Goal: Task Accomplishment & Management: Manage account settings

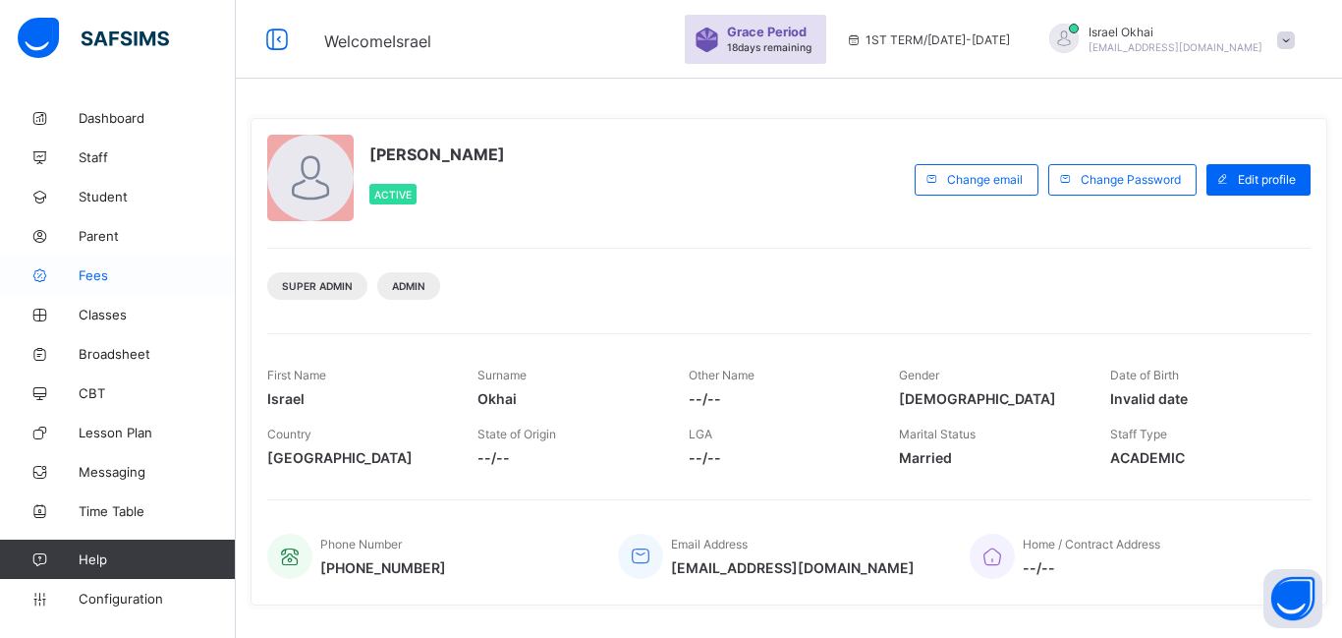
click at [100, 288] on link "Fees" at bounding box center [118, 274] width 236 height 39
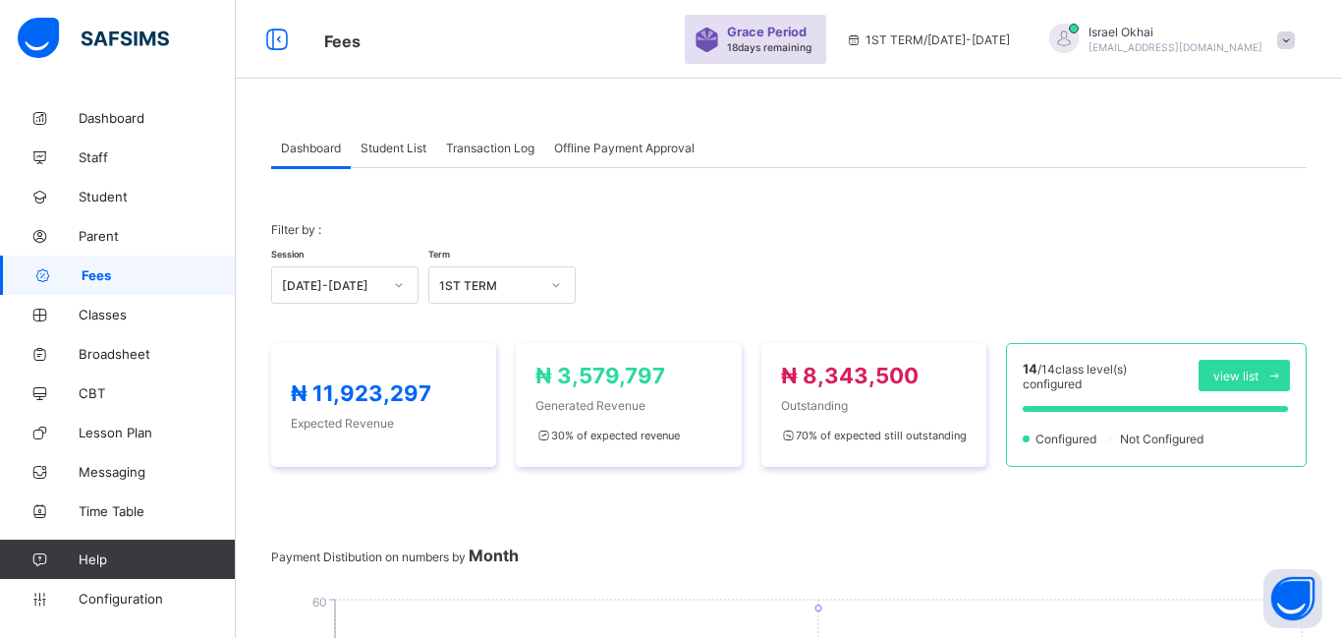
scroll to position [21, 0]
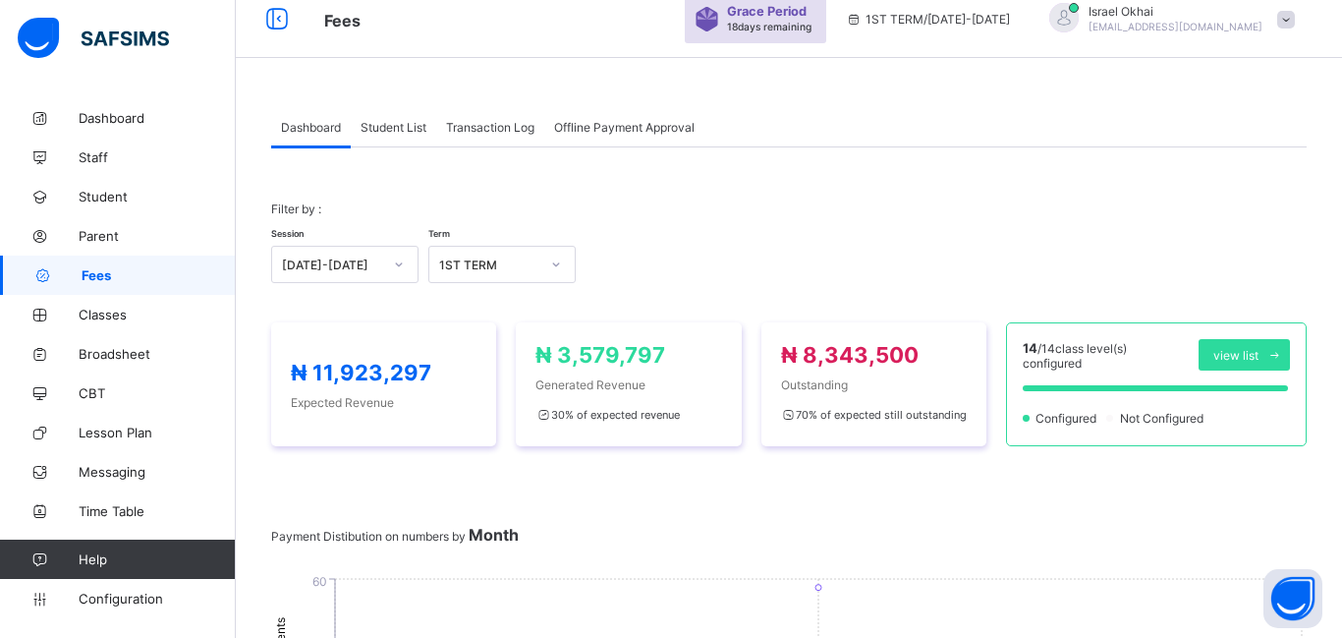
click at [406, 138] on div "Student List" at bounding box center [393, 126] width 85 height 39
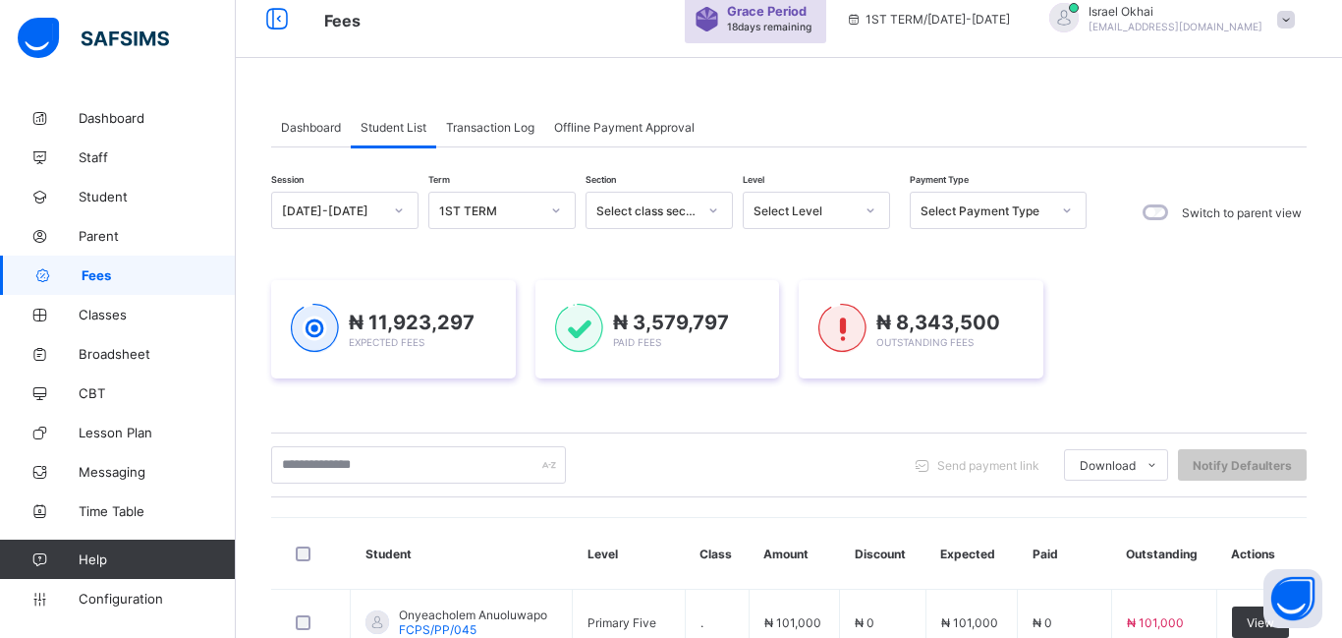
click at [836, 214] on div "Select Level" at bounding box center [804, 210] width 100 height 15
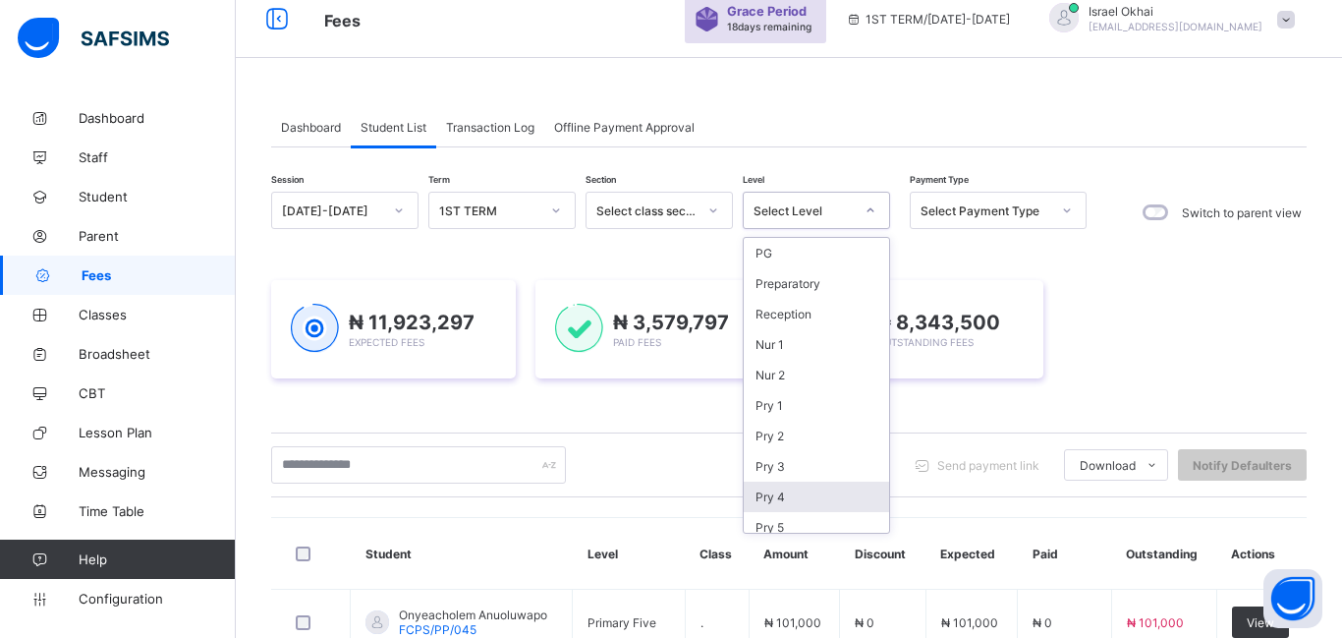
click at [822, 506] on div "Pry 4" at bounding box center [816, 496] width 145 height 30
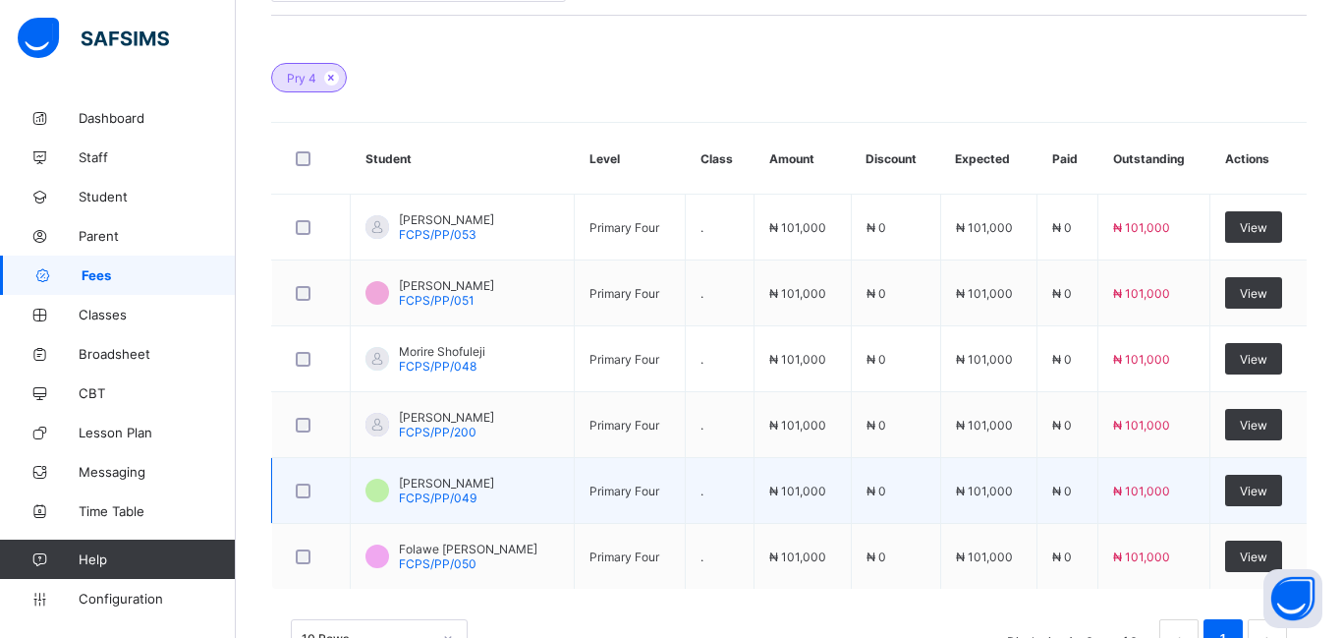
scroll to position [615, 0]
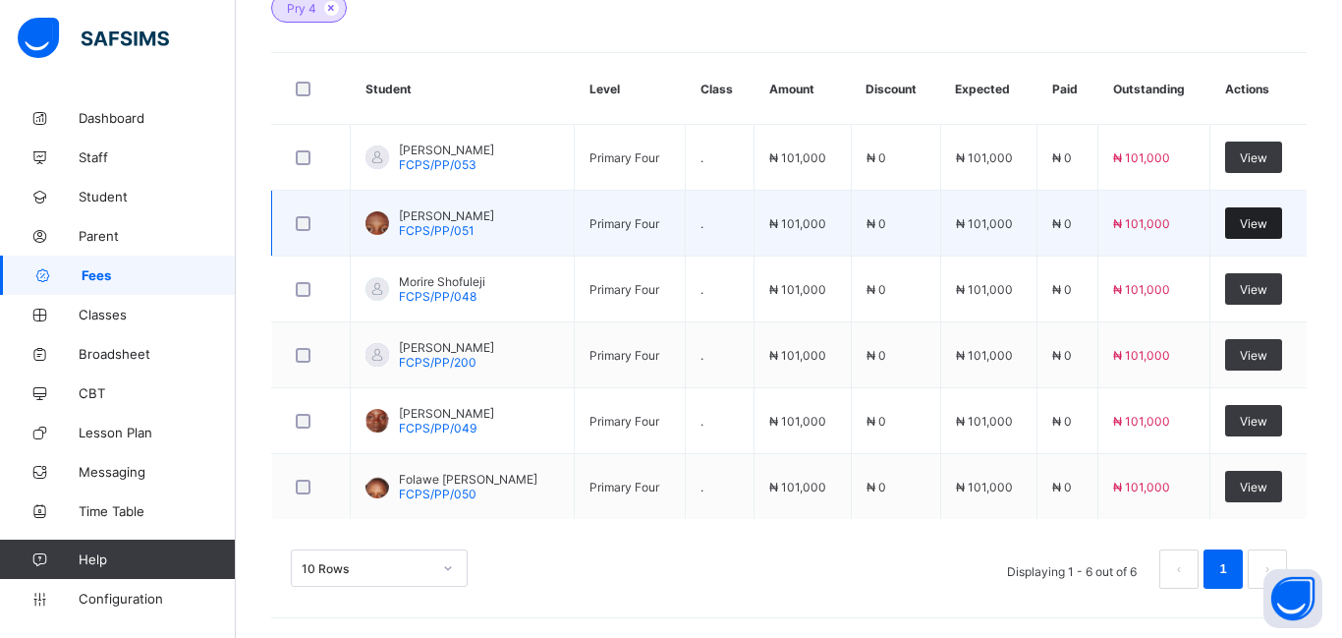
click at [1243, 225] on span "View" at bounding box center [1254, 223] width 28 height 15
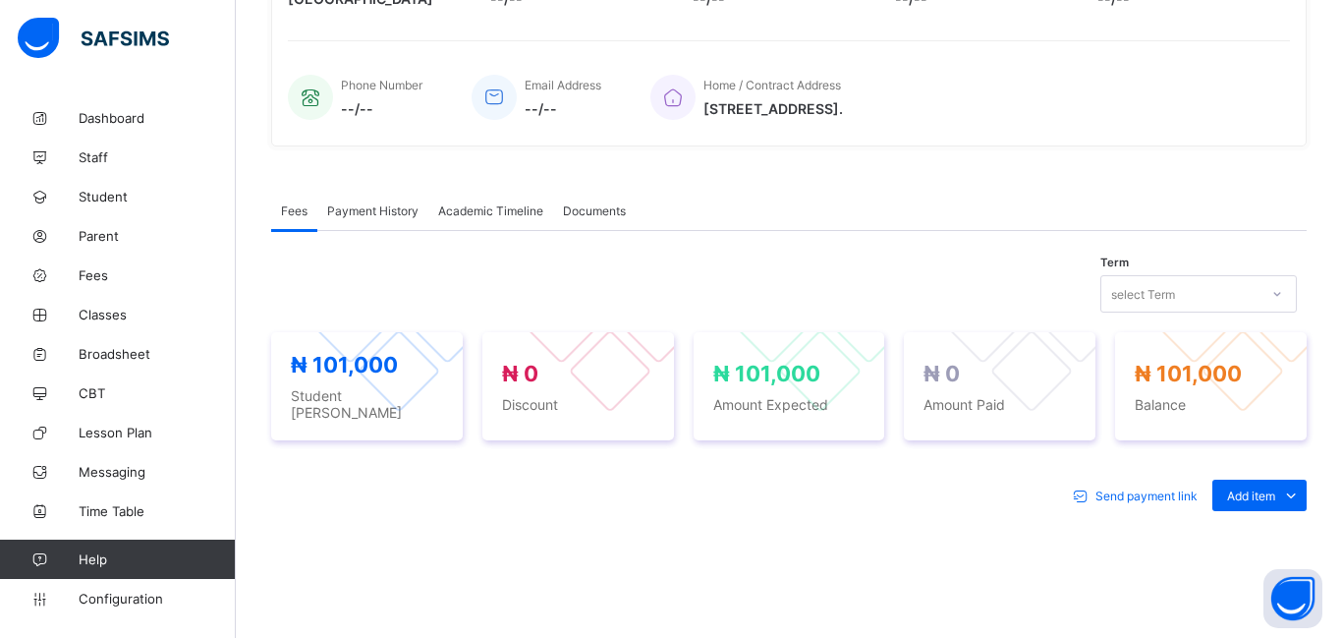
scroll to position [615, 0]
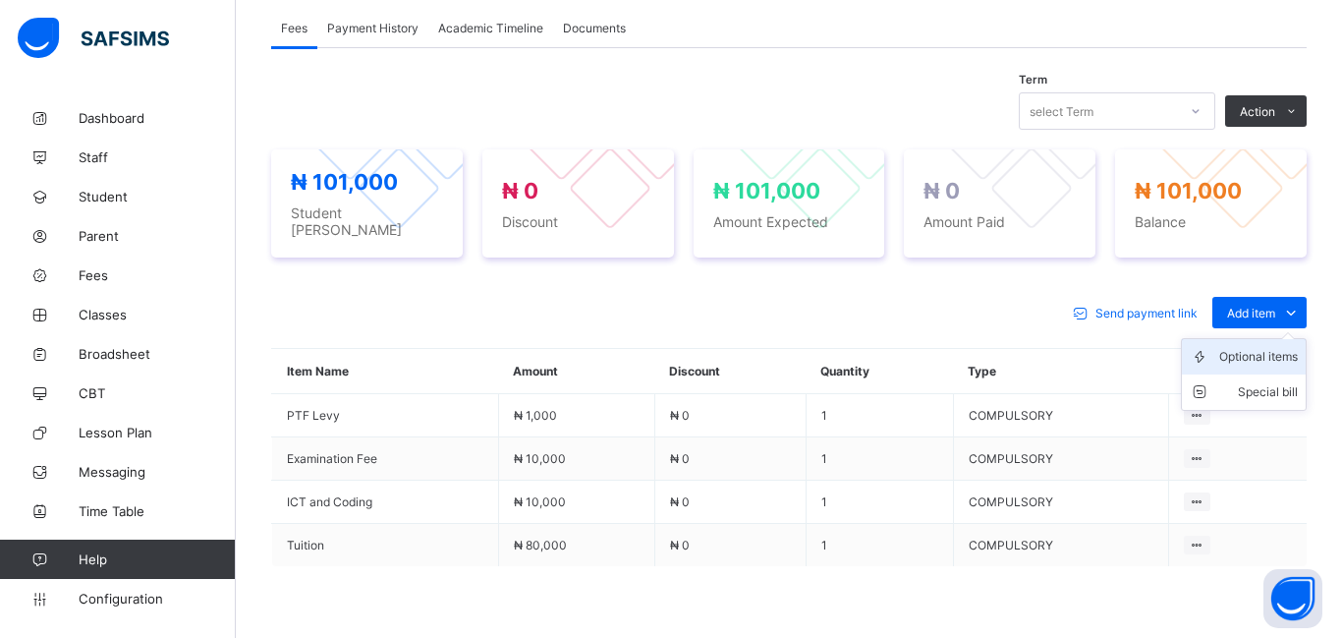
click at [1257, 361] on li "Optional items" at bounding box center [1244, 356] width 124 height 35
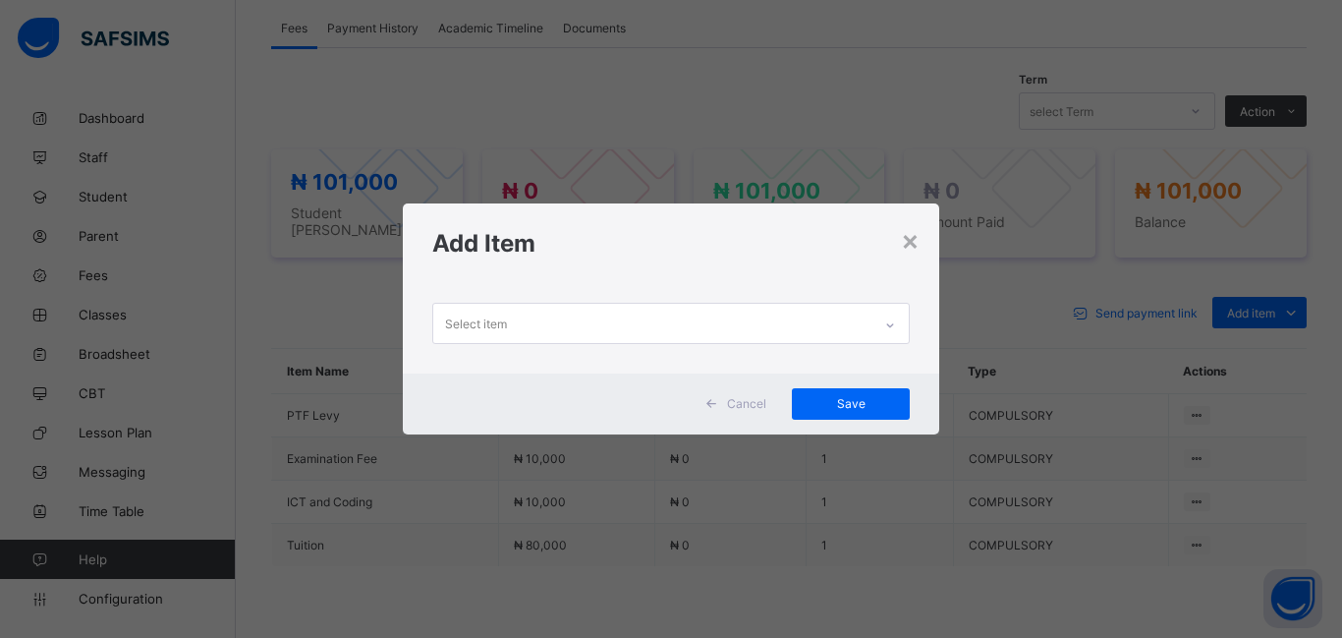
click at [456, 331] on div "Select item" at bounding box center [476, 323] width 62 height 37
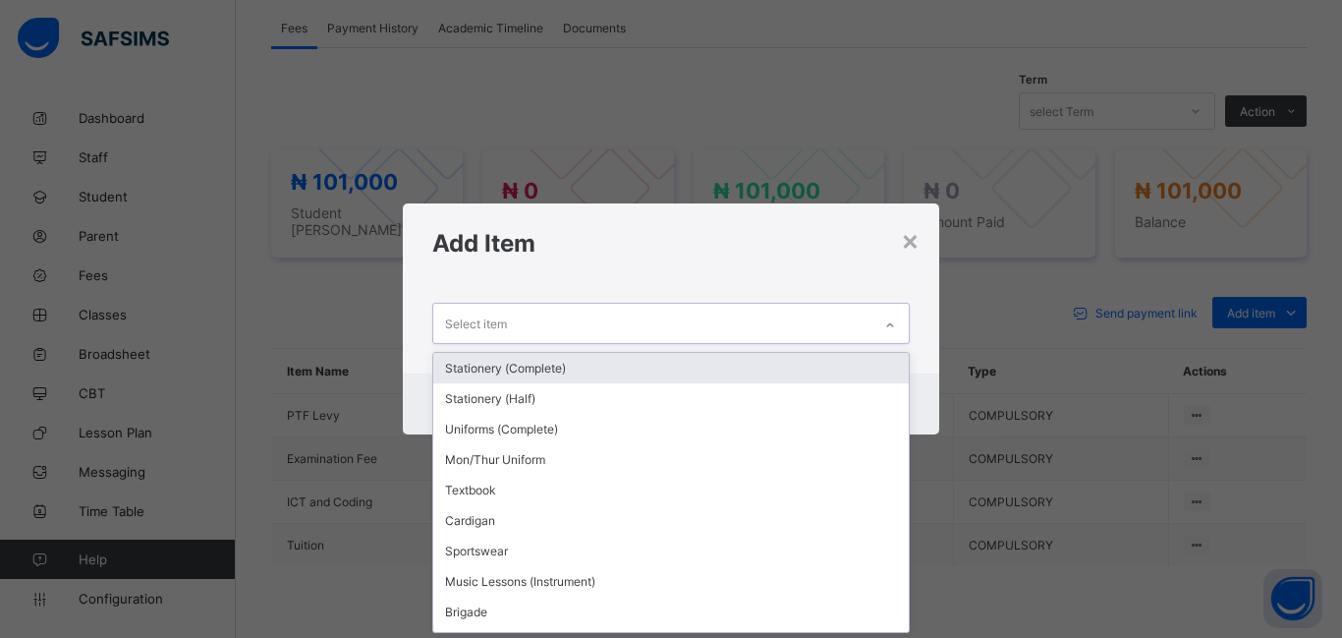
scroll to position [0, 0]
click at [498, 374] on div "Stationery (Complete)" at bounding box center [671, 368] width 476 height 30
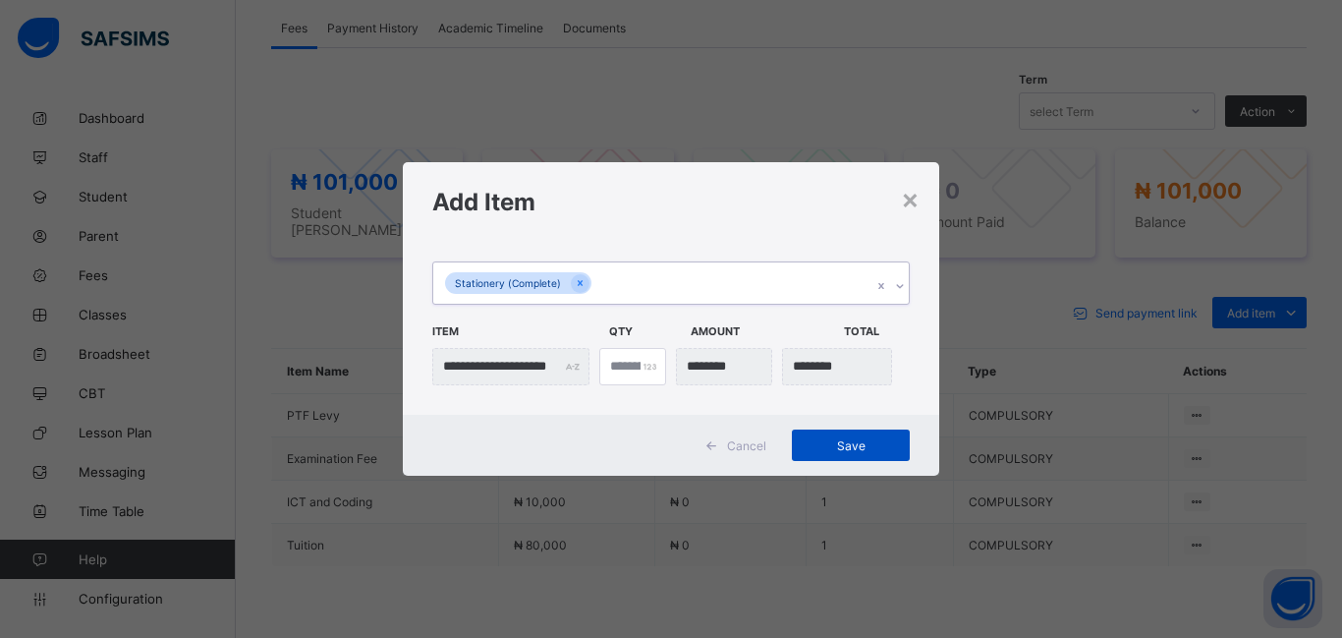
click at [856, 457] on div "Save" at bounding box center [851, 444] width 118 height 31
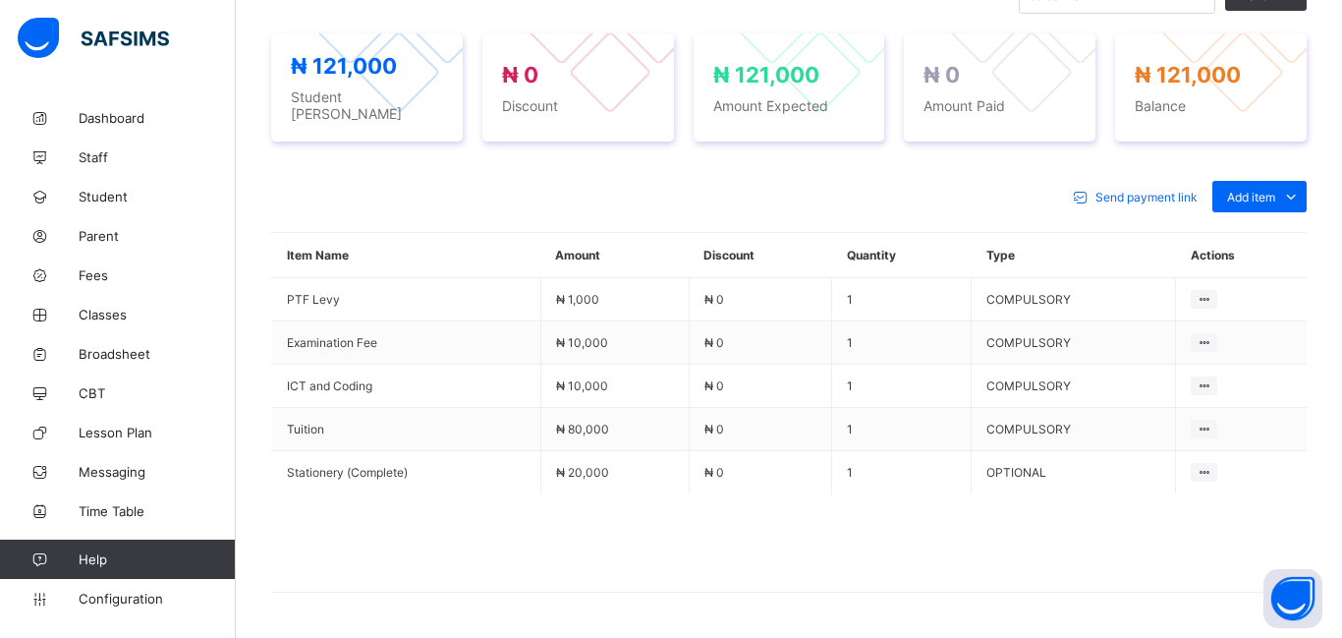
scroll to position [725, 0]
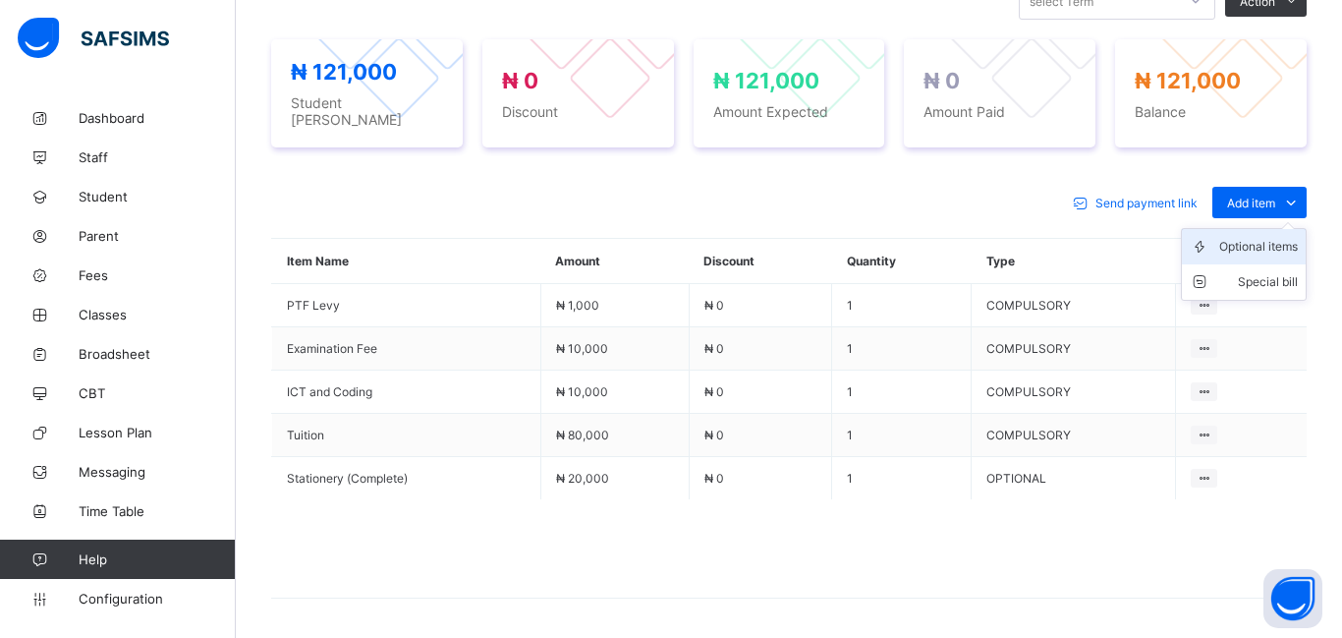
click at [1260, 241] on div "Optional items" at bounding box center [1258, 247] width 79 height 20
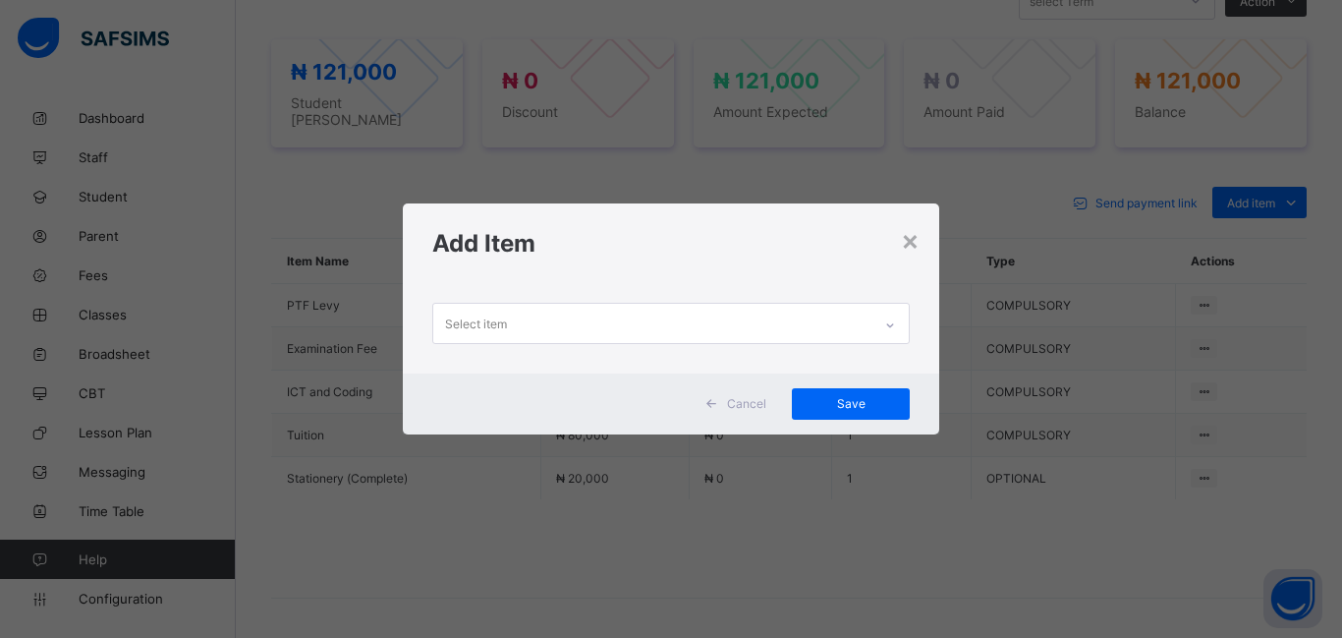
click at [494, 316] on div "Select item" at bounding box center [476, 323] width 62 height 37
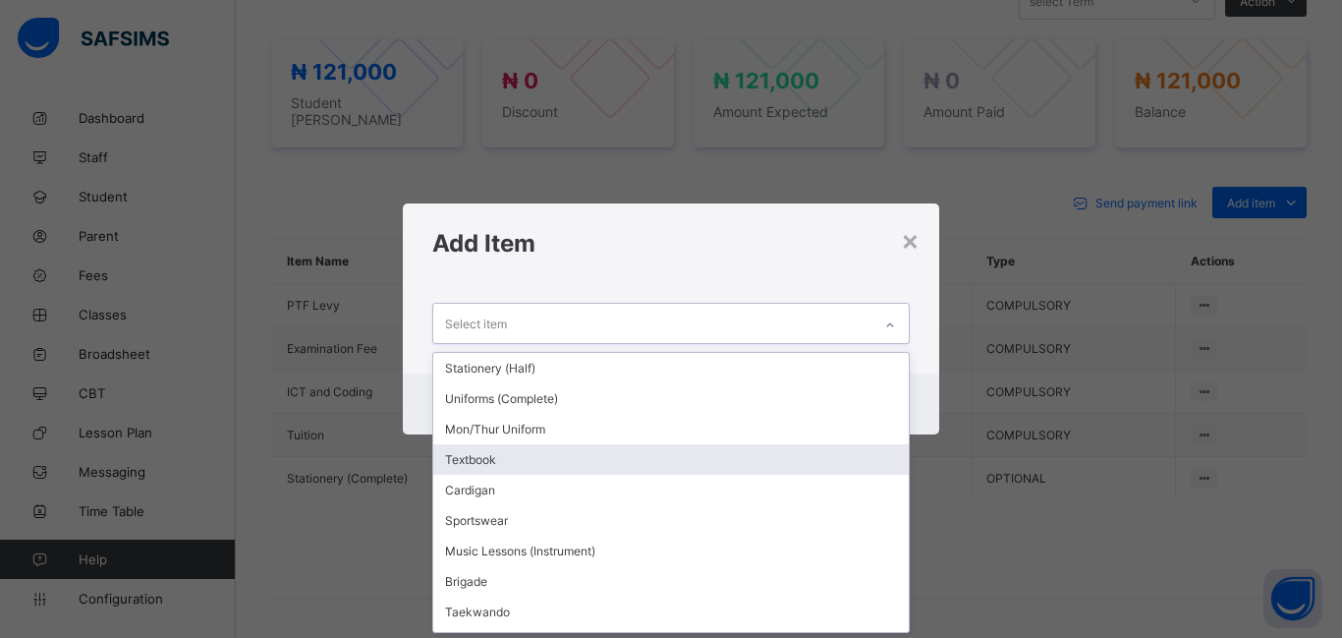
click at [569, 472] on div "Textbook" at bounding box center [671, 459] width 476 height 30
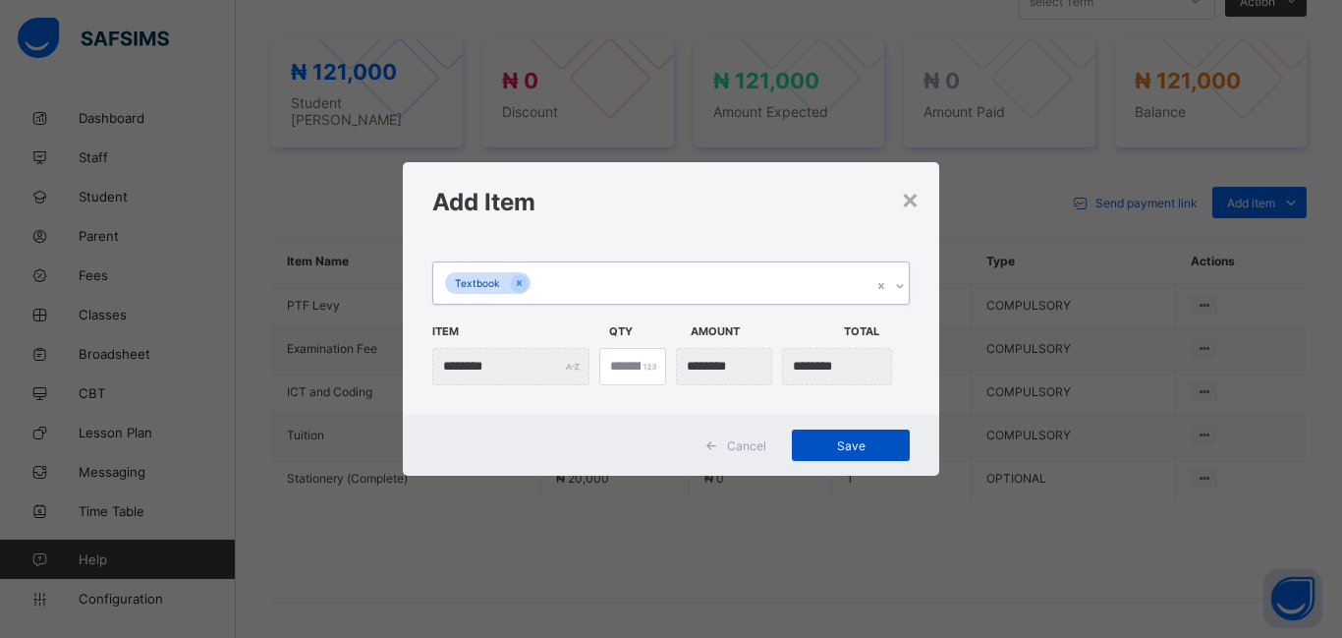
click at [841, 446] on span "Save" at bounding box center [851, 445] width 88 height 15
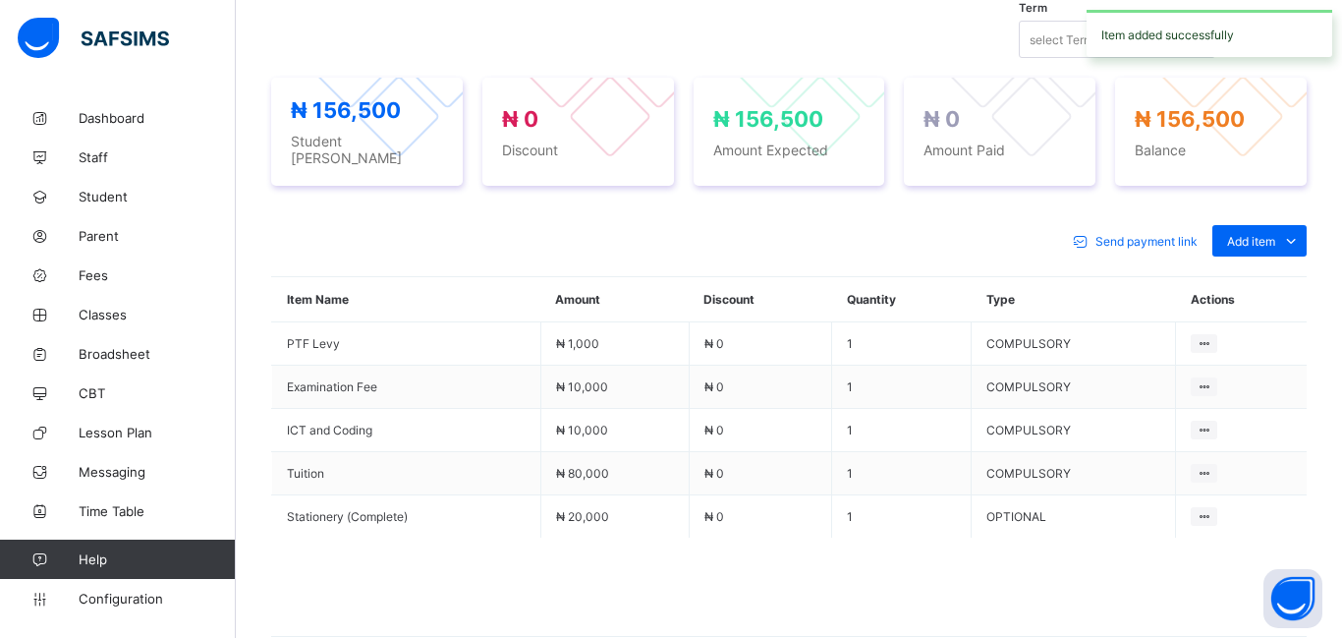
scroll to position [725, 0]
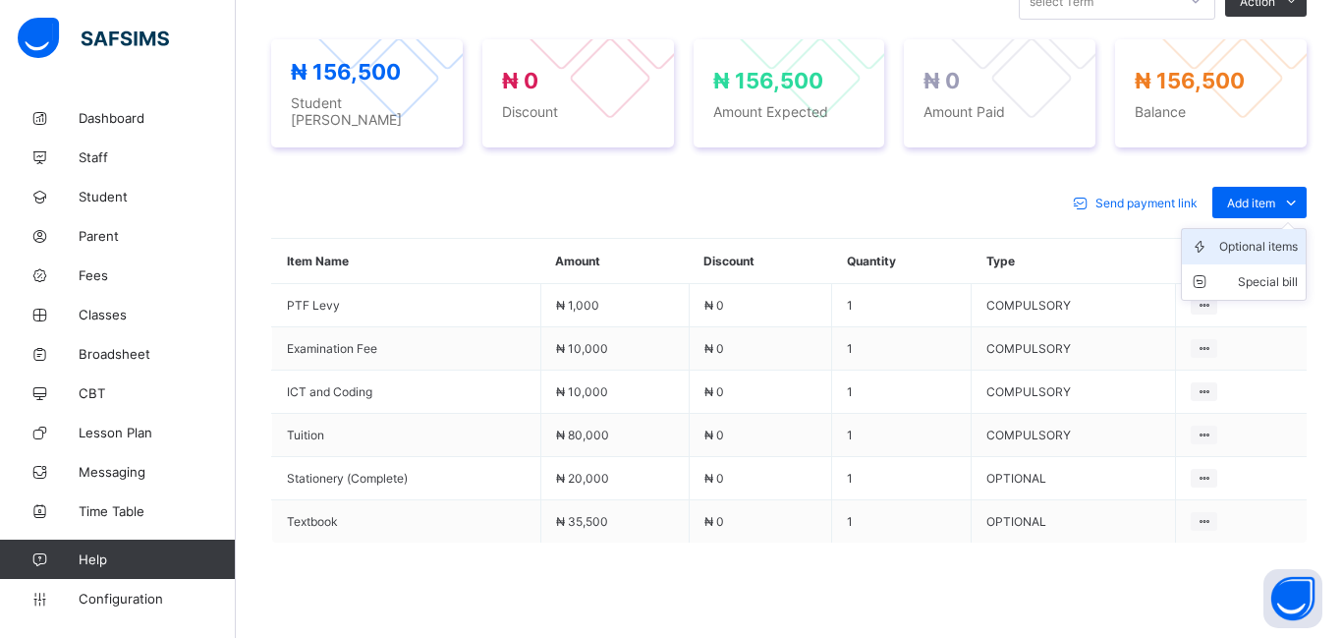
click at [1258, 239] on div "Optional items" at bounding box center [1258, 247] width 79 height 20
click at [0, 0] on div "× Add Item Select item Cancel Save" at bounding box center [0, 0] width 0 height 0
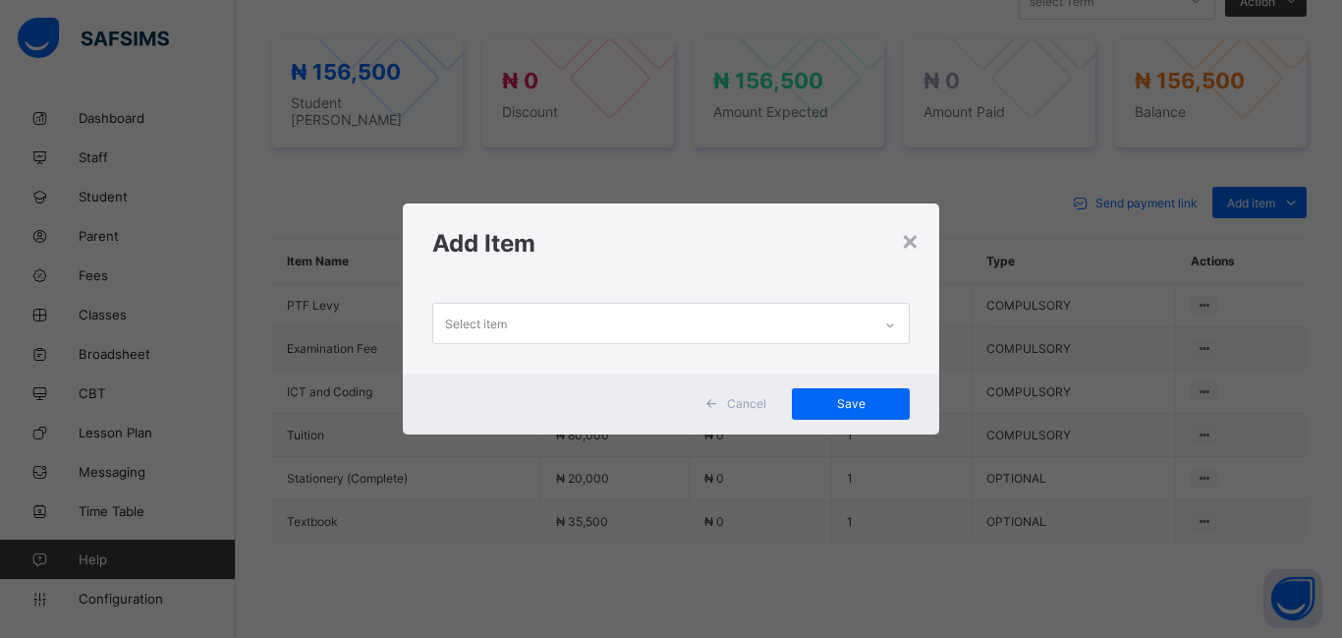
click at [493, 312] on div "Select item" at bounding box center [476, 323] width 62 height 37
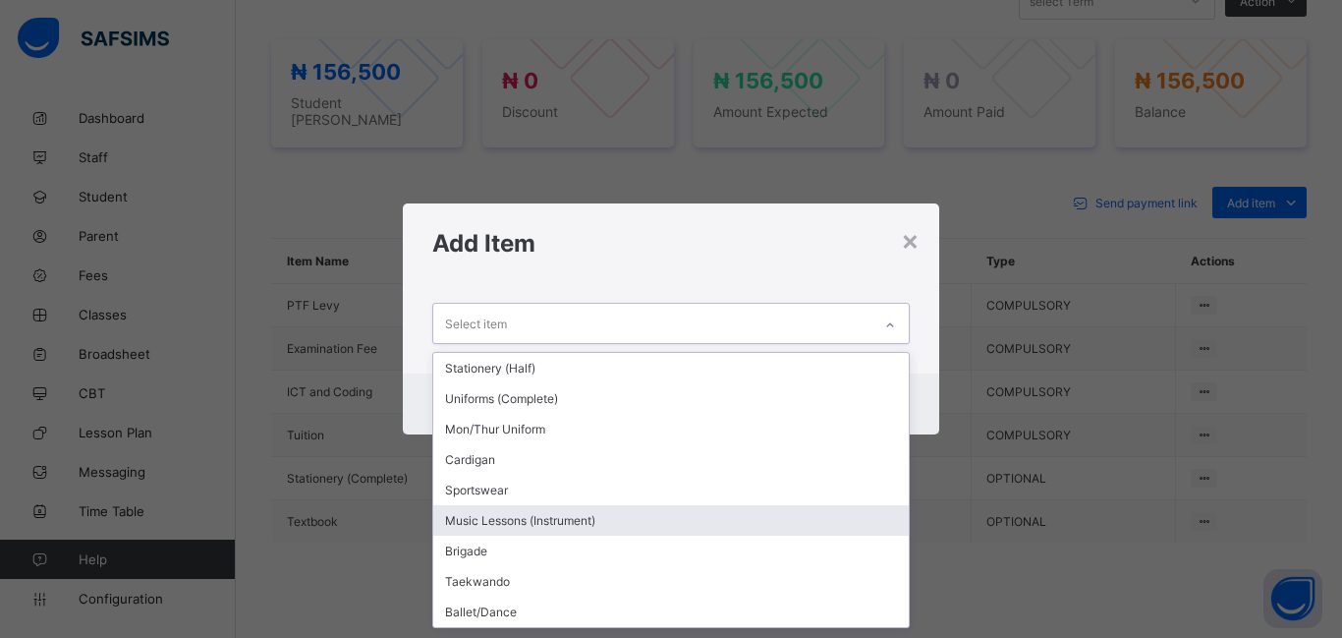
click at [529, 517] on div "Music Lessons (Instrument)" at bounding box center [671, 520] width 476 height 30
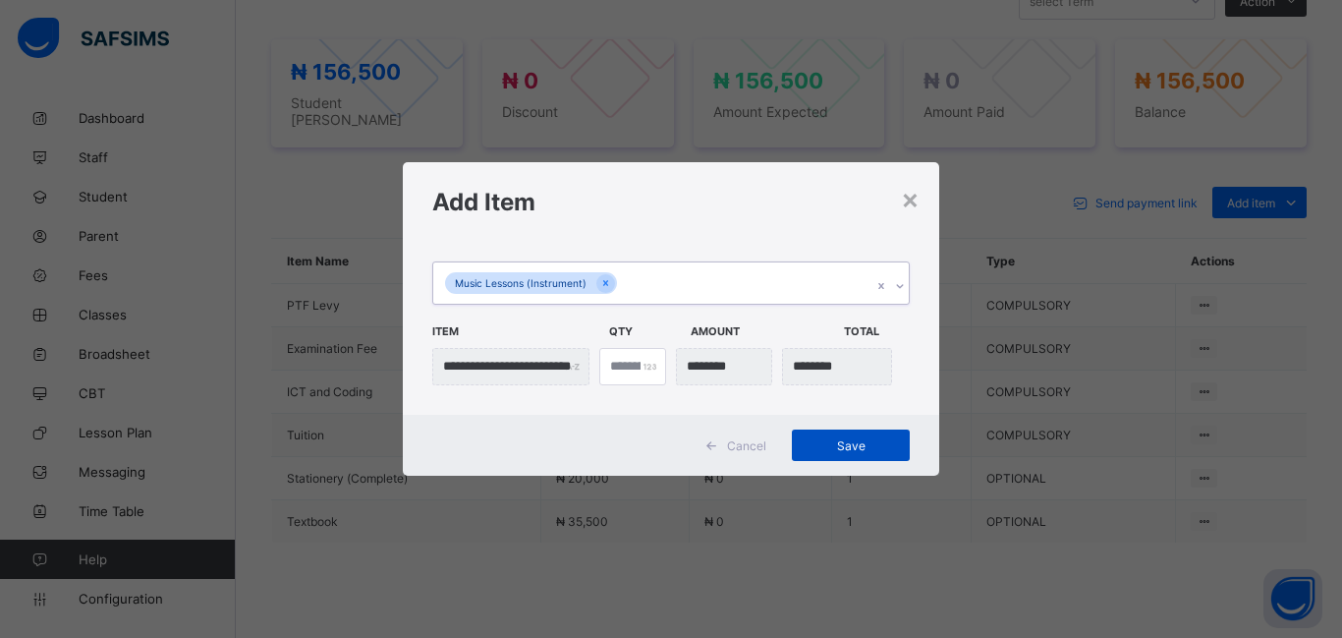
click at [830, 447] on span "Save" at bounding box center [851, 445] width 88 height 15
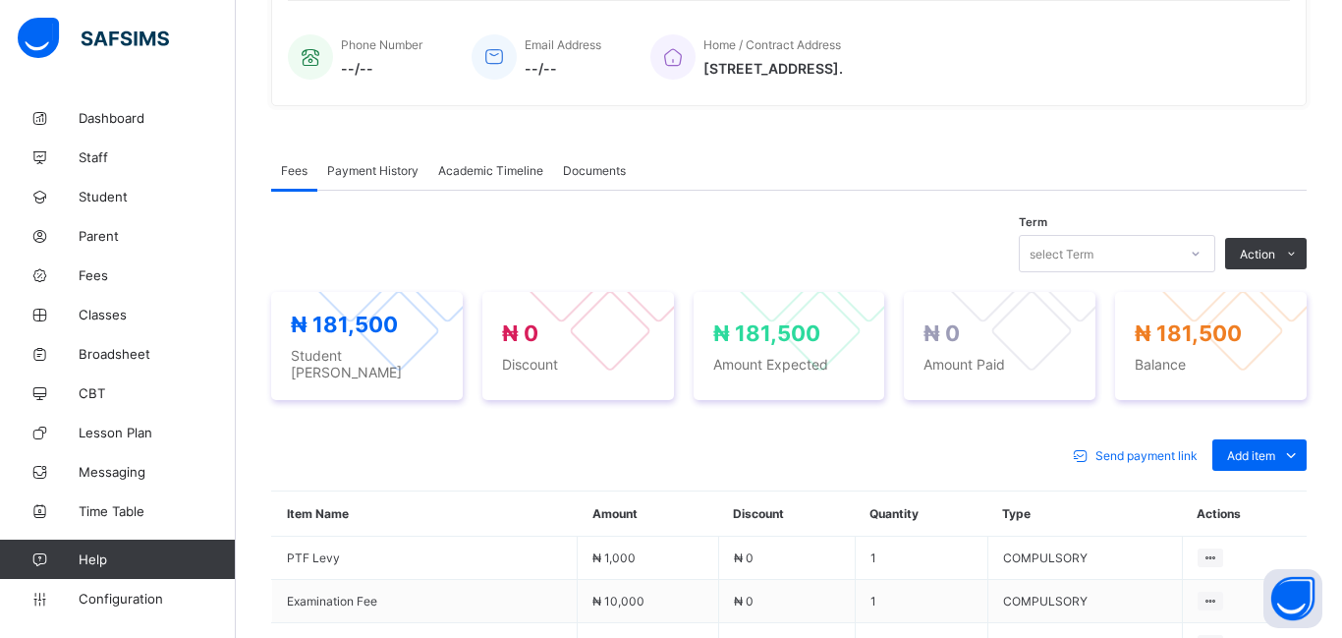
scroll to position [486, 0]
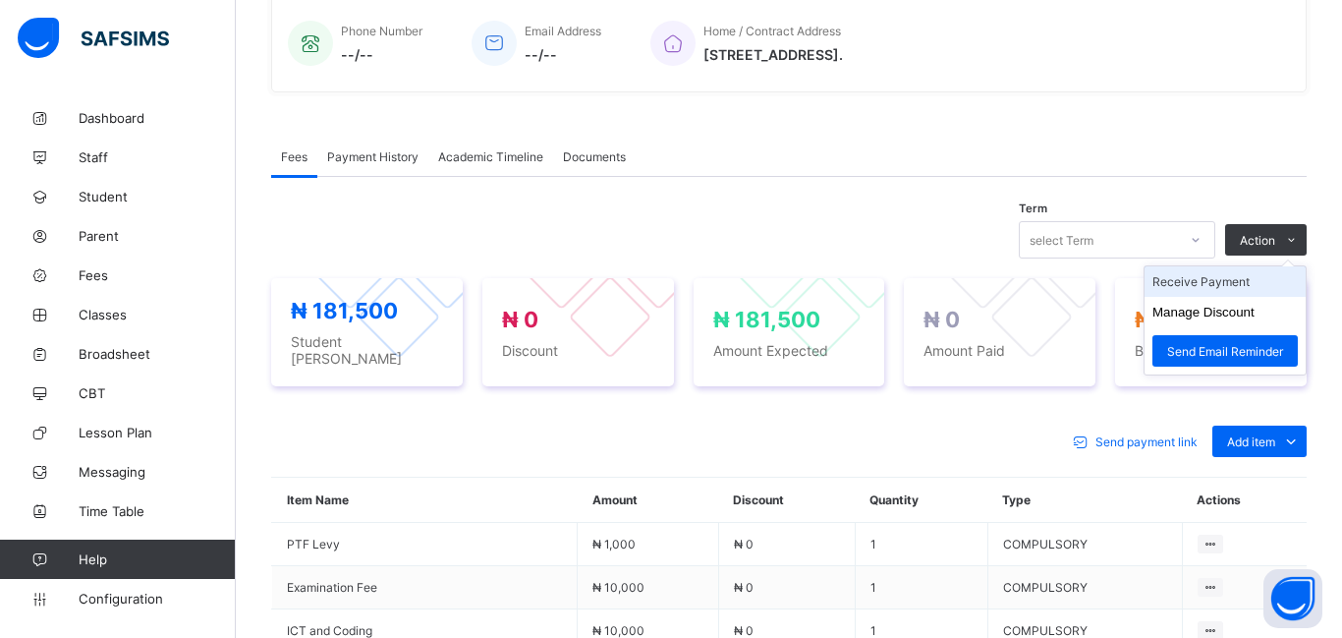
click at [1231, 280] on li "Receive Payment" at bounding box center [1225, 281] width 161 height 30
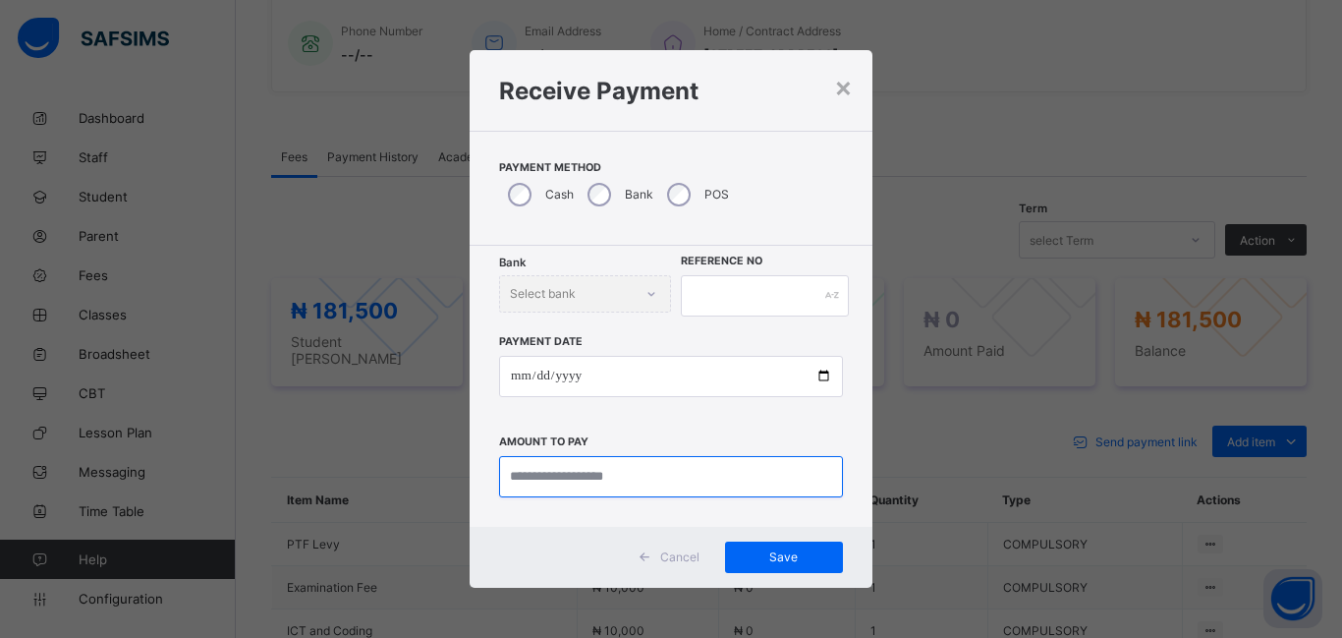
click at [531, 481] on input "currency" at bounding box center [671, 476] width 344 height 41
type input "*********"
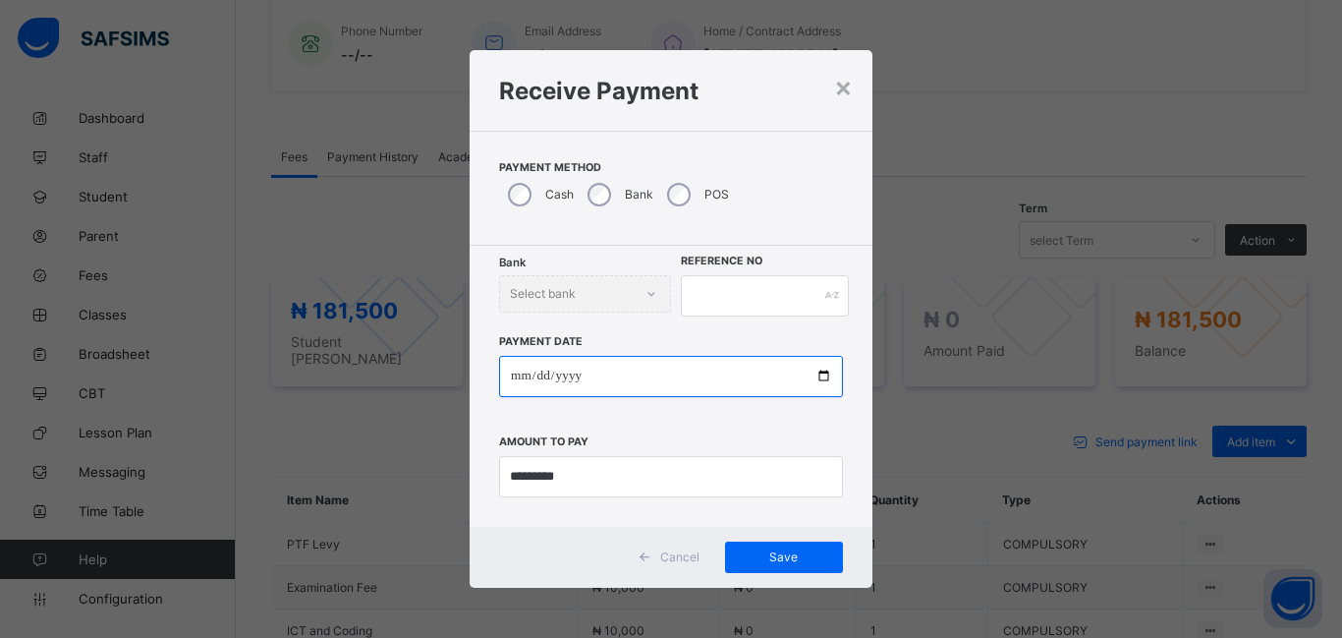
click at [516, 376] on input "date" at bounding box center [671, 376] width 344 height 41
type input "**********"
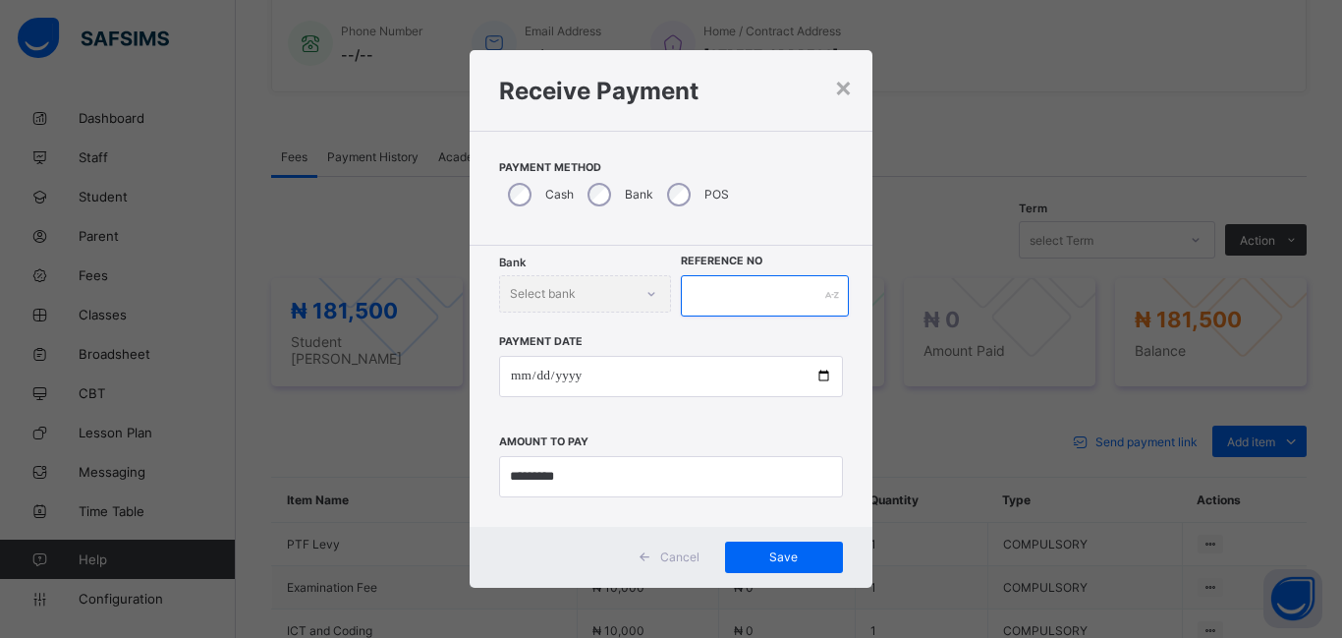
click at [710, 298] on input "text" at bounding box center [765, 295] width 168 height 41
click at [777, 569] on div "Save" at bounding box center [784, 556] width 118 height 31
click at [738, 302] on input "******" at bounding box center [765, 295] width 168 height 41
type input "******"
click at [787, 562] on span "Save" at bounding box center [784, 556] width 88 height 15
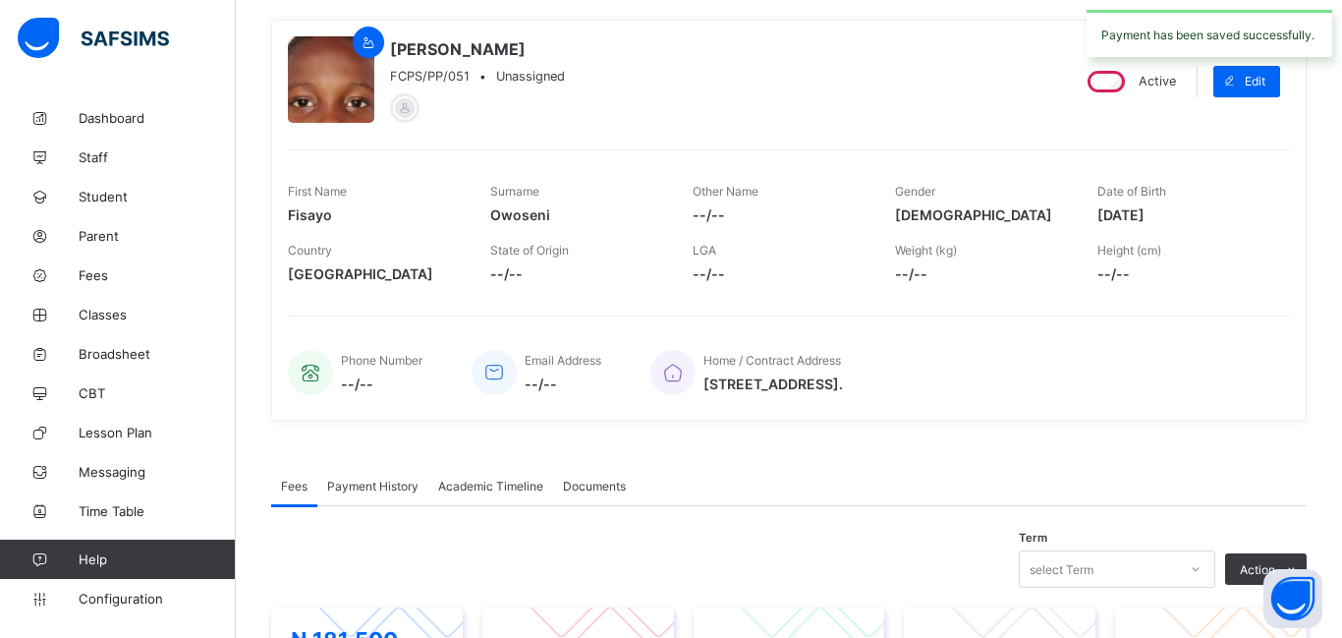
scroll to position [0, 0]
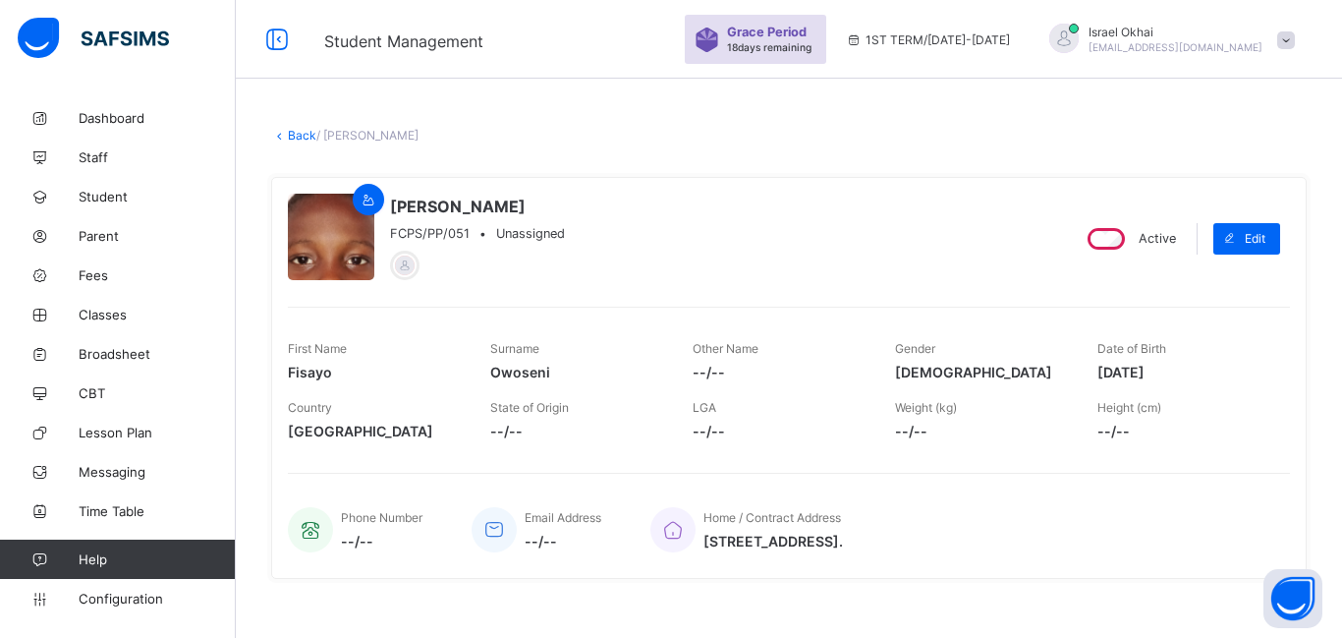
click at [300, 141] on link "Back" at bounding box center [302, 135] width 28 height 15
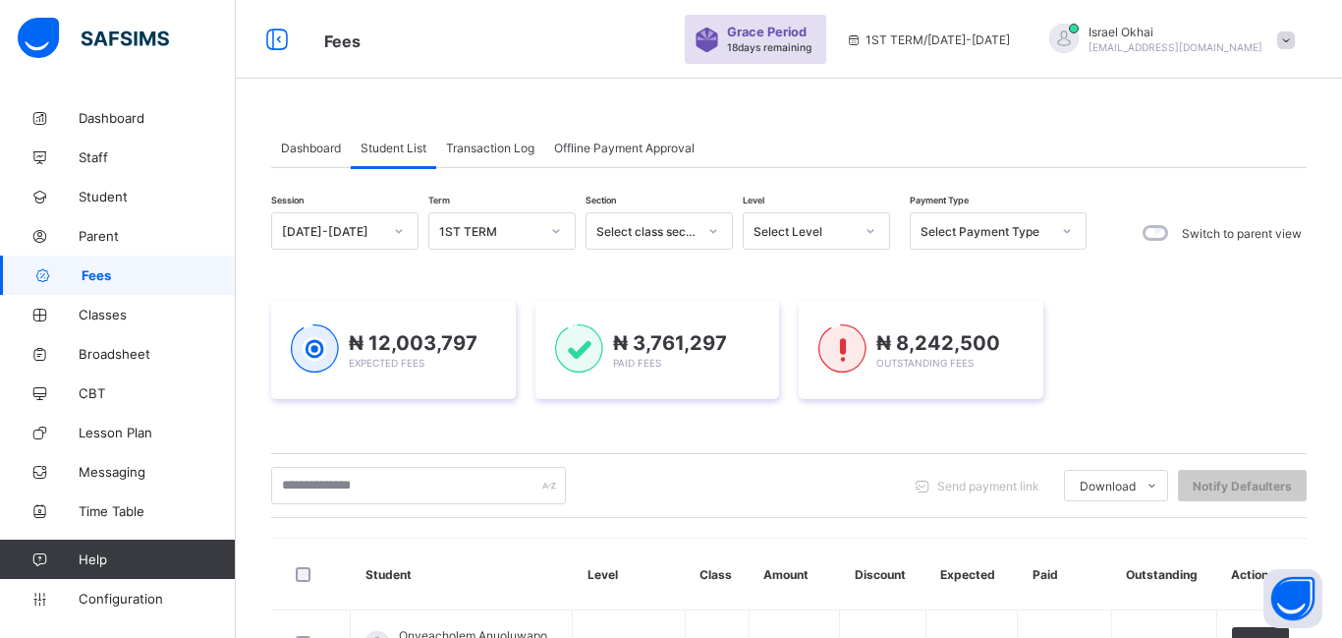
click at [782, 243] on div "Select Level" at bounding box center [798, 231] width 108 height 28
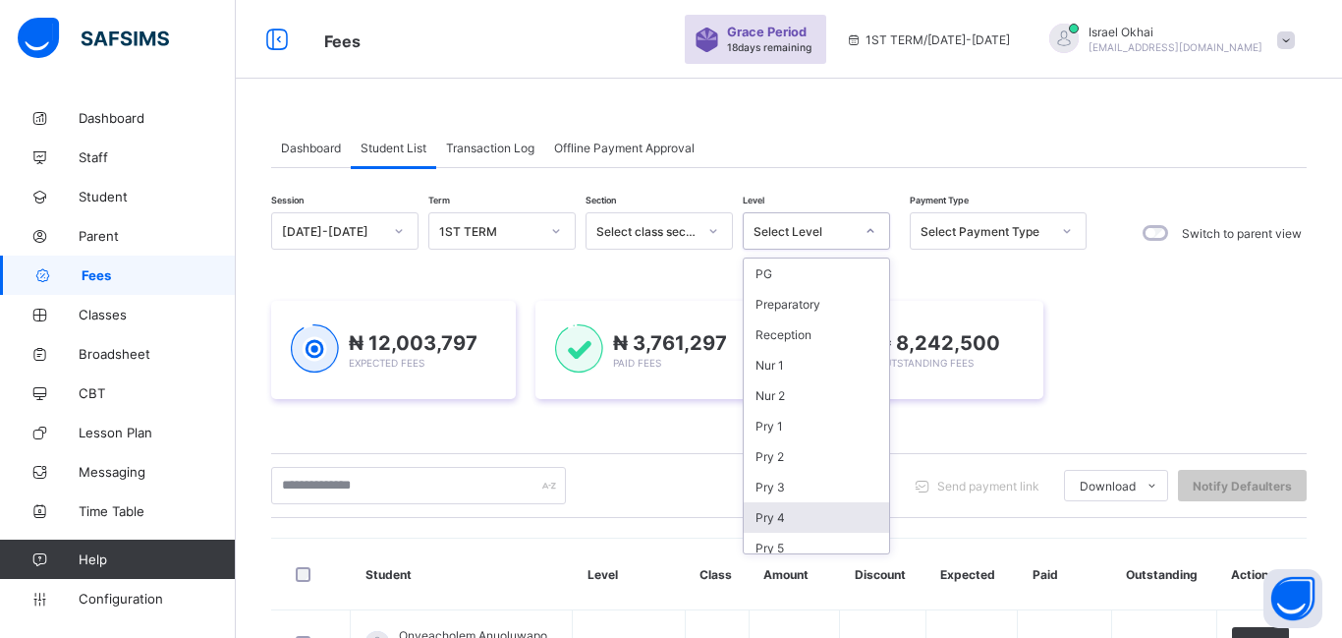
click at [792, 517] on div "Pry 4" at bounding box center [816, 517] width 145 height 30
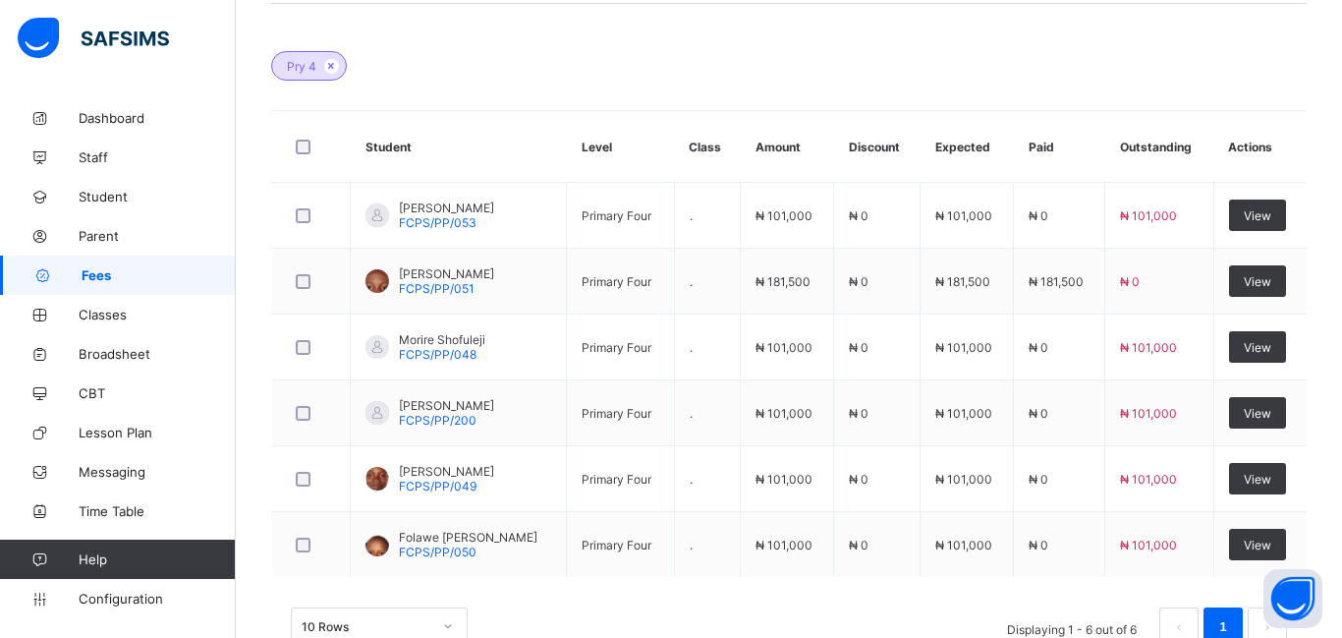
scroll to position [558, 0]
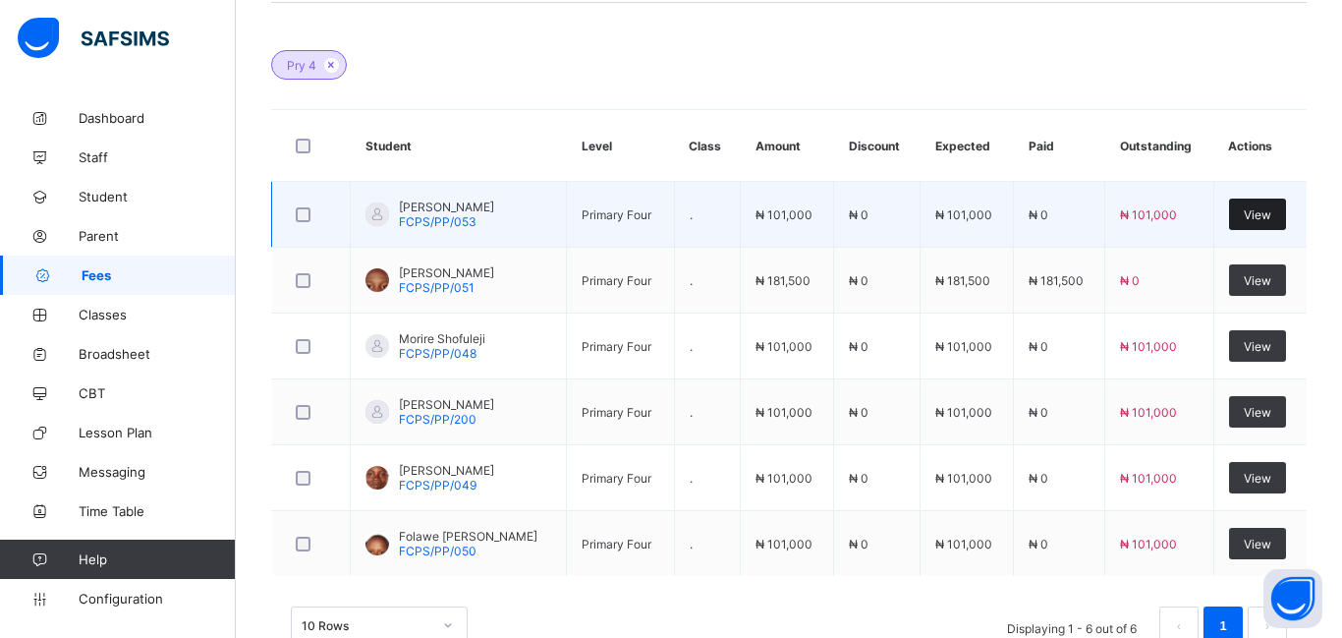
click at [1244, 215] on span "View" at bounding box center [1258, 214] width 28 height 15
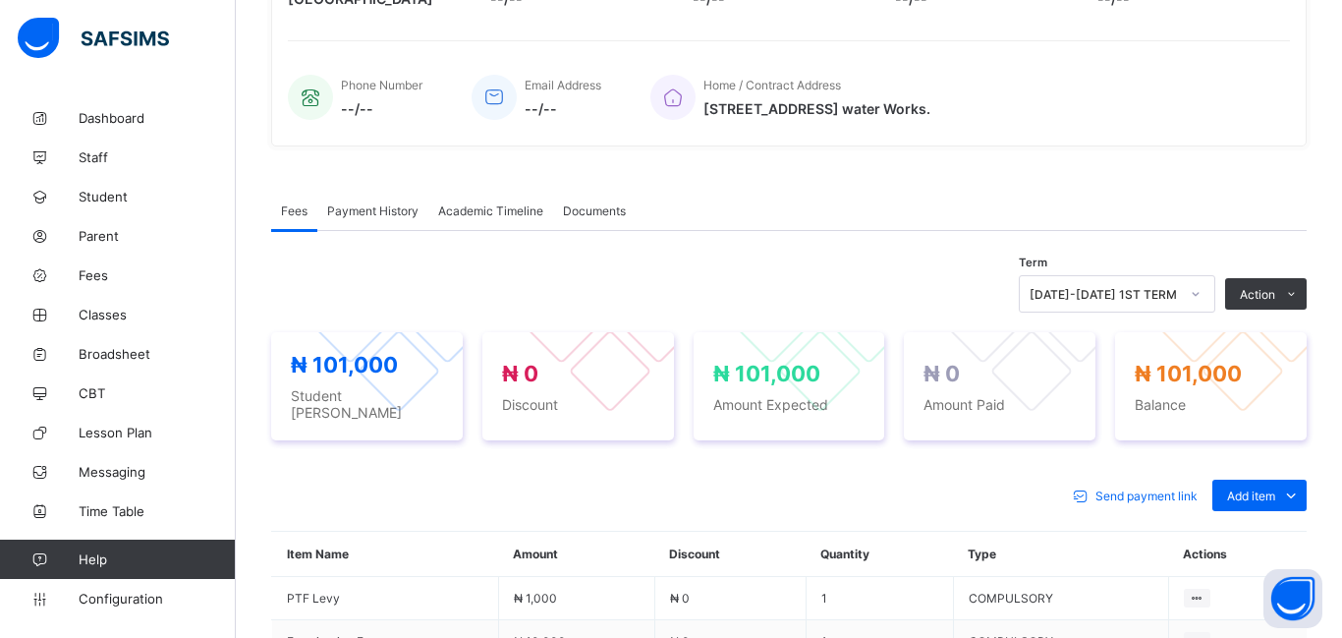
scroll to position [558, 0]
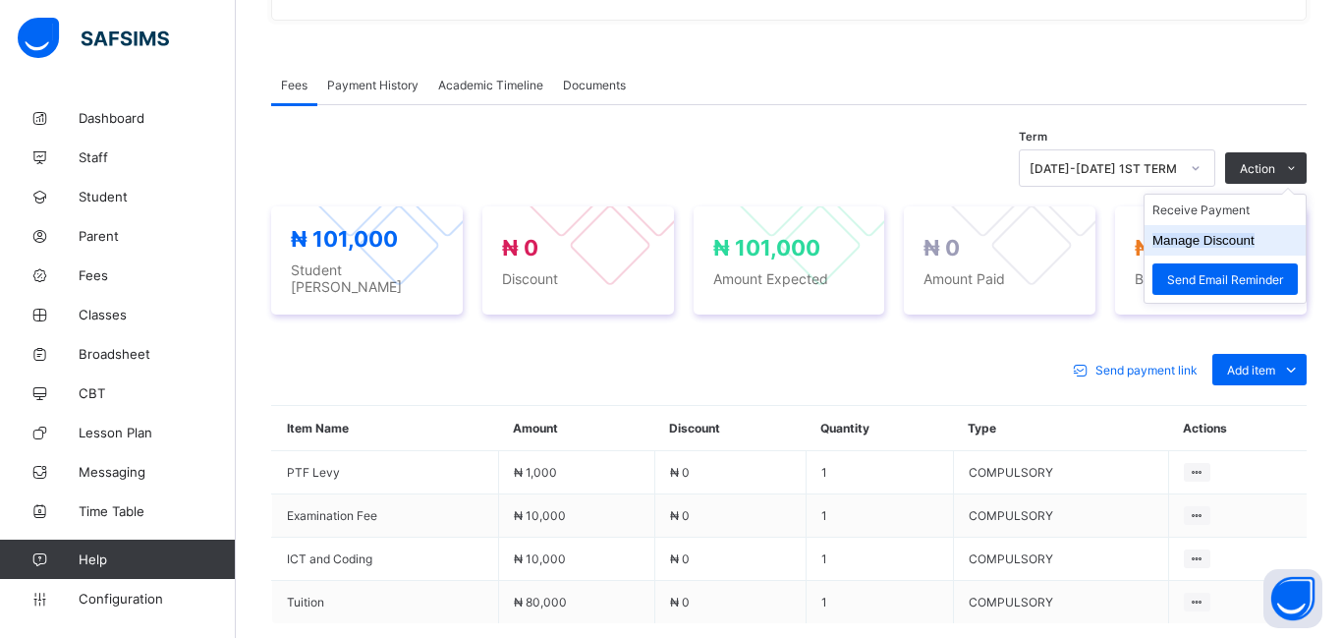
click at [1212, 245] on button "Manage Discount" at bounding box center [1204, 240] width 102 height 15
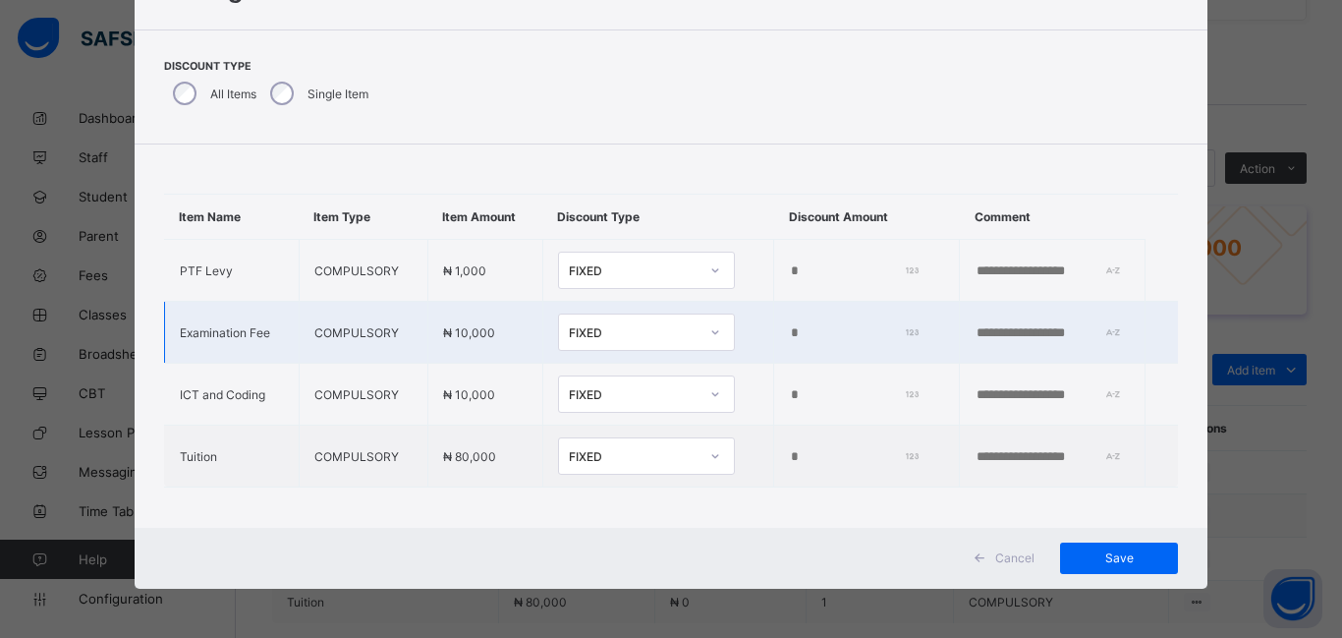
scroll to position [24, 0]
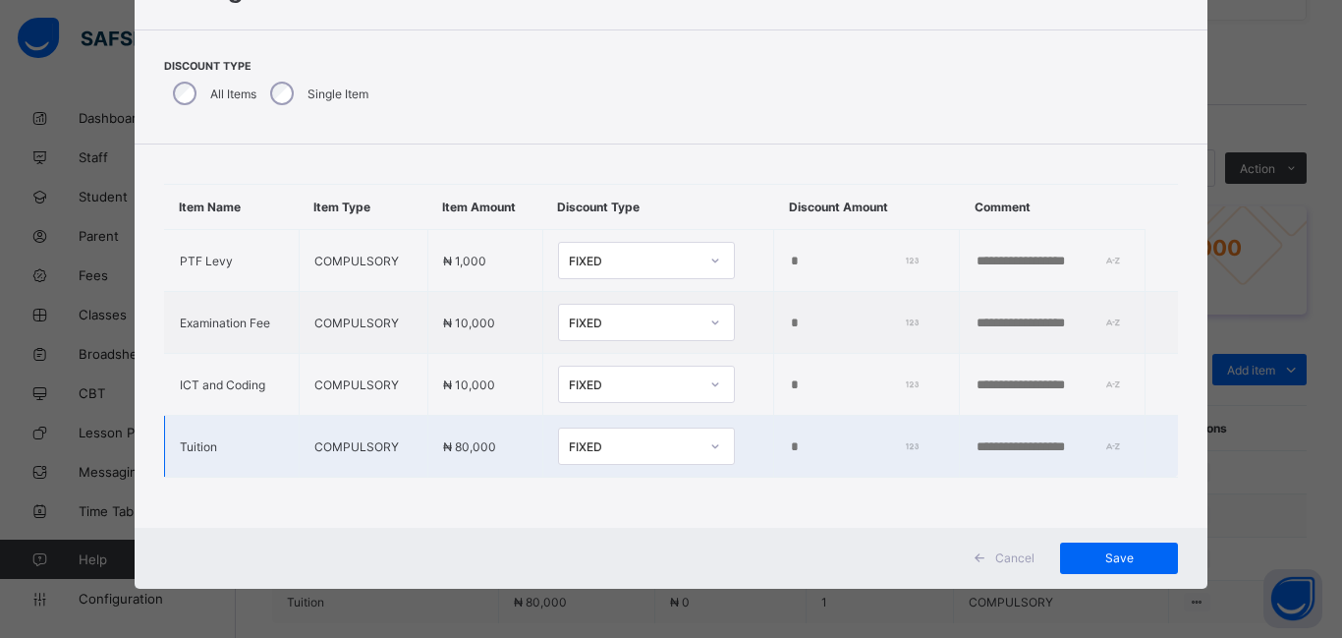
click at [709, 456] on icon at bounding box center [715, 446] width 12 height 20
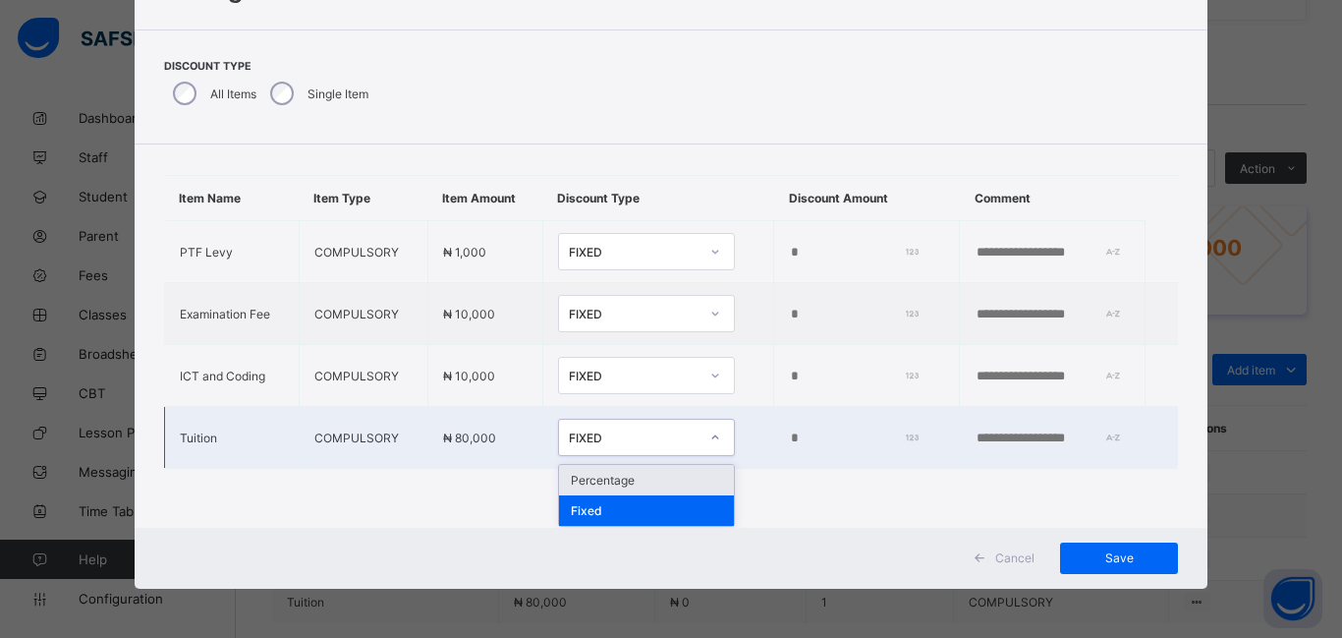
click at [664, 495] on div "Percentage" at bounding box center [646, 480] width 175 height 30
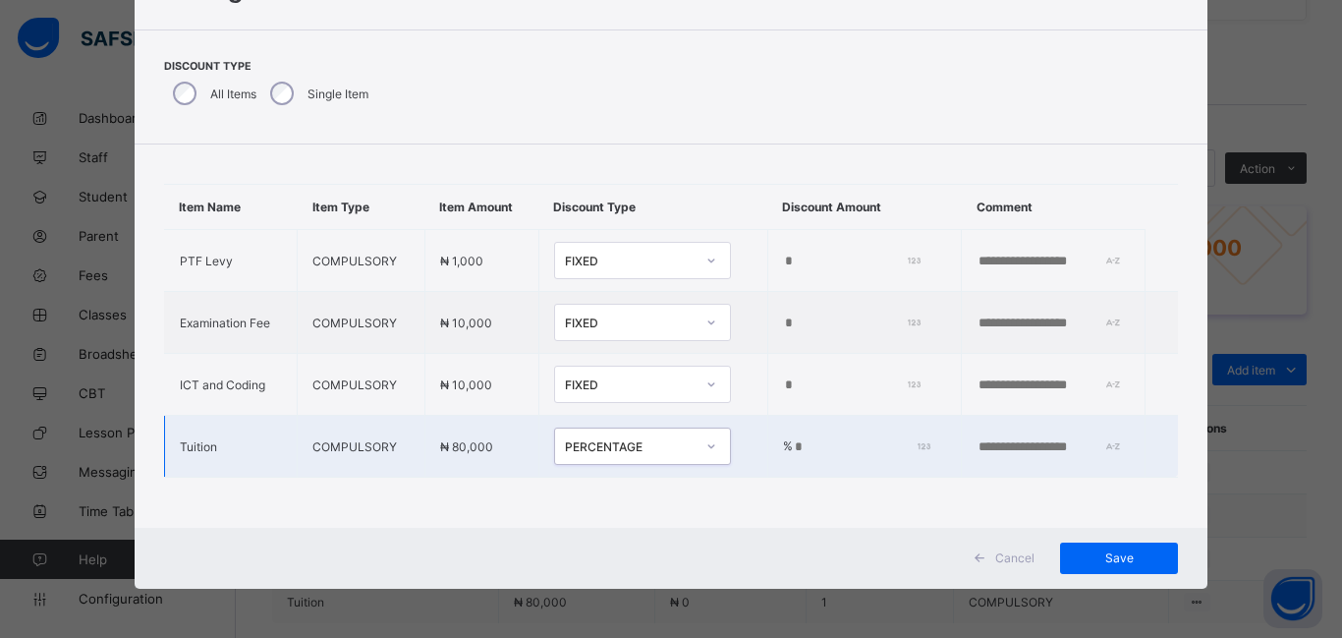
click at [793, 448] on input "*" at bounding box center [859, 447] width 133 height 16
type input "**"
click at [1123, 561] on span "Save" at bounding box center [1119, 557] width 88 height 15
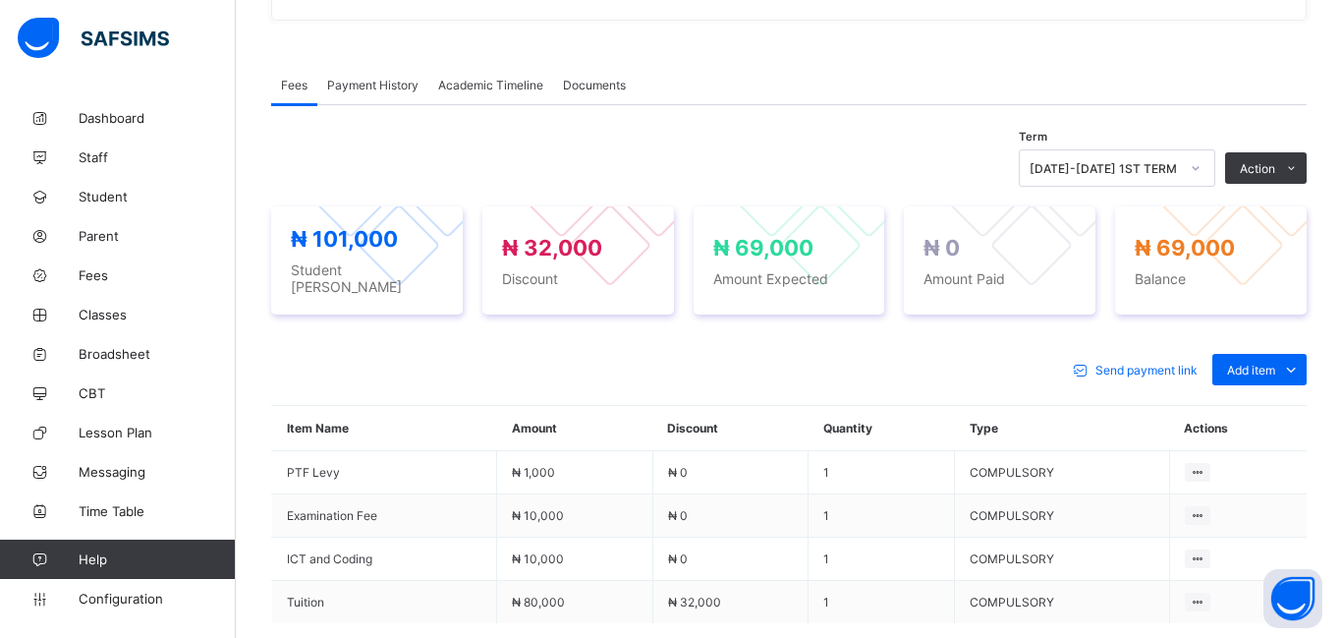
scroll to position [0, 0]
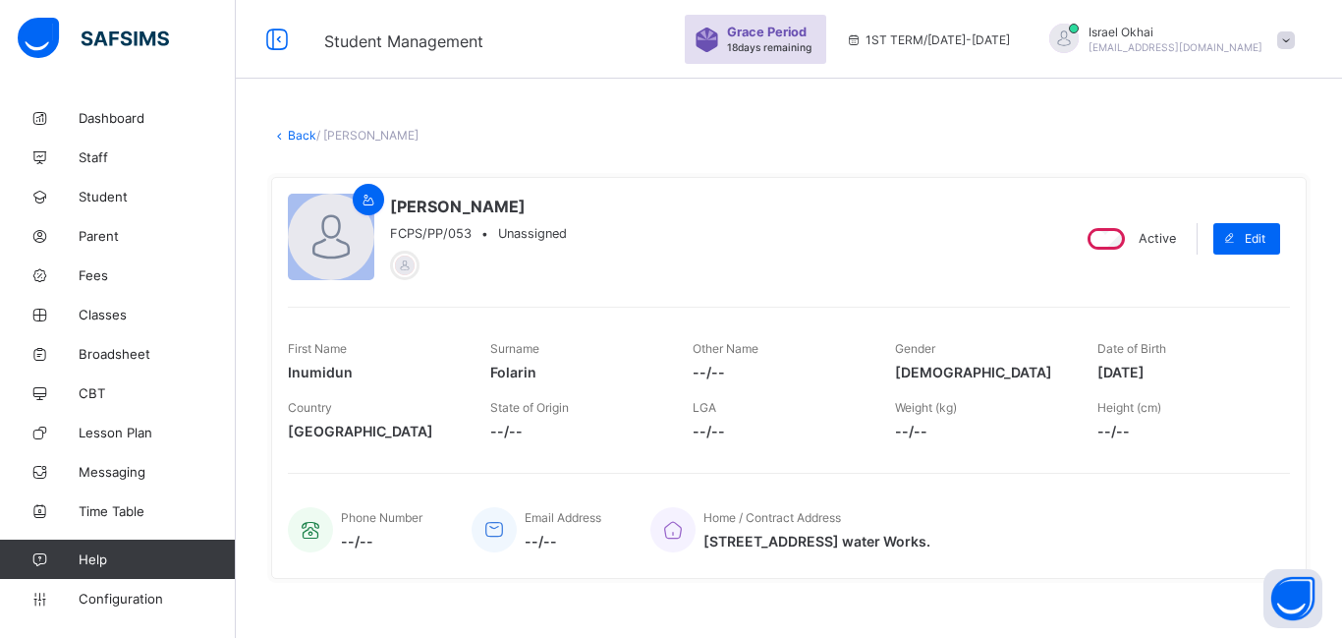
click at [296, 139] on link "Back" at bounding box center [302, 135] width 28 height 15
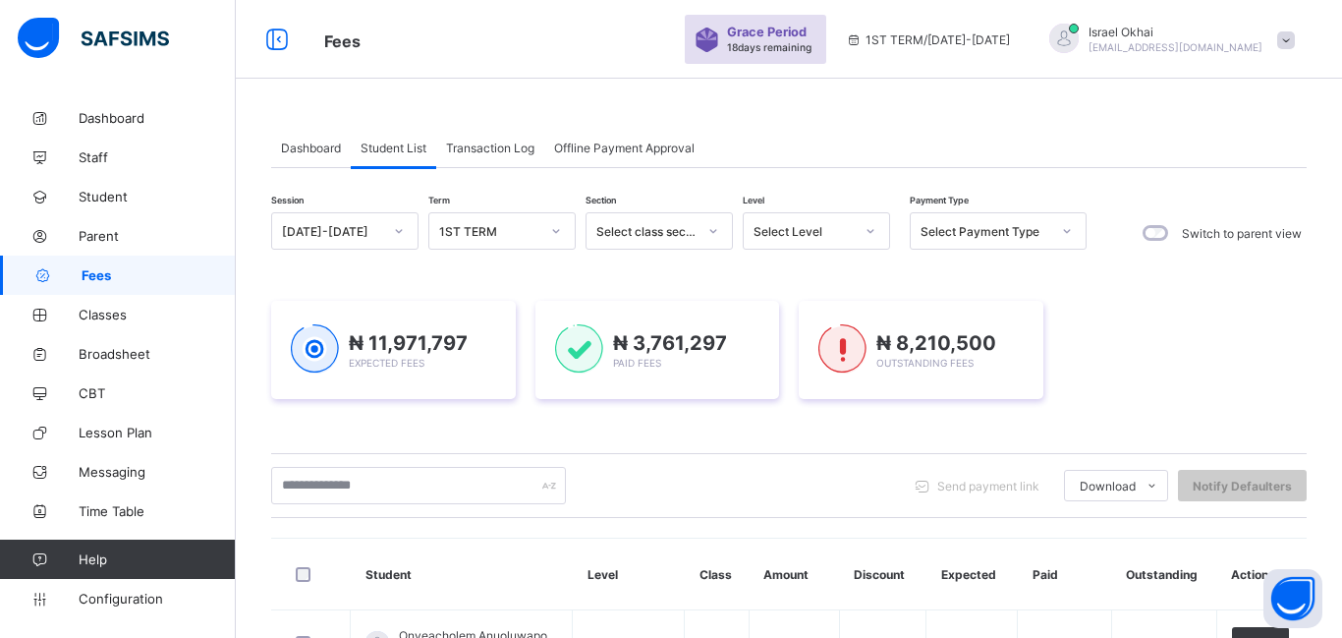
click at [834, 230] on div "Select Level" at bounding box center [804, 231] width 100 height 15
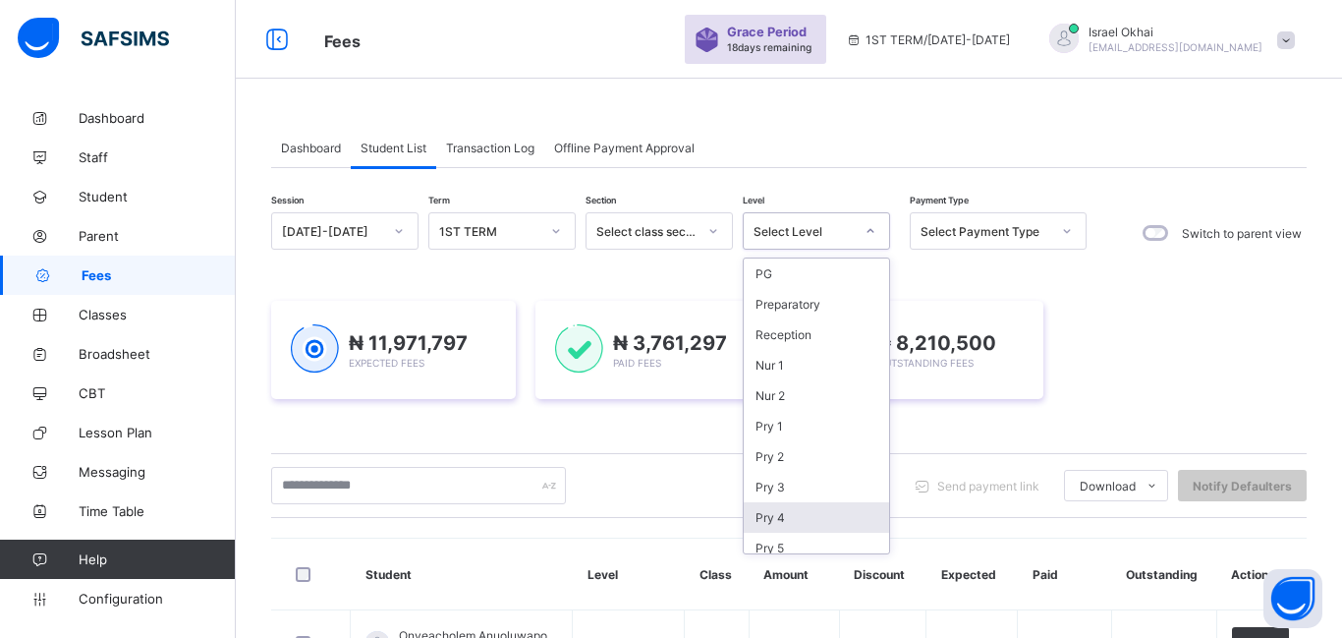
click at [810, 525] on div "Pry 4" at bounding box center [816, 517] width 145 height 30
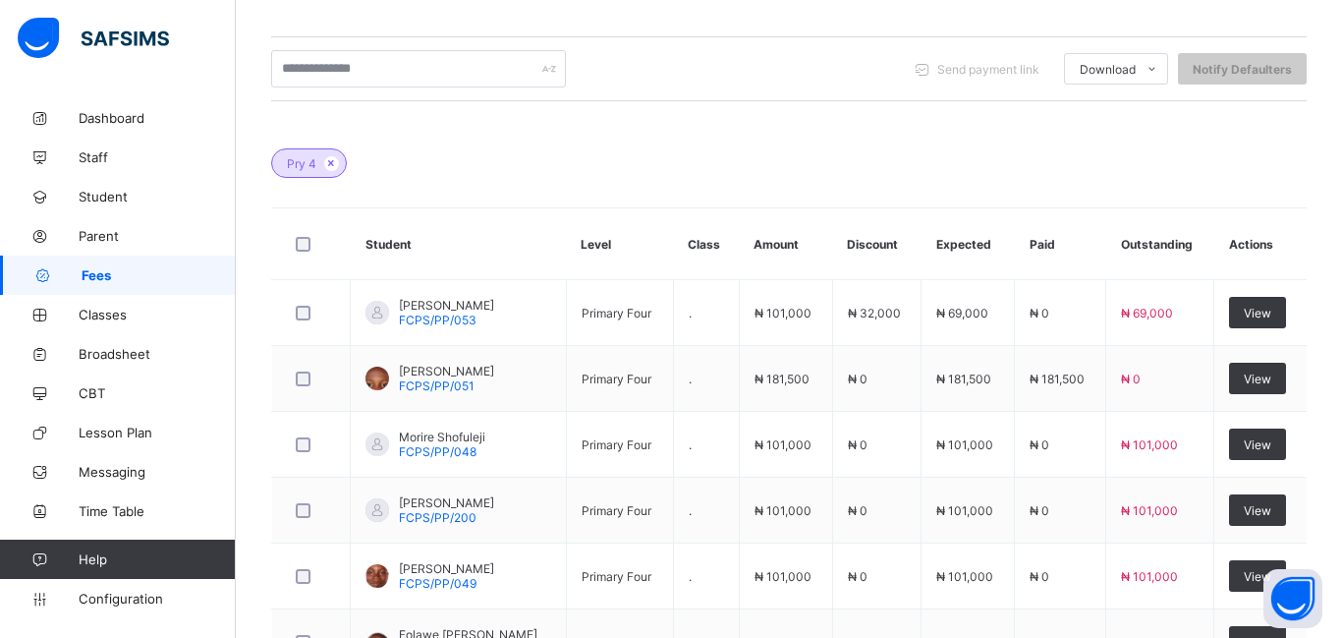
scroll to position [567, 0]
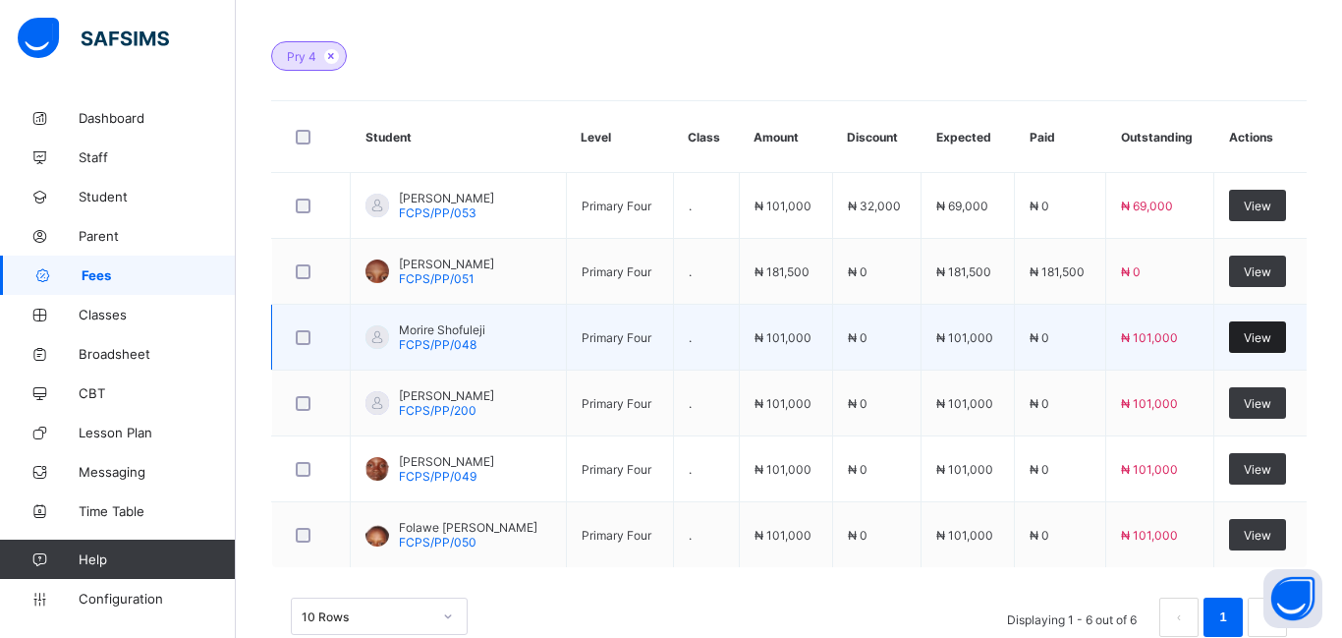
click at [1254, 336] on span "View" at bounding box center [1258, 337] width 28 height 15
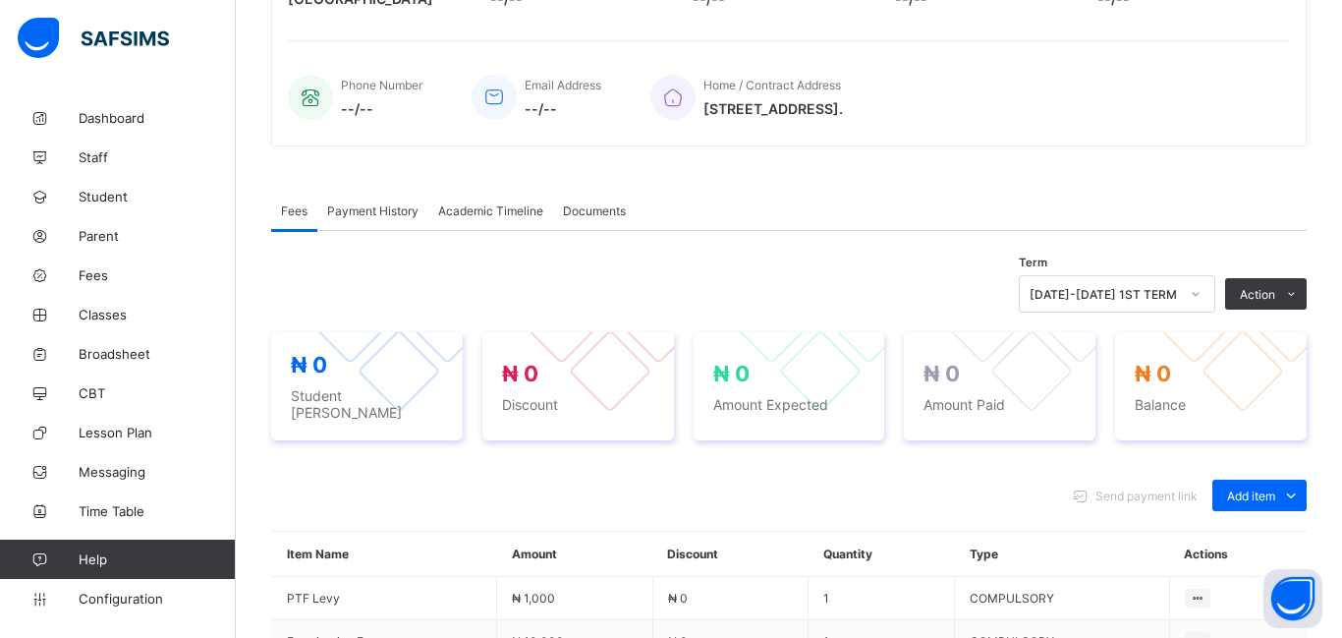
scroll to position [567, 0]
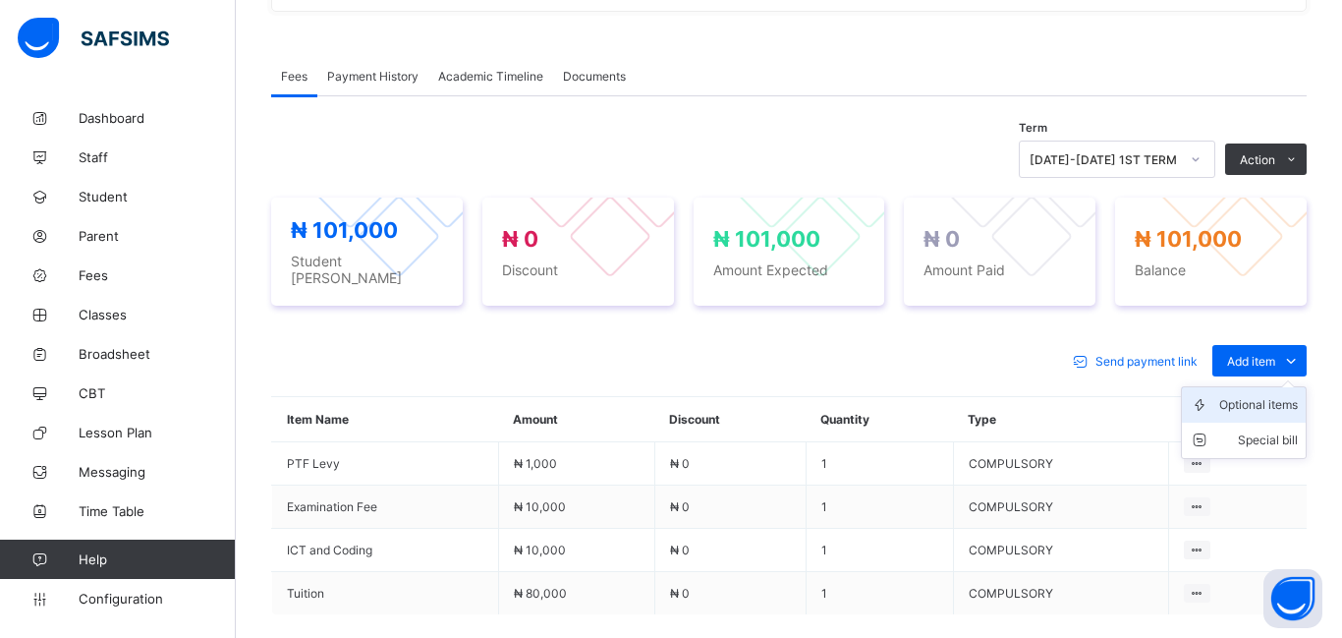
click at [1246, 395] on div "Optional items" at bounding box center [1258, 405] width 79 height 20
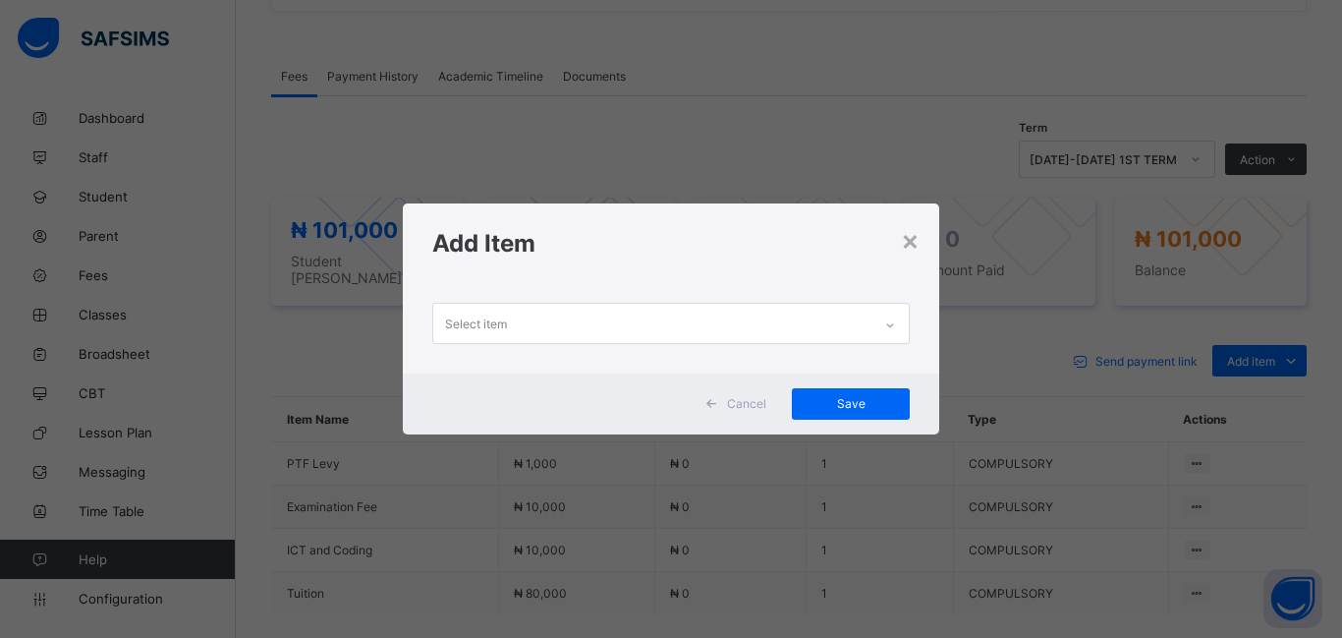
click at [492, 319] on div "Select item" at bounding box center [476, 323] width 62 height 37
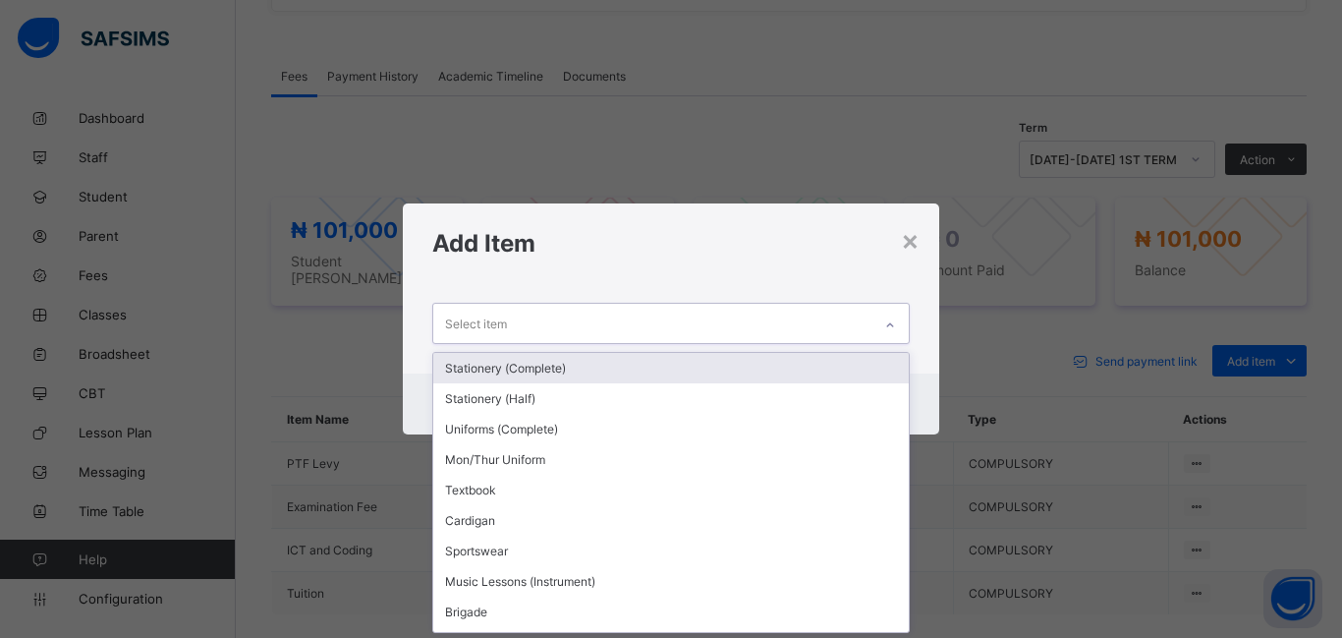
scroll to position [0, 0]
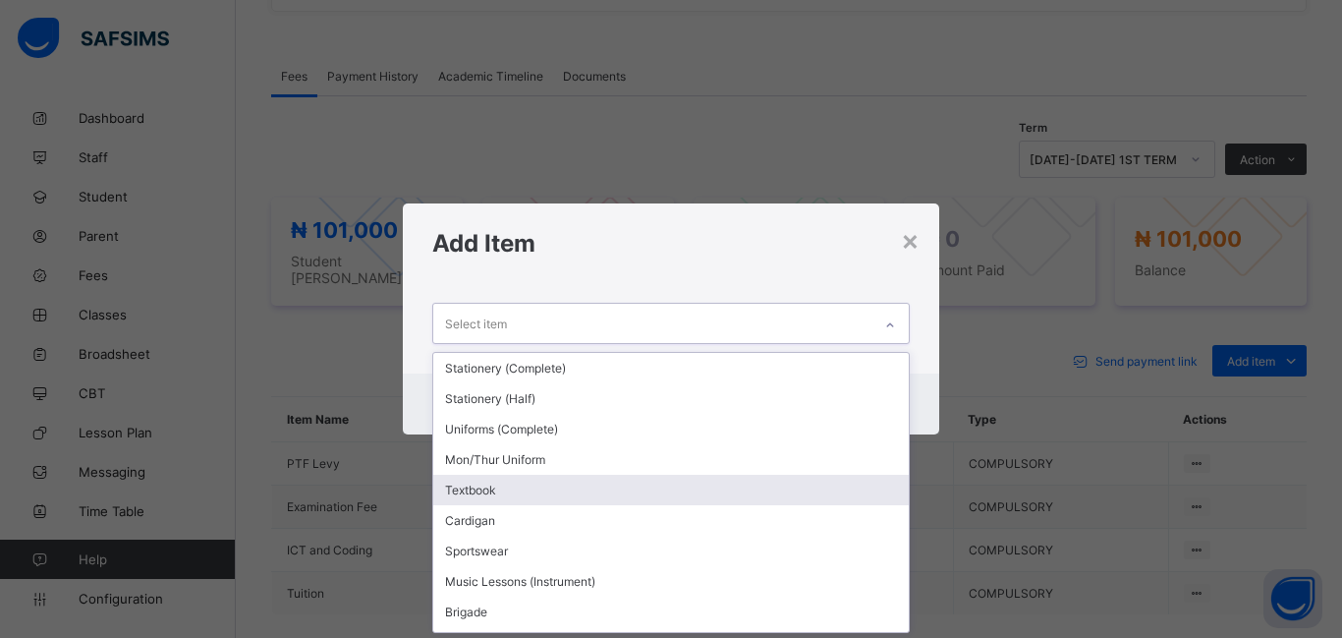
click at [500, 489] on div "Textbook" at bounding box center [671, 490] width 476 height 30
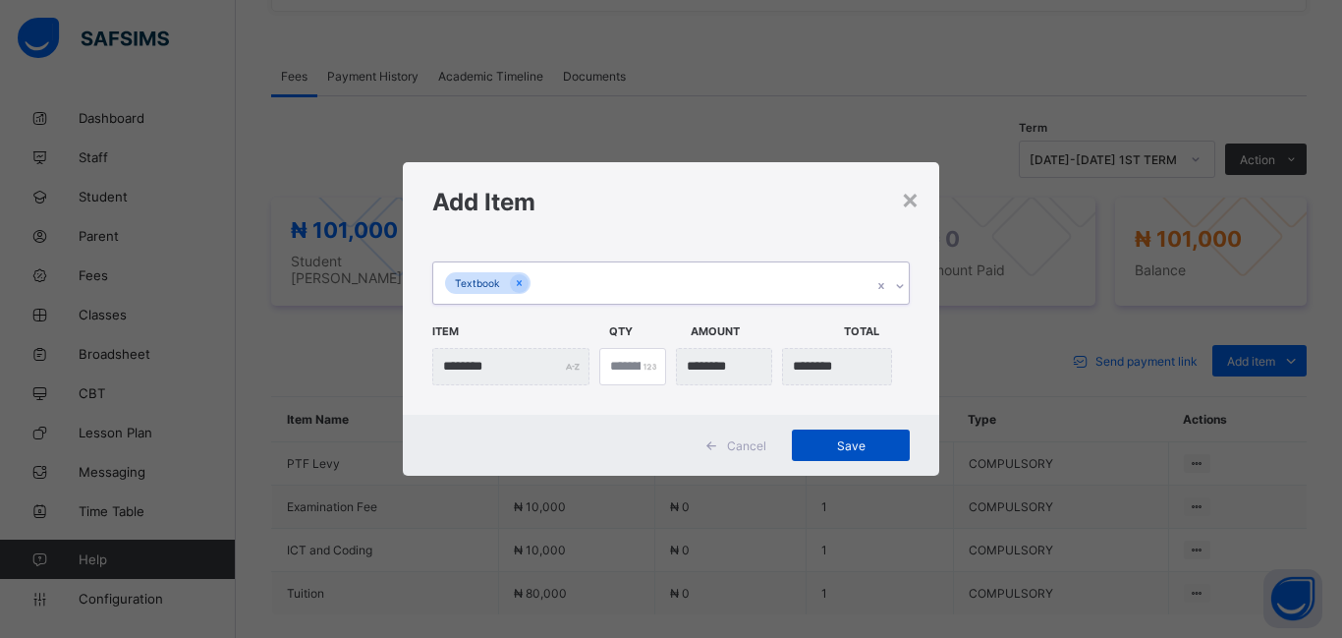
click at [867, 444] on span "Save" at bounding box center [851, 445] width 88 height 15
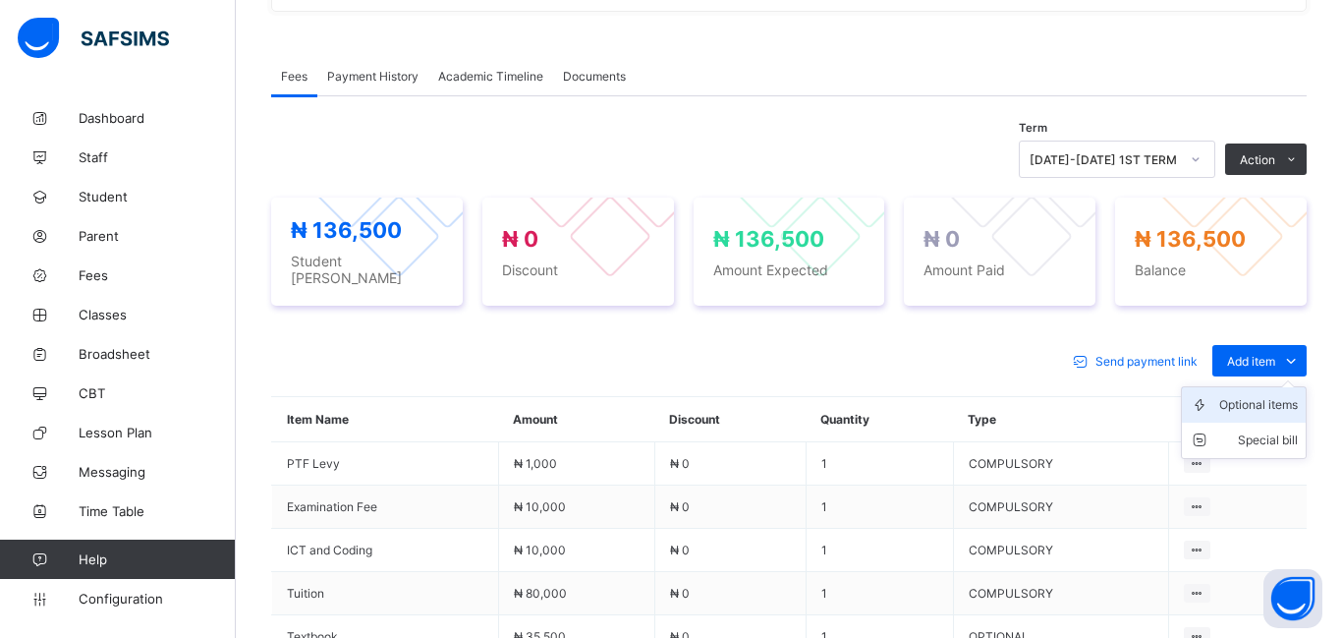
click at [1246, 401] on div "Optional items" at bounding box center [1258, 405] width 79 height 20
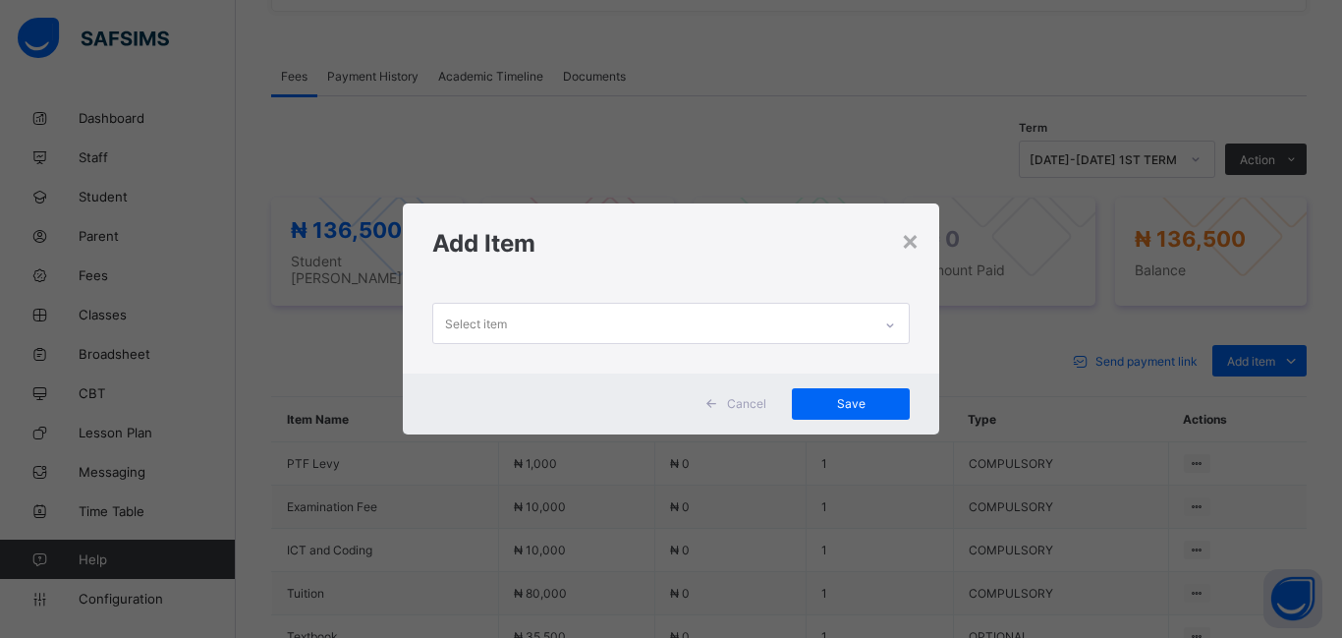
click at [500, 325] on div "Select item" at bounding box center [476, 323] width 62 height 37
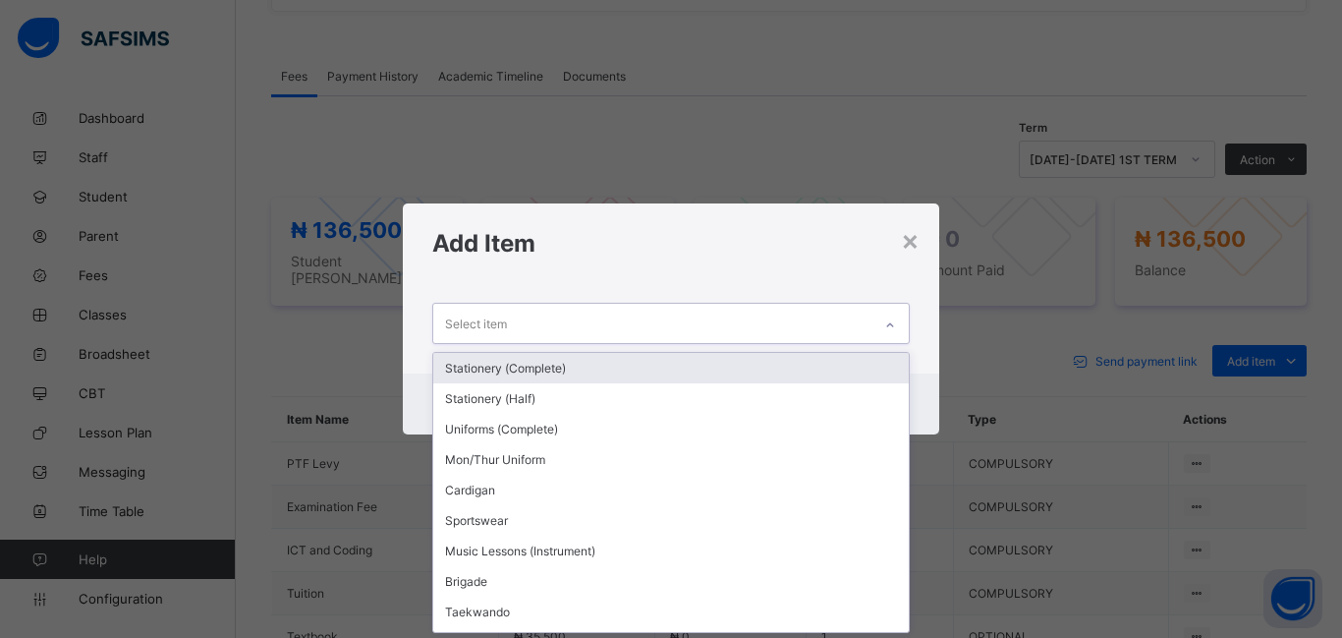
click at [524, 374] on div "Stationery (Complete)" at bounding box center [671, 368] width 476 height 30
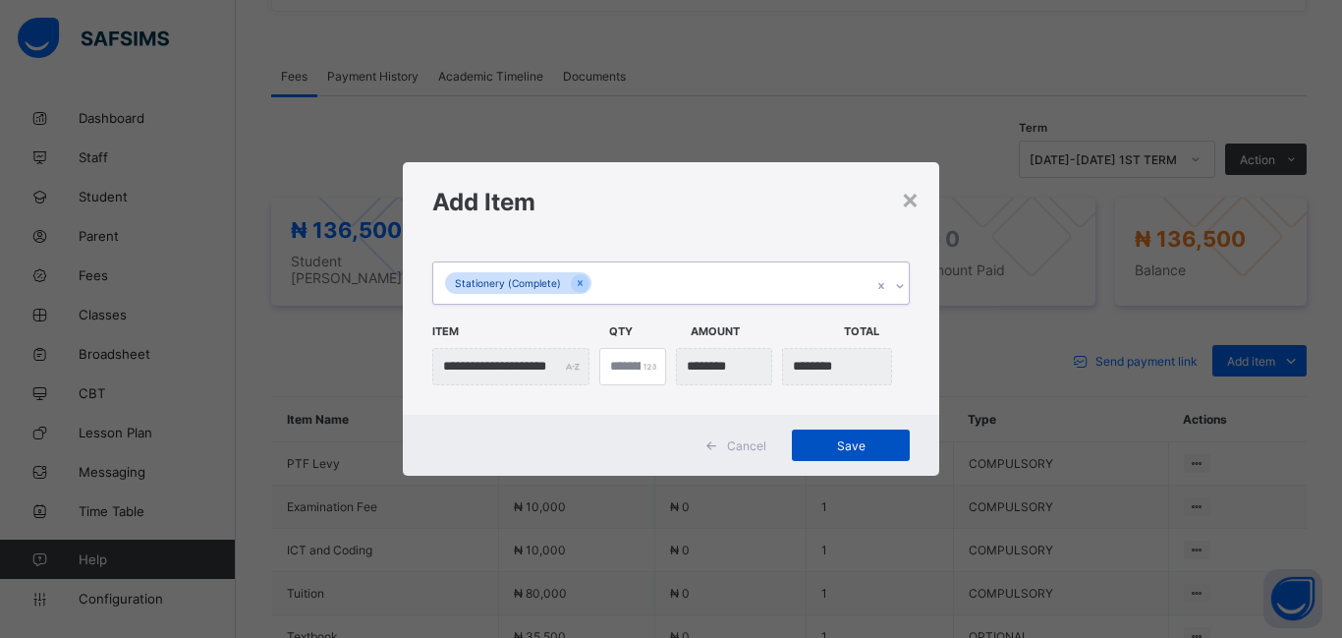
click at [830, 447] on span "Save" at bounding box center [851, 445] width 88 height 15
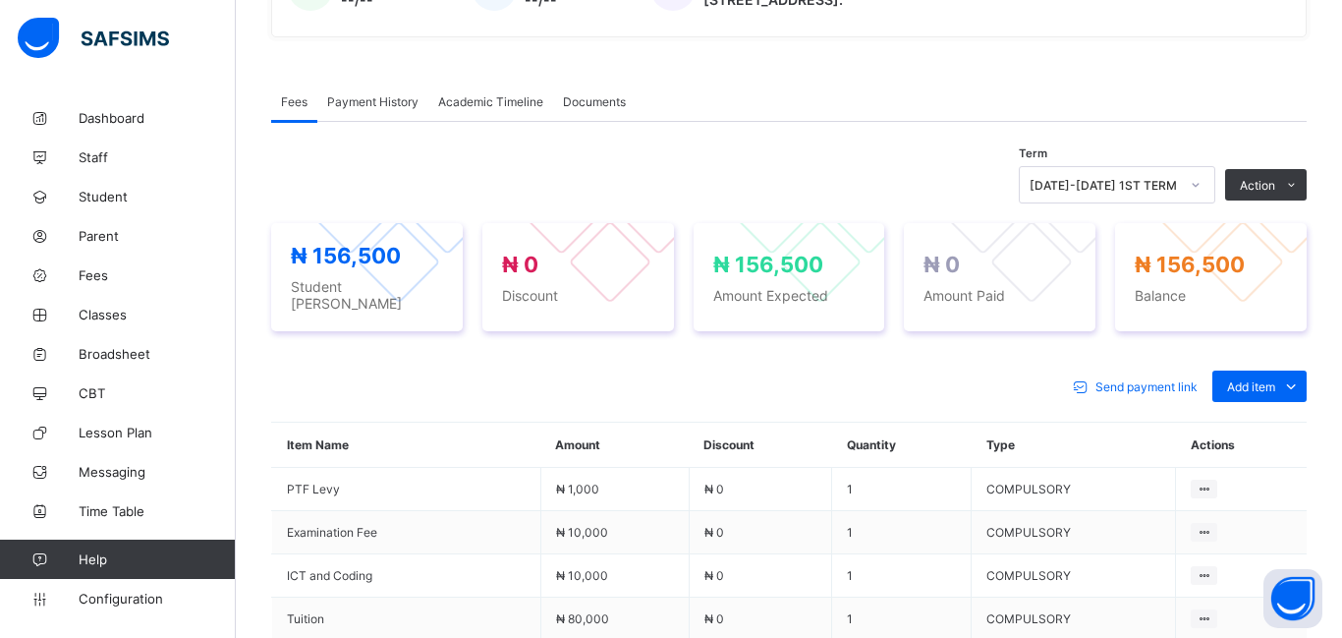
scroll to position [525, 0]
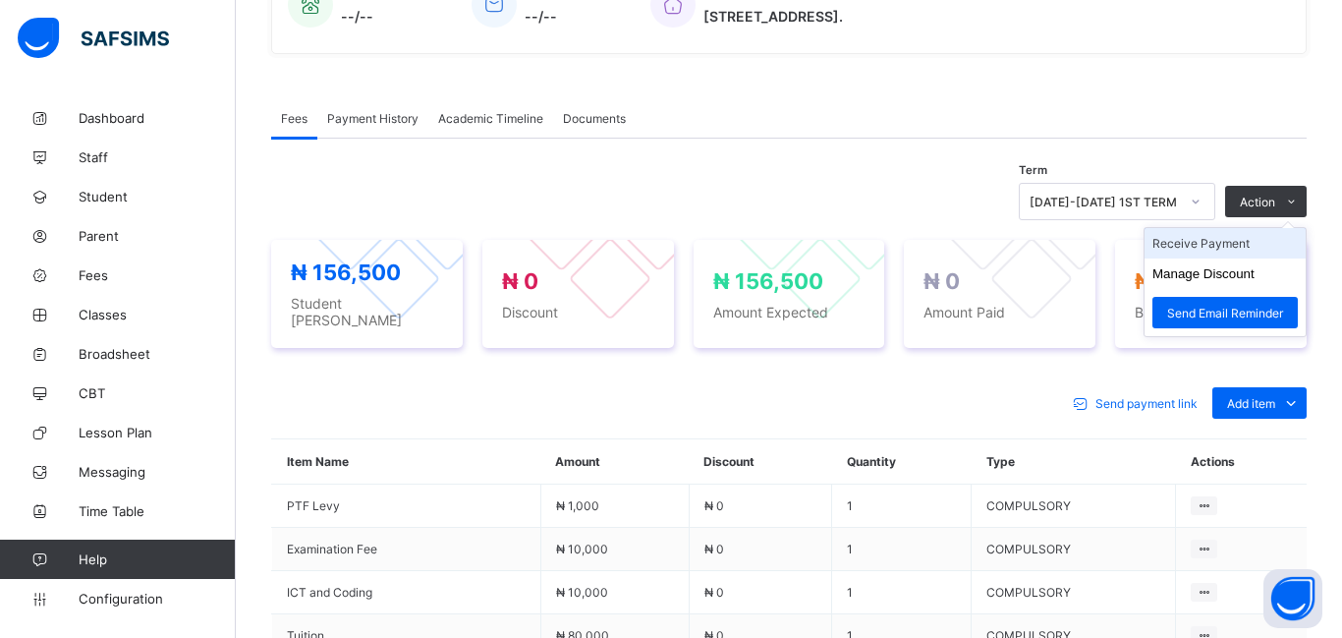
click at [1210, 246] on li "Receive Payment" at bounding box center [1225, 243] width 161 height 30
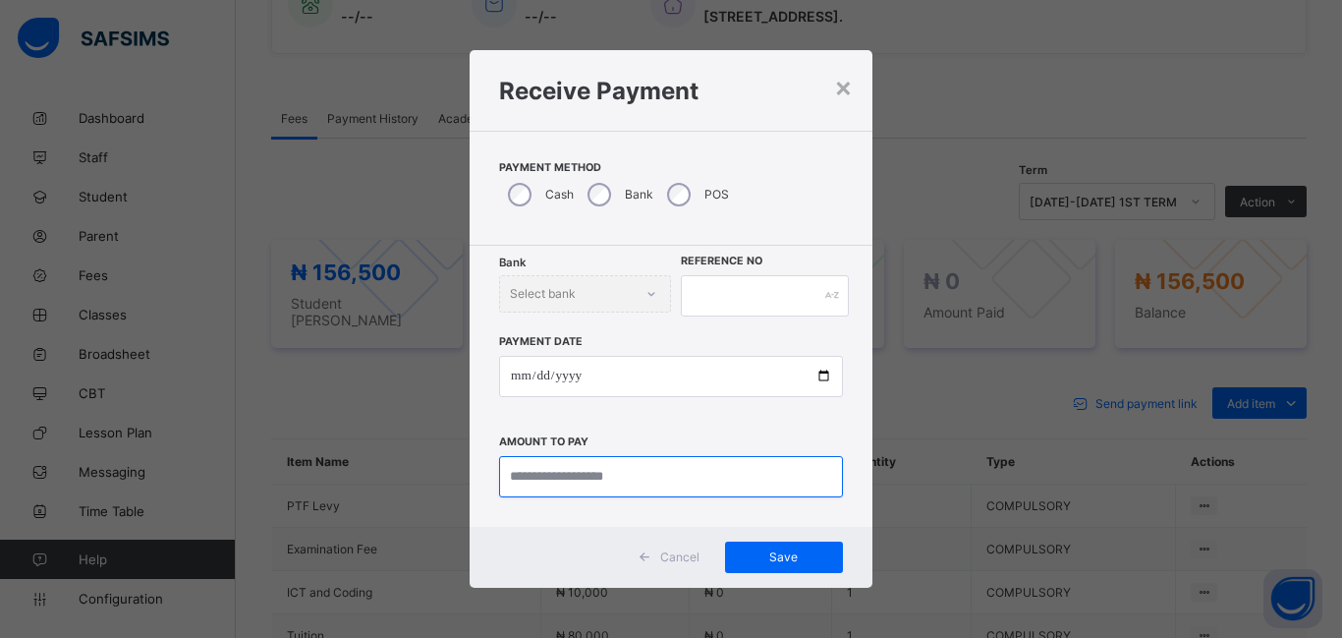
click at [526, 476] on input "currency" at bounding box center [671, 476] width 344 height 41
type input "*********"
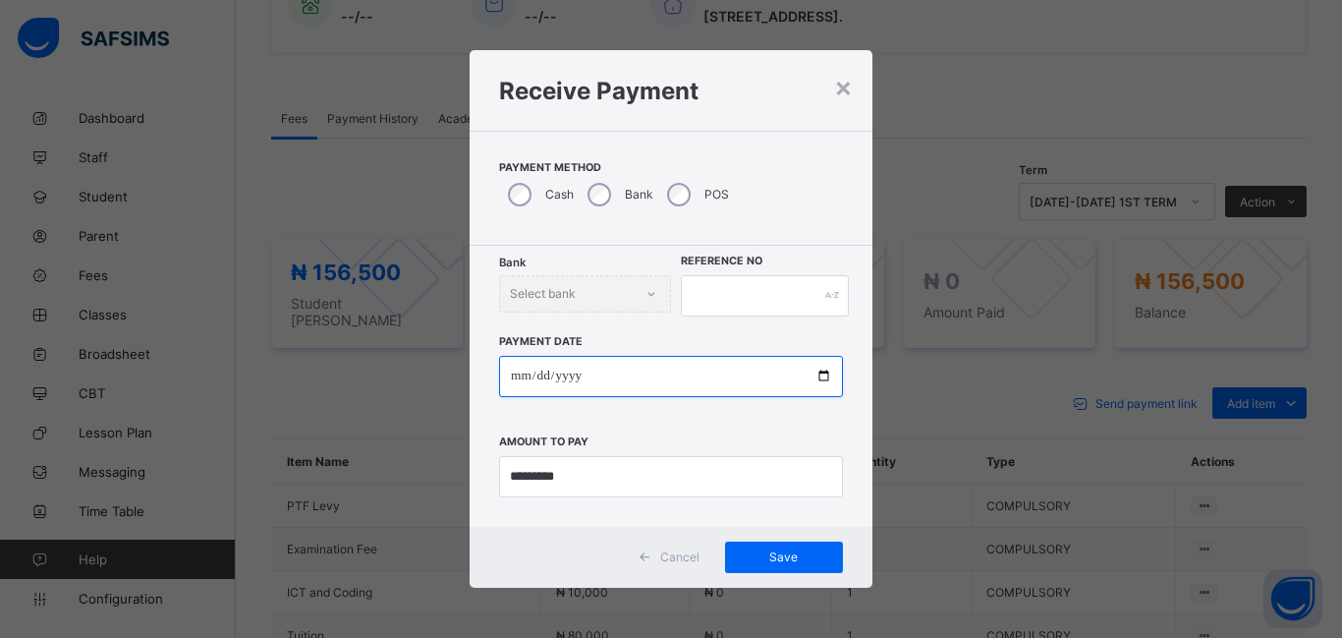
click at [526, 380] on input "date" at bounding box center [671, 376] width 344 height 41
type input "**********"
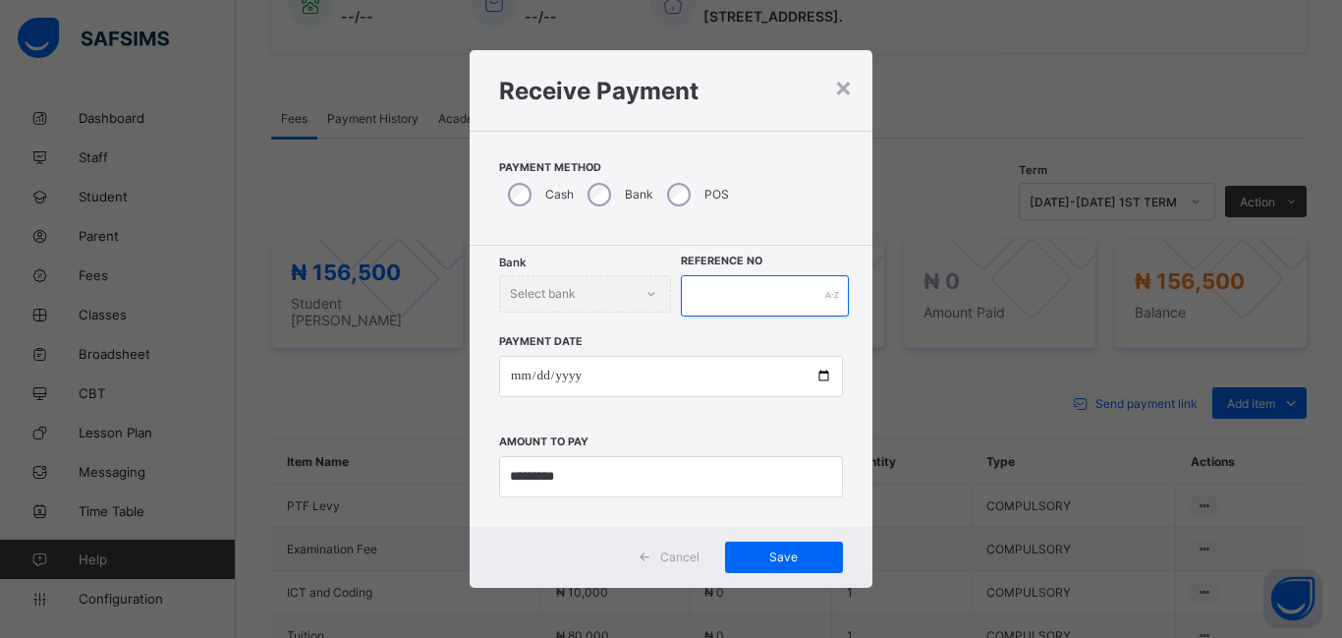
click at [714, 287] on input "text" at bounding box center [765, 295] width 168 height 41
click at [763, 552] on span "Save" at bounding box center [784, 556] width 88 height 15
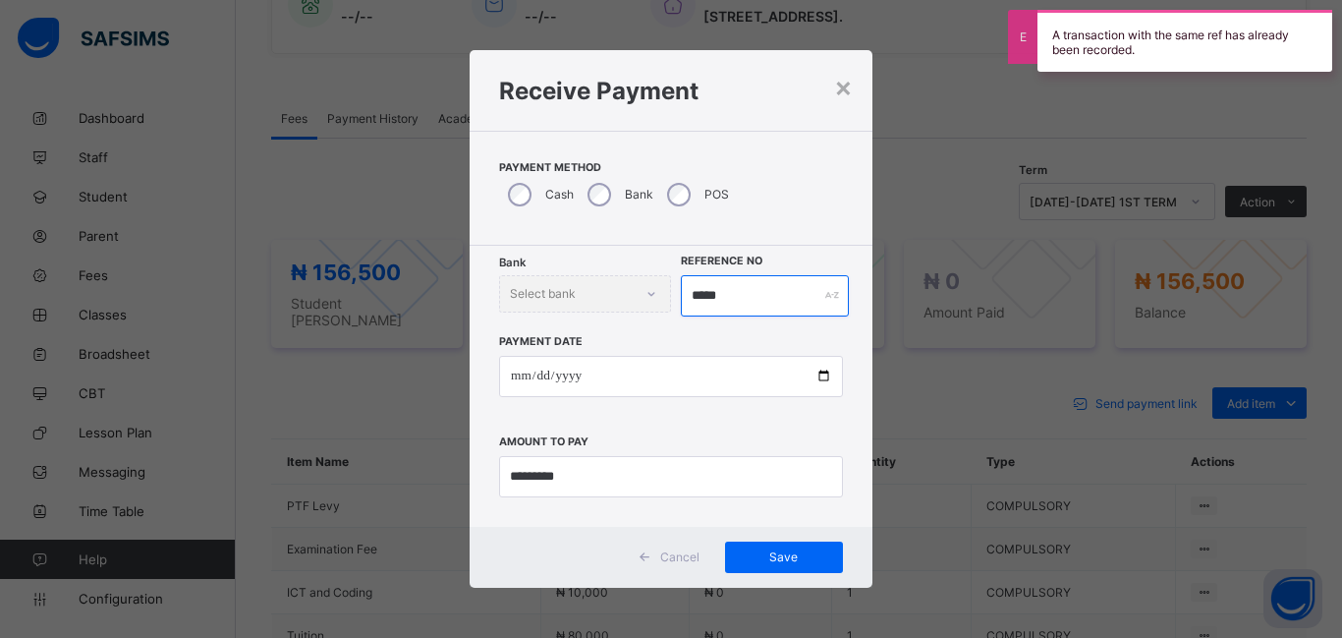
click at [727, 294] on input "*****" at bounding box center [765, 295] width 168 height 41
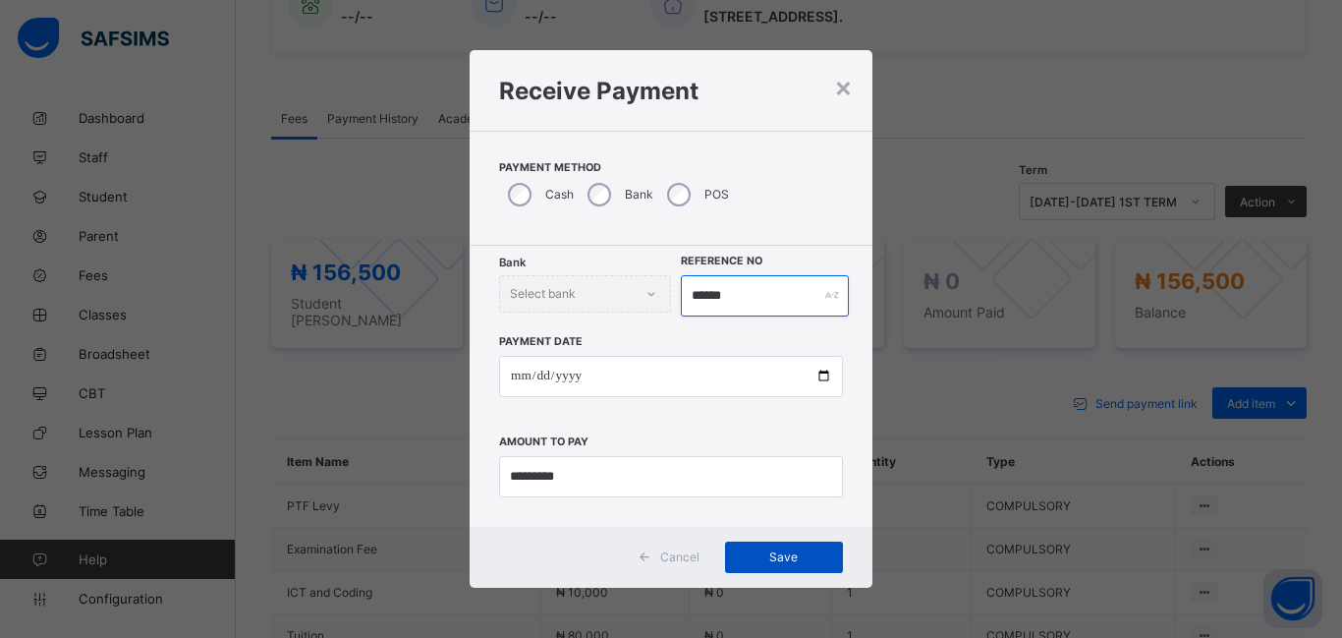
type input "******"
click at [782, 551] on span "Save" at bounding box center [784, 556] width 88 height 15
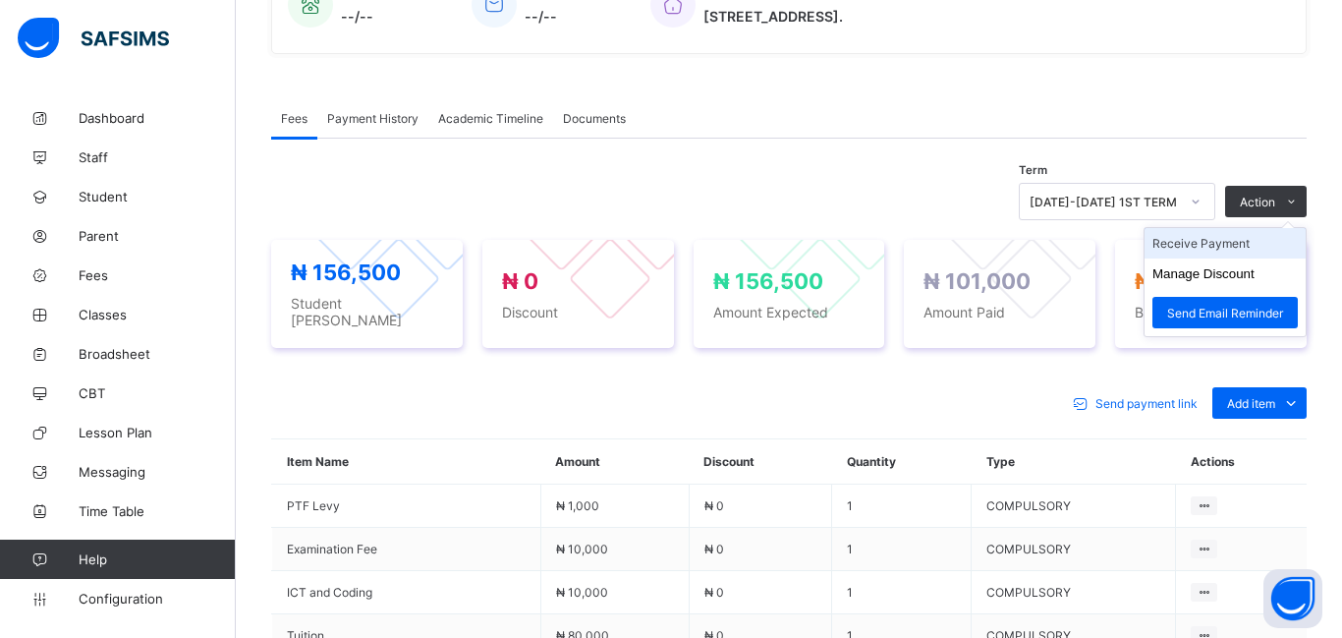
click at [1178, 249] on li "Receive Payment" at bounding box center [1225, 243] width 161 height 30
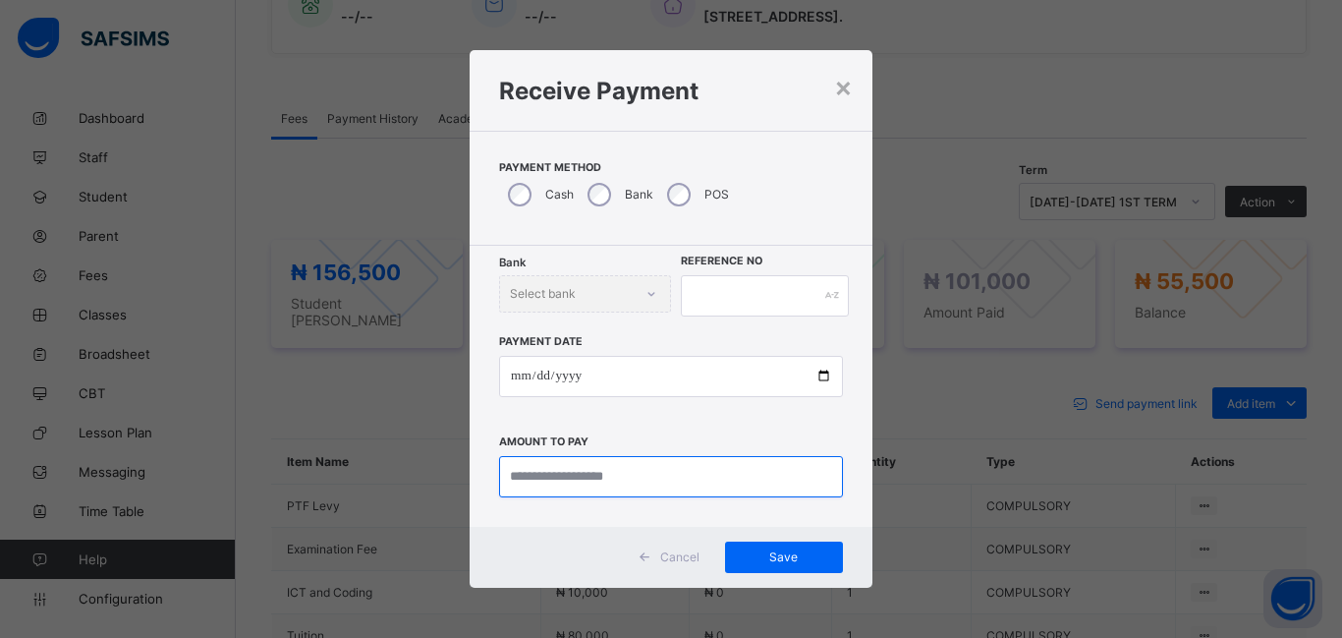
click at [520, 481] on input "currency" at bounding box center [671, 476] width 344 height 41
type input "********"
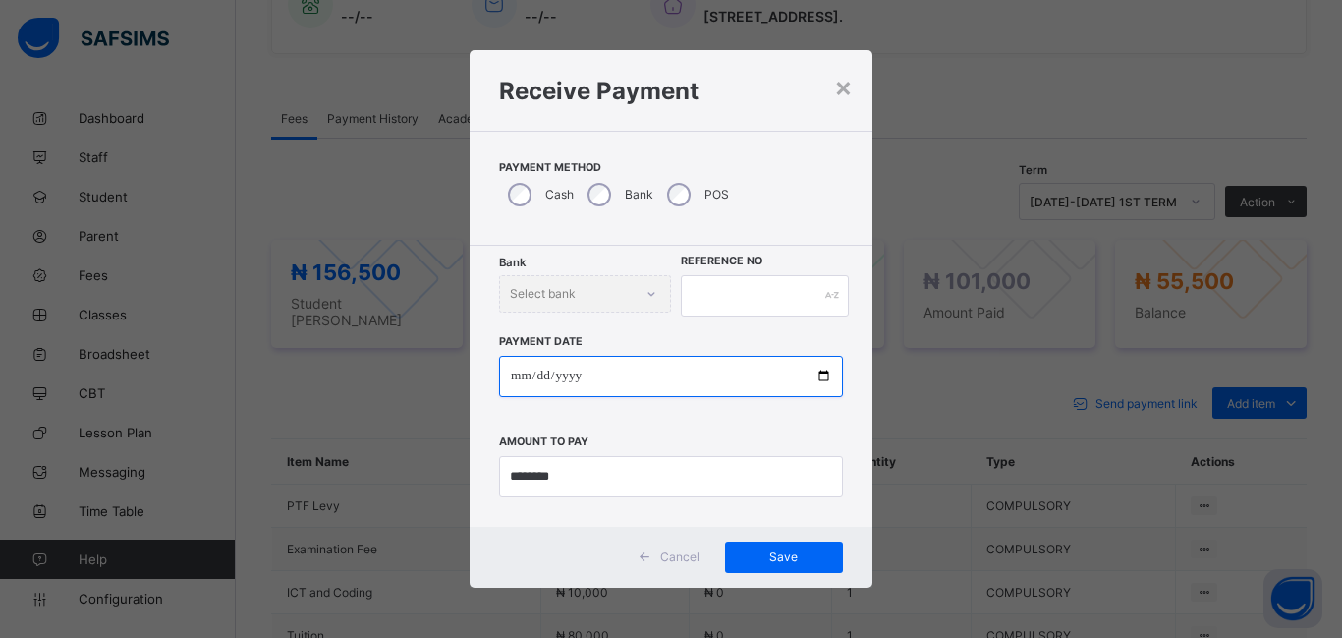
click at [516, 377] on input "date" at bounding box center [671, 376] width 344 height 41
type input "**********"
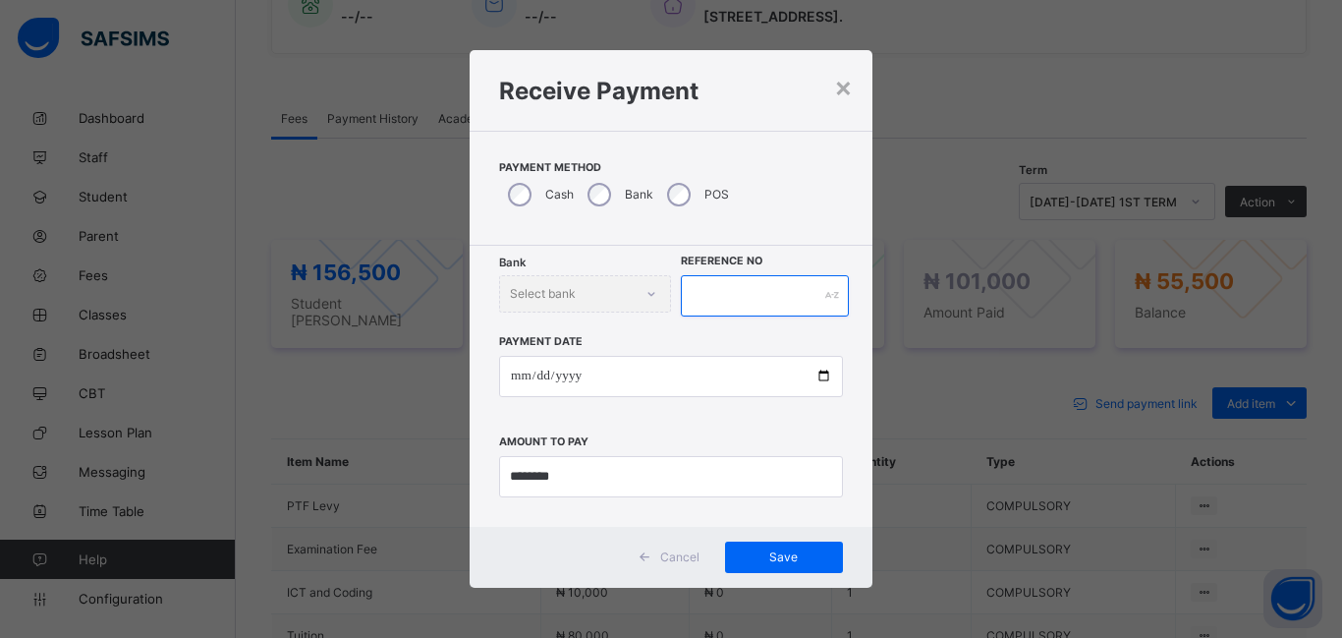
click at [713, 293] on input "text" at bounding box center [765, 295] width 168 height 41
type input "********"
click at [753, 565] on div "Save" at bounding box center [784, 556] width 118 height 31
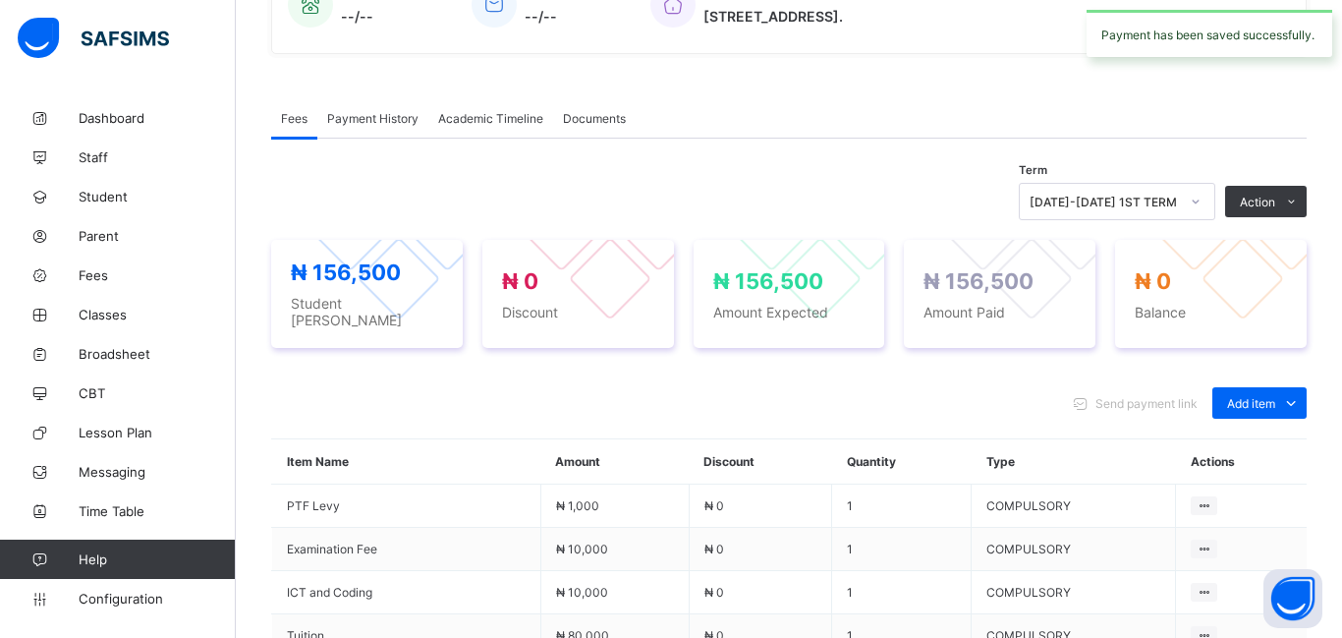
scroll to position [0, 0]
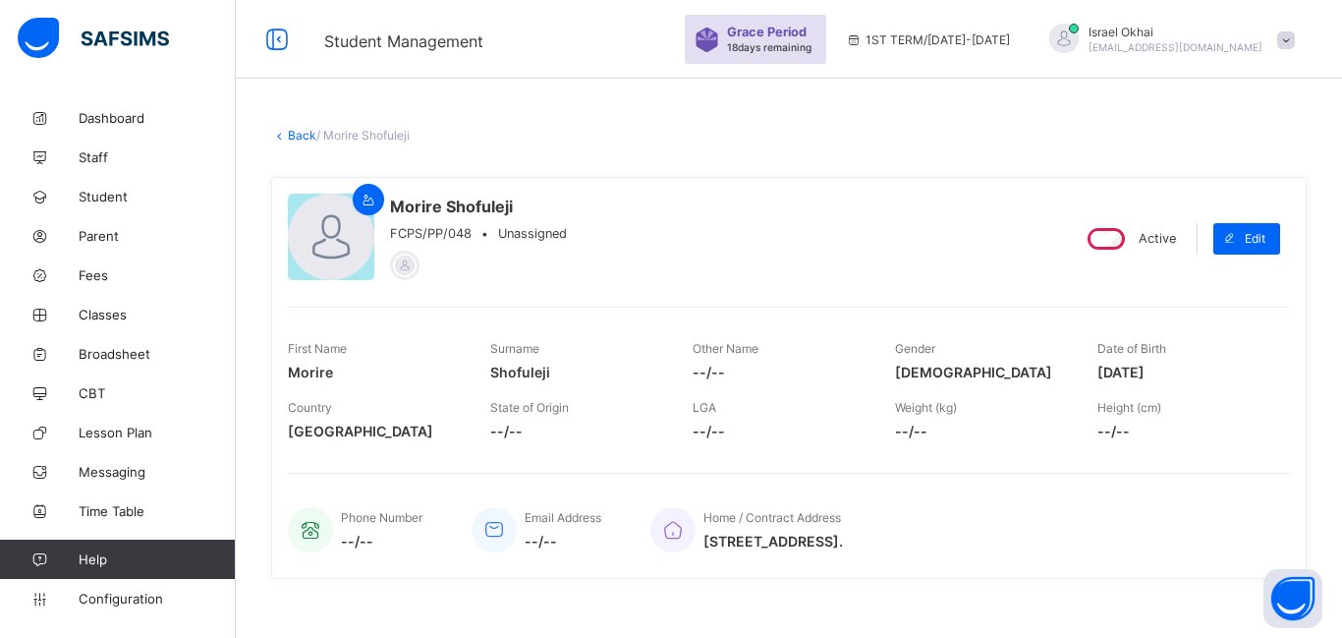
click at [307, 133] on link "Back" at bounding box center [302, 135] width 28 height 15
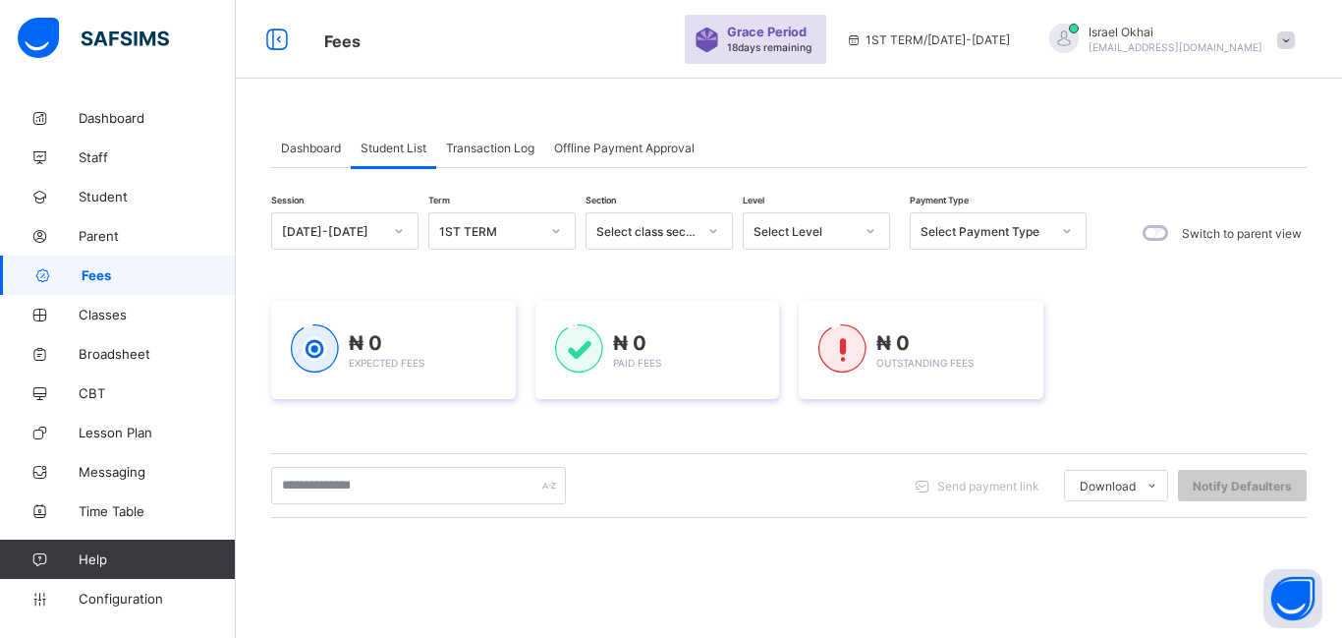
click at [800, 237] on div "Select Level" at bounding box center [804, 231] width 100 height 15
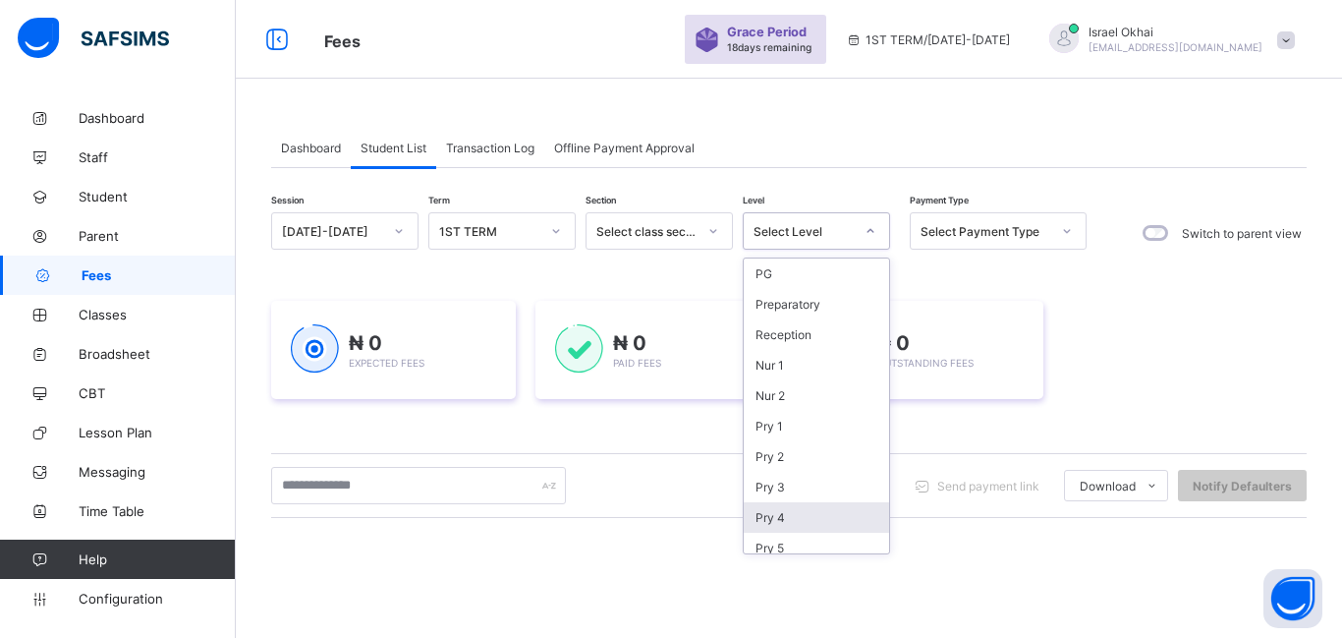
click at [786, 526] on div "Pry 4" at bounding box center [816, 517] width 145 height 30
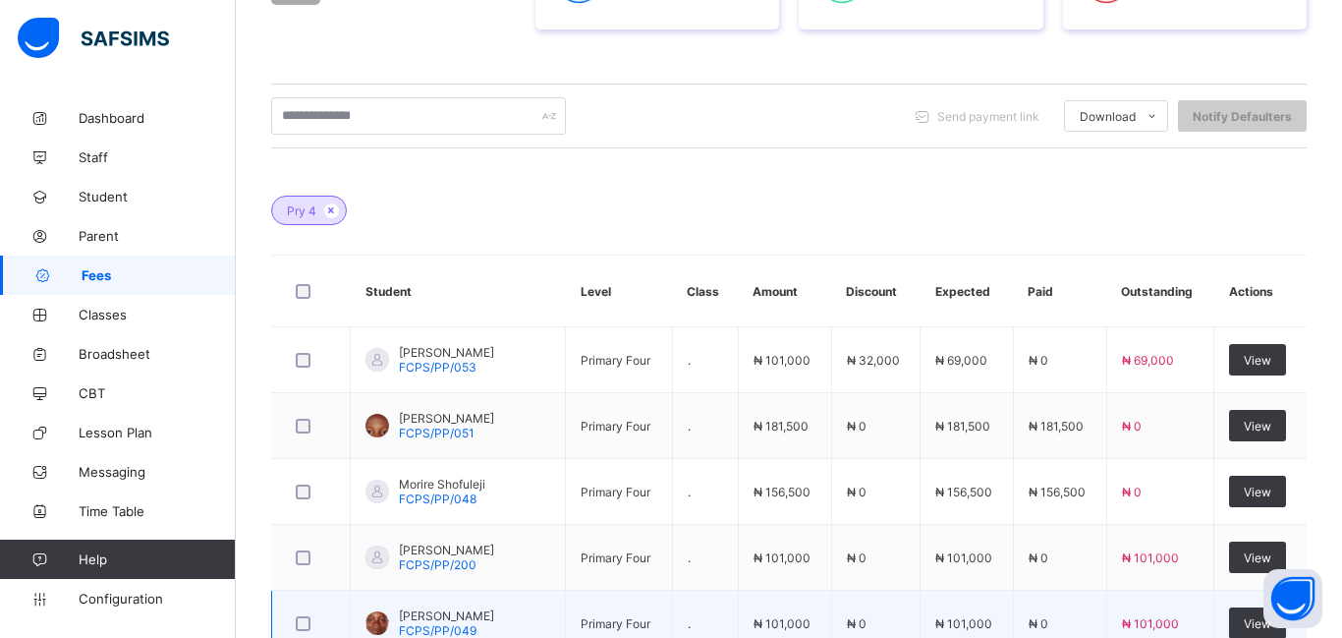
scroll to position [615, 0]
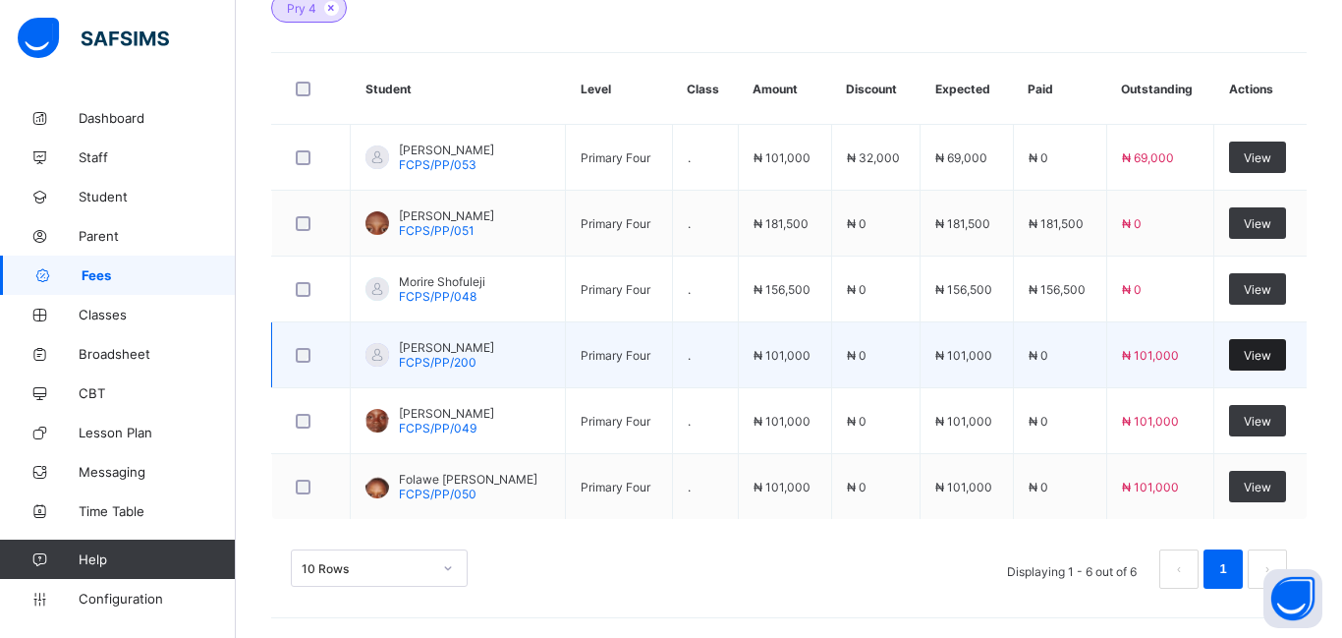
click at [1254, 361] on span "View" at bounding box center [1258, 355] width 28 height 15
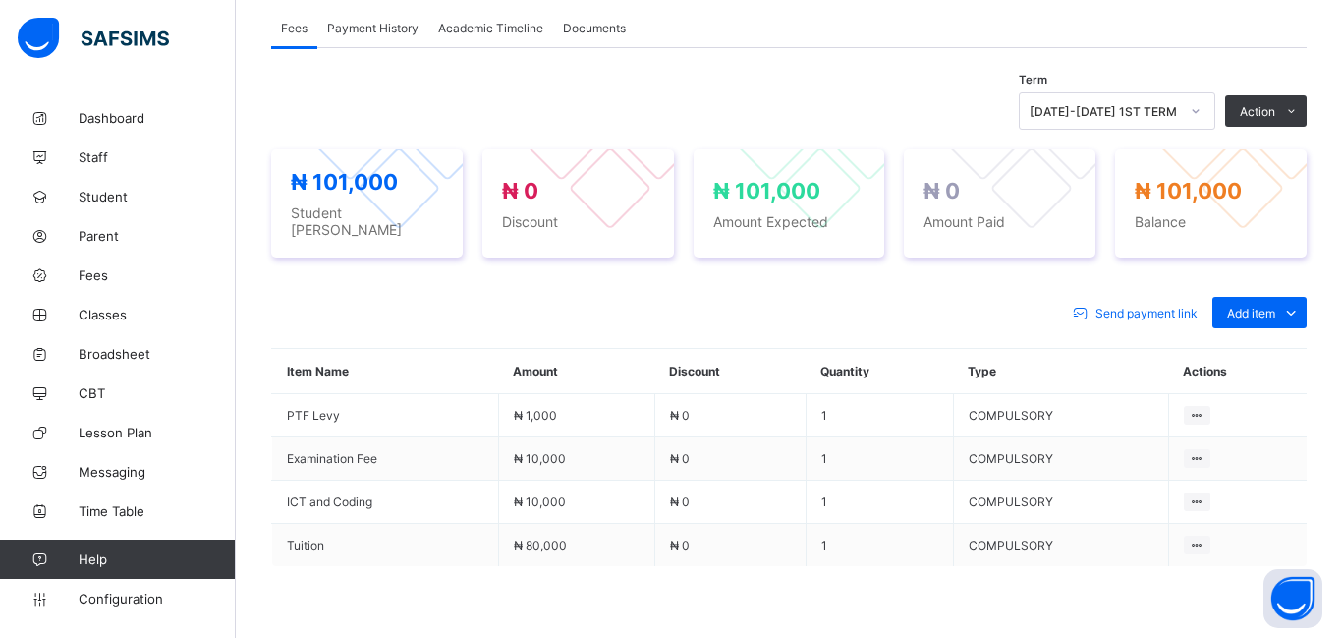
scroll to position [429, 0]
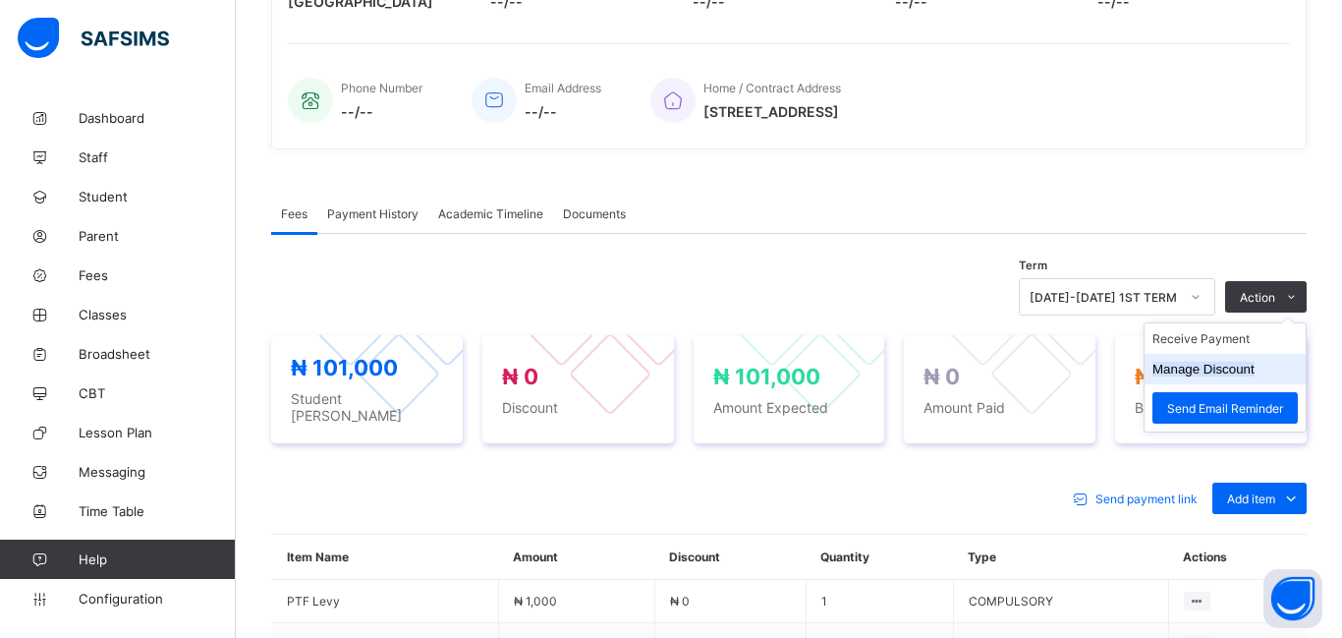
click at [1221, 380] on li "Manage Discount" at bounding box center [1225, 369] width 161 height 30
click at [1198, 372] on button "Manage Discount" at bounding box center [1204, 369] width 102 height 15
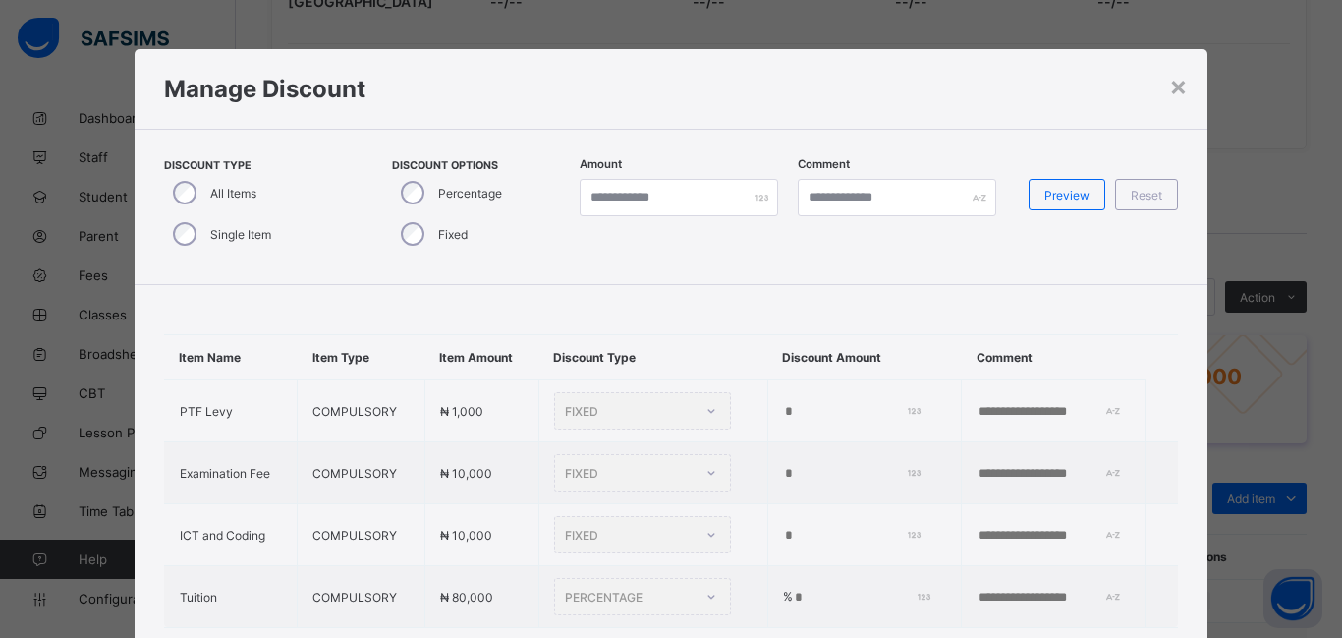
type input "*"
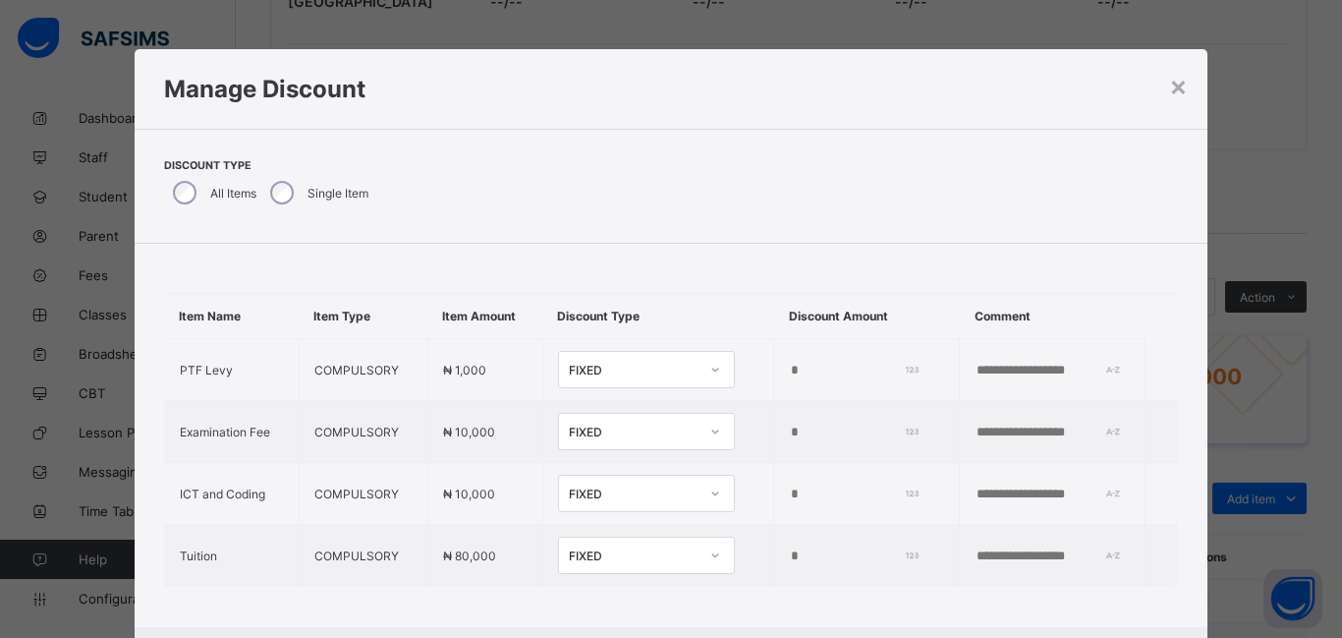
scroll to position [24, 0]
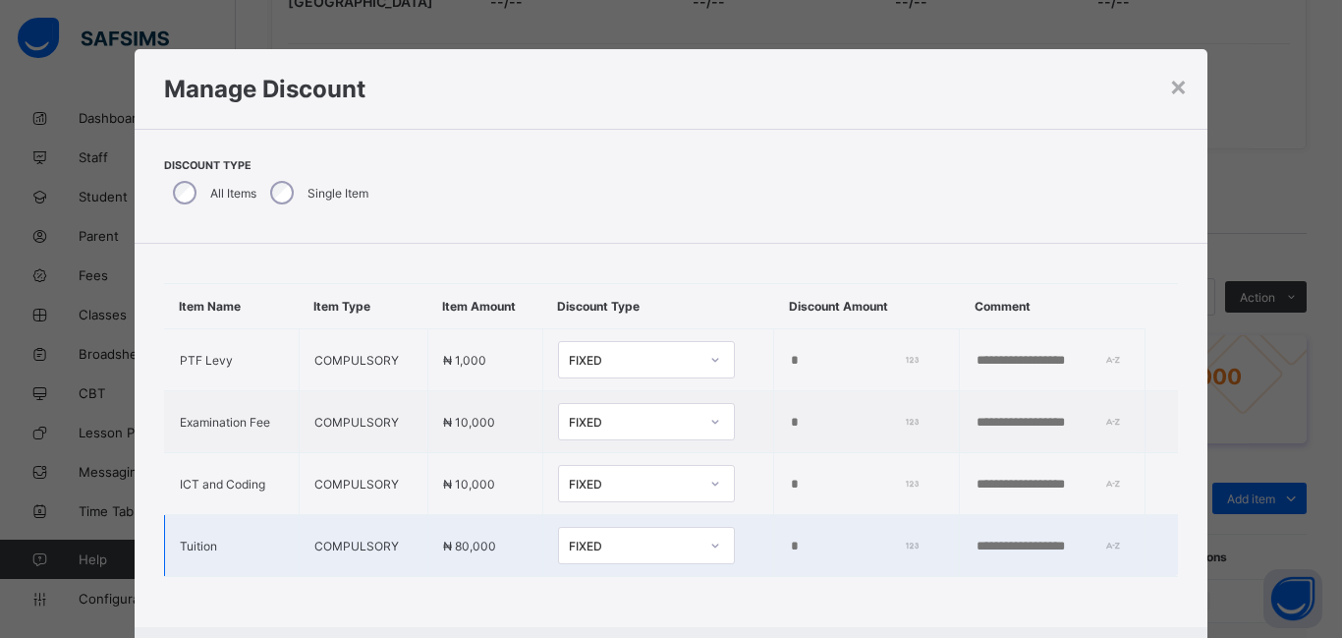
click at [789, 548] on input "*" at bounding box center [852, 546] width 126 height 16
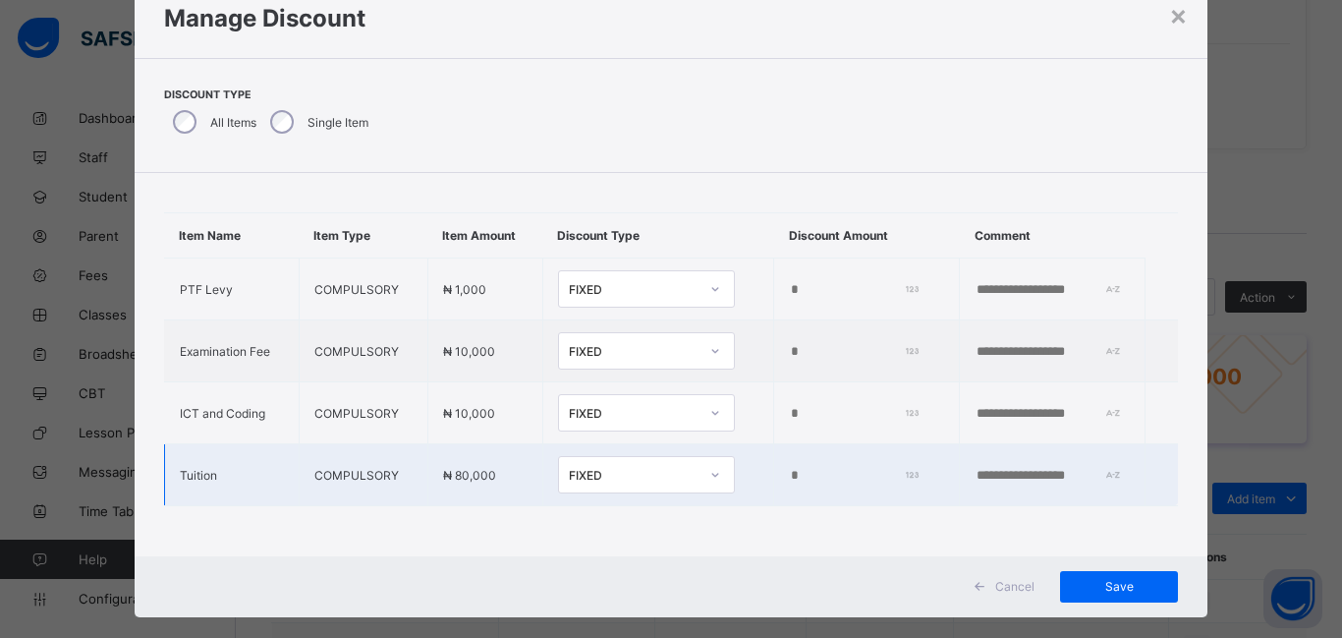
scroll to position [99, 0]
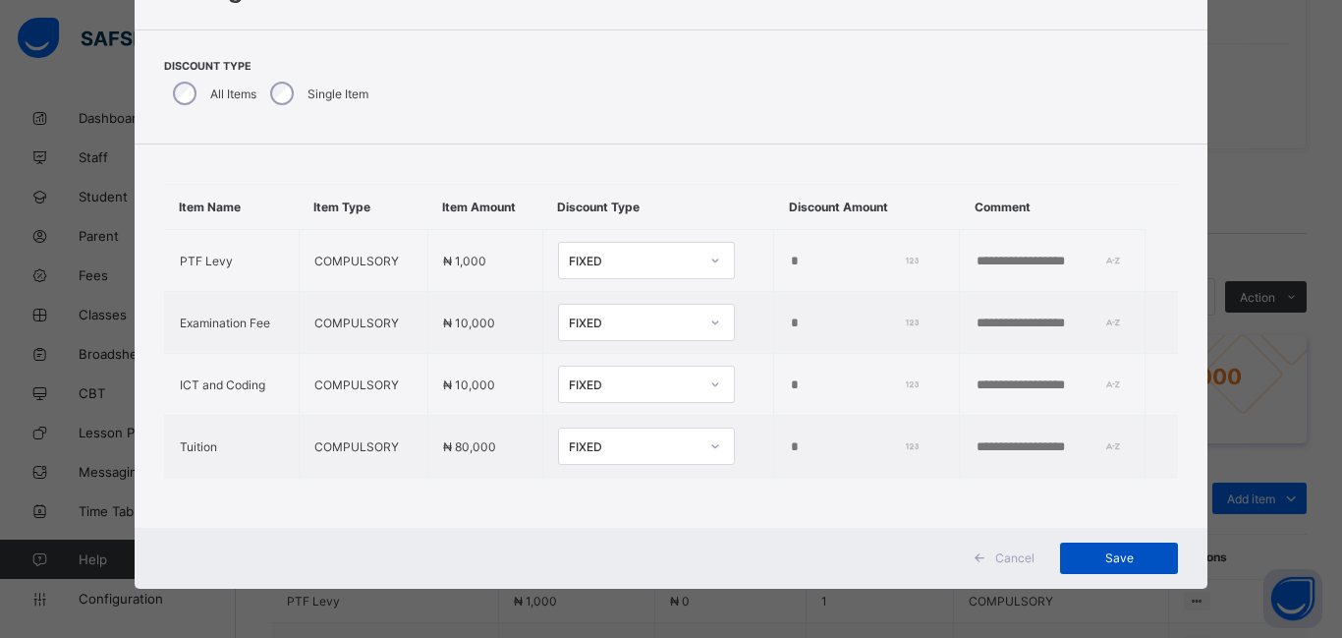
type input "****"
click at [1129, 554] on span "Save" at bounding box center [1119, 557] width 88 height 15
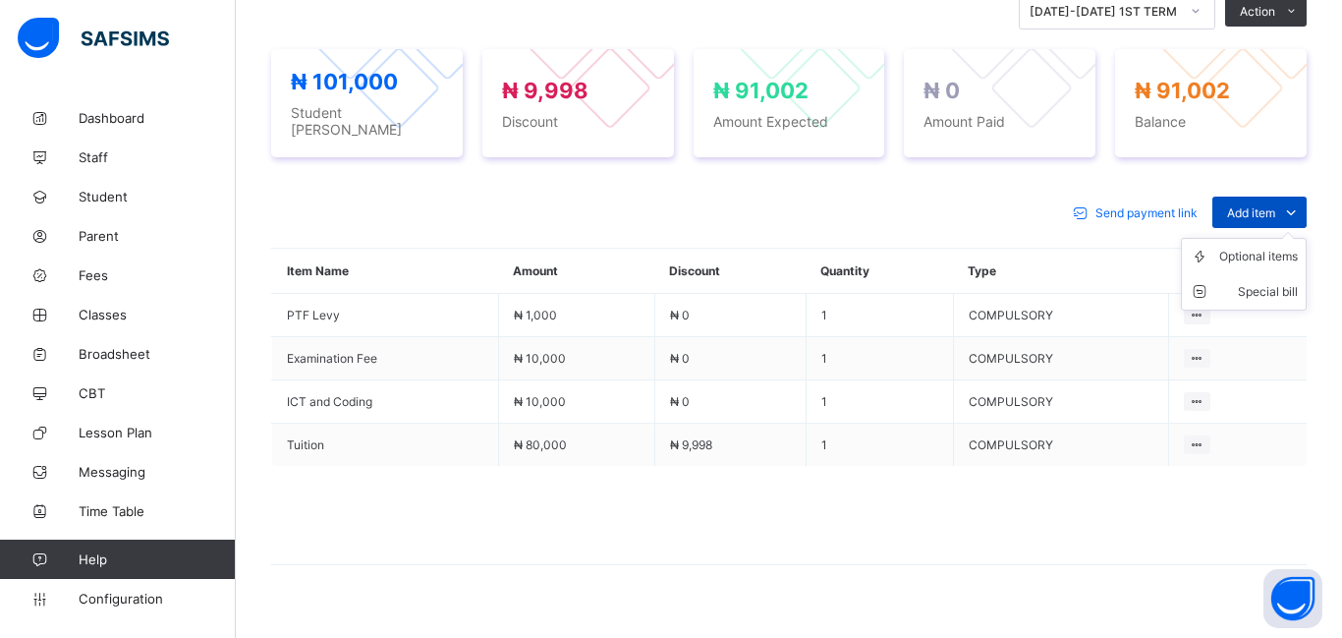
scroll to position [741, 0]
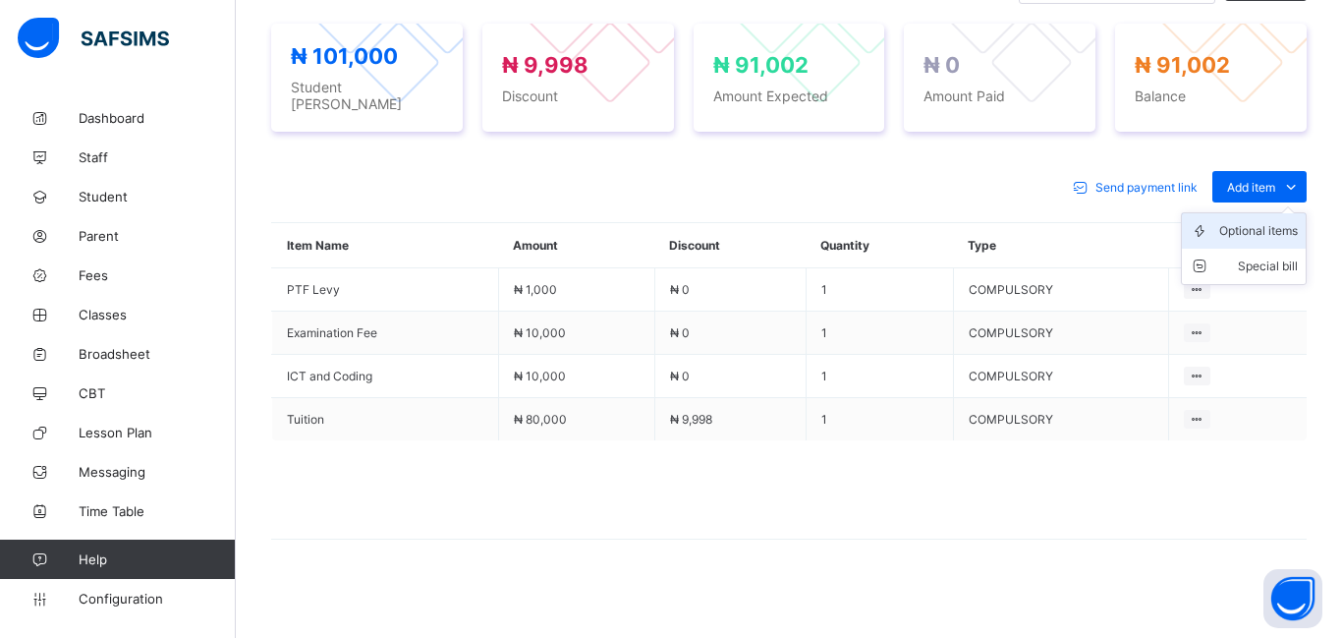
click at [1253, 221] on div "Optional items" at bounding box center [1258, 231] width 79 height 20
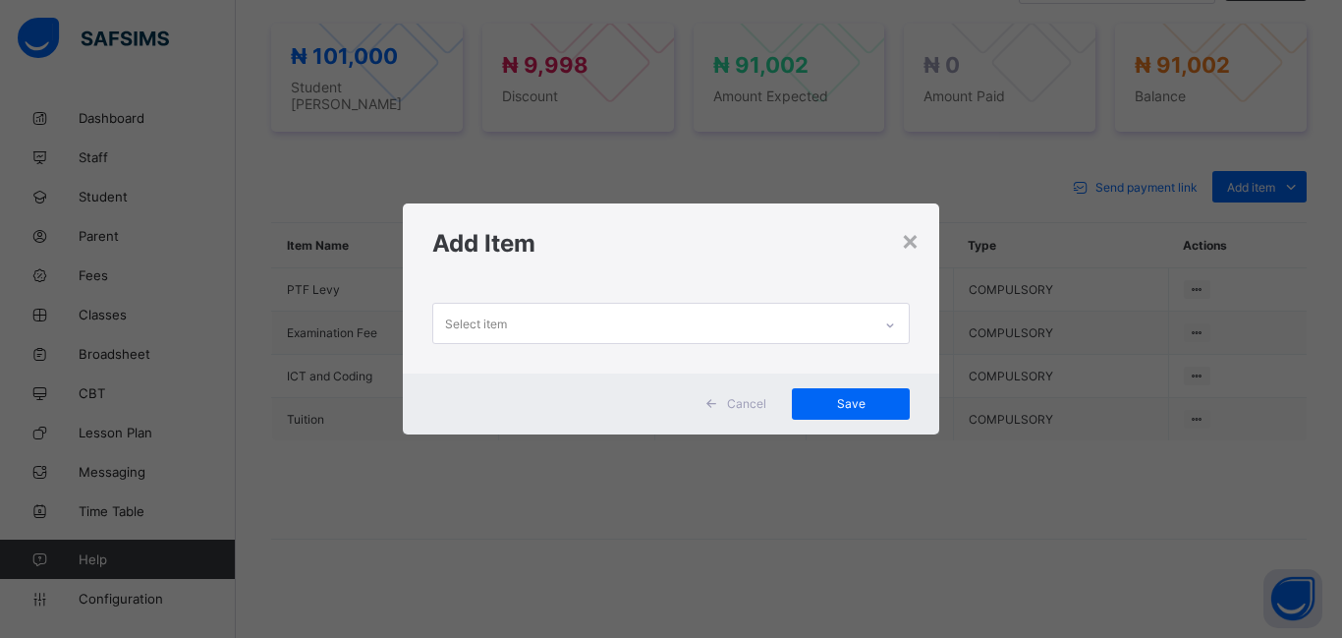
click at [529, 322] on div "Select item" at bounding box center [652, 323] width 438 height 38
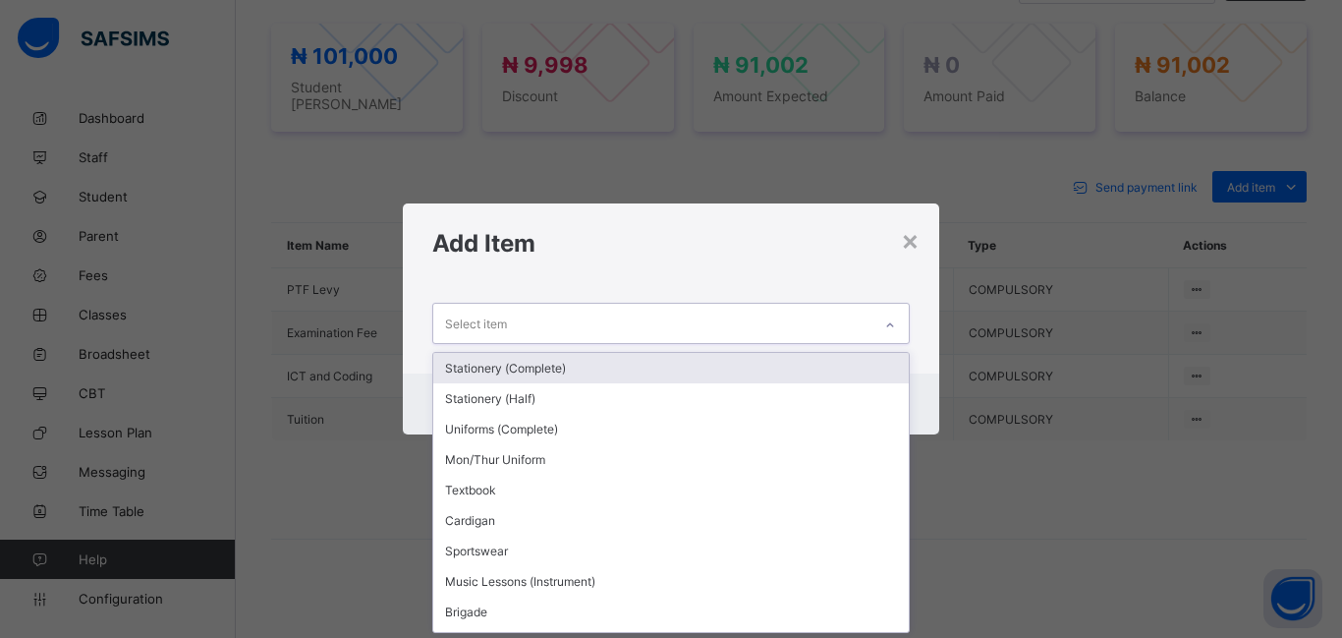
click at [532, 376] on div "Stationery (Complete)" at bounding box center [671, 368] width 476 height 30
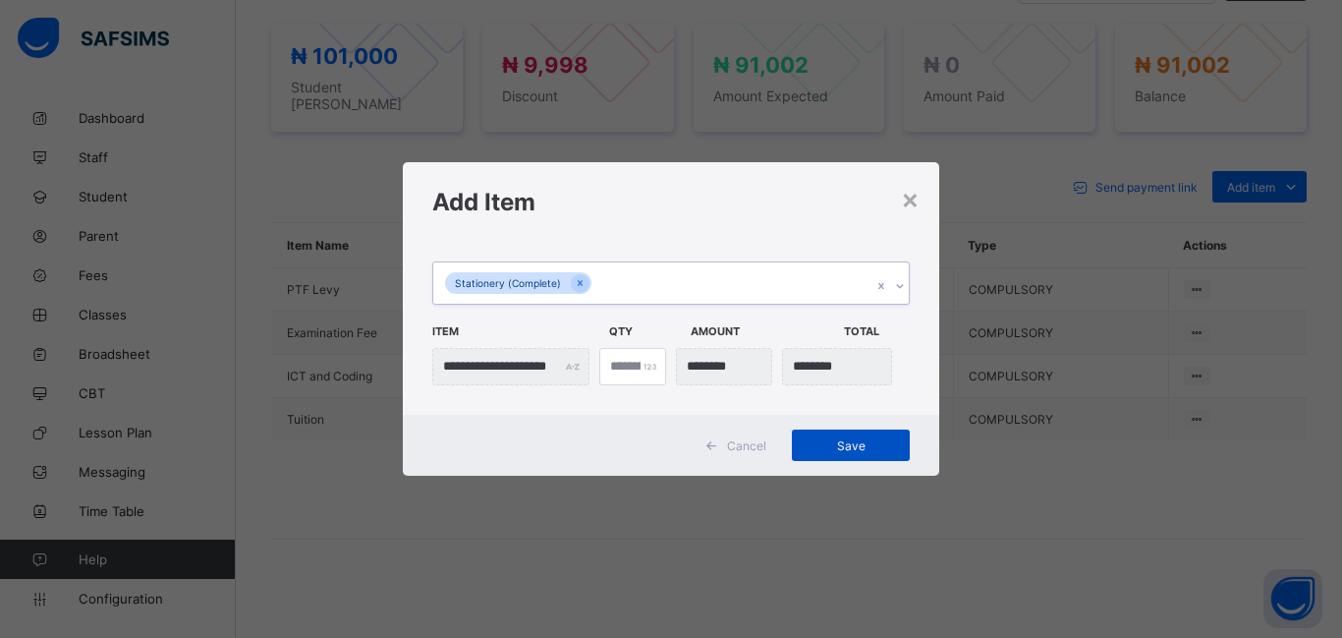
click at [863, 450] on span "Save" at bounding box center [851, 445] width 88 height 15
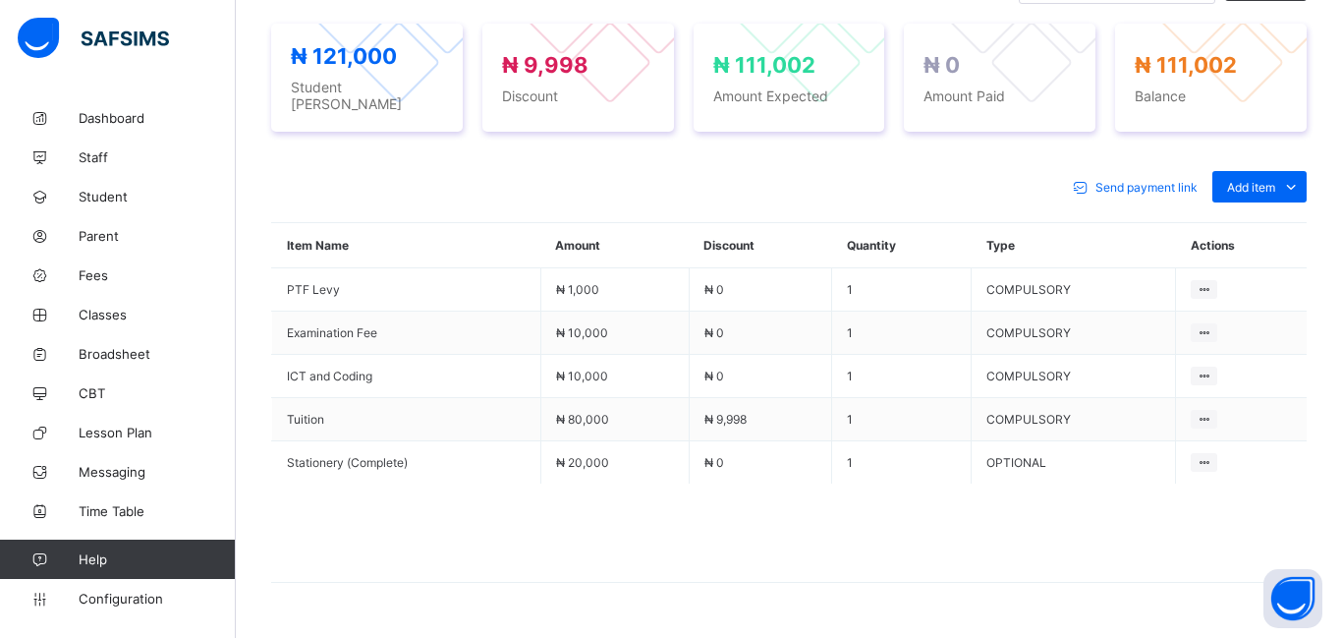
scroll to position [784, 0]
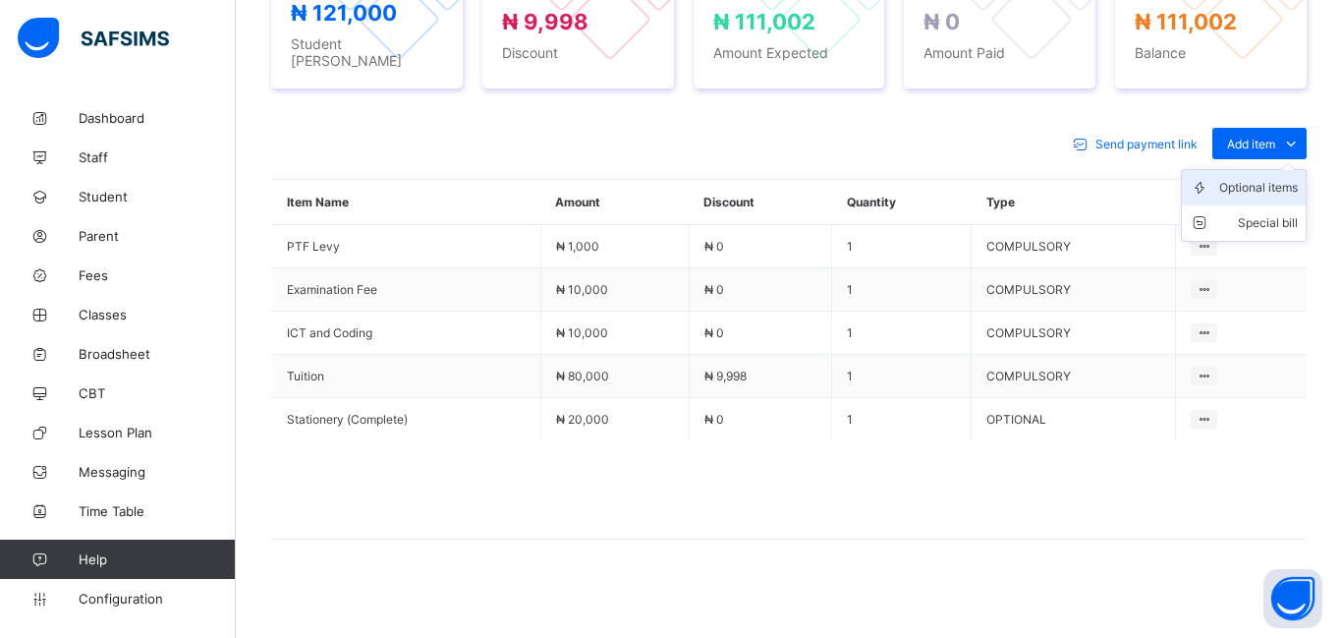
click at [1247, 178] on div "Optional items" at bounding box center [1258, 188] width 79 height 20
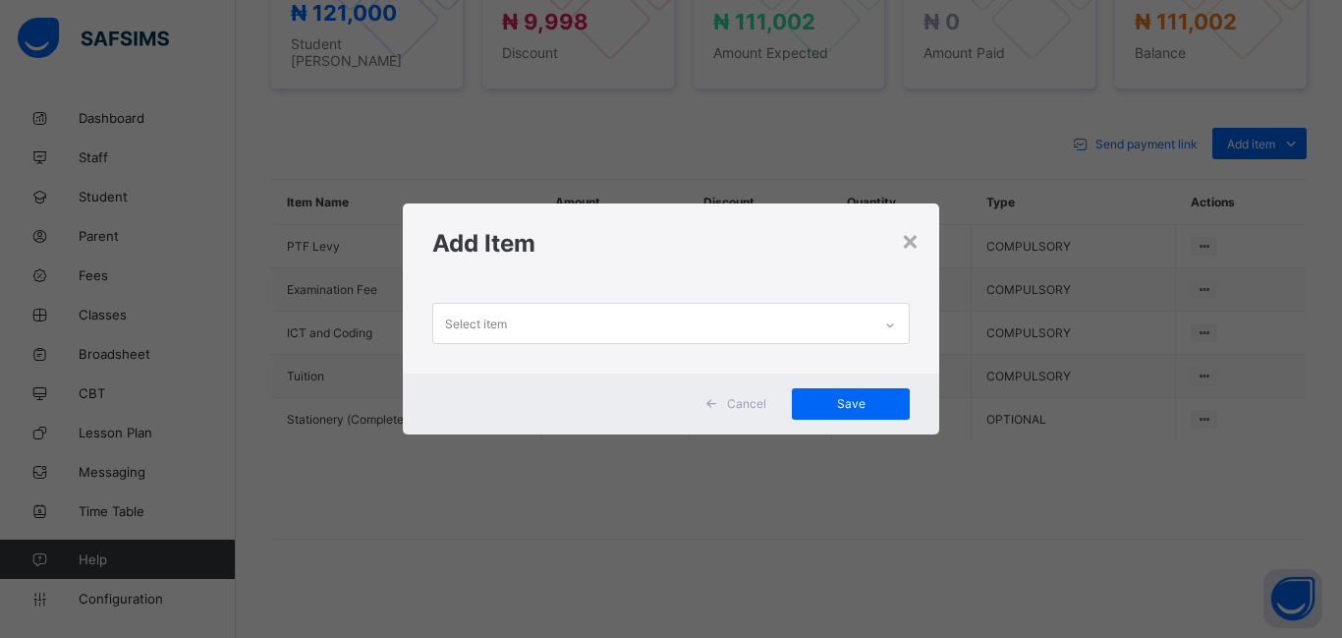
click at [445, 330] on div "Select item" at bounding box center [476, 323] width 62 height 37
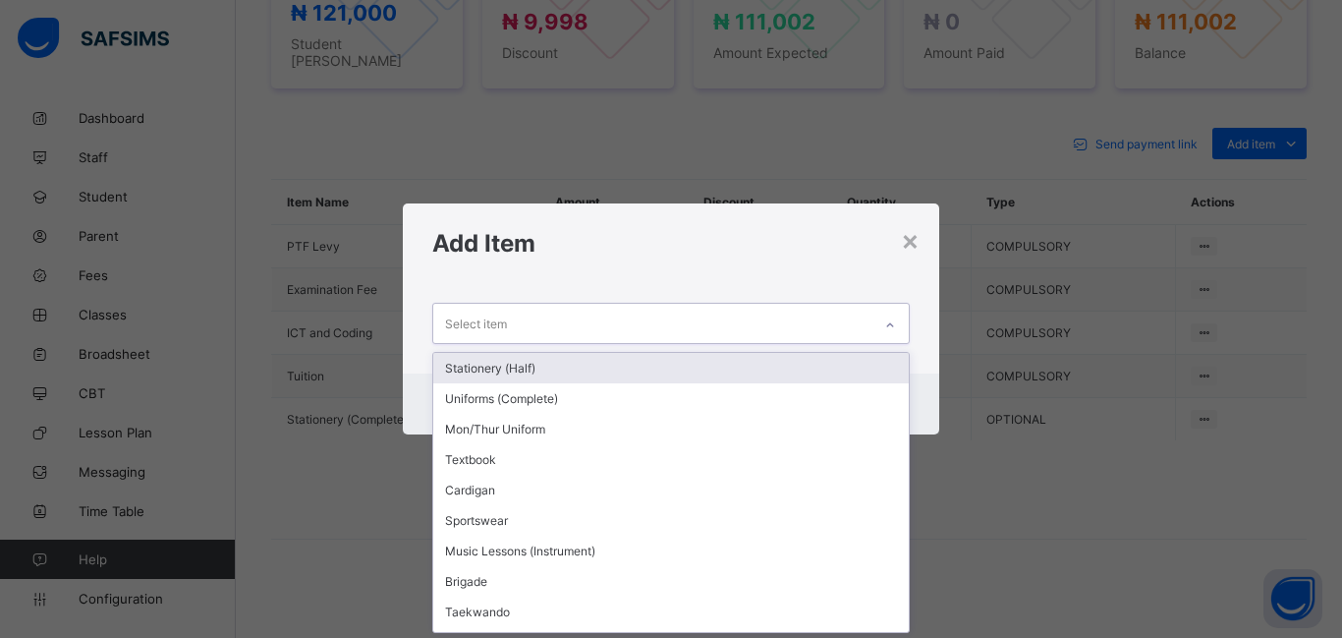
click at [923, 242] on div "Add Item" at bounding box center [671, 243] width 536 height 80
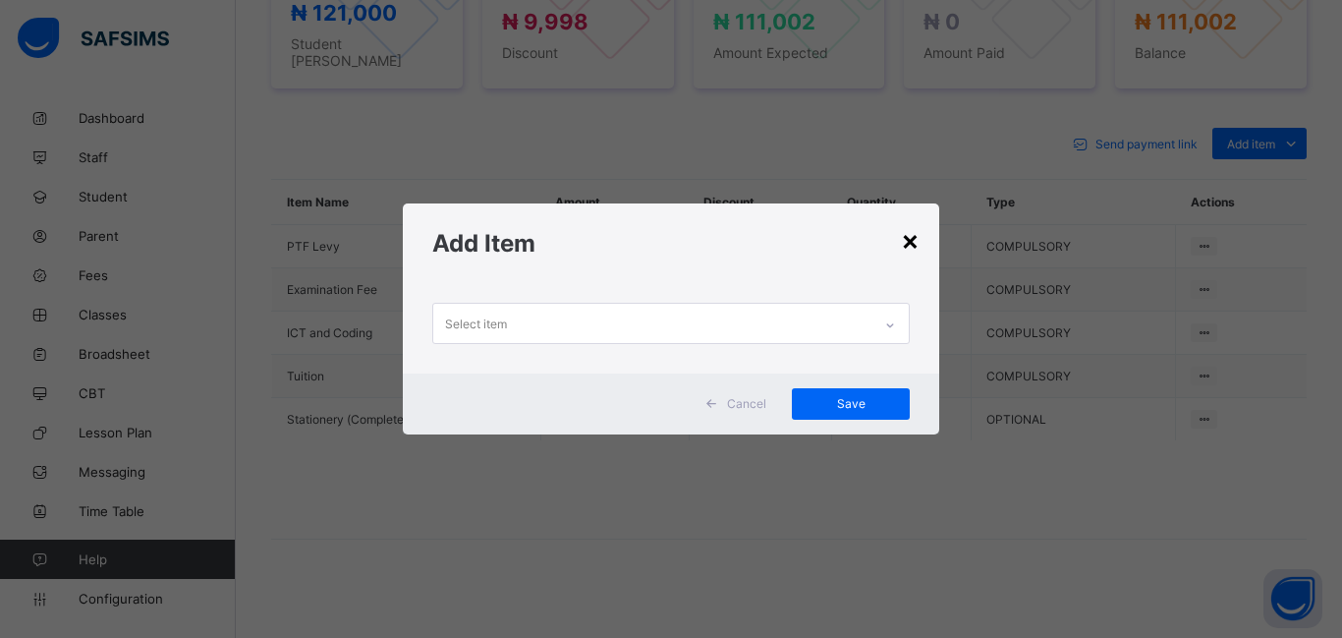
click at [912, 252] on div "×" at bounding box center [910, 239] width 19 height 33
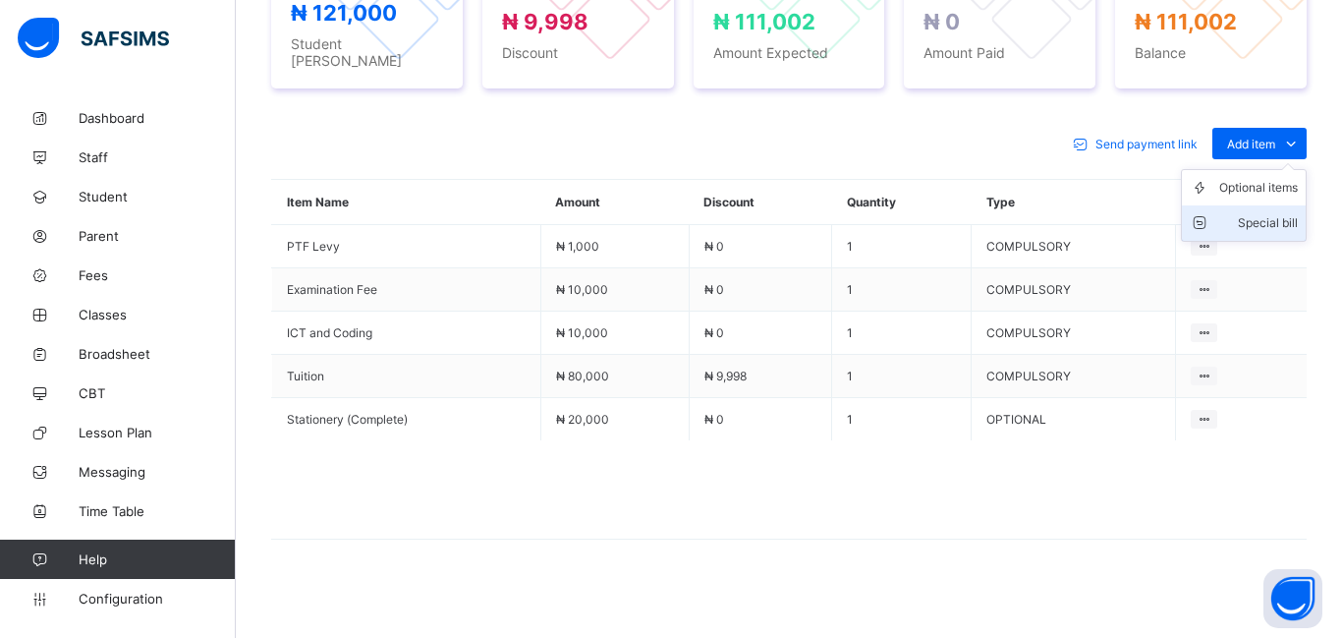
click at [1256, 213] on div "Special bill" at bounding box center [1258, 223] width 79 height 20
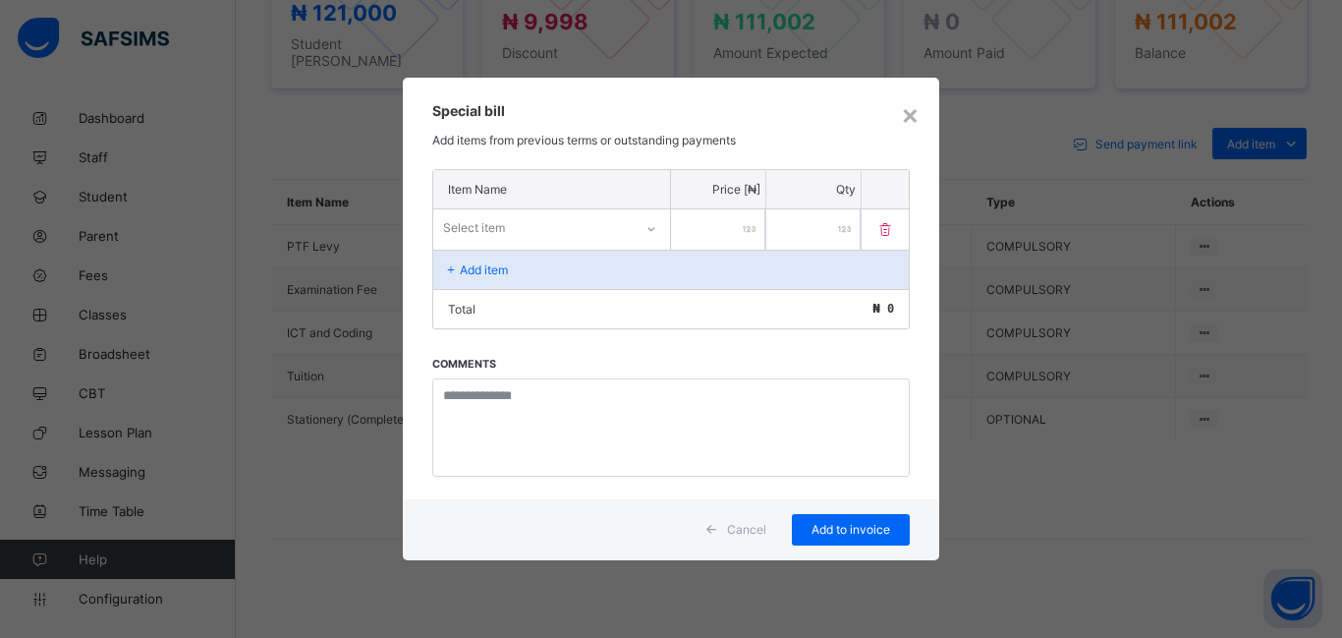
click at [467, 221] on div "Select item" at bounding box center [474, 227] width 62 height 37
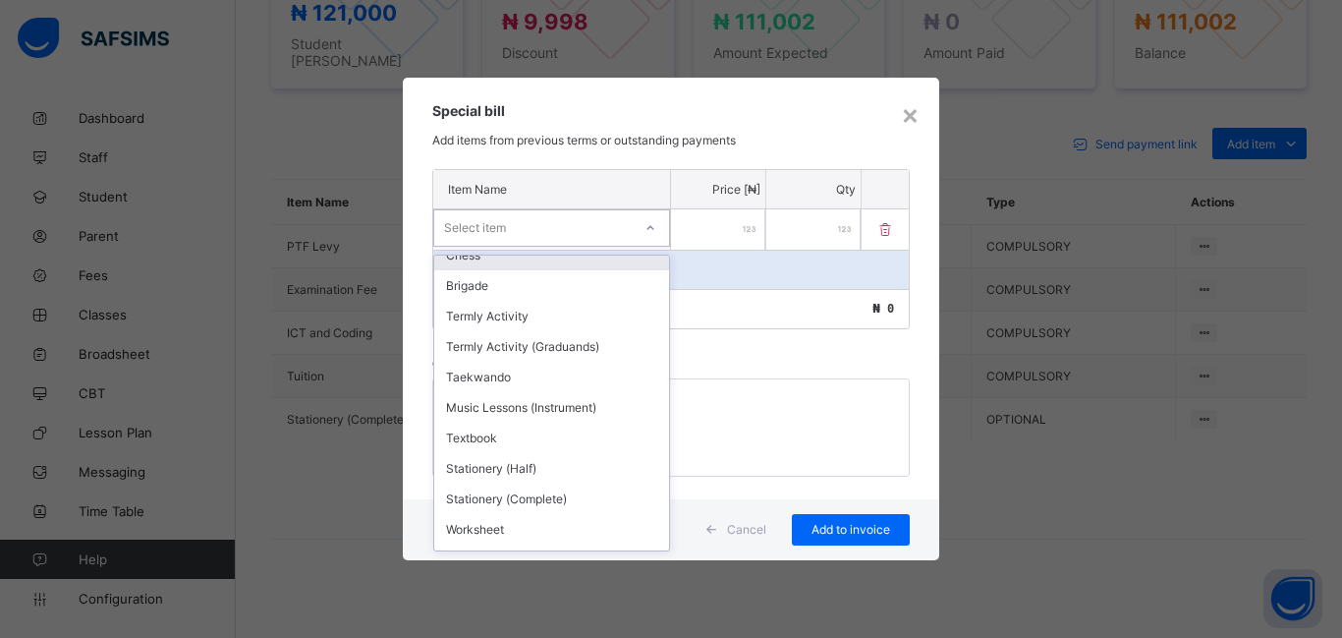
scroll to position [641, 0]
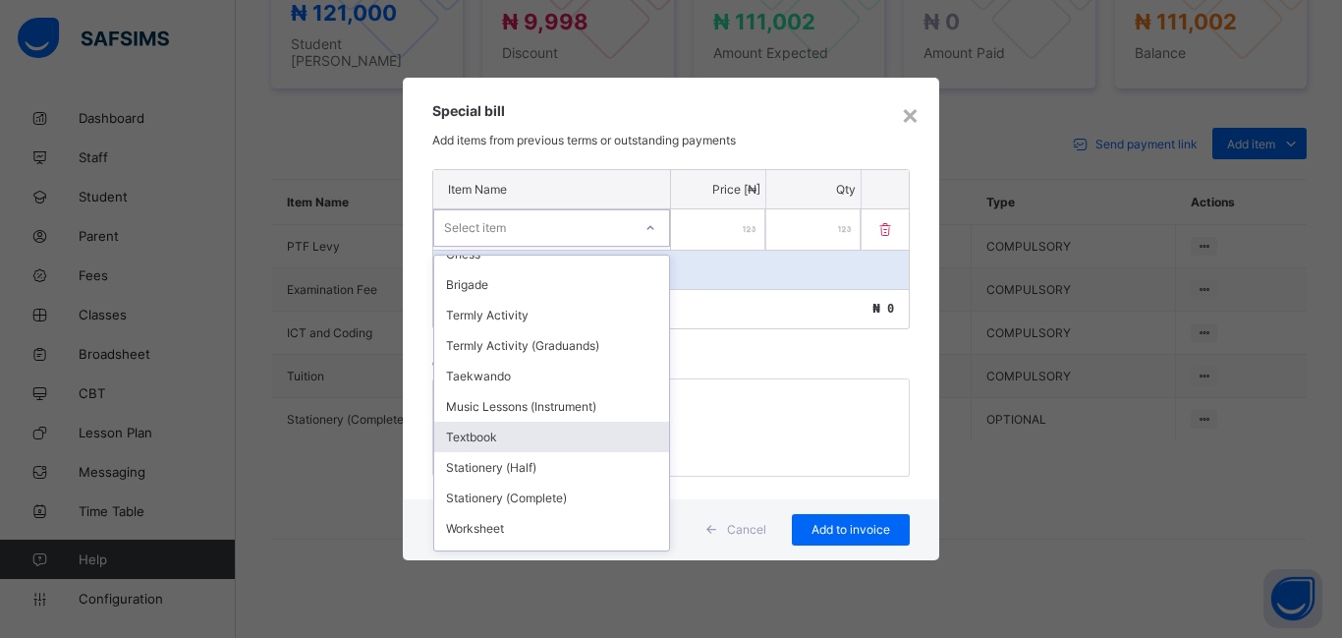
click at [511, 446] on div "Textbook" at bounding box center [551, 437] width 235 height 30
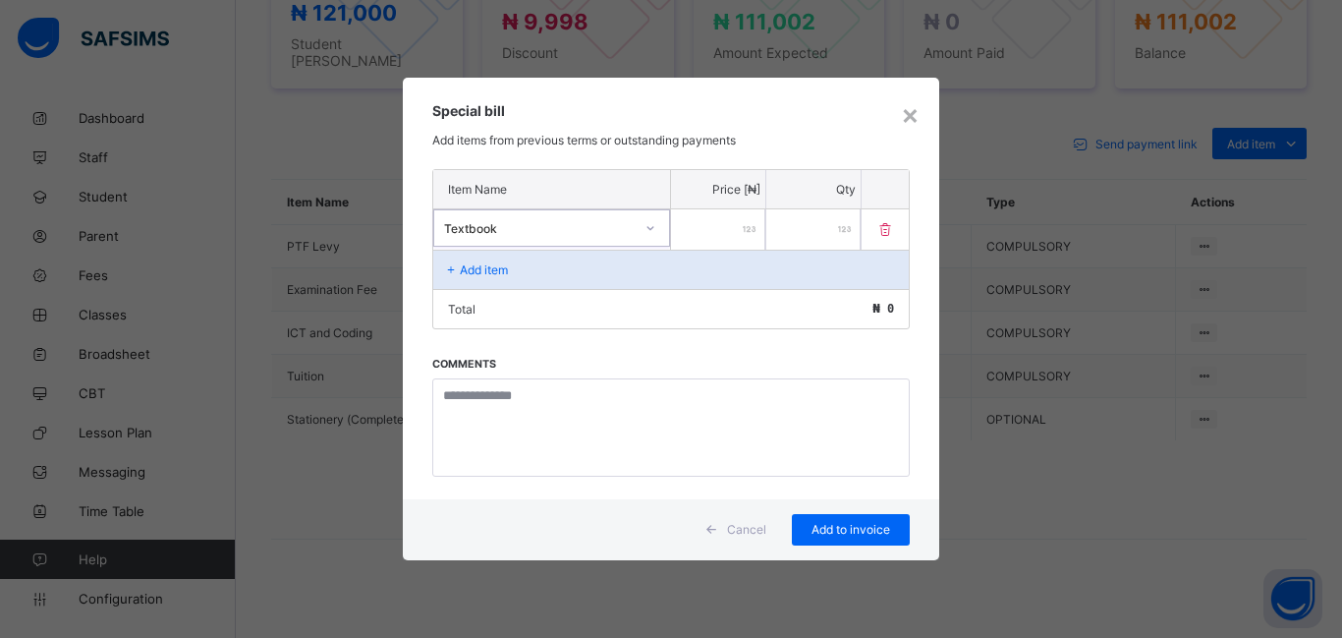
click at [705, 223] on input "number" at bounding box center [718, 229] width 94 height 40
type input "*****"
click at [862, 536] on span "Add to invoice" at bounding box center [851, 529] width 88 height 15
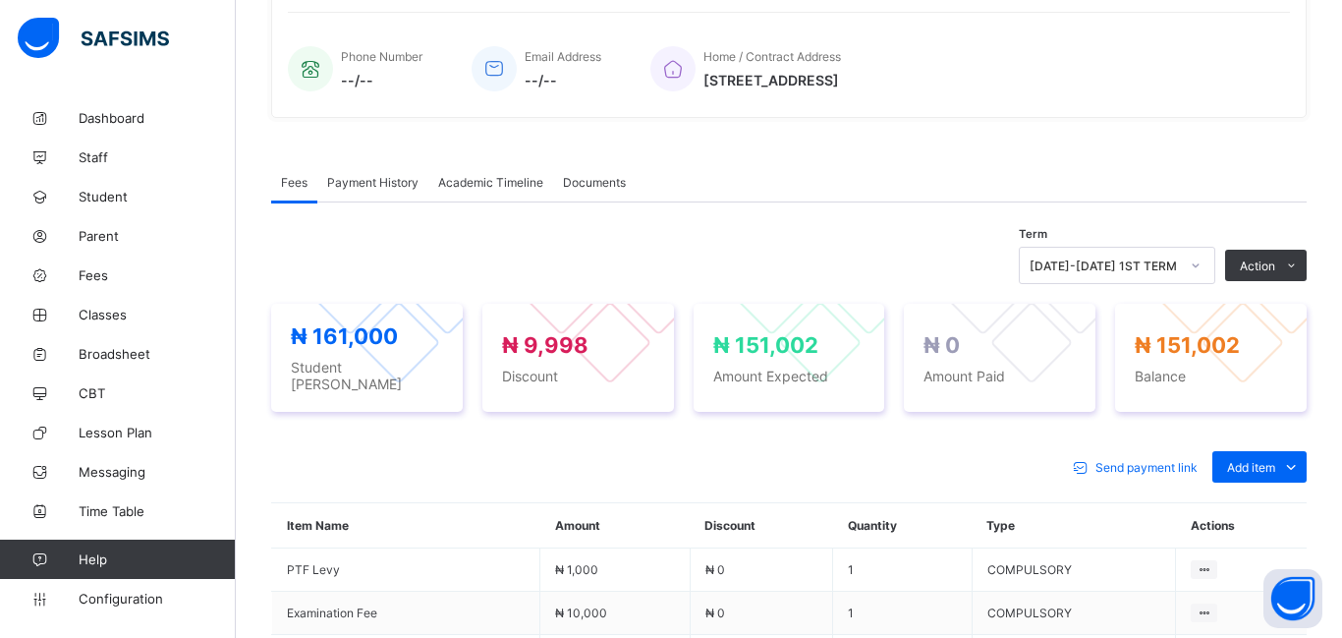
scroll to position [447, 0]
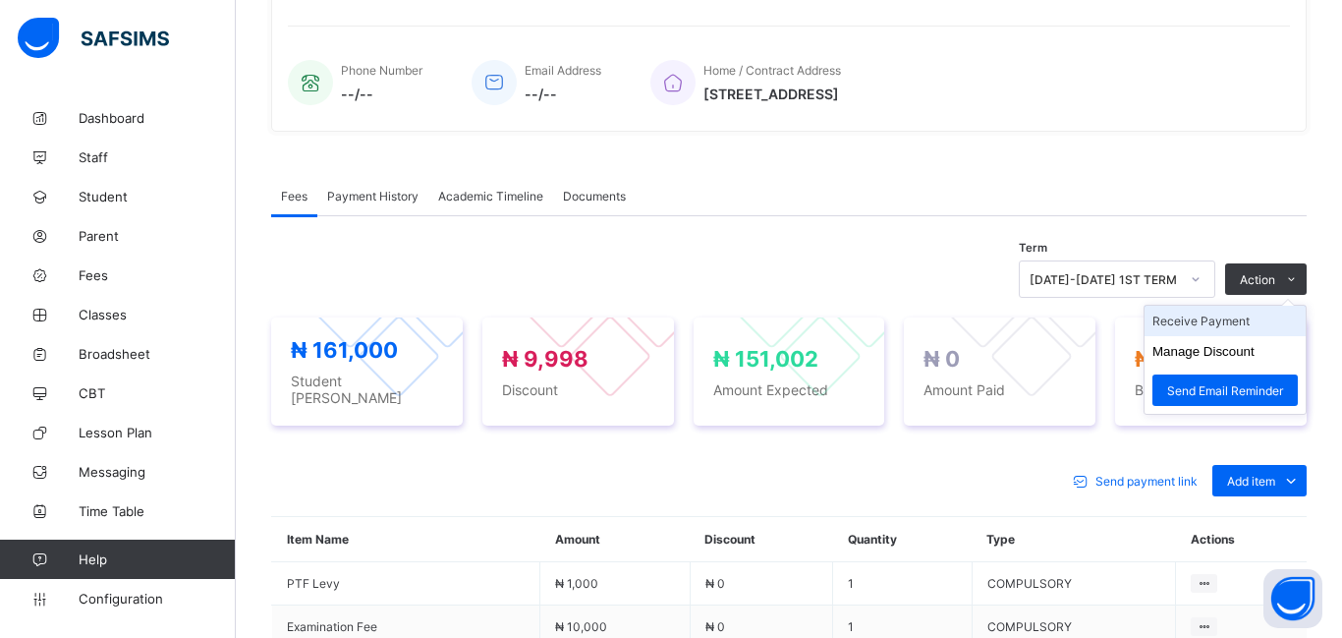
click at [1211, 327] on li "Receive Payment" at bounding box center [1225, 321] width 161 height 30
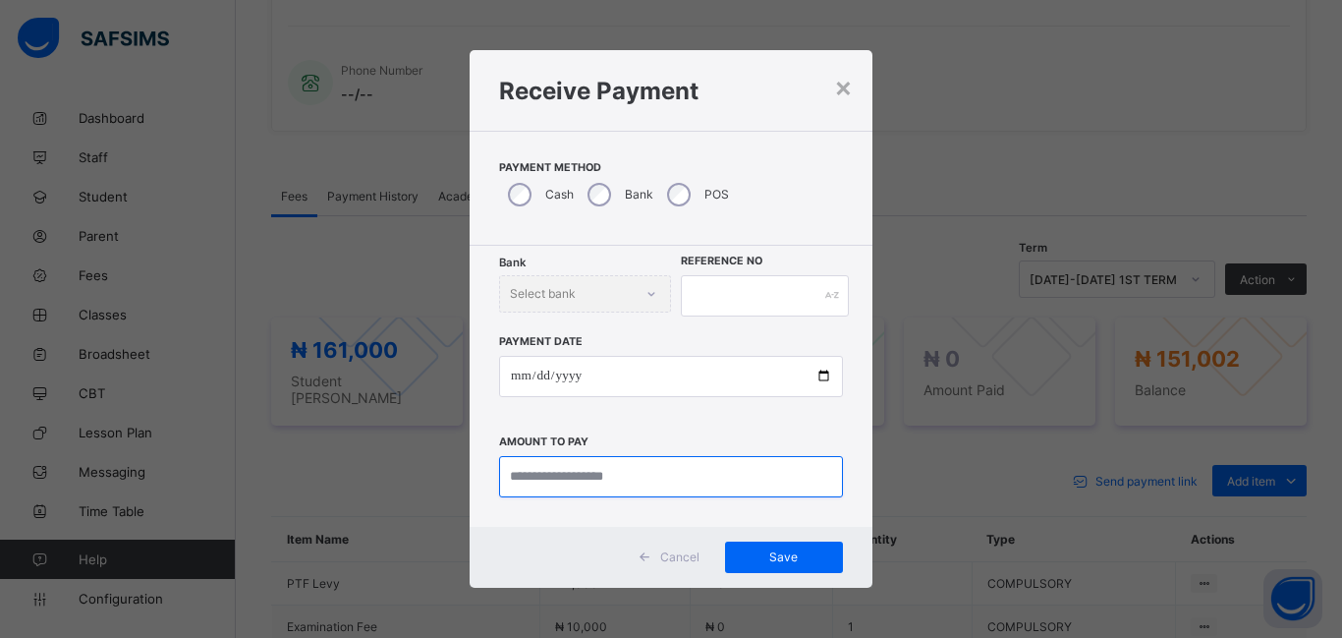
click at [542, 485] on input "currency" at bounding box center [671, 476] width 344 height 41
type input "********"
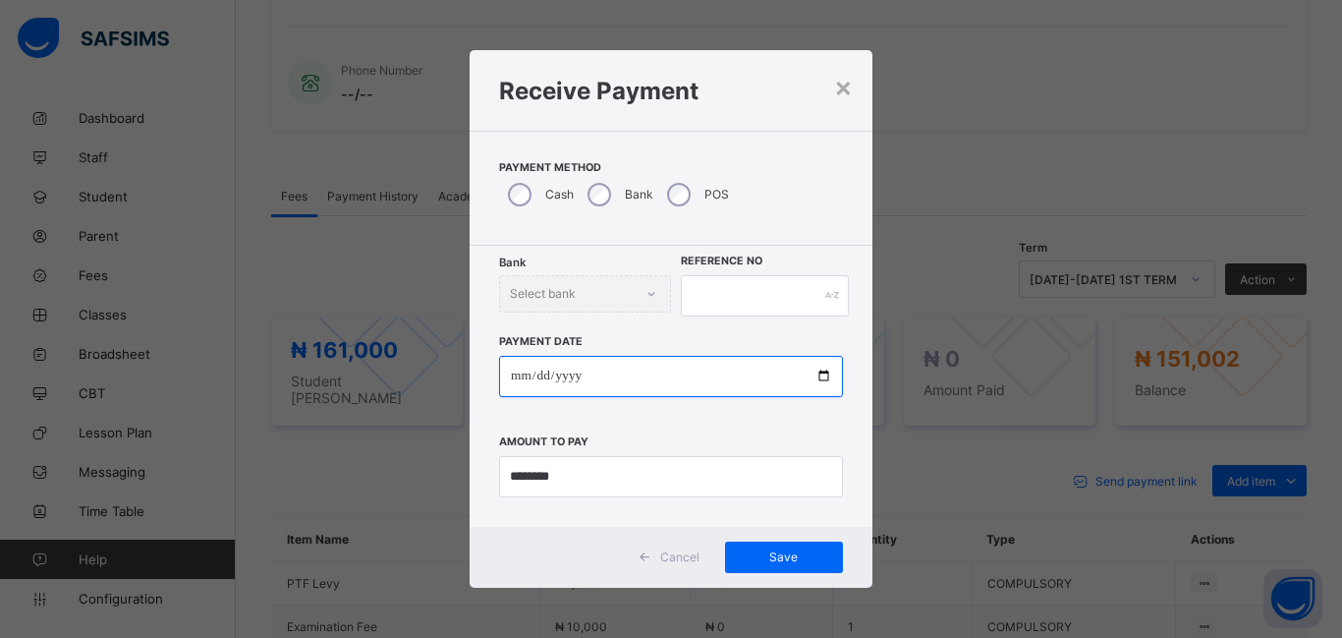
click at [518, 378] on input "date" at bounding box center [671, 376] width 344 height 41
type input "**********"
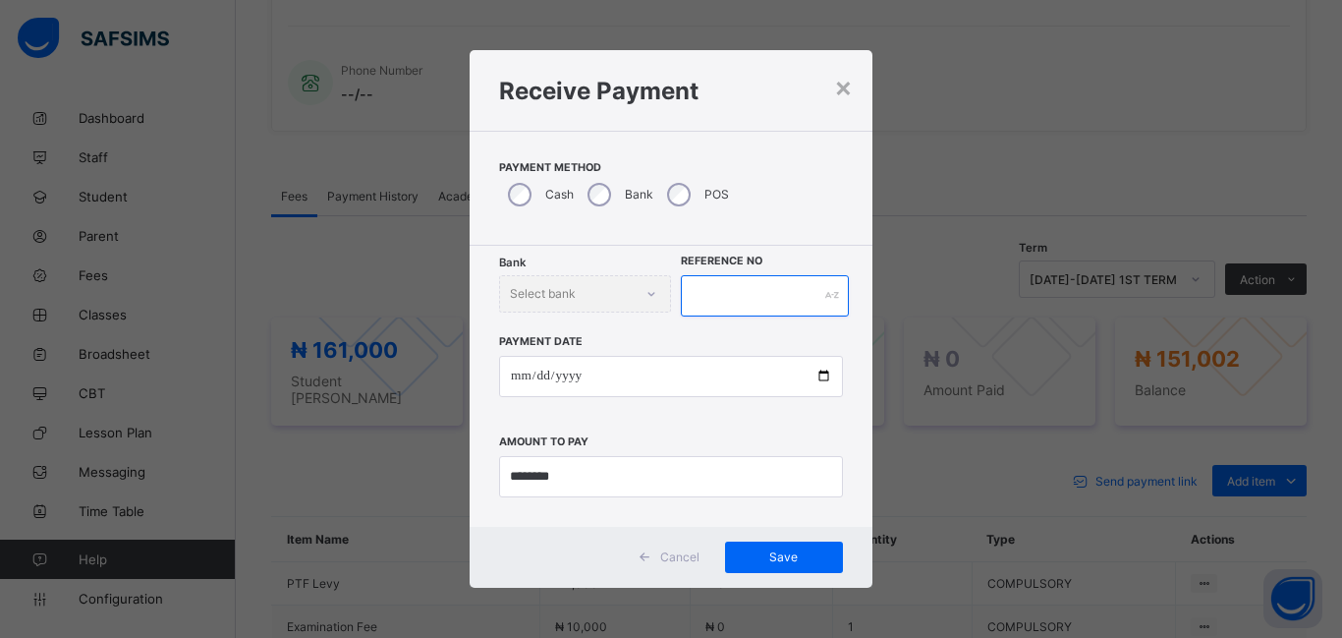
click at [701, 293] on input "text" at bounding box center [765, 295] width 168 height 41
type input "*******"
click at [750, 538] on div "Cancel Save" at bounding box center [671, 557] width 403 height 61
click at [762, 546] on div "Save" at bounding box center [784, 556] width 118 height 31
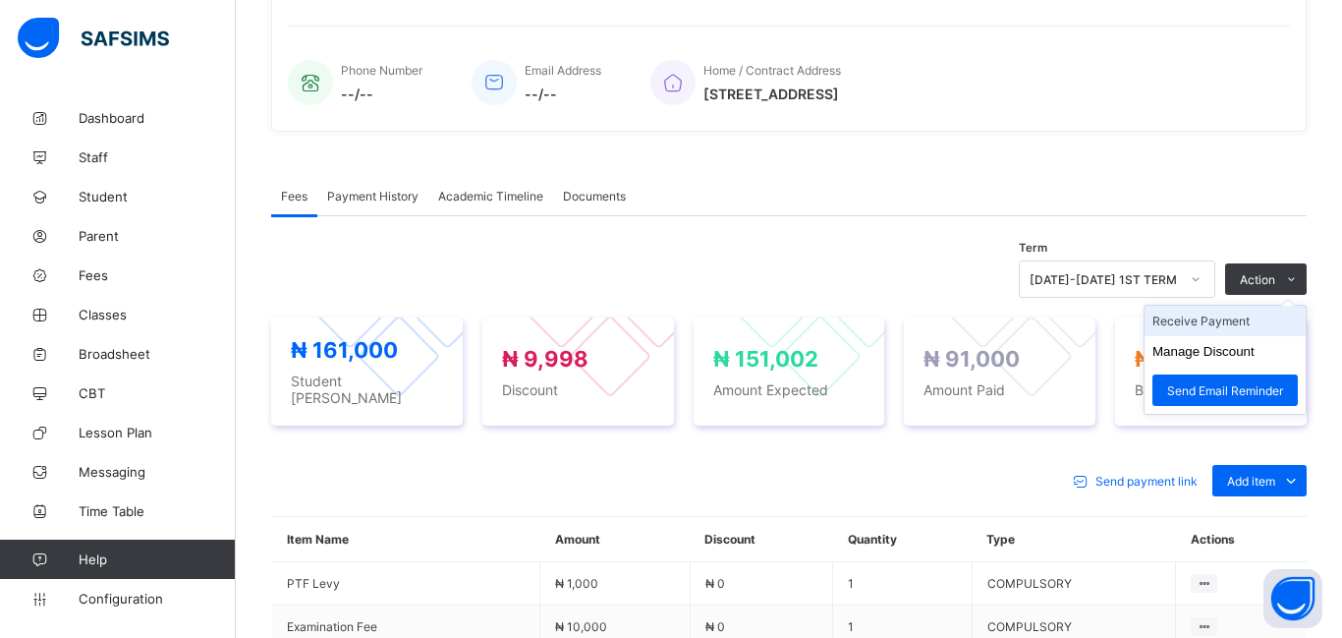
click at [1213, 331] on li "Receive Payment" at bounding box center [1225, 321] width 161 height 30
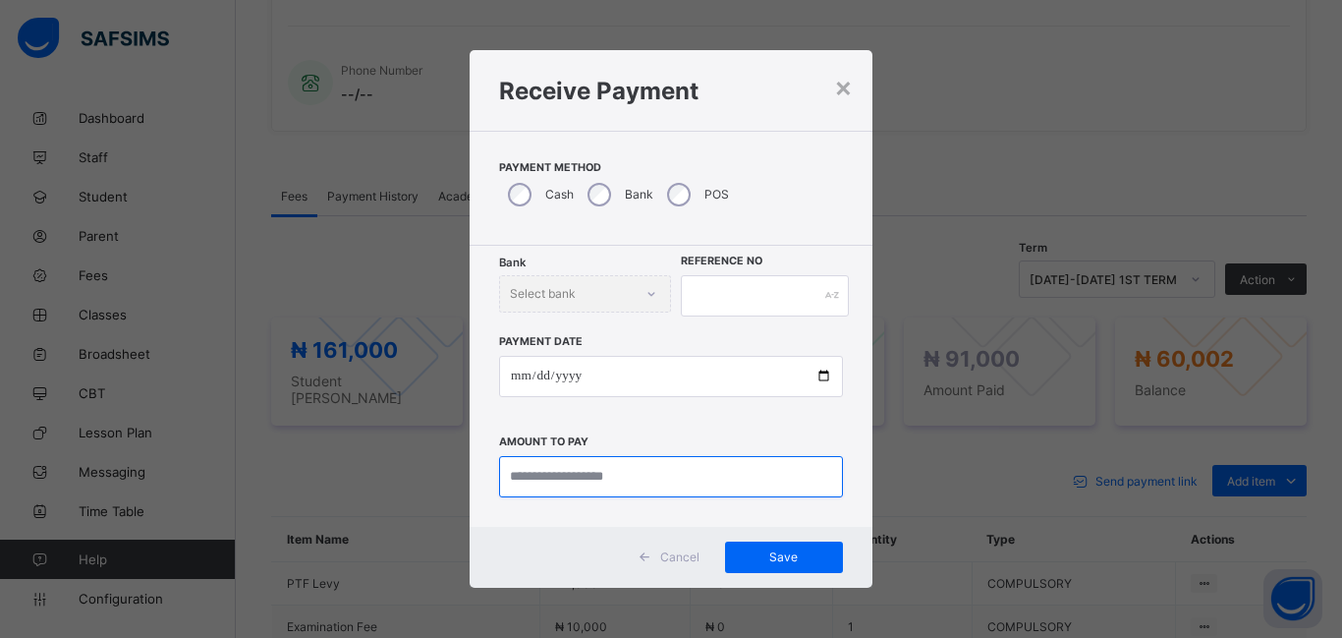
click at [520, 482] on input "currency" at bounding box center [671, 476] width 344 height 41
type input "********"
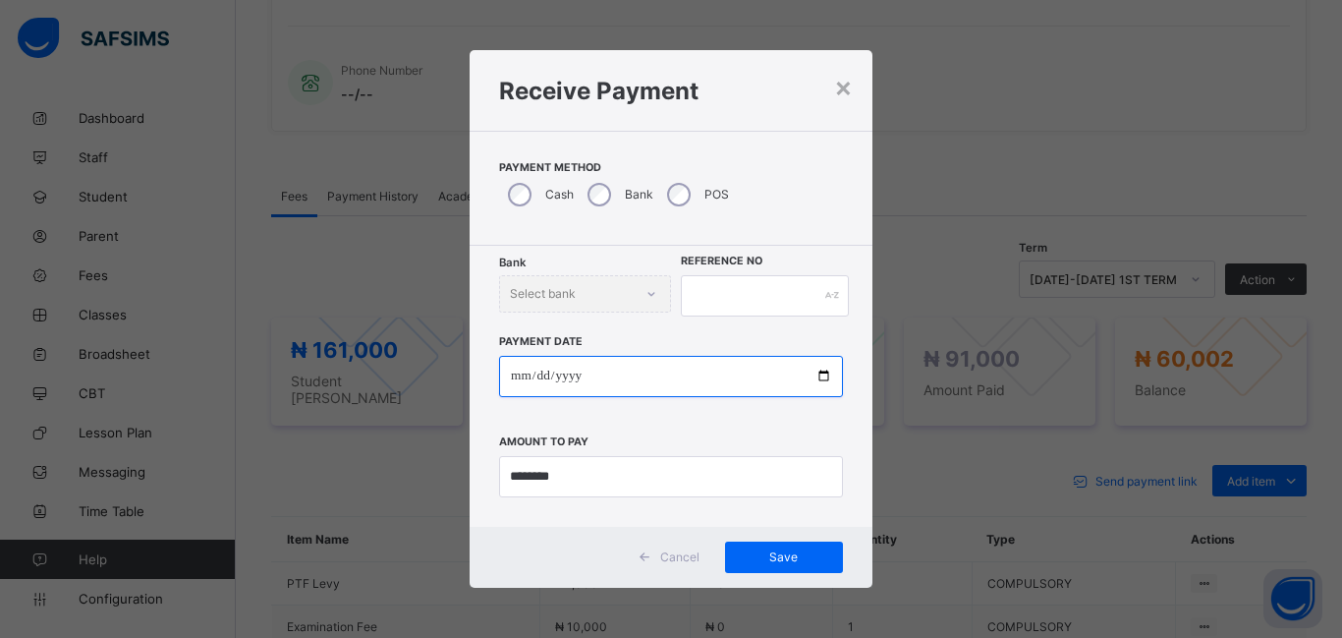
click at [531, 386] on input "date" at bounding box center [671, 376] width 344 height 41
type input "**********"
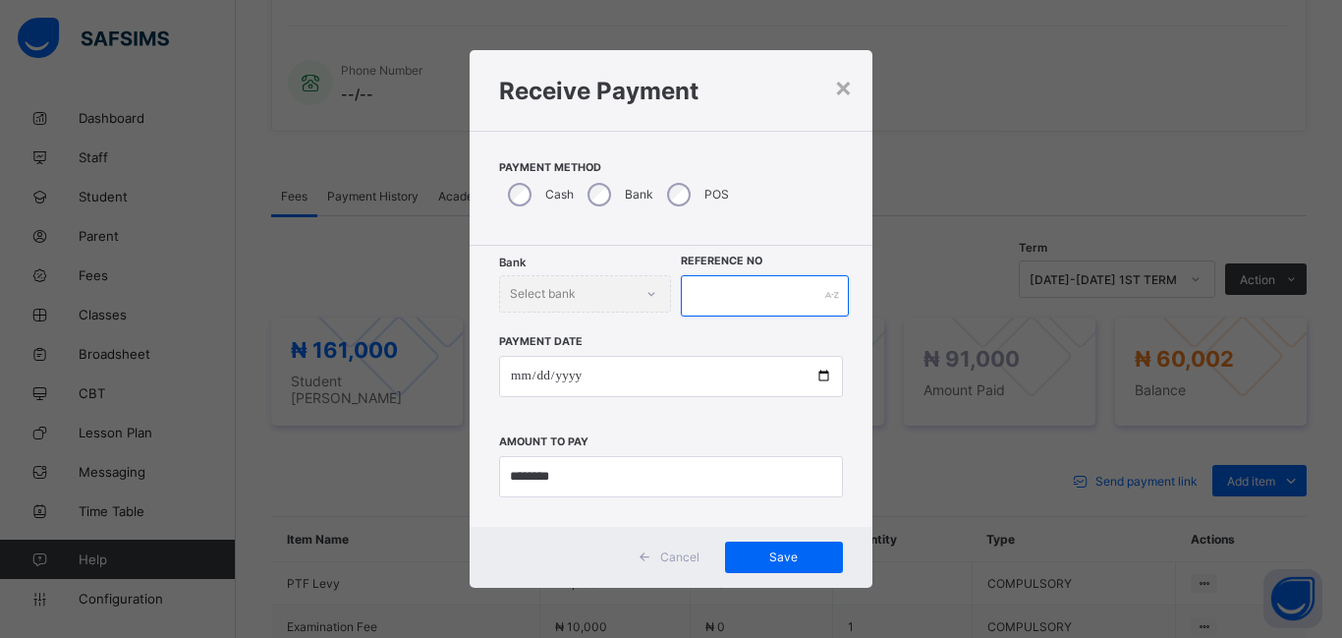
click at [713, 291] on input "text" at bounding box center [765, 295] width 168 height 41
click at [784, 555] on span "Save" at bounding box center [784, 556] width 88 height 15
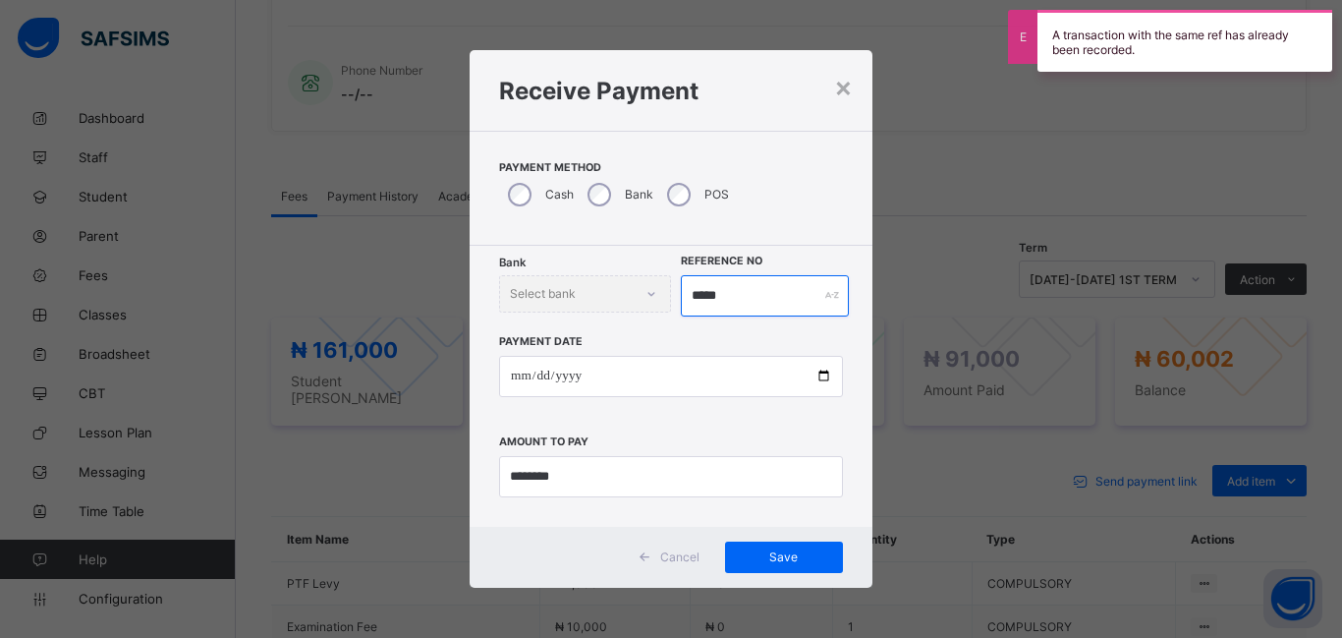
click at [745, 291] on input "*****" at bounding box center [765, 295] width 168 height 41
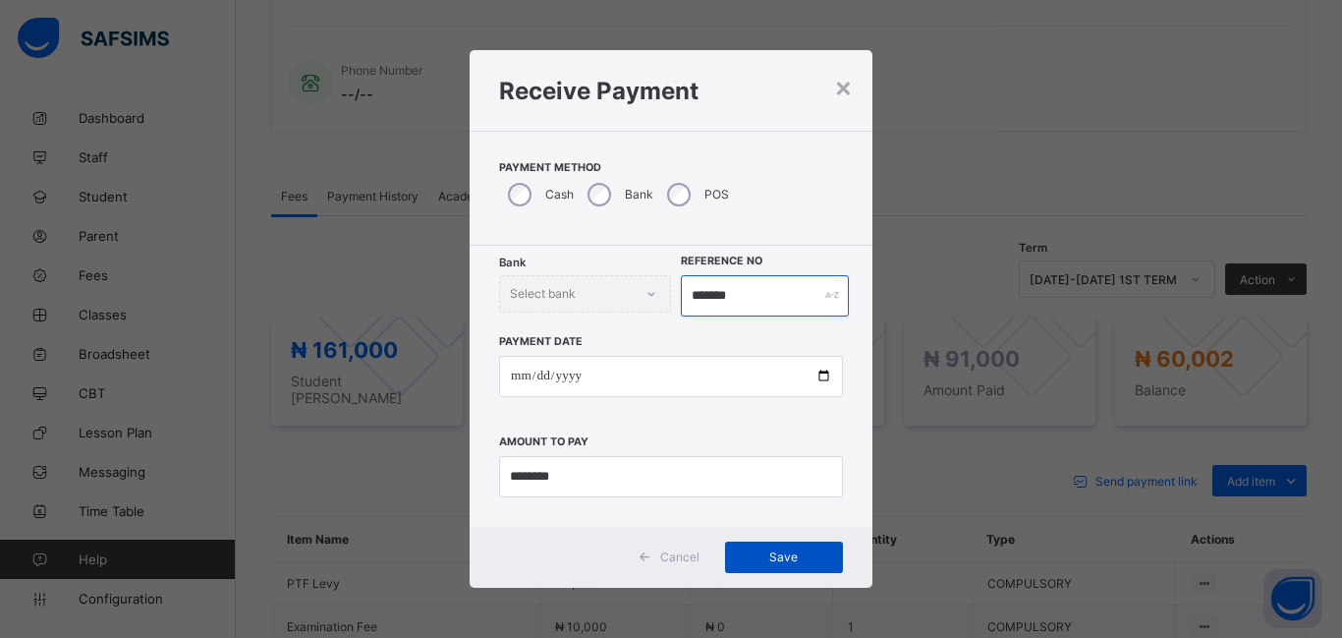
type input "*******"
click at [778, 570] on div "Save" at bounding box center [784, 556] width 118 height 31
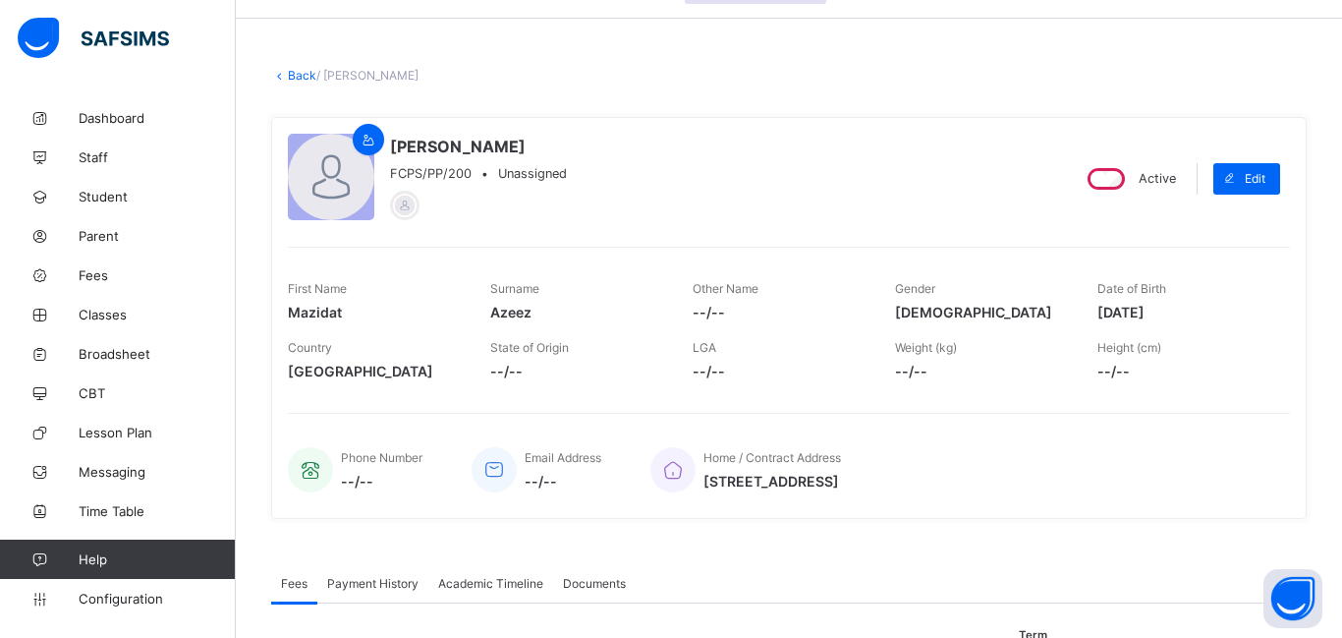
scroll to position [480, 0]
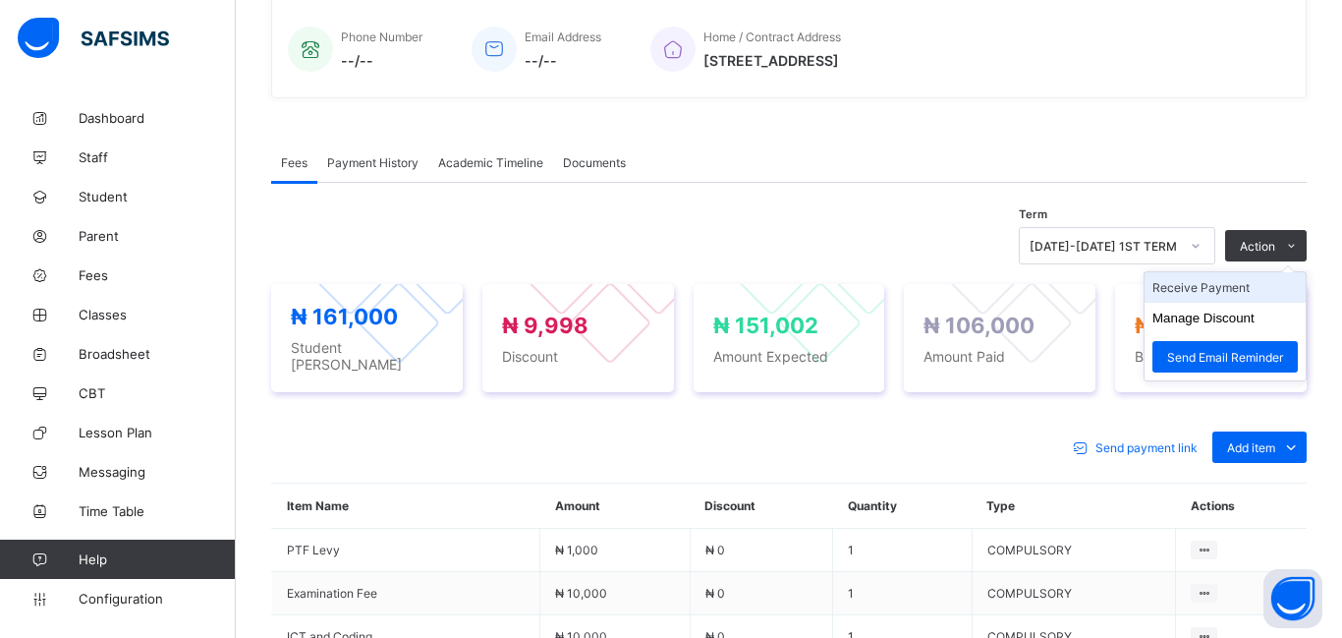
click at [1214, 292] on li "Receive Payment" at bounding box center [1225, 287] width 161 height 30
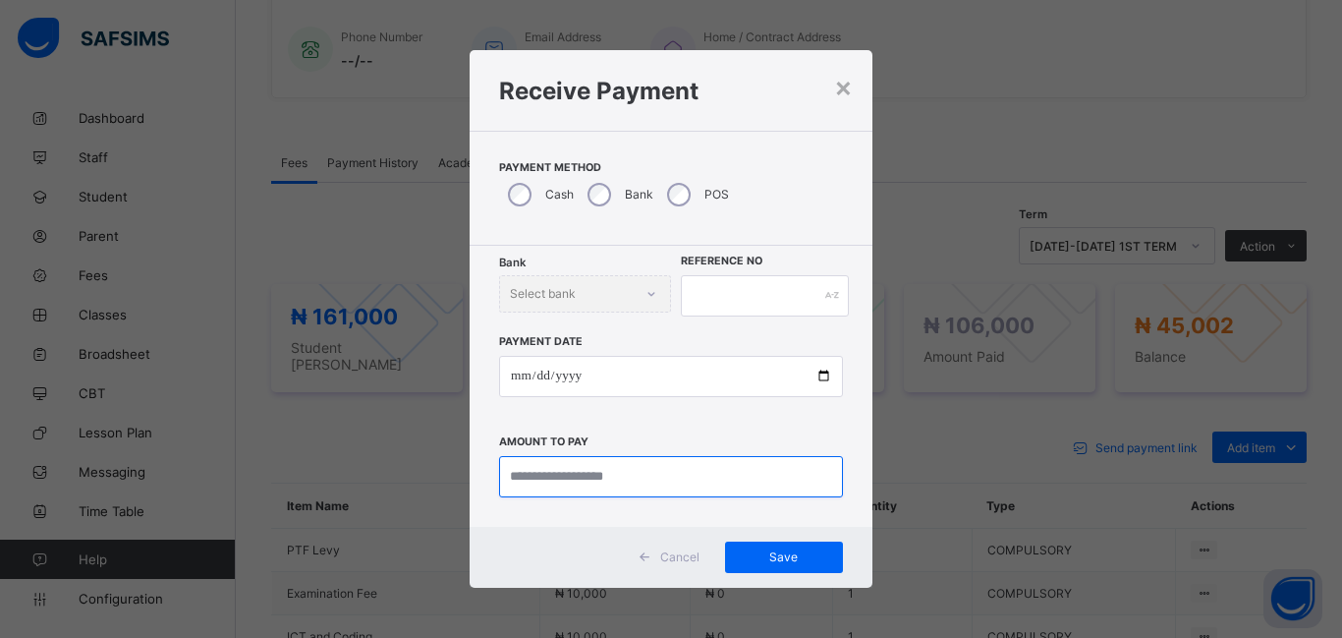
click at [572, 475] on input "currency" at bounding box center [671, 476] width 344 height 41
type input "*******"
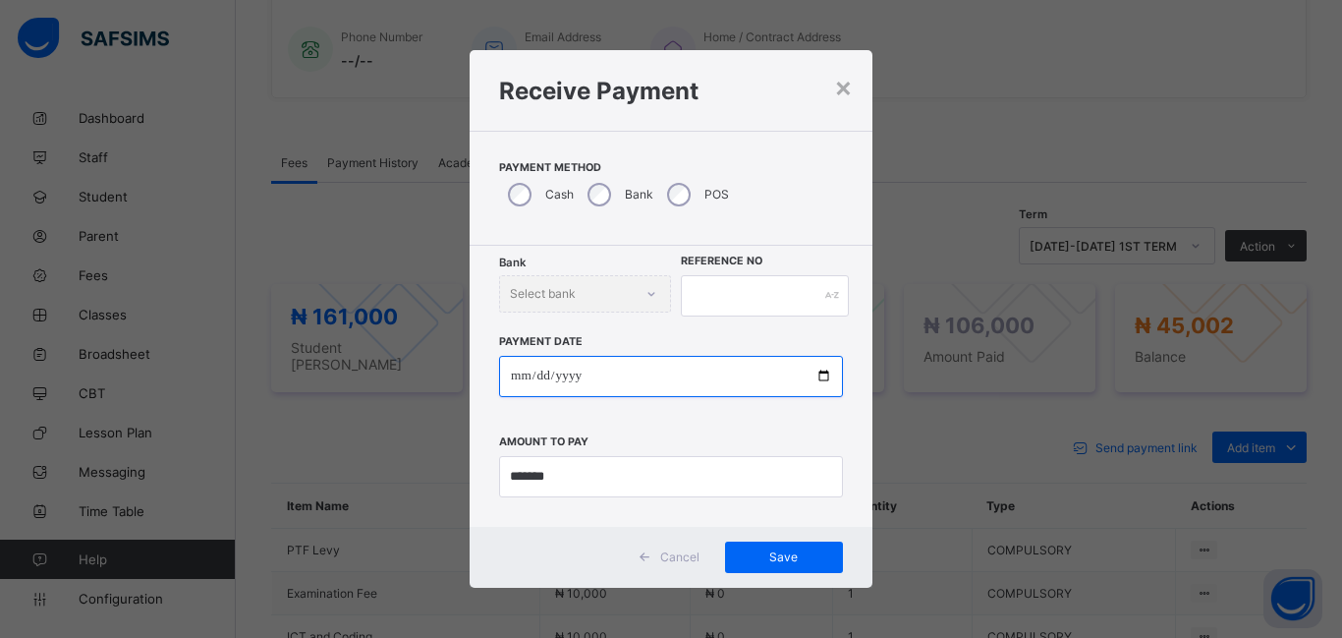
click at [524, 377] on input "date" at bounding box center [671, 376] width 344 height 41
type input "**********"
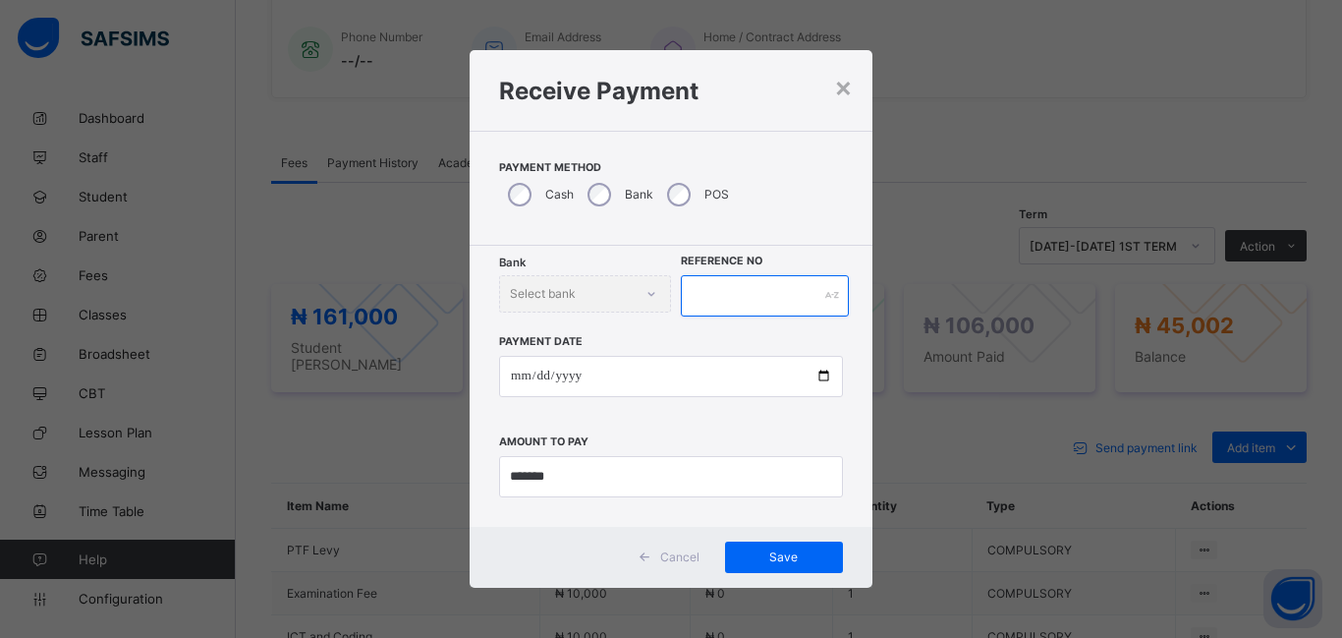
click at [682, 296] on input "text" at bounding box center [765, 295] width 168 height 41
type input "*******"
click at [819, 543] on div "Save" at bounding box center [784, 556] width 118 height 31
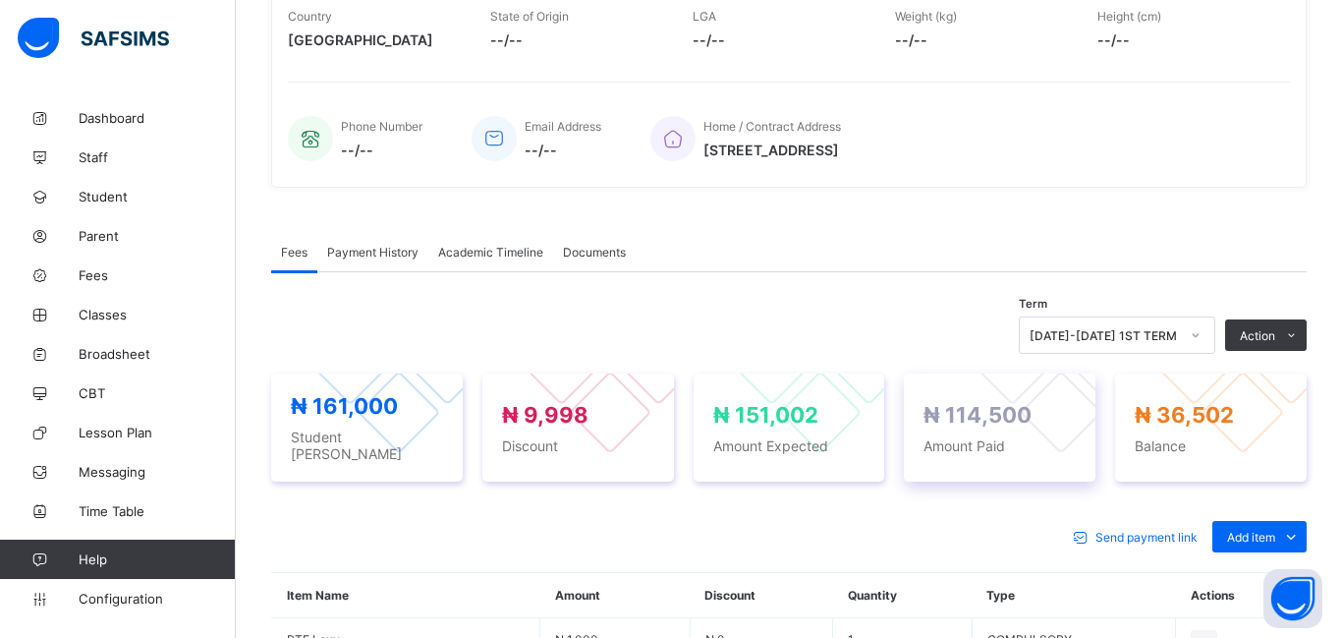
scroll to position [381, 0]
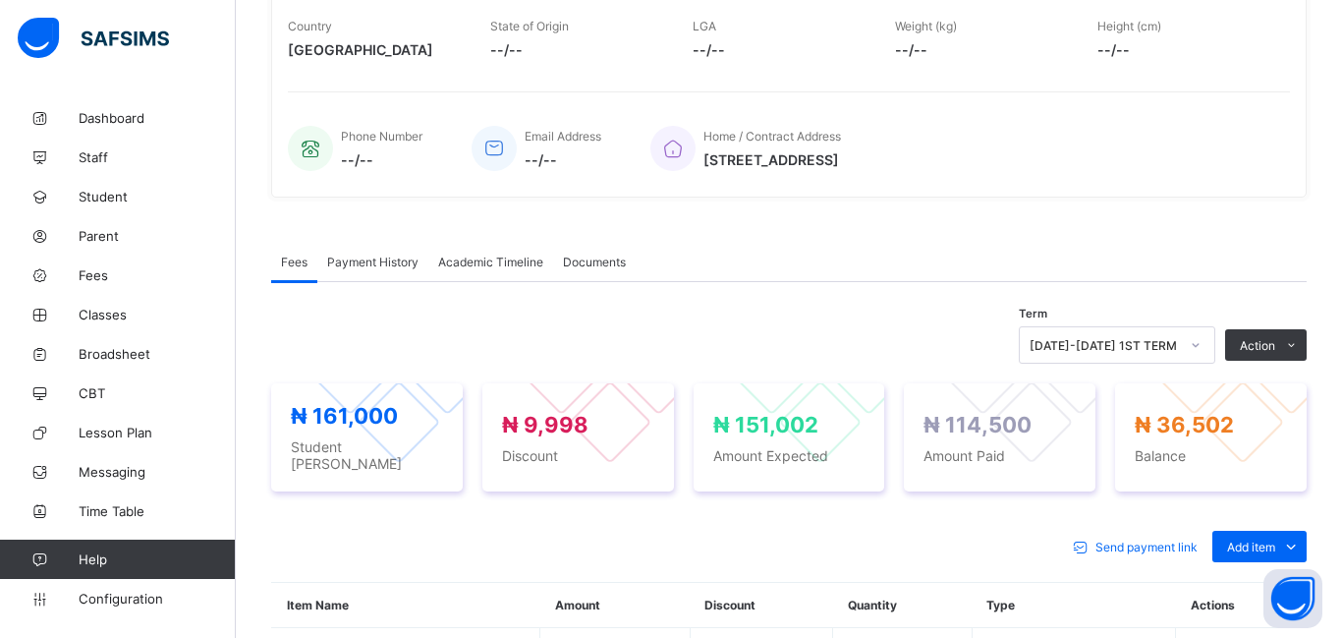
click at [363, 273] on div "Payment History" at bounding box center [372, 261] width 111 height 39
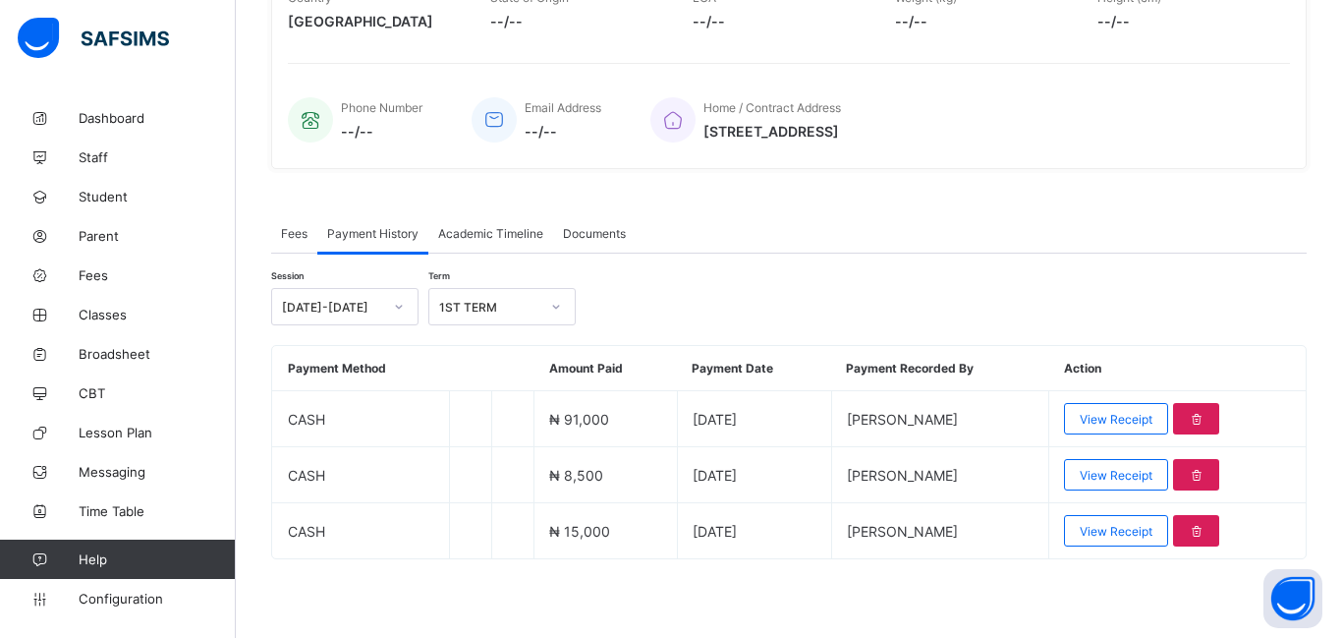
scroll to position [101, 0]
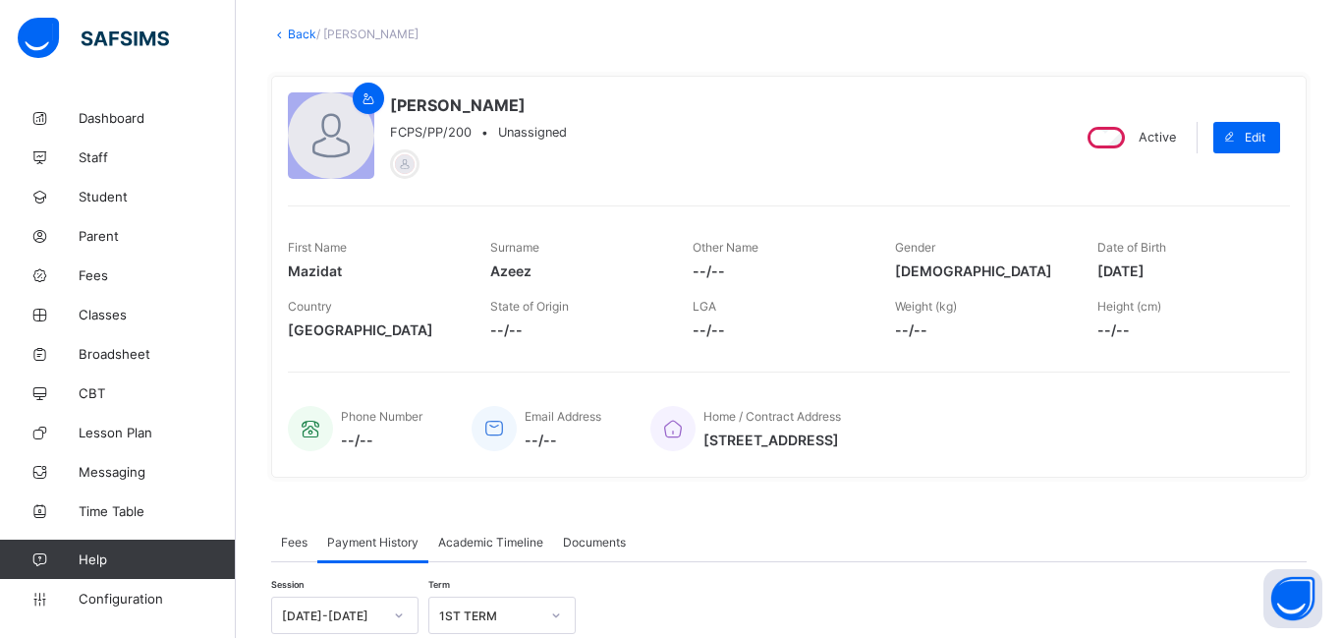
click at [297, 41] on div "× Delete Document This action would delete the document with name: from the sys…" at bounding box center [789, 471] width 1106 height 949
click at [296, 29] on link "Back" at bounding box center [302, 34] width 28 height 15
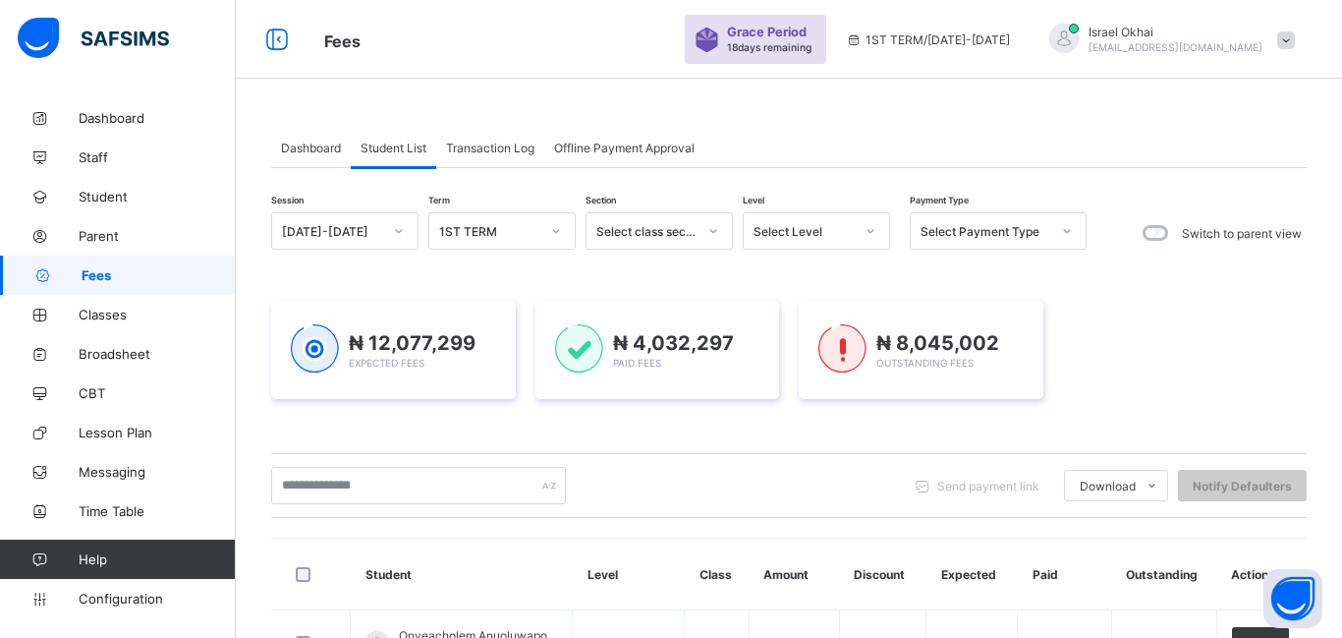
click at [821, 243] on div "Select Level" at bounding box center [798, 231] width 108 height 28
click at [827, 231] on div "Select Level" at bounding box center [804, 231] width 100 height 15
click at [875, 231] on icon at bounding box center [871, 231] width 12 height 20
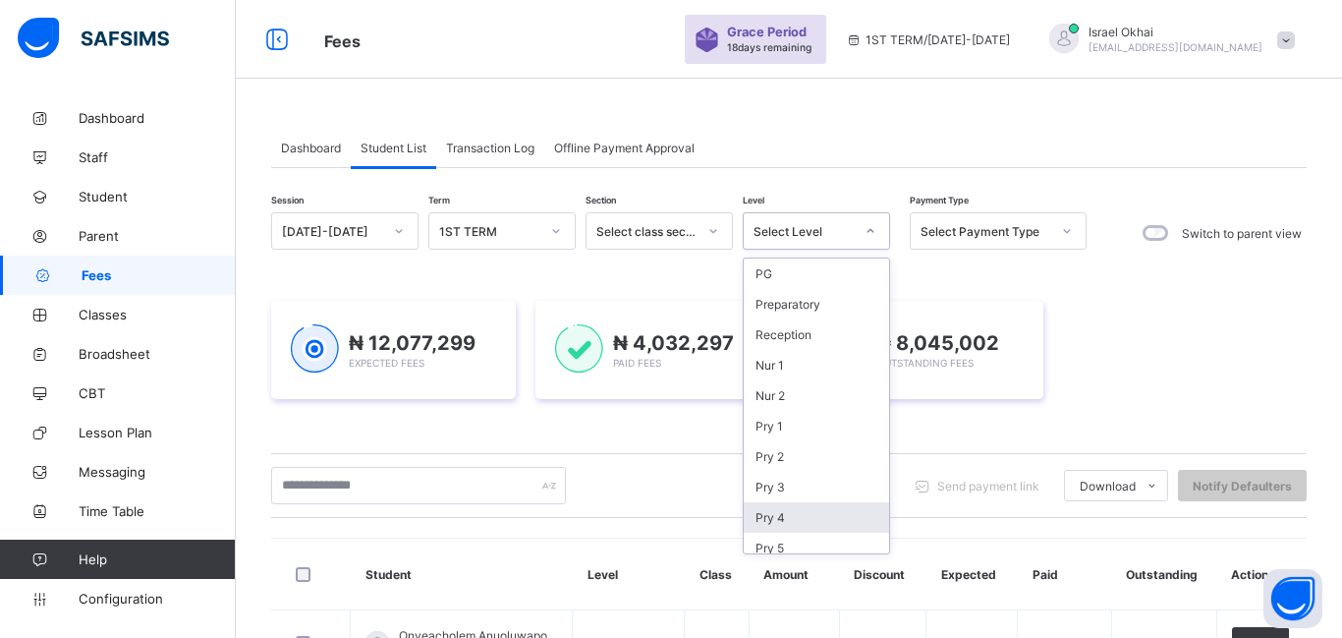
click at [815, 517] on div "Pry 4" at bounding box center [816, 517] width 145 height 30
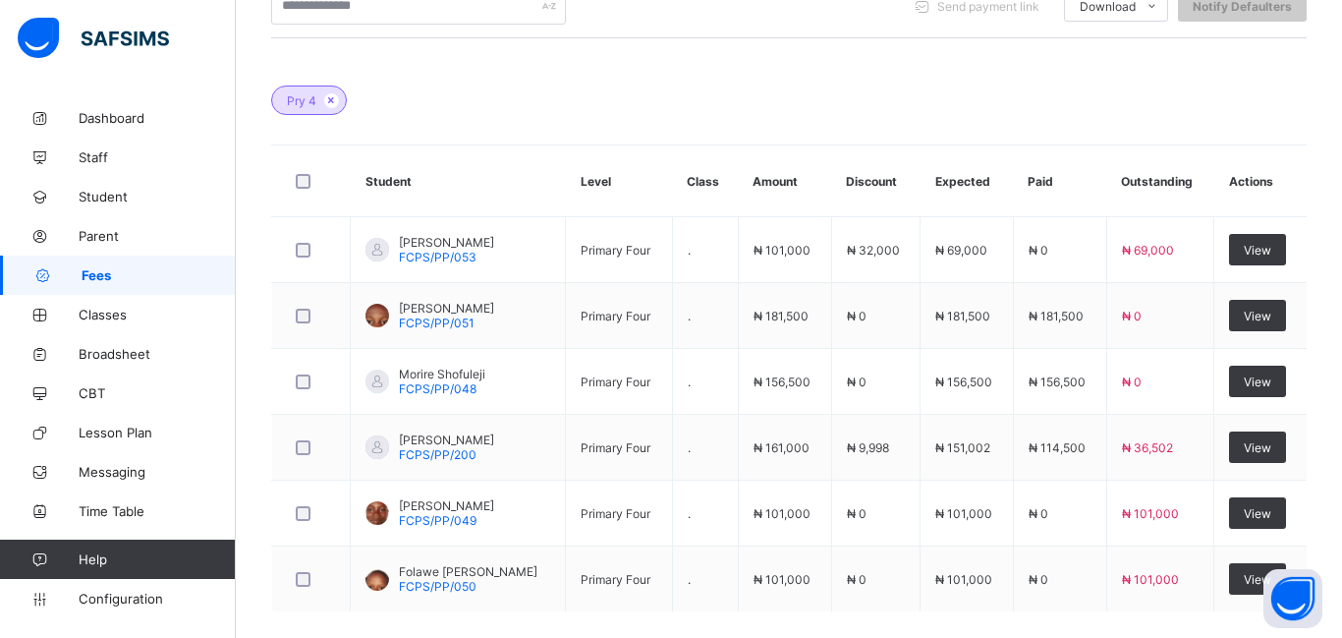
scroll to position [615, 0]
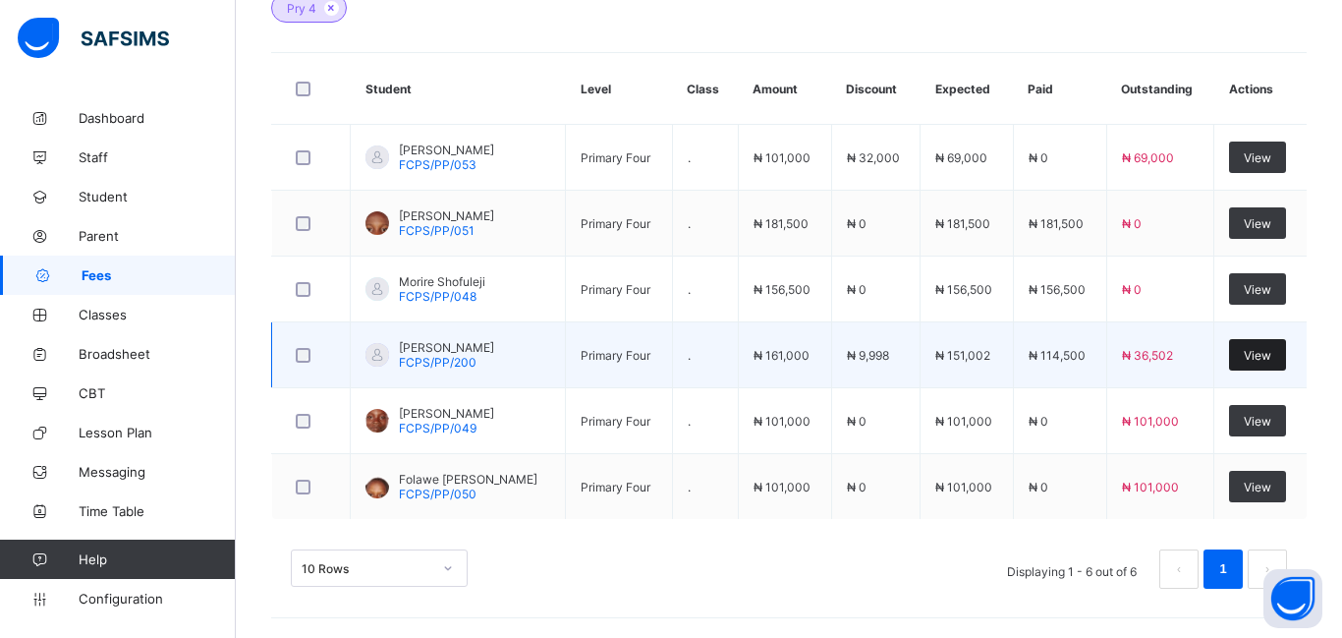
click at [1263, 348] on span "View" at bounding box center [1258, 355] width 28 height 15
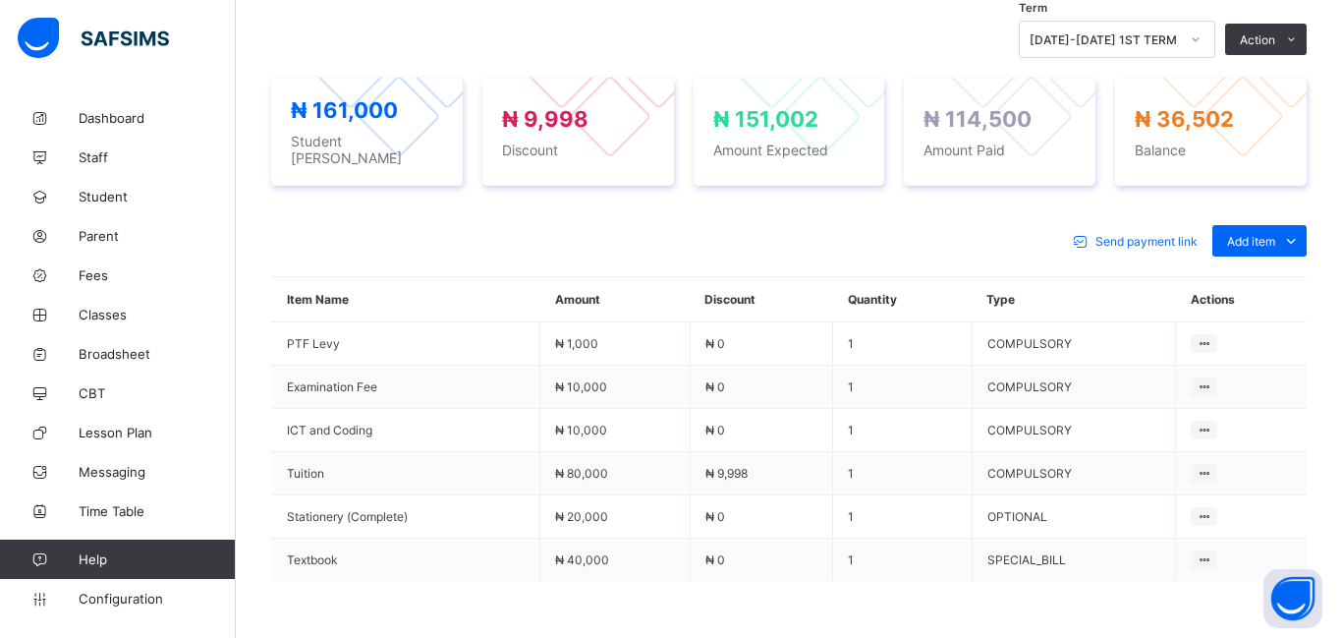
scroll to position [573, 0]
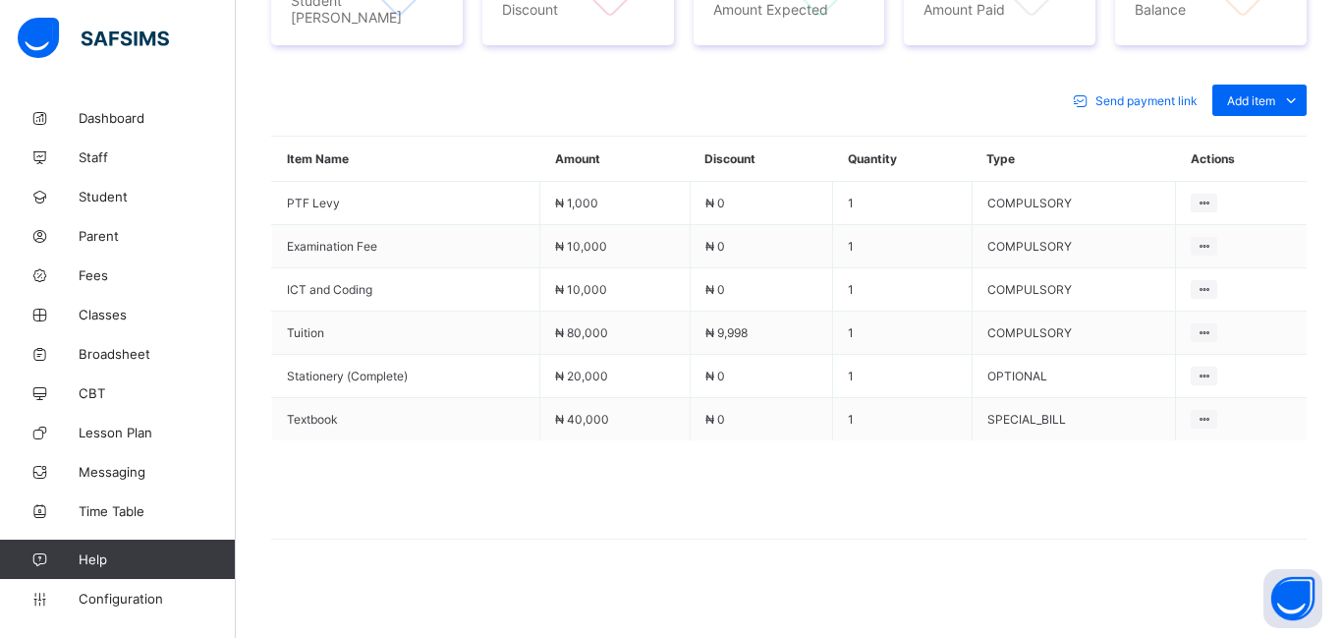
click at [1135, 162] on th "Type" at bounding box center [1074, 159] width 204 height 45
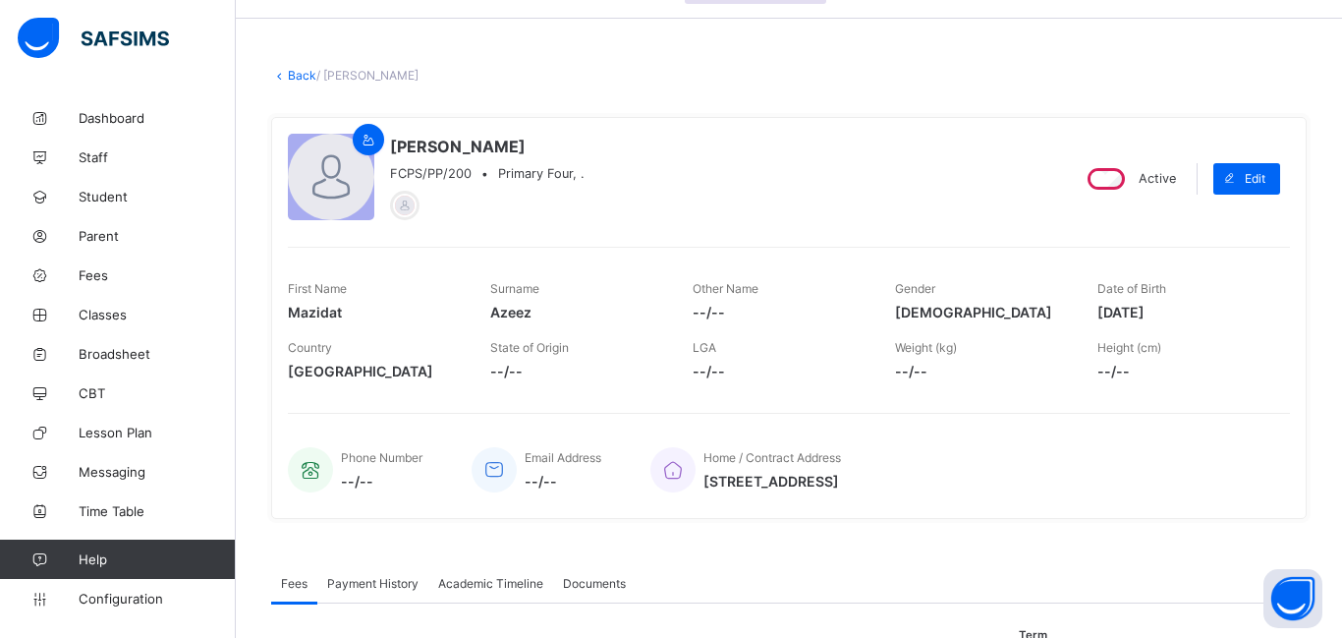
scroll to position [0, 0]
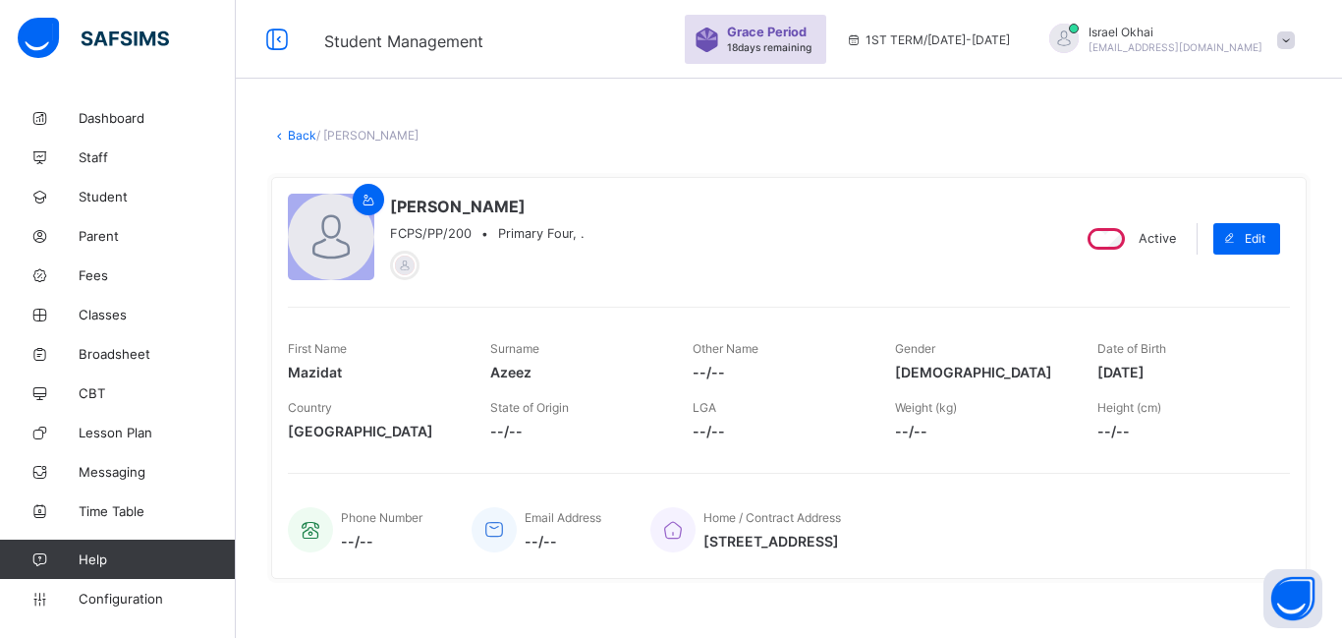
click at [291, 141] on link "Back" at bounding box center [302, 135] width 28 height 15
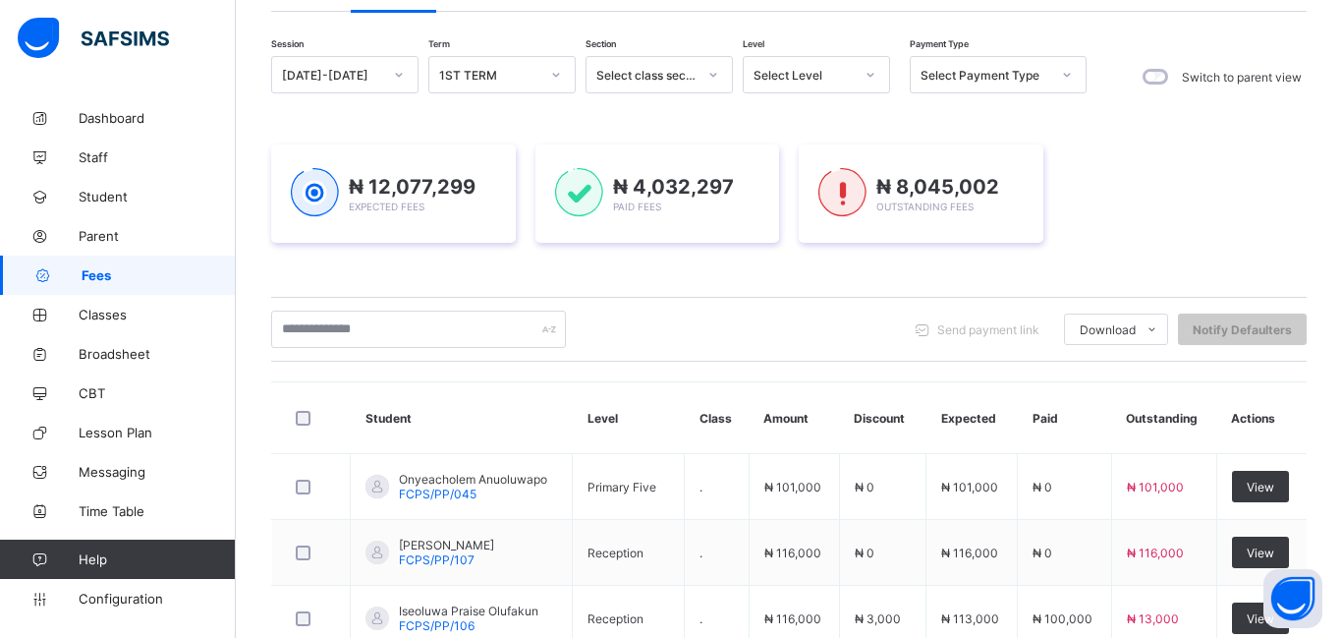
scroll to position [114, 0]
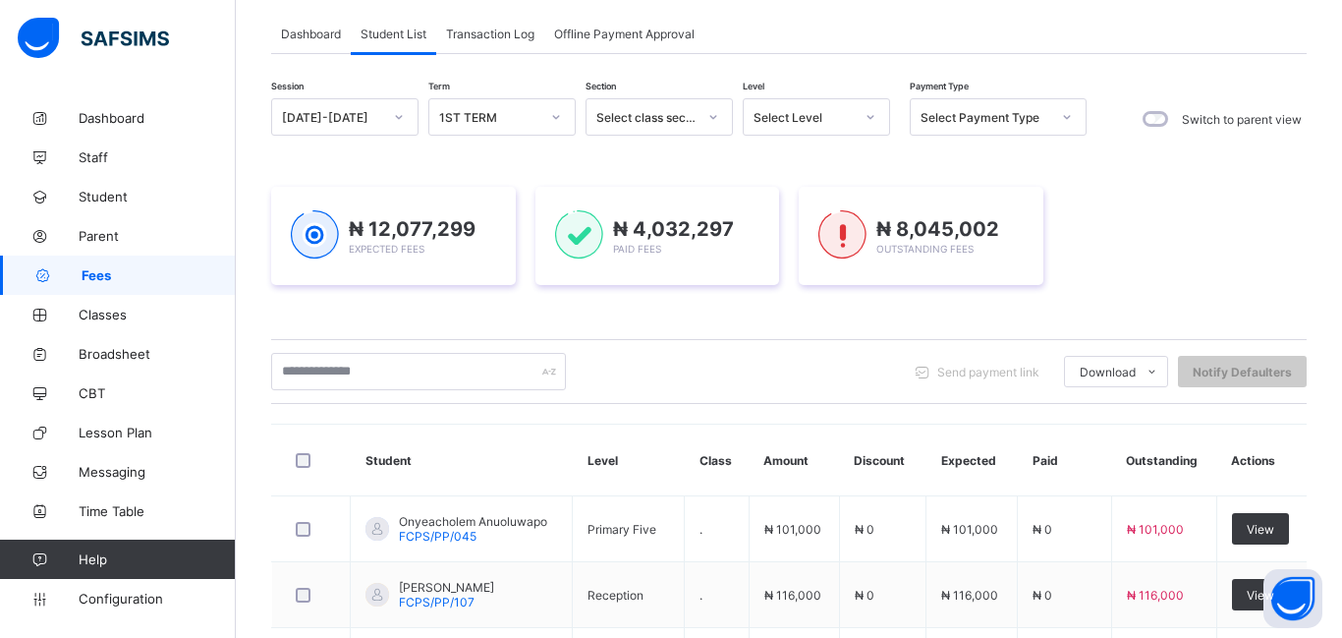
click at [827, 124] on div "Select Level" at bounding box center [798, 117] width 108 height 28
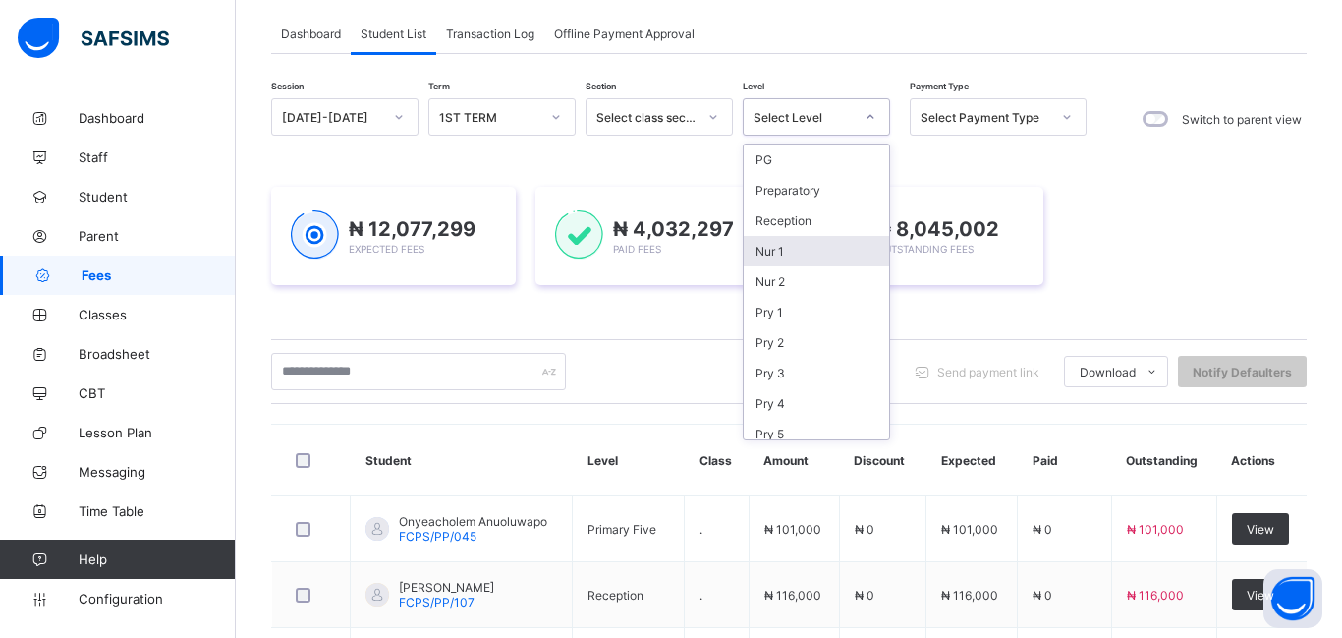
click at [810, 259] on div "Nur 1" at bounding box center [816, 251] width 145 height 30
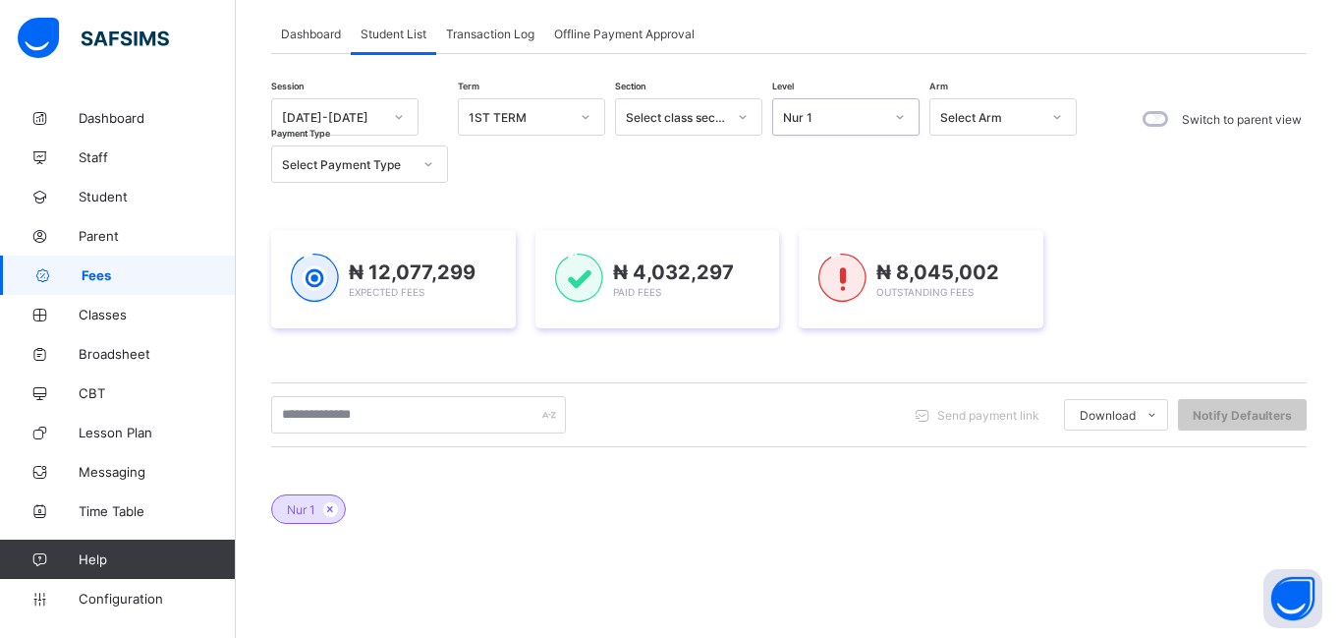
scroll to position [21, 0]
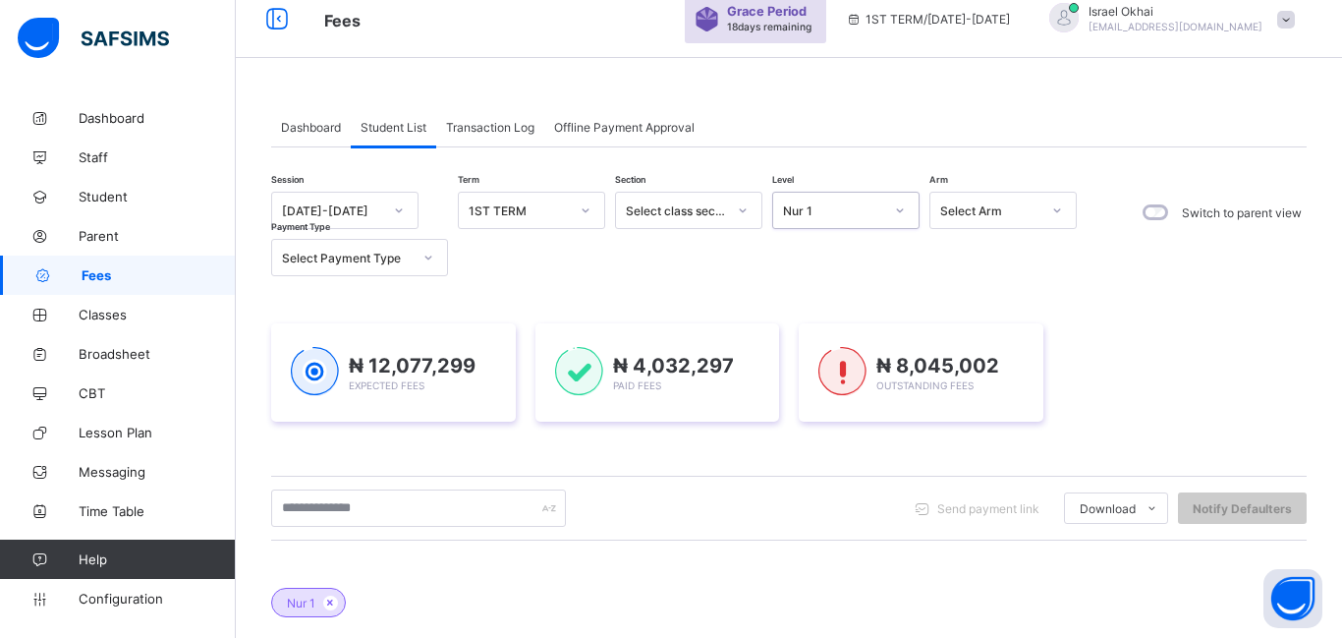
click at [856, 210] on div "Nur 1" at bounding box center [833, 210] width 100 height 15
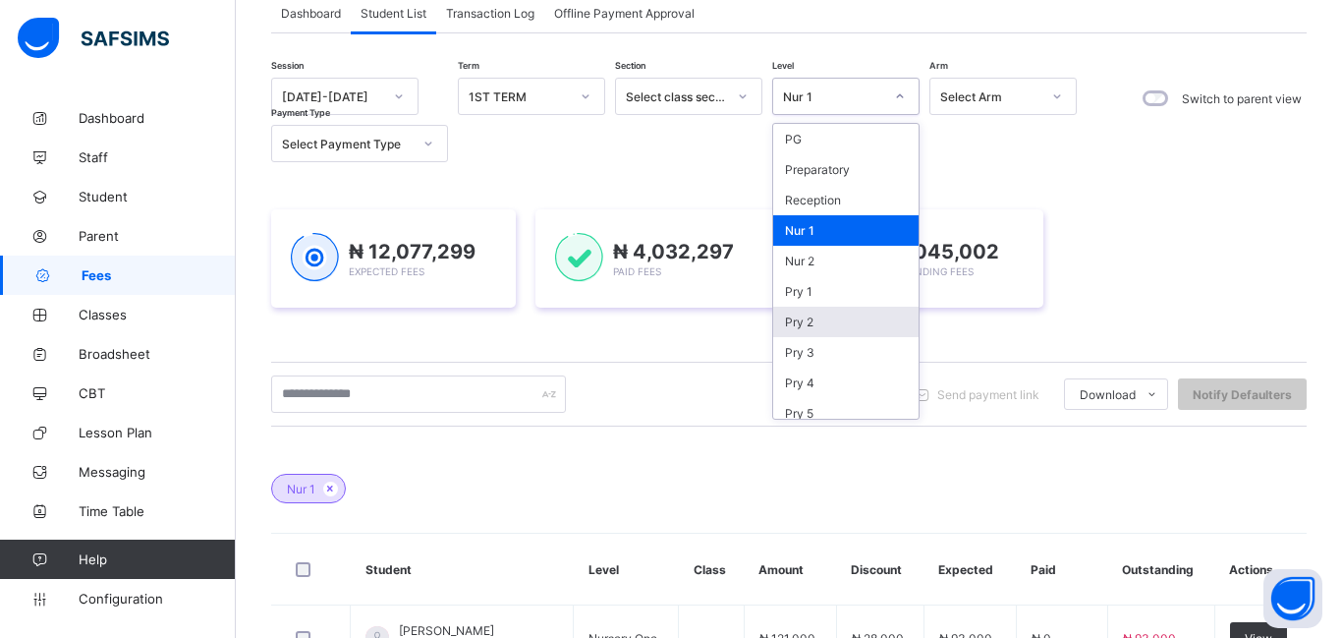
scroll to position [139, 0]
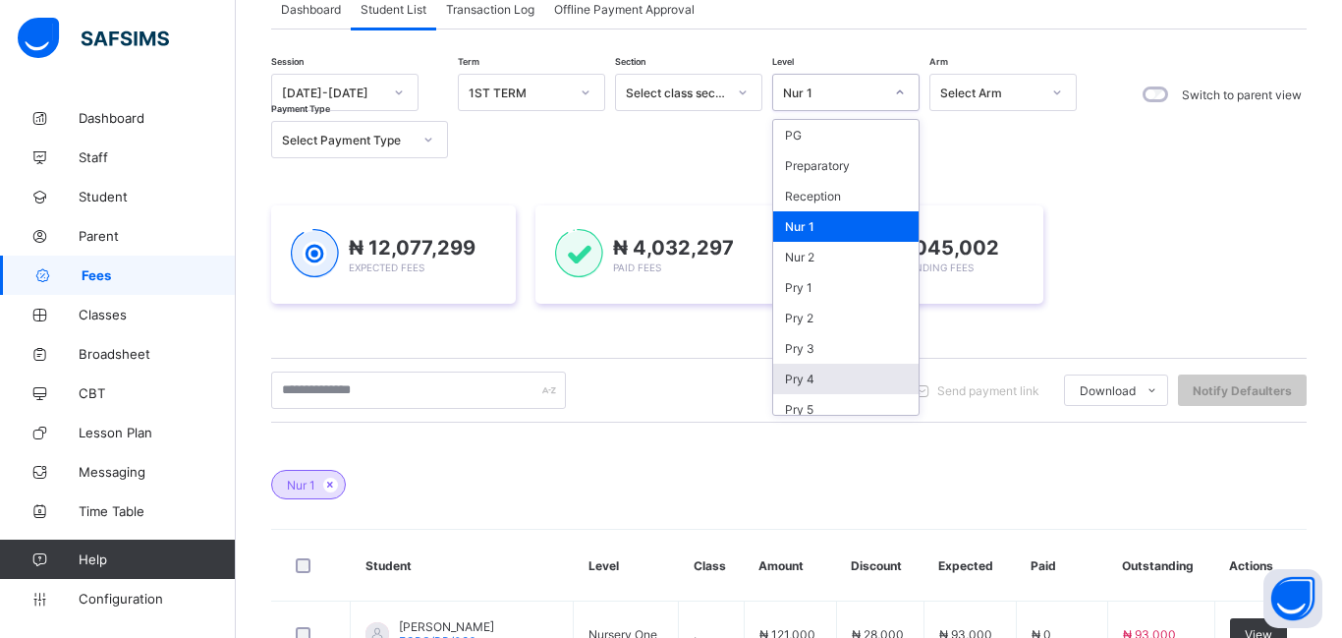
click at [848, 391] on div "Pry 4" at bounding box center [845, 379] width 145 height 30
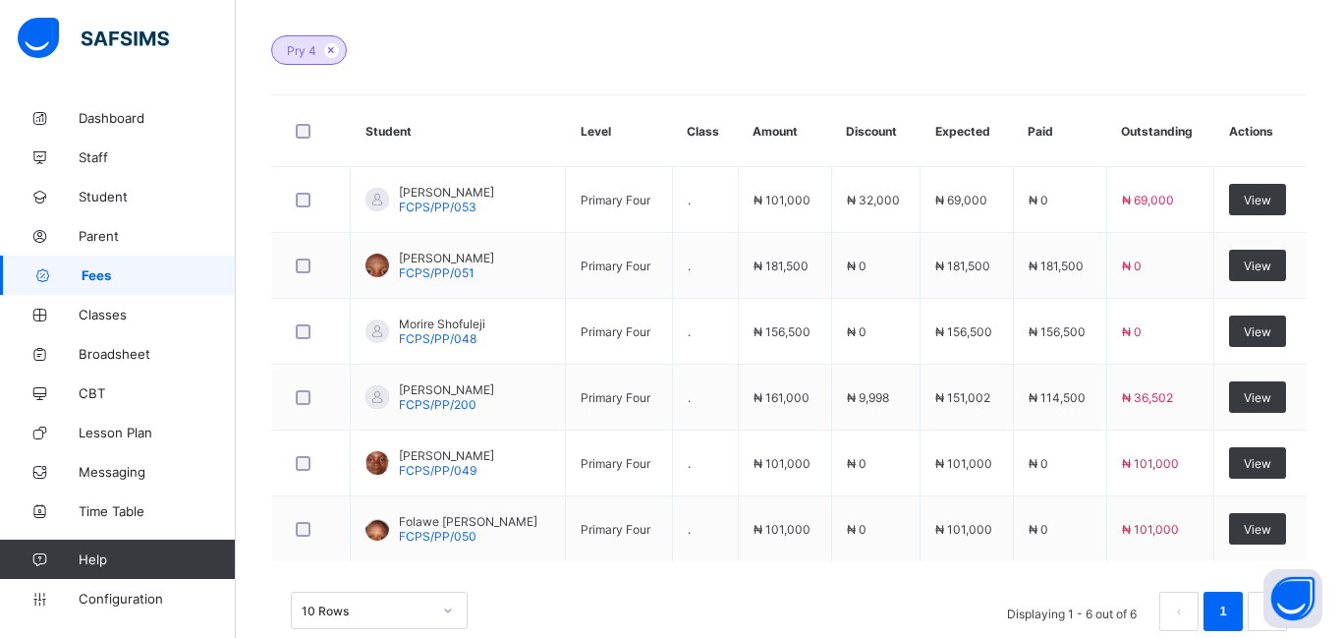
scroll to position [615, 0]
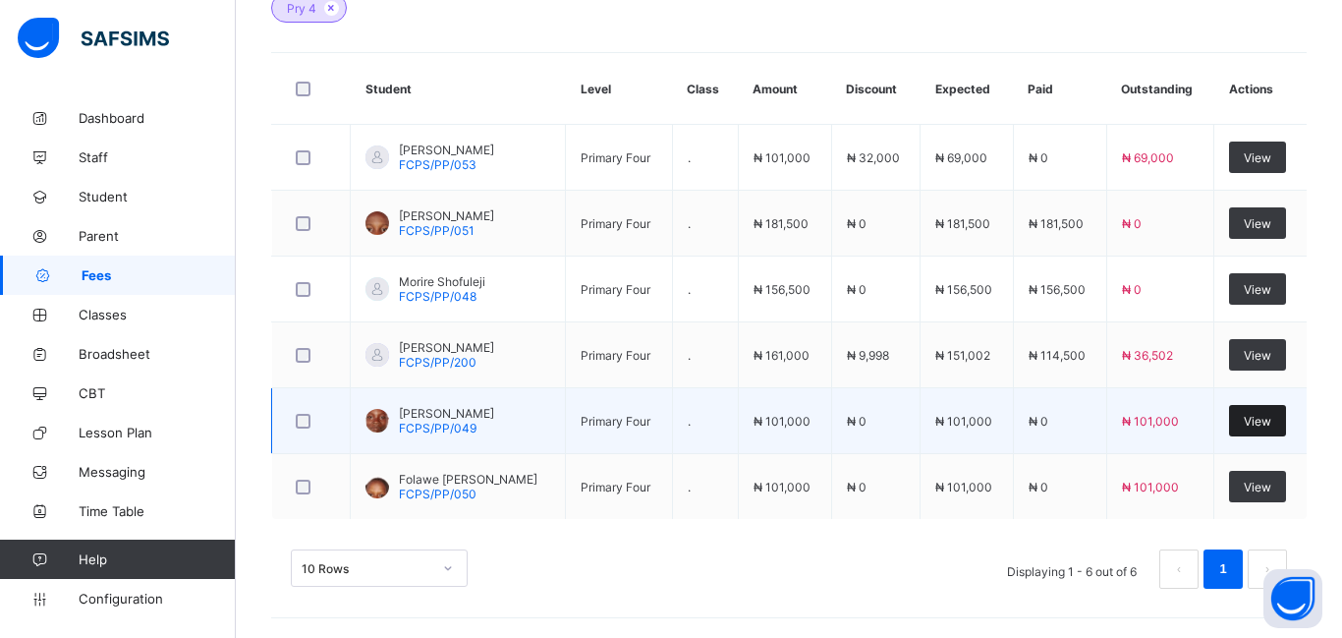
click at [1245, 423] on span "View" at bounding box center [1258, 421] width 28 height 15
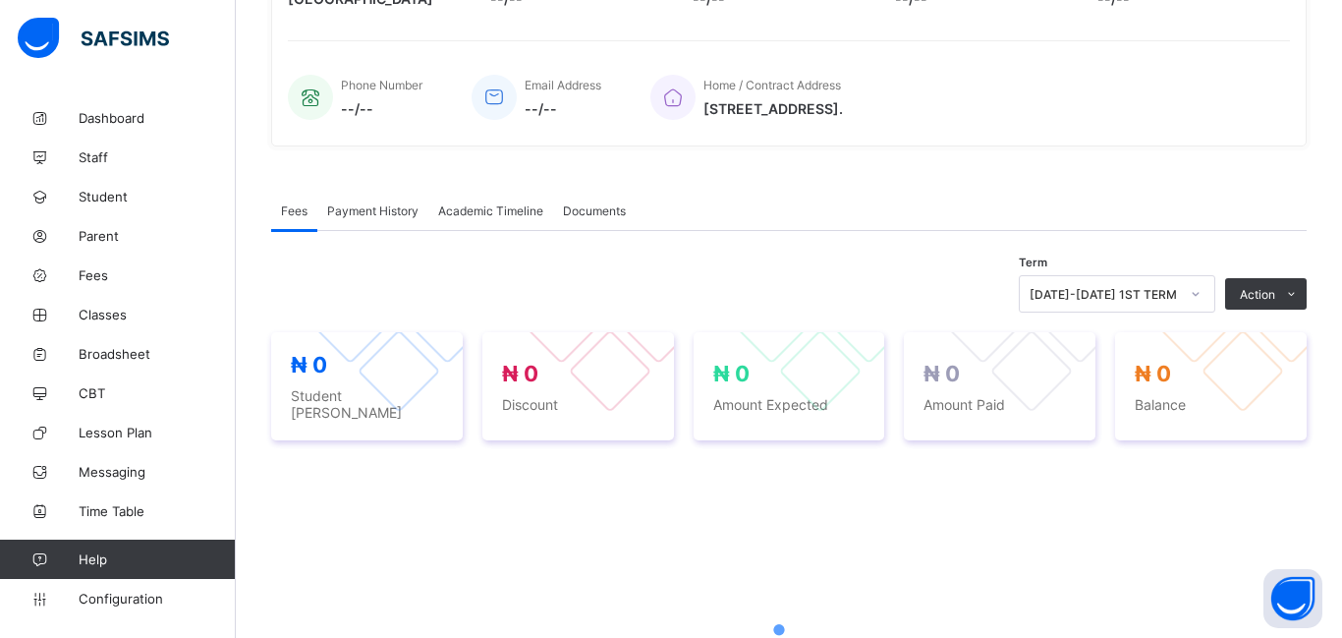
scroll to position [615, 0]
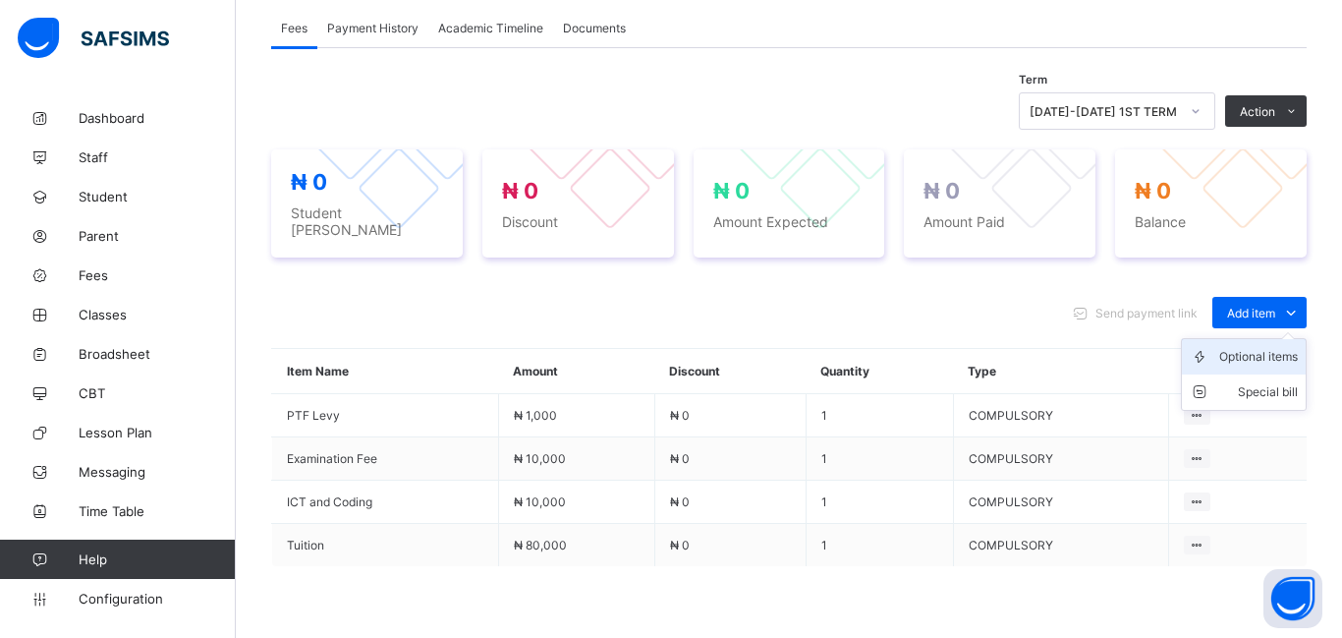
click at [1255, 347] on div "Optional items" at bounding box center [1258, 357] width 79 height 20
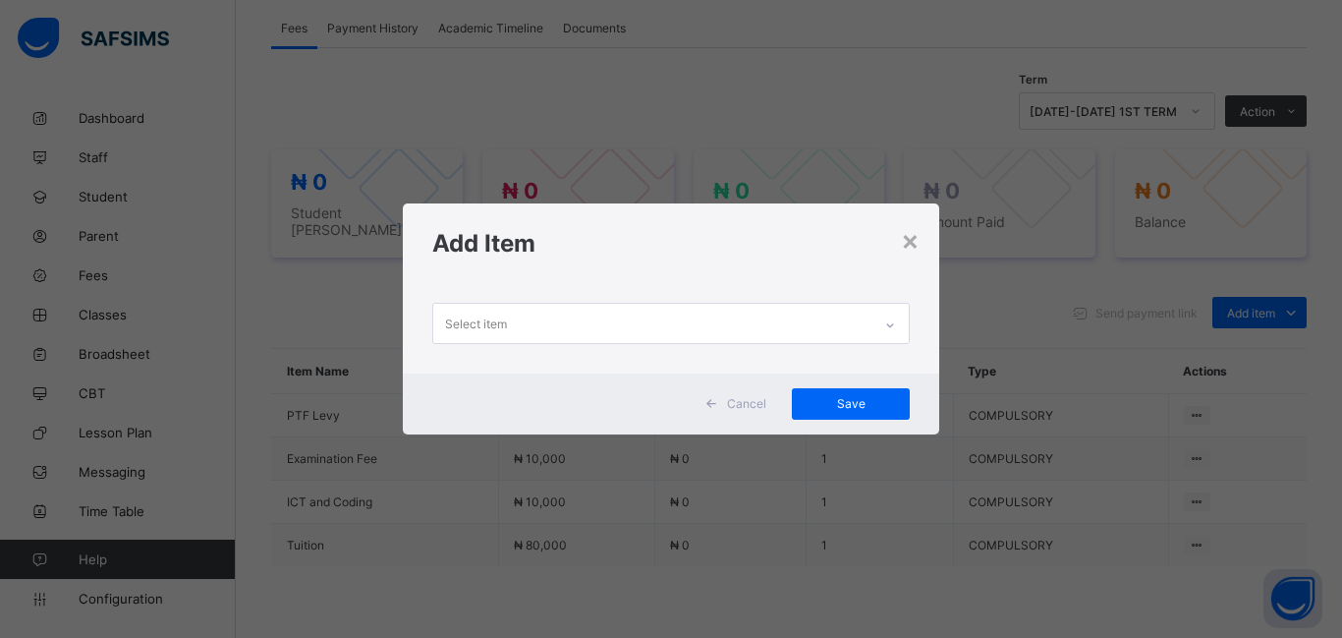
click at [510, 315] on div "Select item" at bounding box center [652, 323] width 438 height 38
click at [498, 324] on div "Select item" at bounding box center [476, 323] width 62 height 37
click at [917, 247] on div "×" at bounding box center [910, 239] width 19 height 33
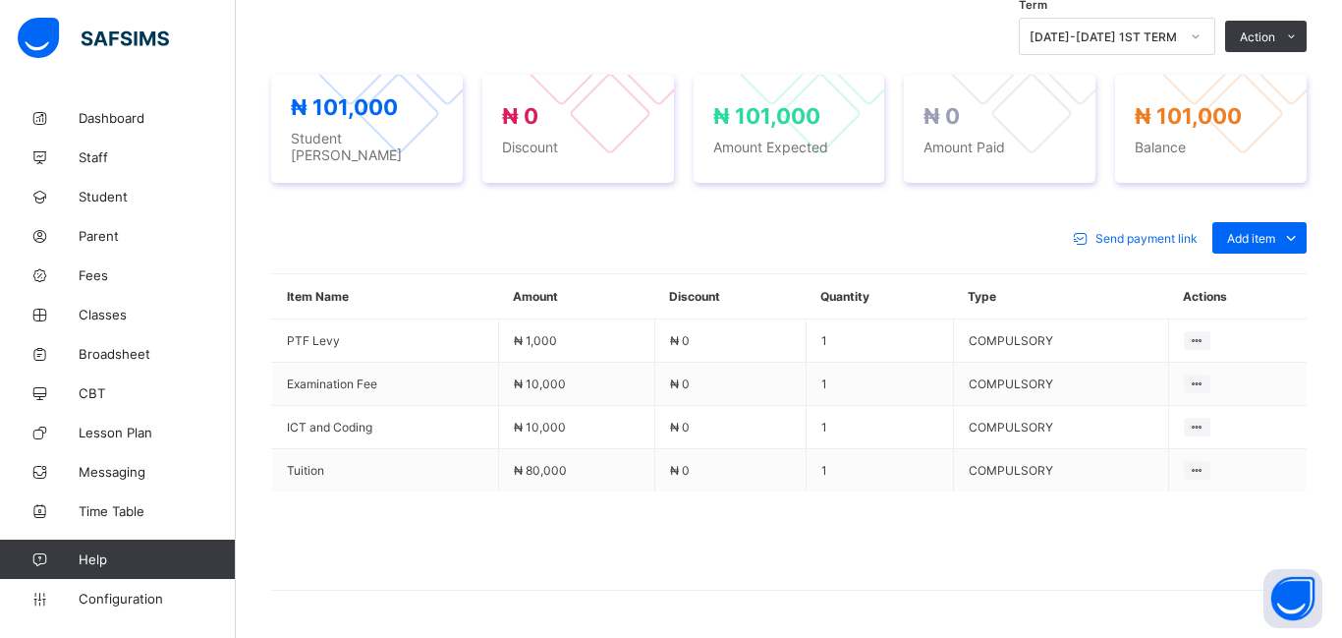
scroll to position [741, 0]
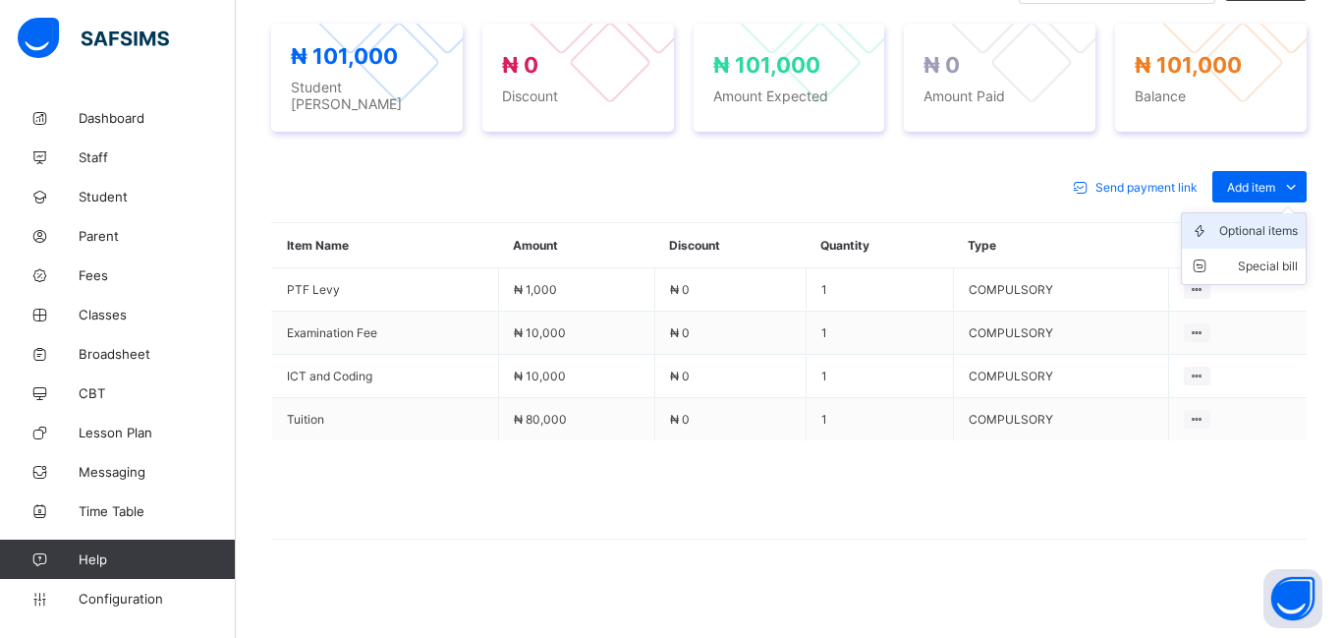
click at [1243, 228] on div "Optional items" at bounding box center [1258, 231] width 79 height 20
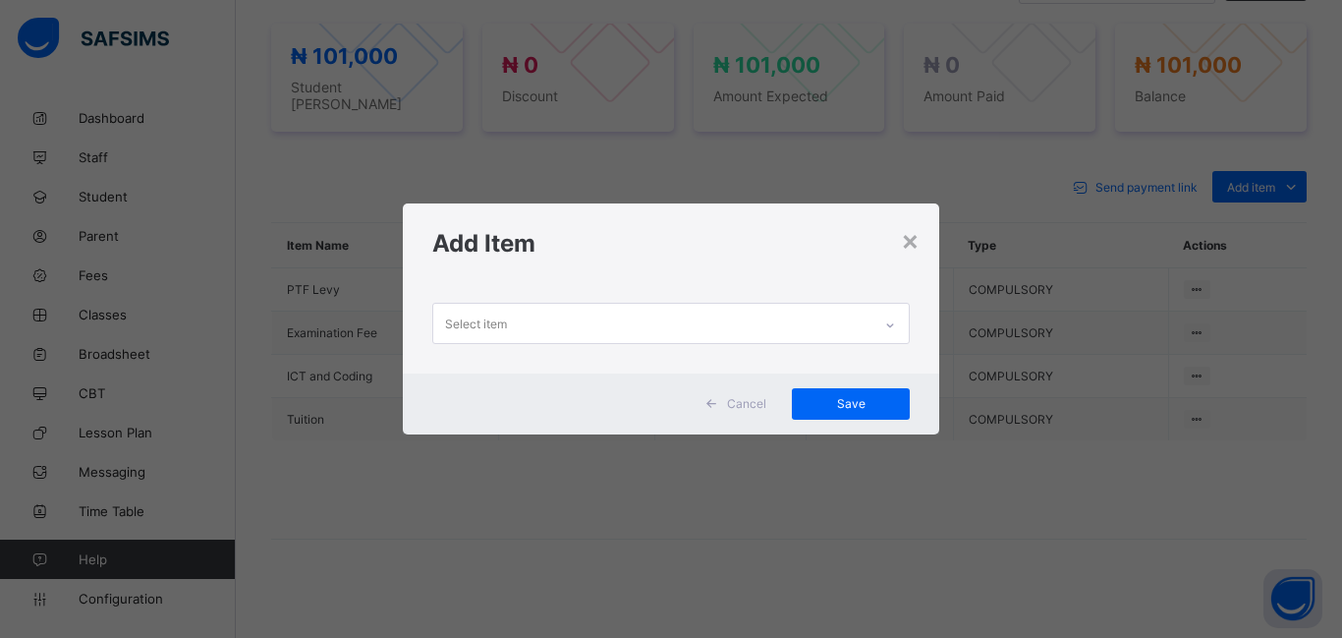
click at [524, 313] on div "Select item" at bounding box center [652, 323] width 438 height 38
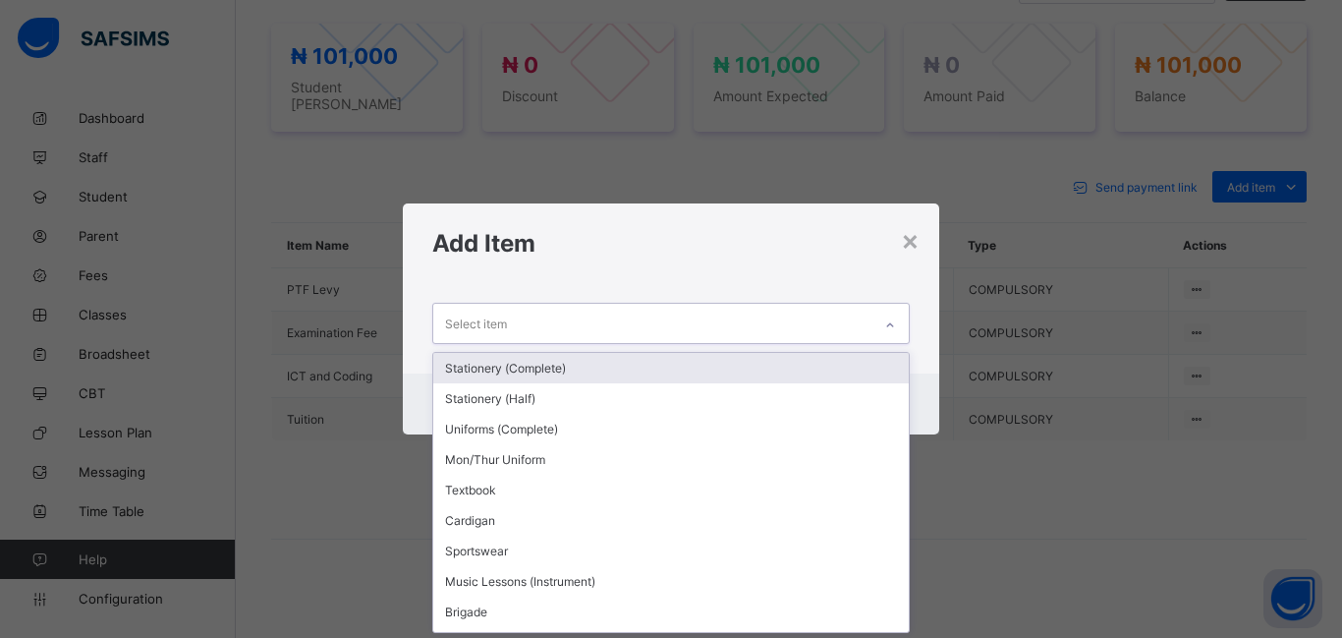
click at [521, 373] on div "Stationery (Complete)" at bounding box center [671, 368] width 476 height 30
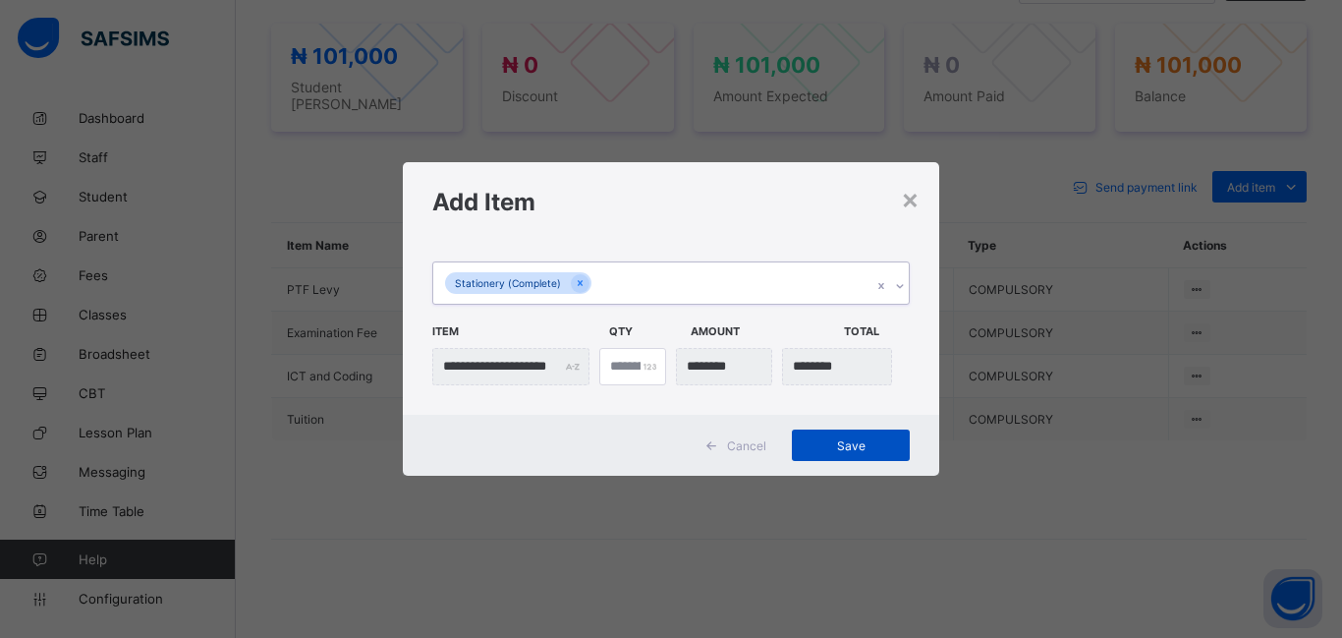
click at [825, 441] on span "Save" at bounding box center [851, 445] width 88 height 15
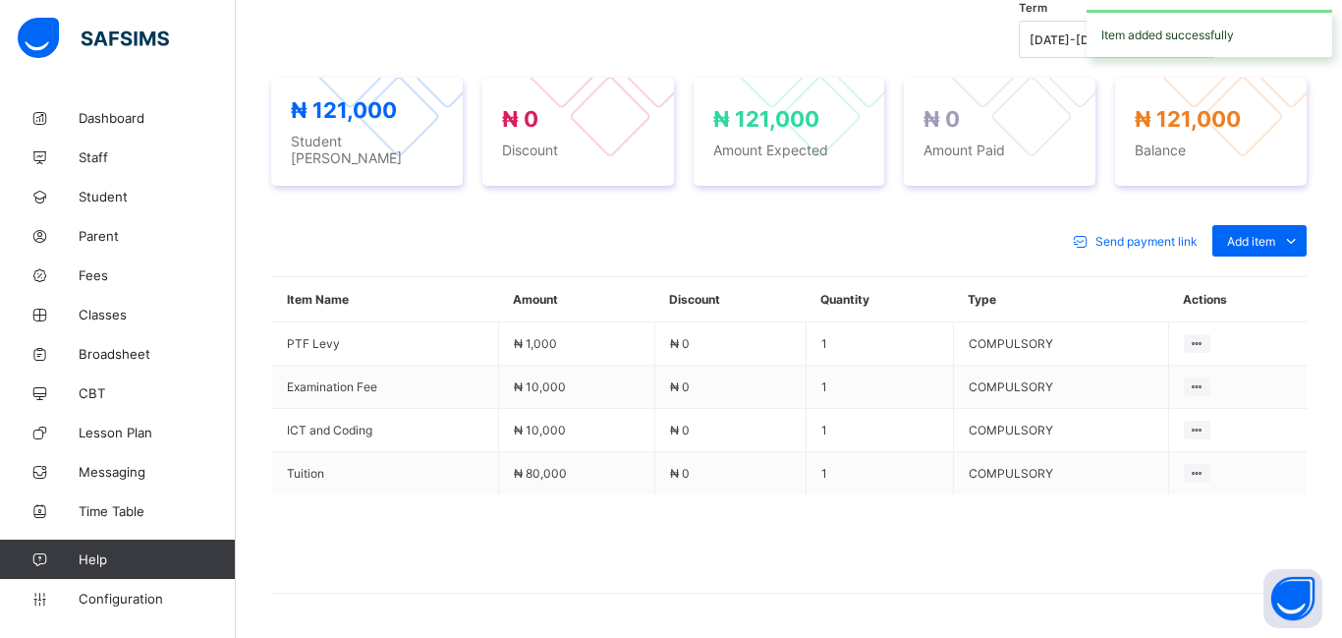
scroll to position [741, 0]
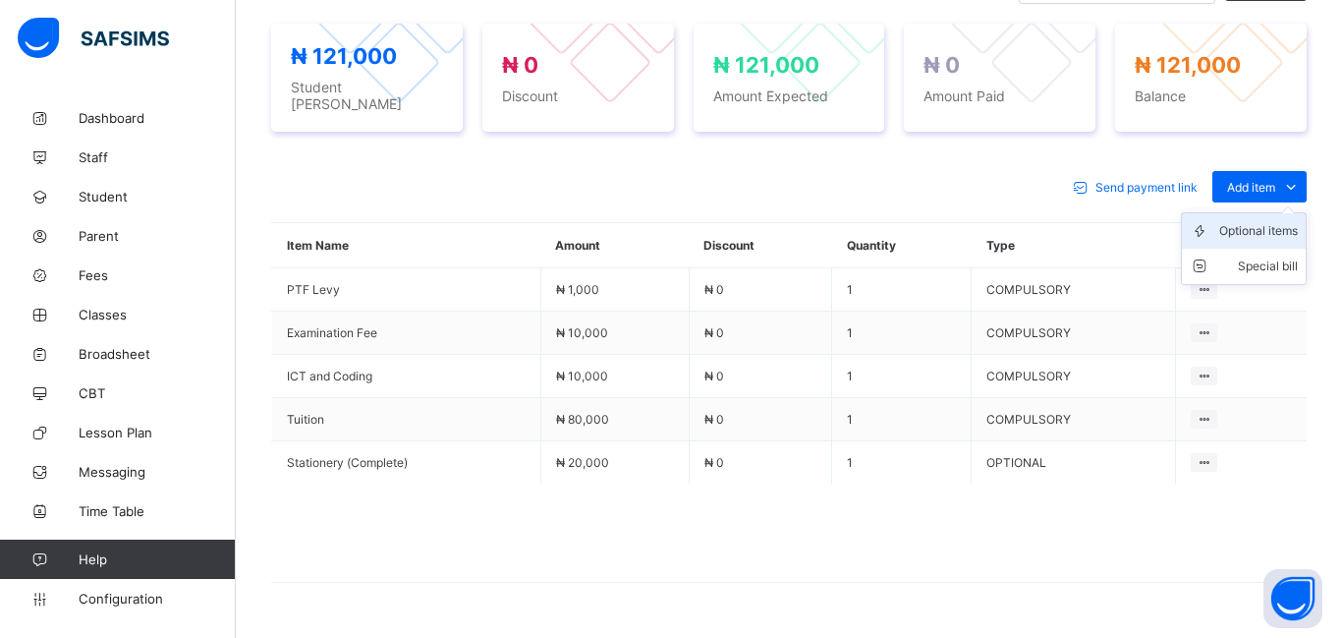
click at [1252, 222] on div "Optional items" at bounding box center [1258, 231] width 79 height 20
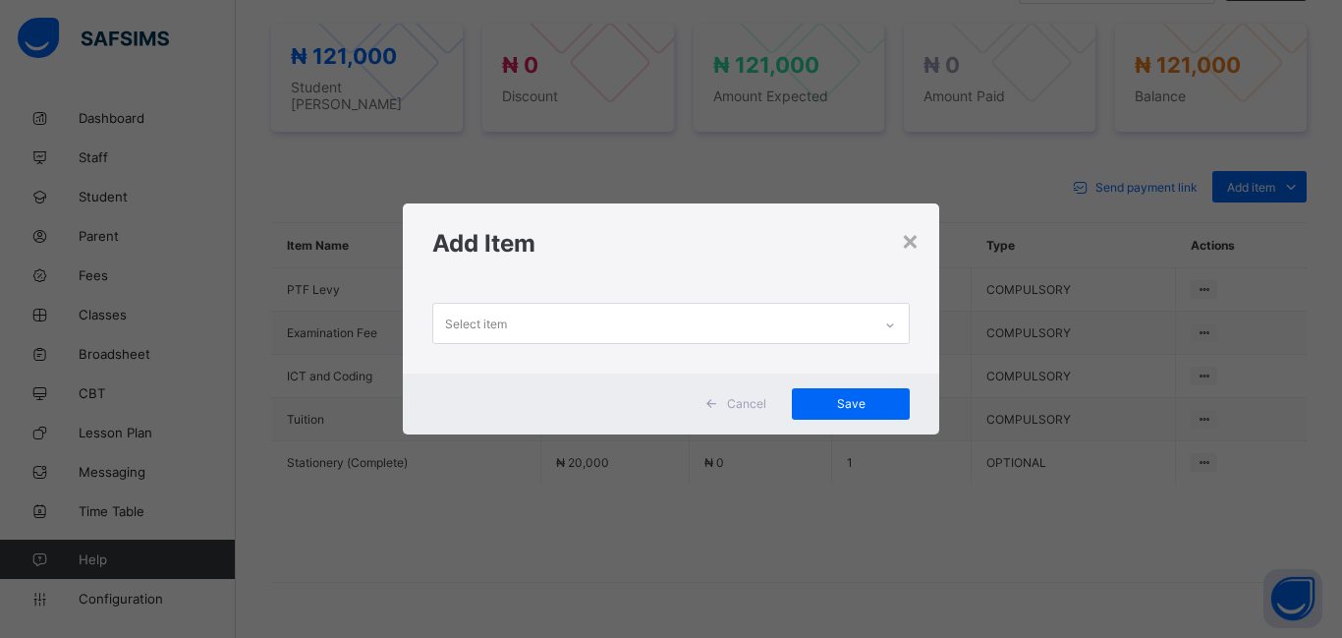
click at [462, 319] on div "Select item" at bounding box center [476, 323] width 62 height 37
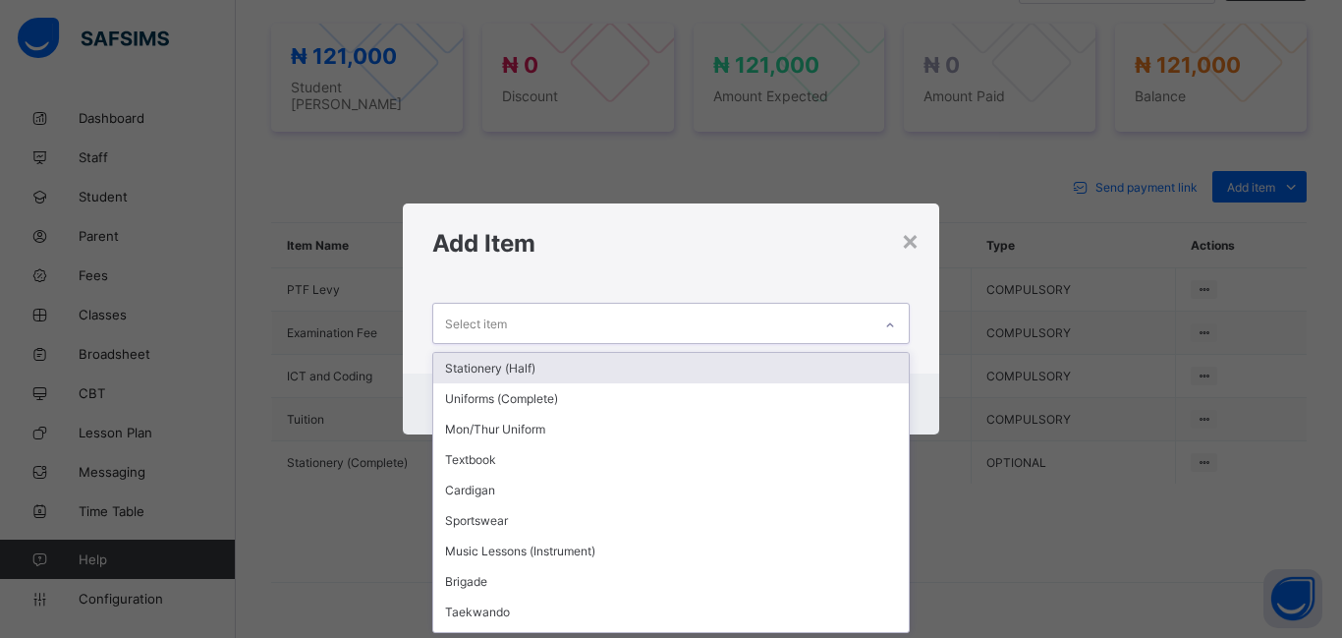
scroll to position [0, 0]
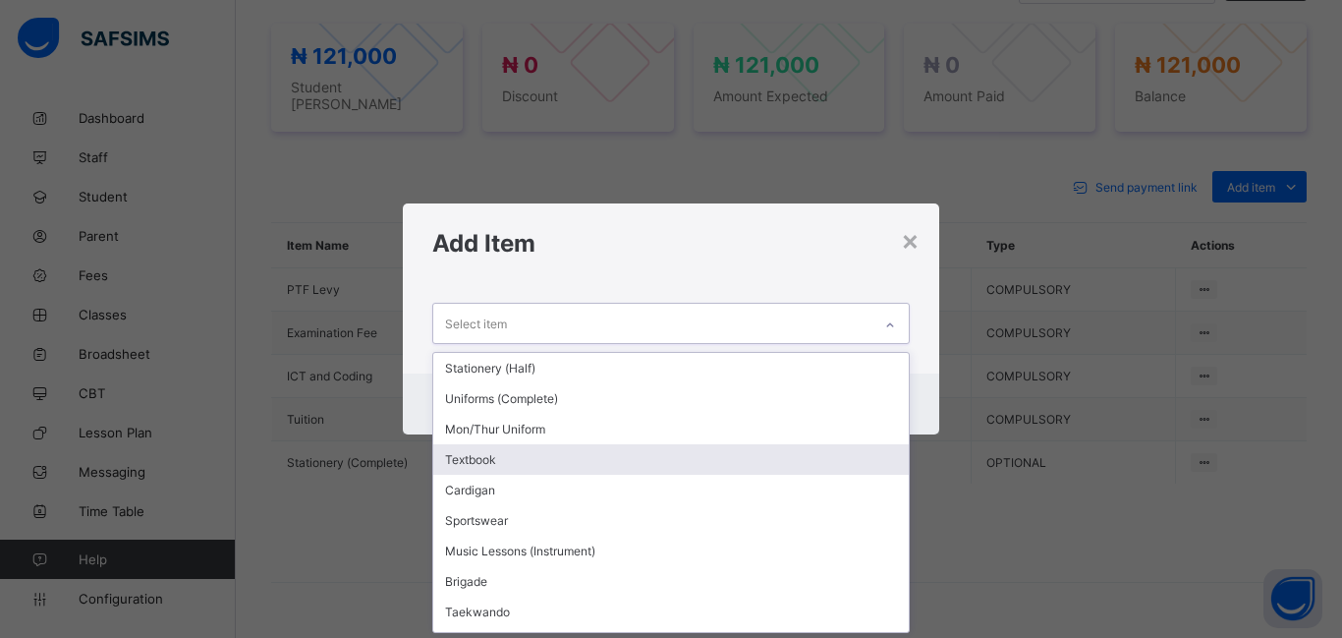
click at [469, 458] on div "Textbook" at bounding box center [671, 459] width 476 height 30
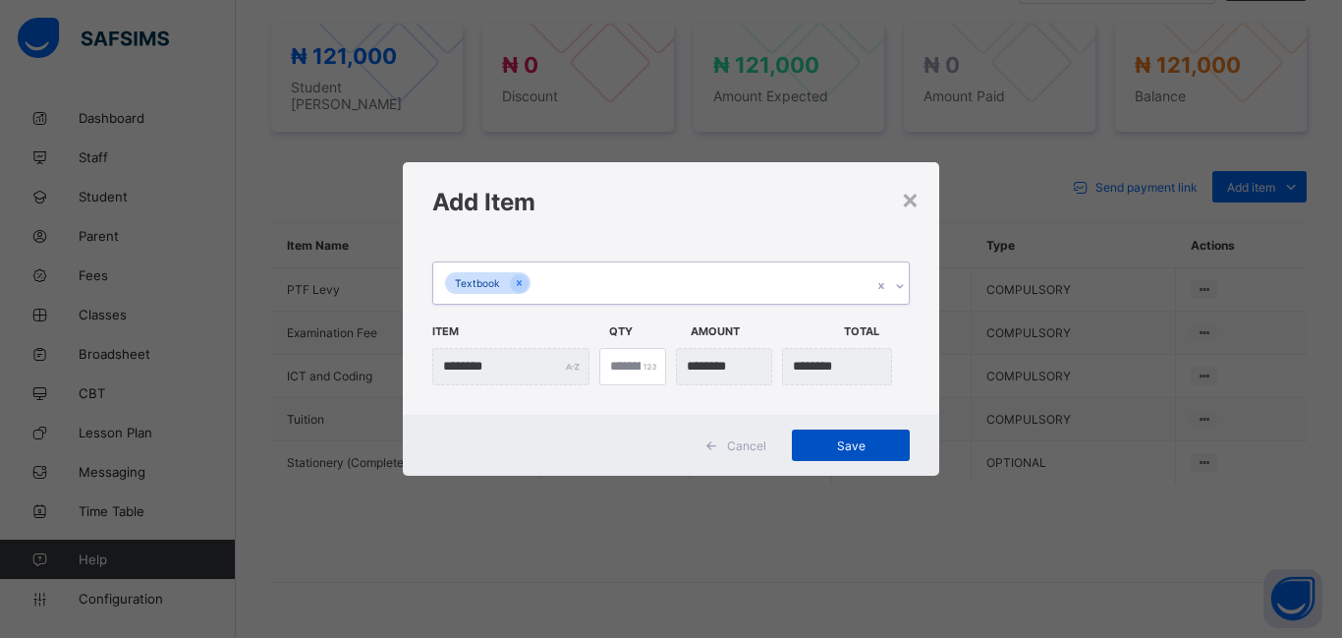
click at [844, 449] on span "Save" at bounding box center [851, 445] width 88 height 15
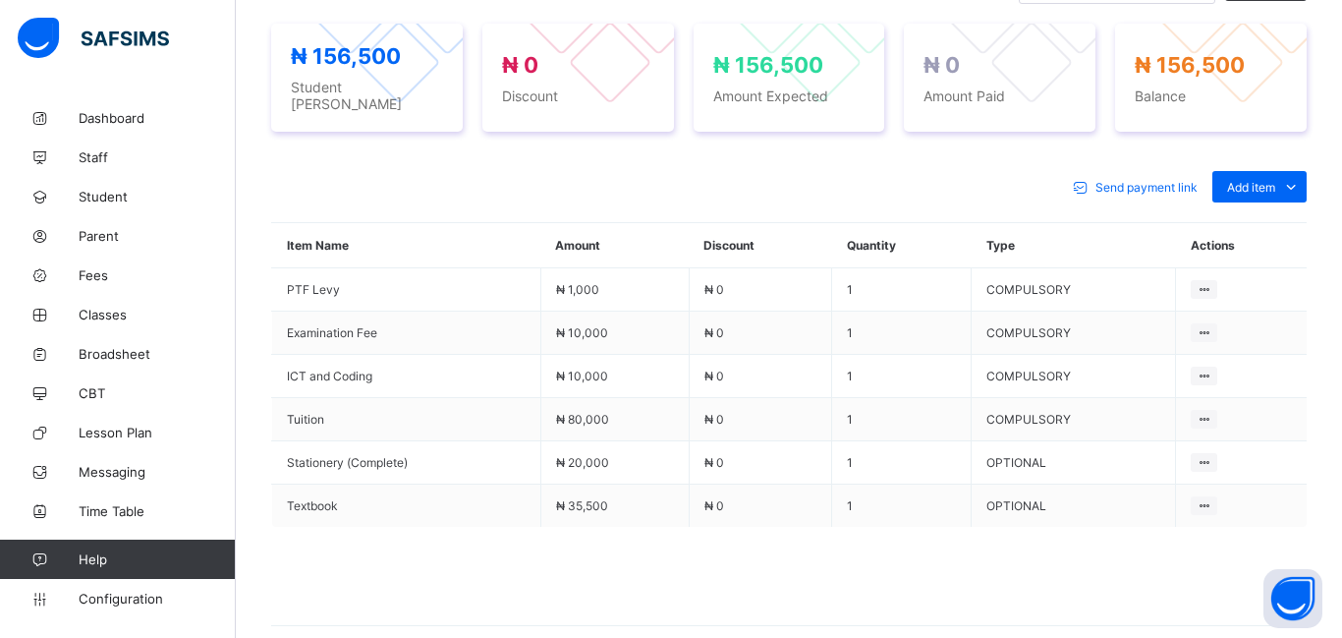
scroll to position [534, 0]
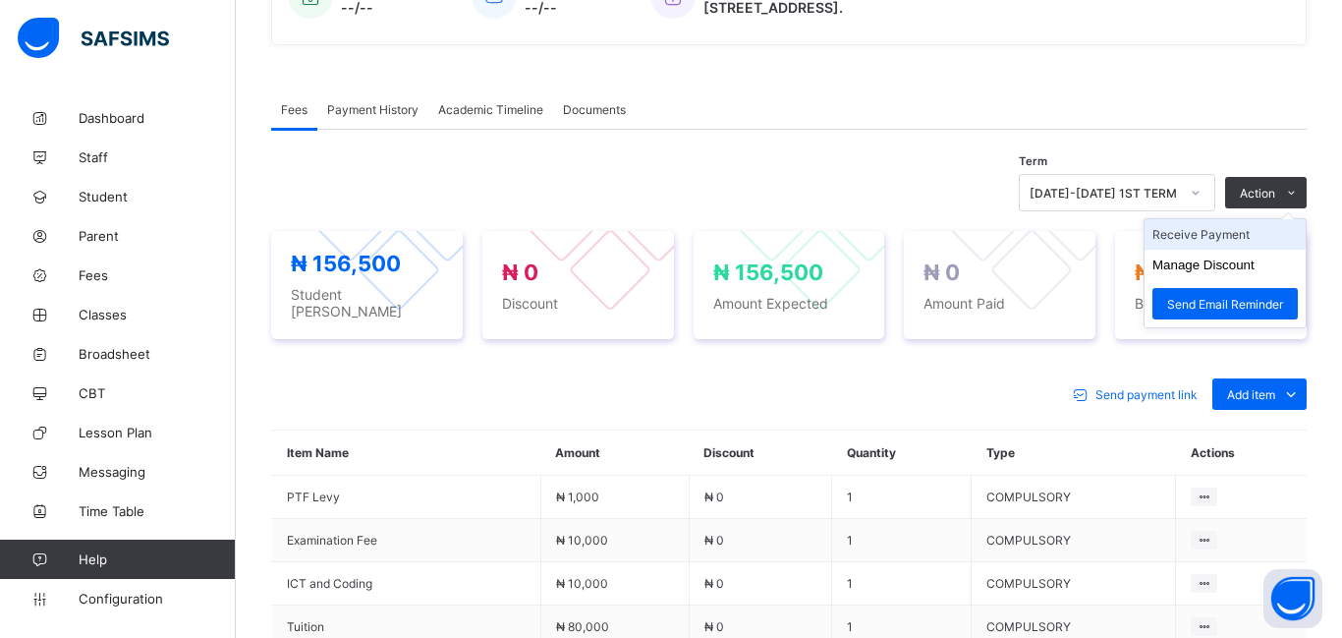
click at [1211, 232] on li "Receive Payment" at bounding box center [1225, 234] width 161 height 30
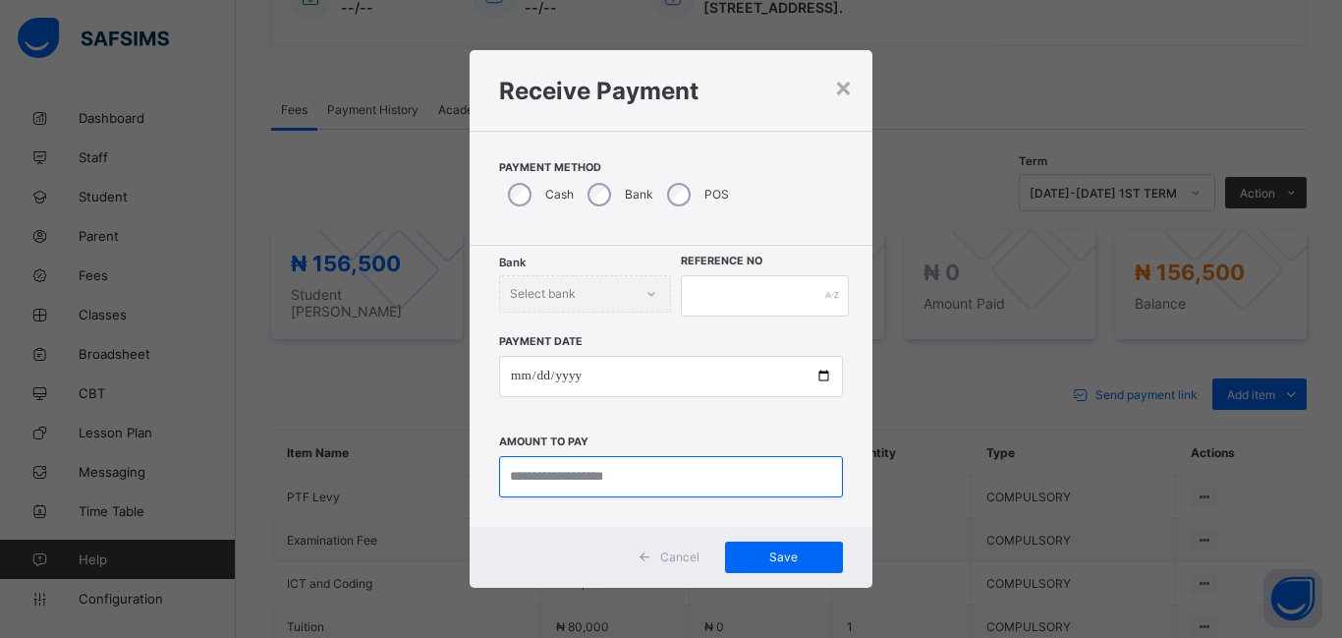
click at [529, 476] on input "currency" at bounding box center [671, 476] width 344 height 41
type input "********"
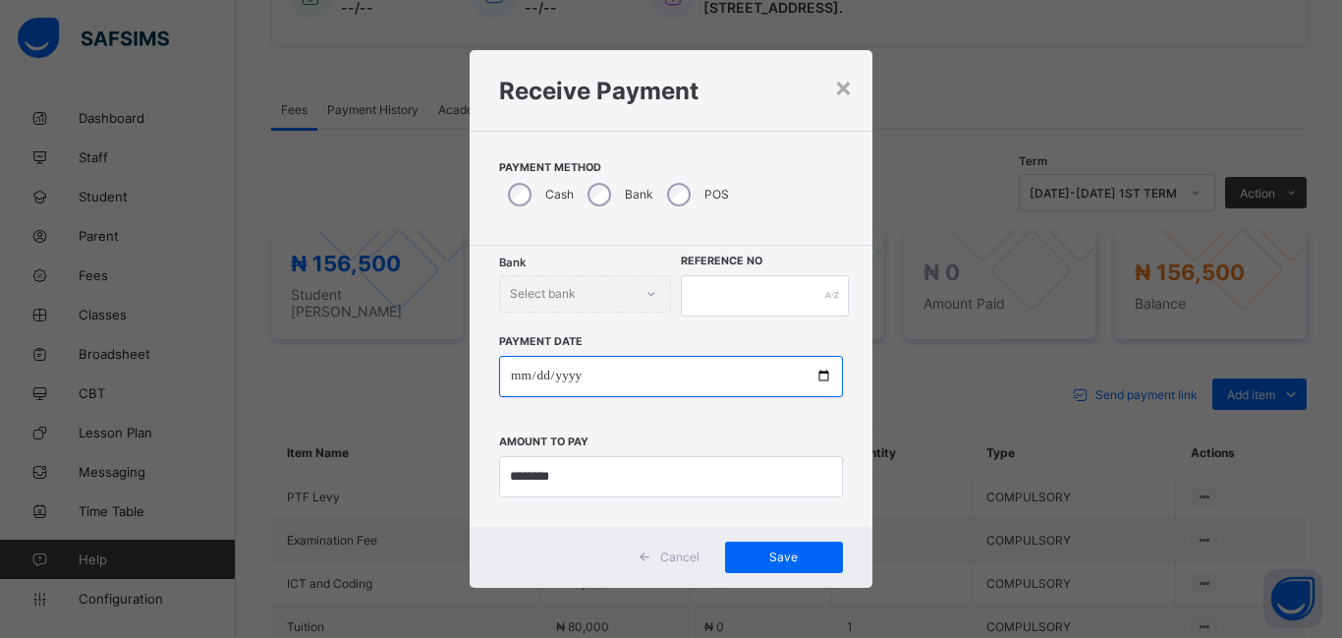
click at [525, 377] on input "date" at bounding box center [671, 376] width 344 height 41
type input "**********"
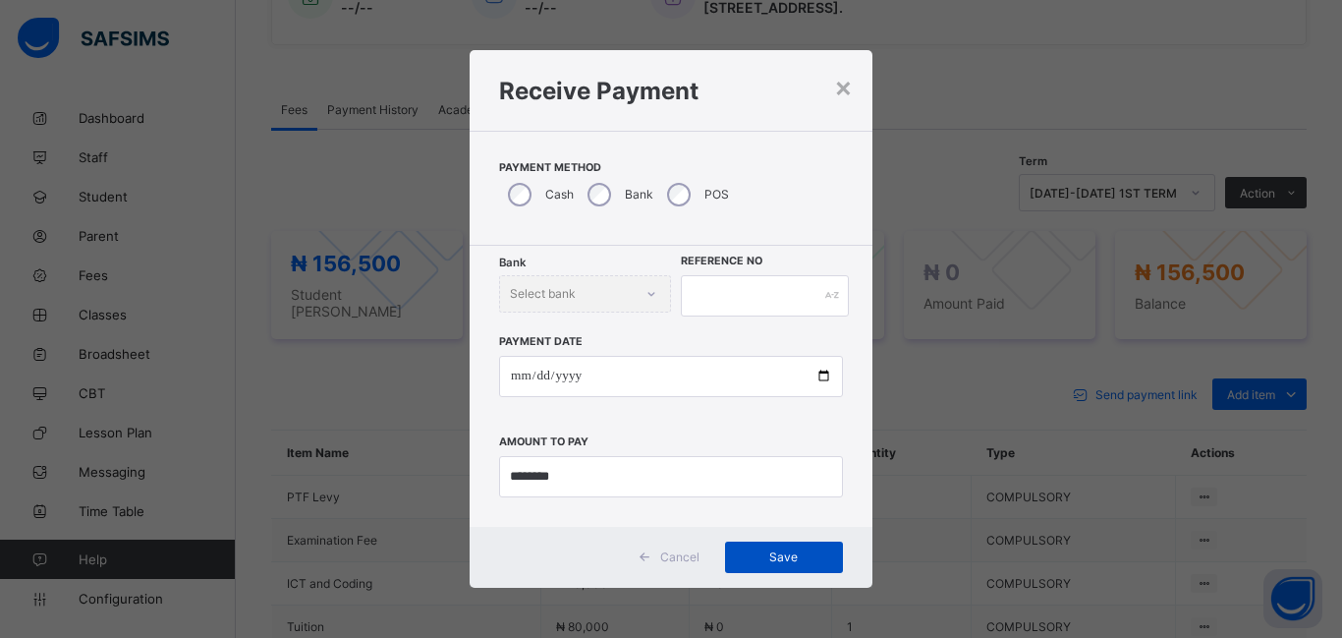
click at [781, 562] on span "Save" at bounding box center [784, 556] width 88 height 15
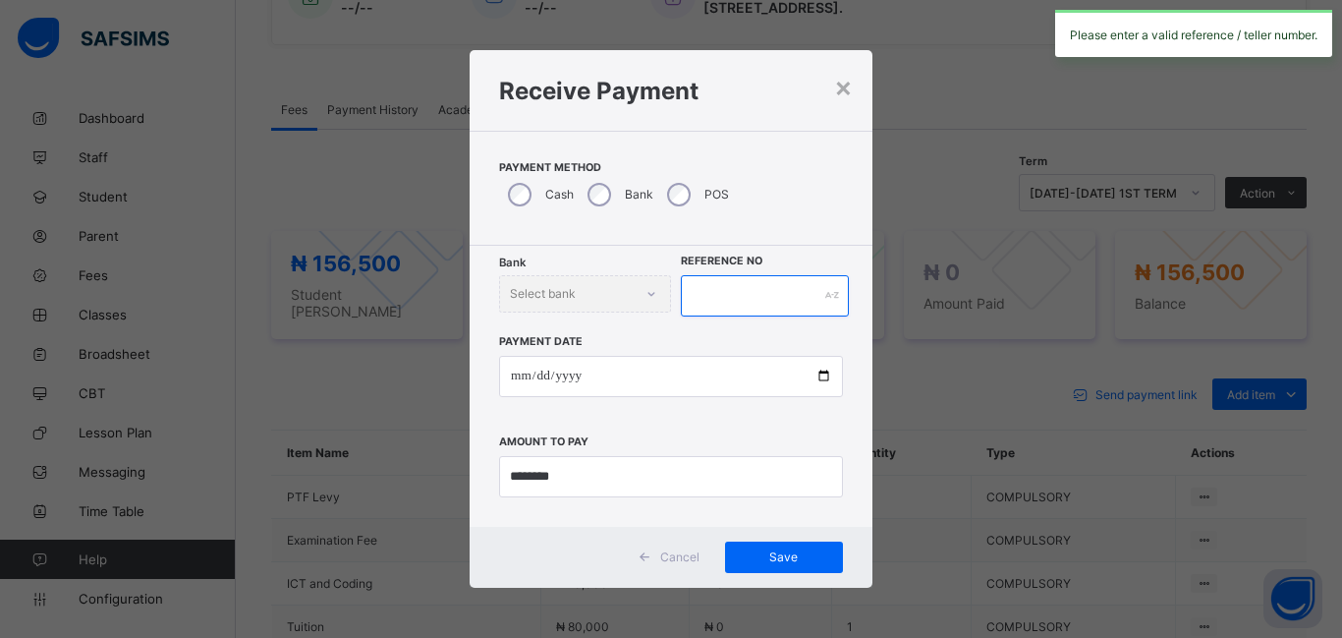
click at [711, 295] on input "text" at bounding box center [765, 295] width 168 height 41
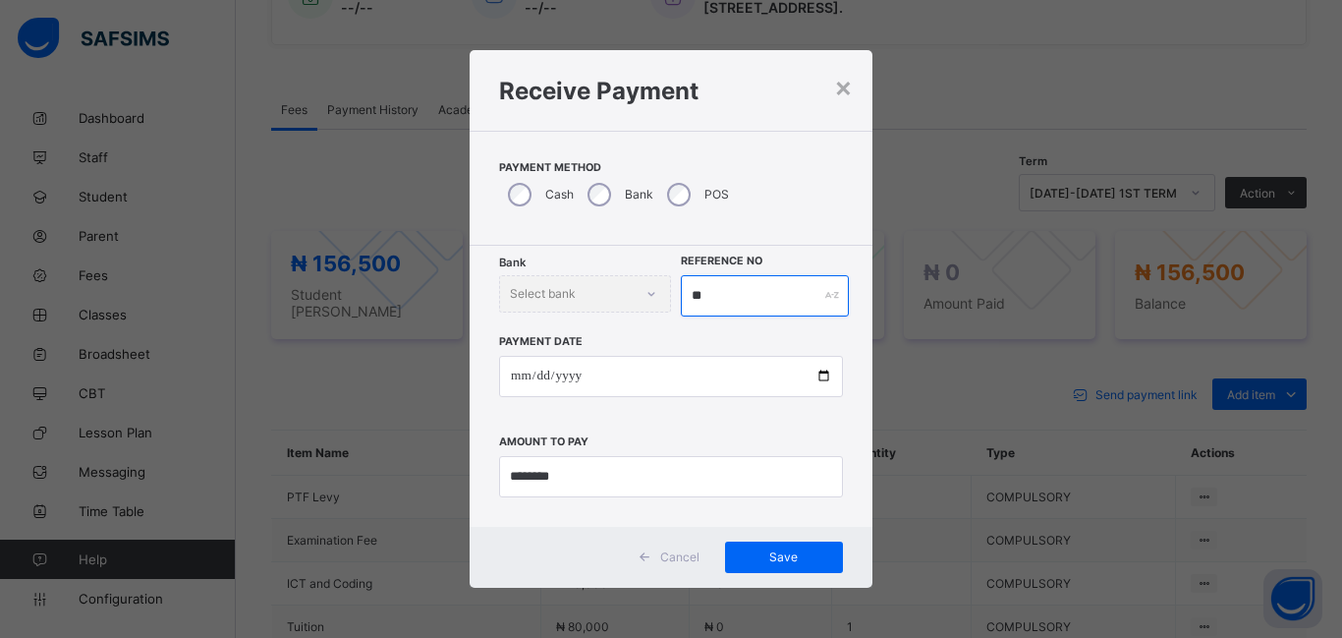
type input "*"
type input "******"
click at [783, 550] on span "Save" at bounding box center [784, 556] width 88 height 15
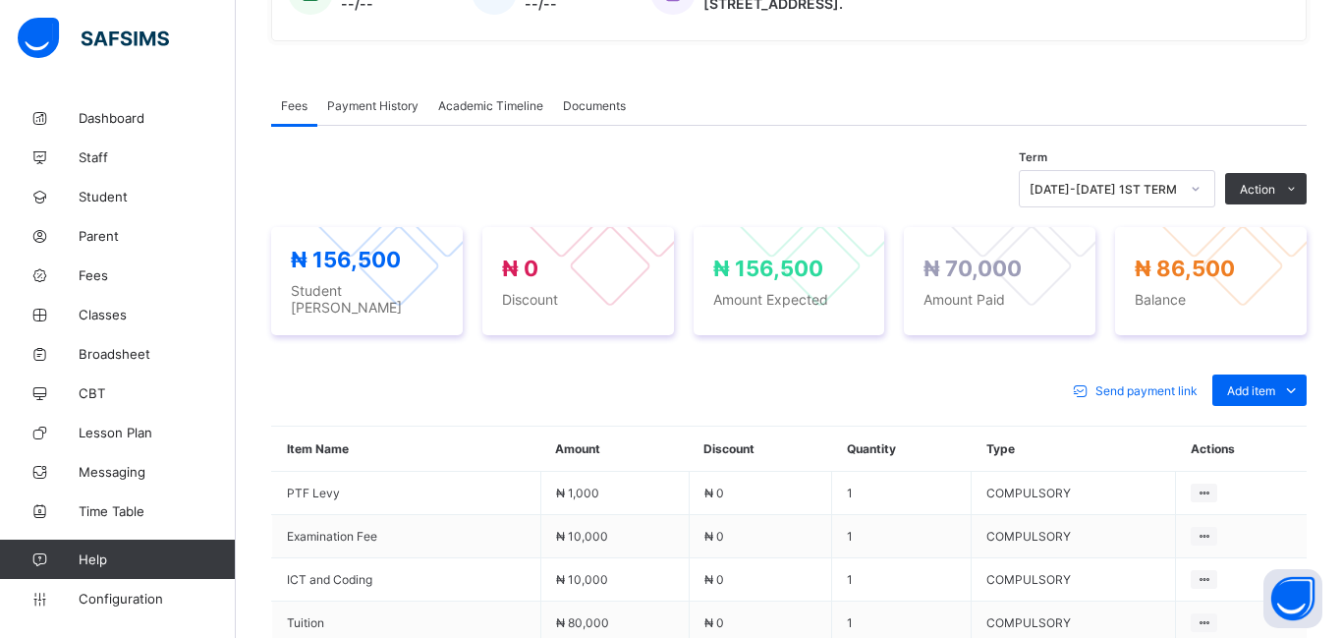
scroll to position [0, 0]
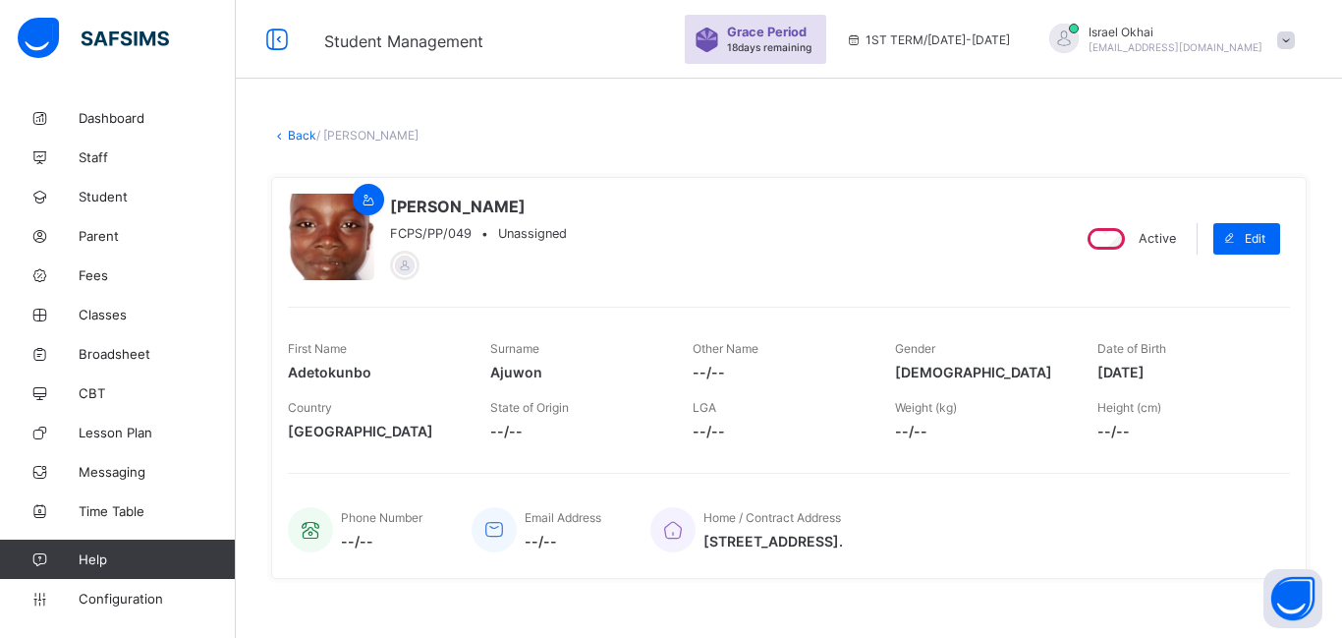
click at [303, 136] on link "Back" at bounding box center [302, 135] width 28 height 15
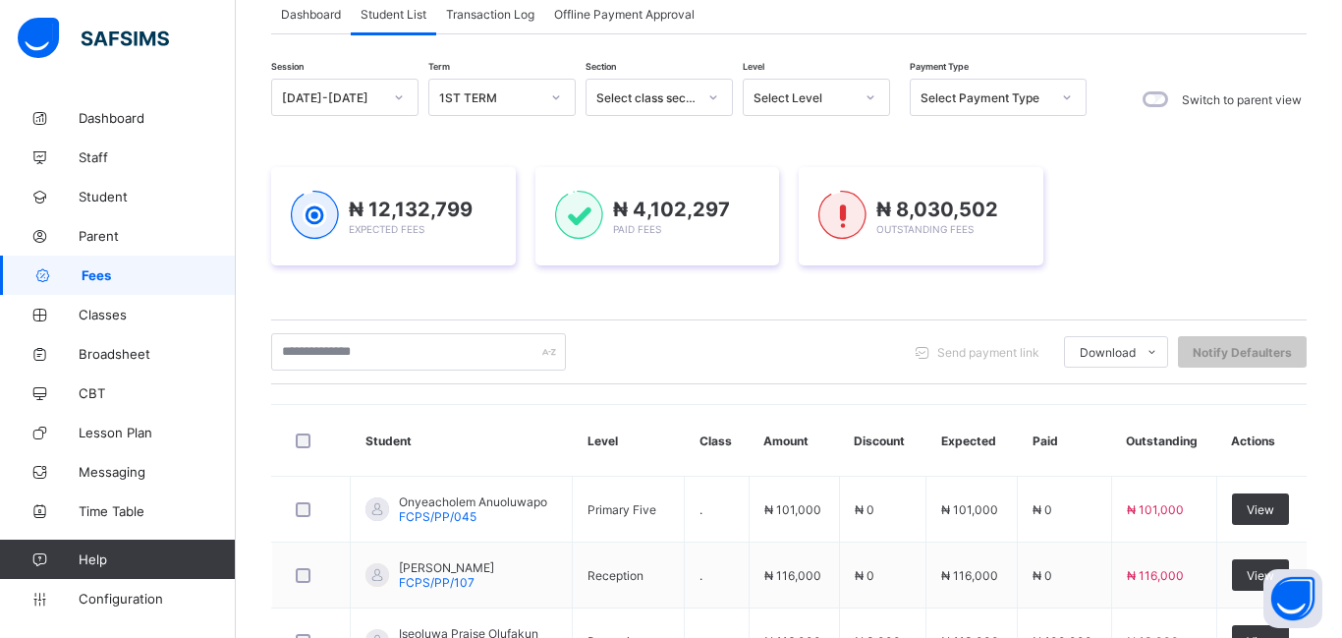
scroll to position [137, 0]
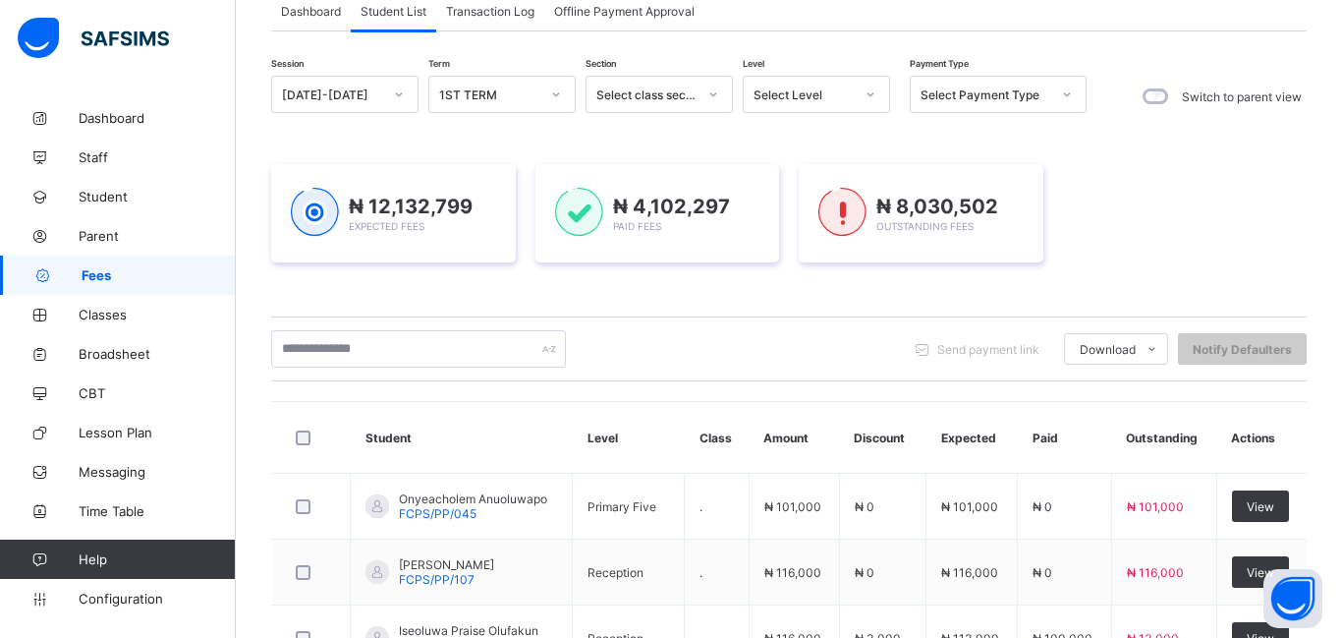
click at [814, 101] on div "Select Level" at bounding box center [798, 95] width 108 height 28
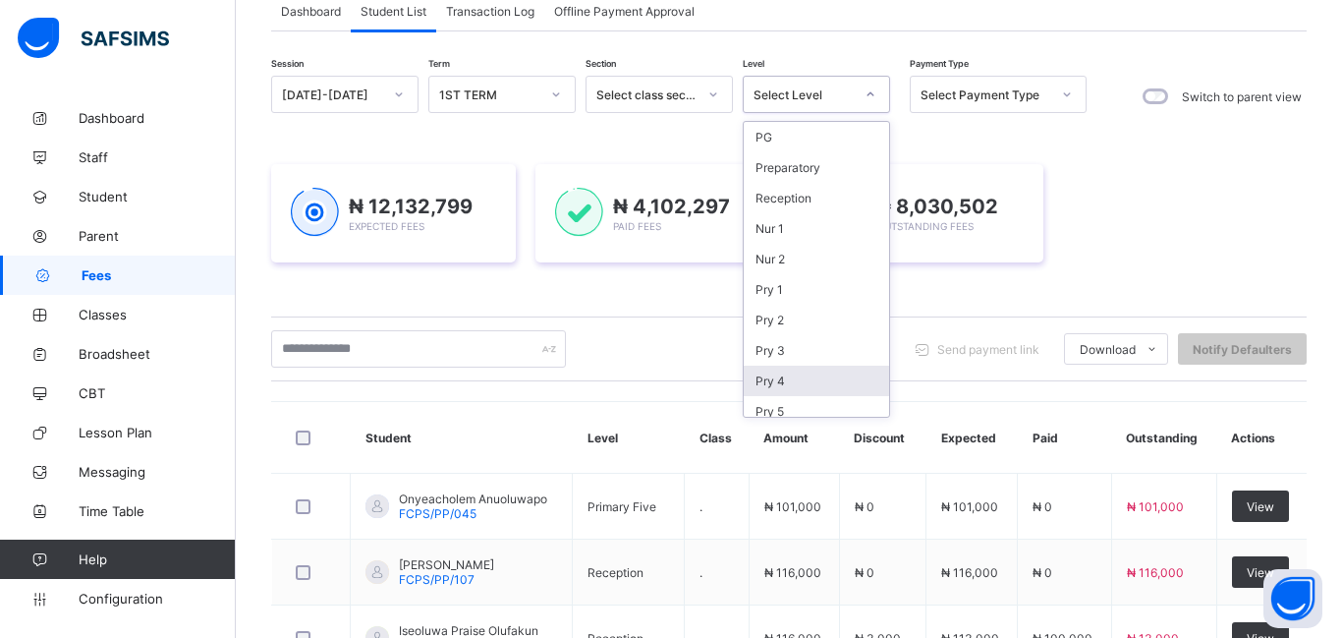
click at [803, 372] on div "Pry 4" at bounding box center [816, 381] width 145 height 30
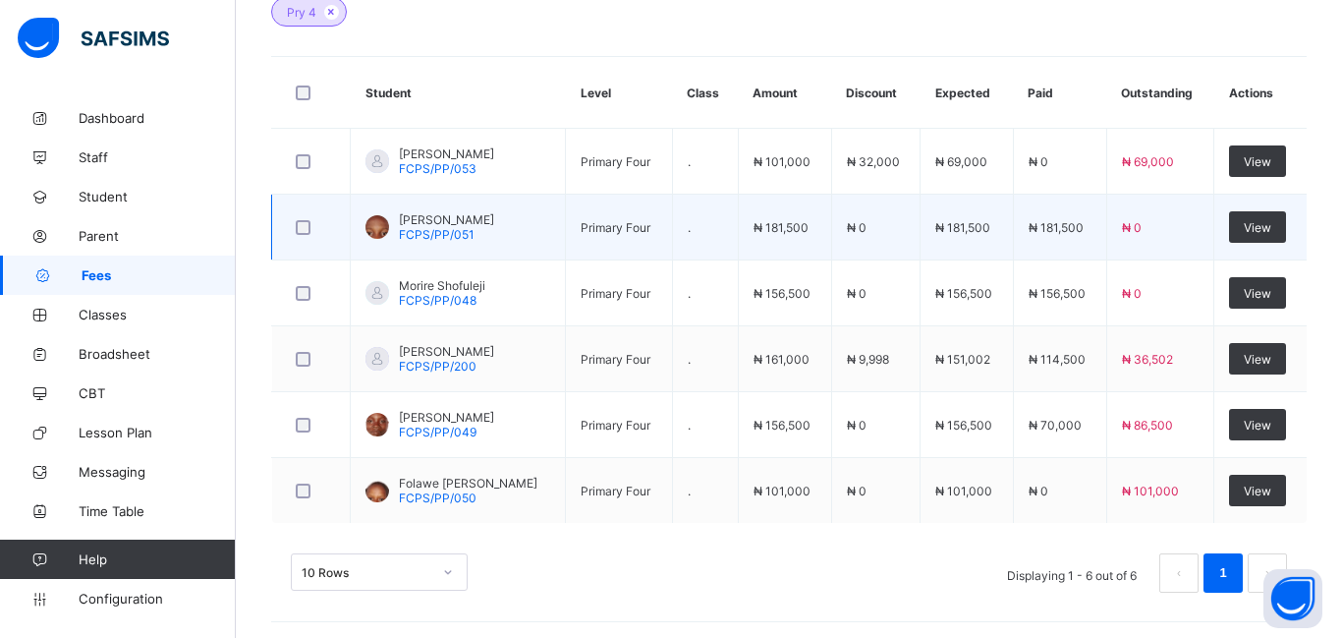
scroll to position [612, 0]
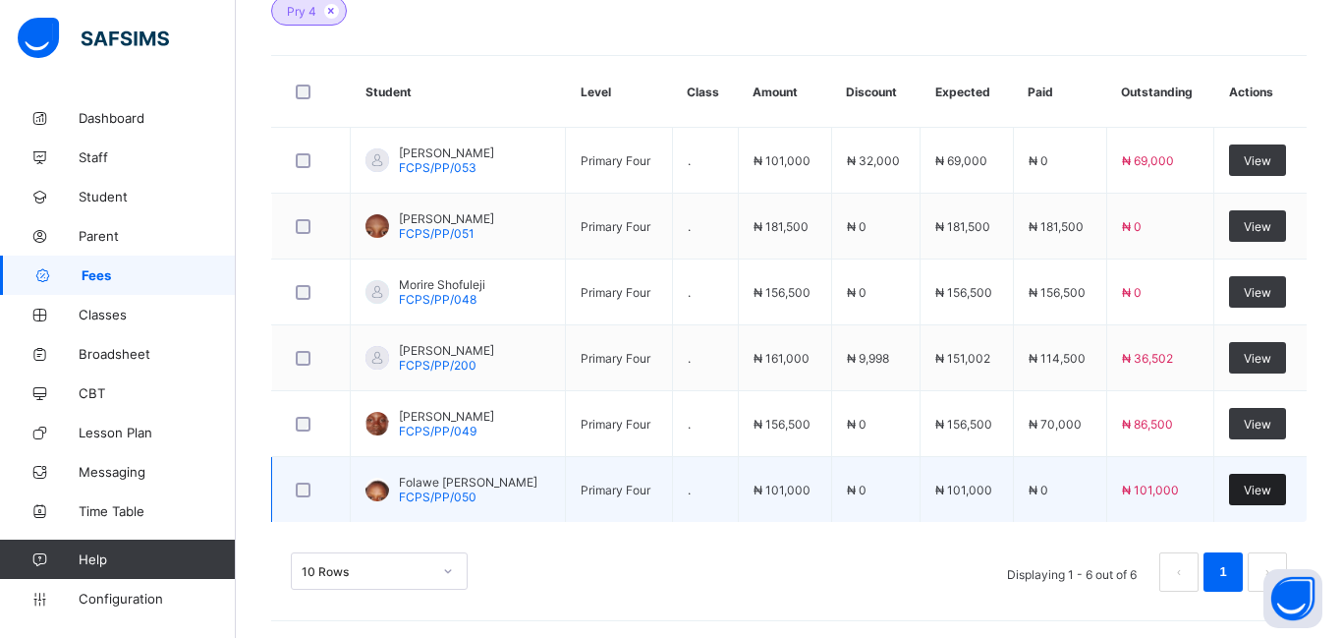
click at [1256, 493] on span "View" at bounding box center [1258, 489] width 28 height 15
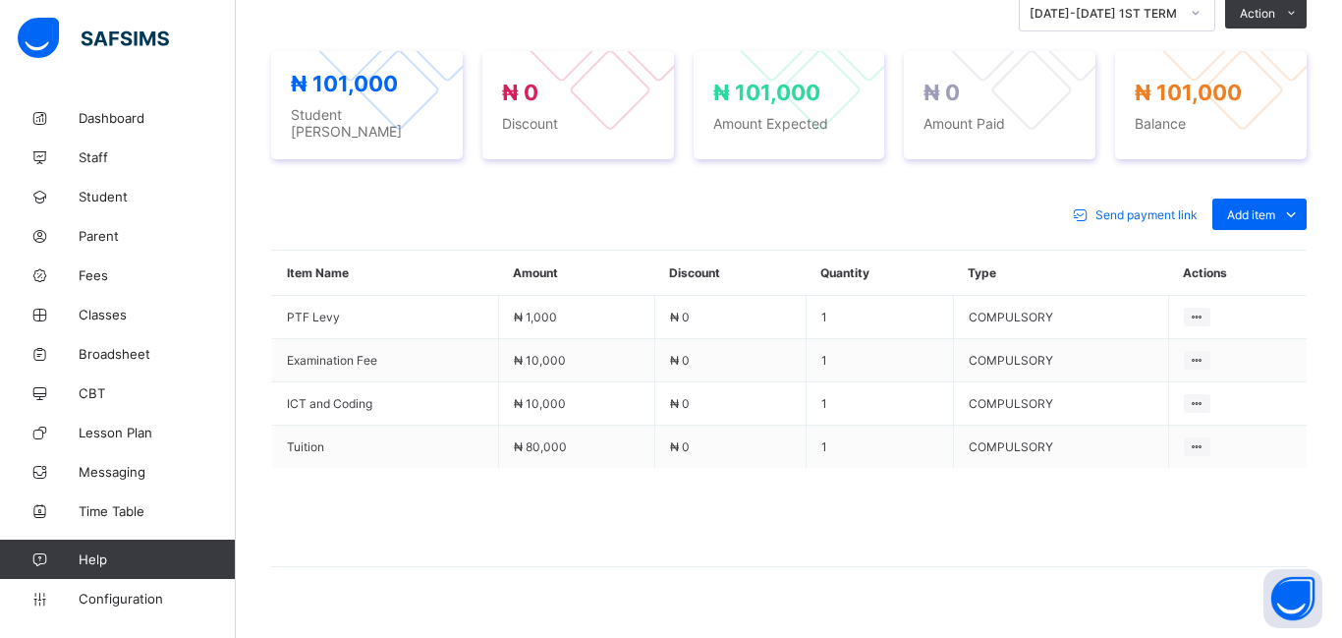
scroll to position [719, 0]
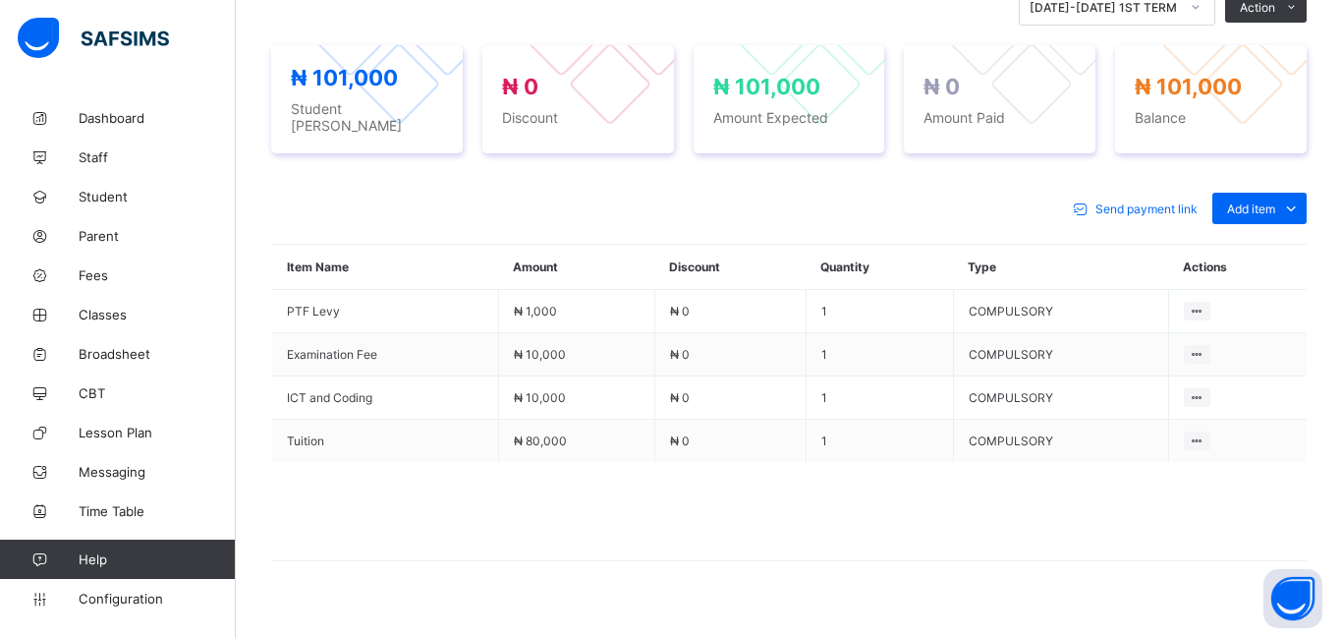
click at [1256, 493] on span at bounding box center [789, 511] width 1036 height 98
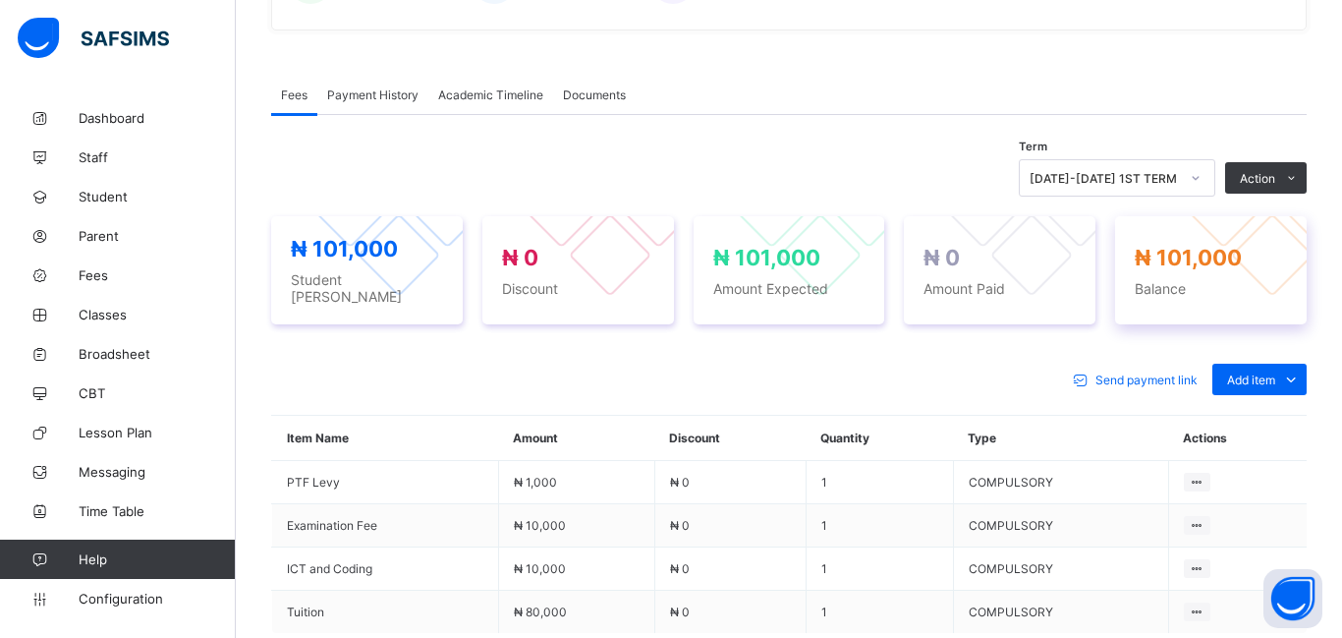
scroll to position [741, 0]
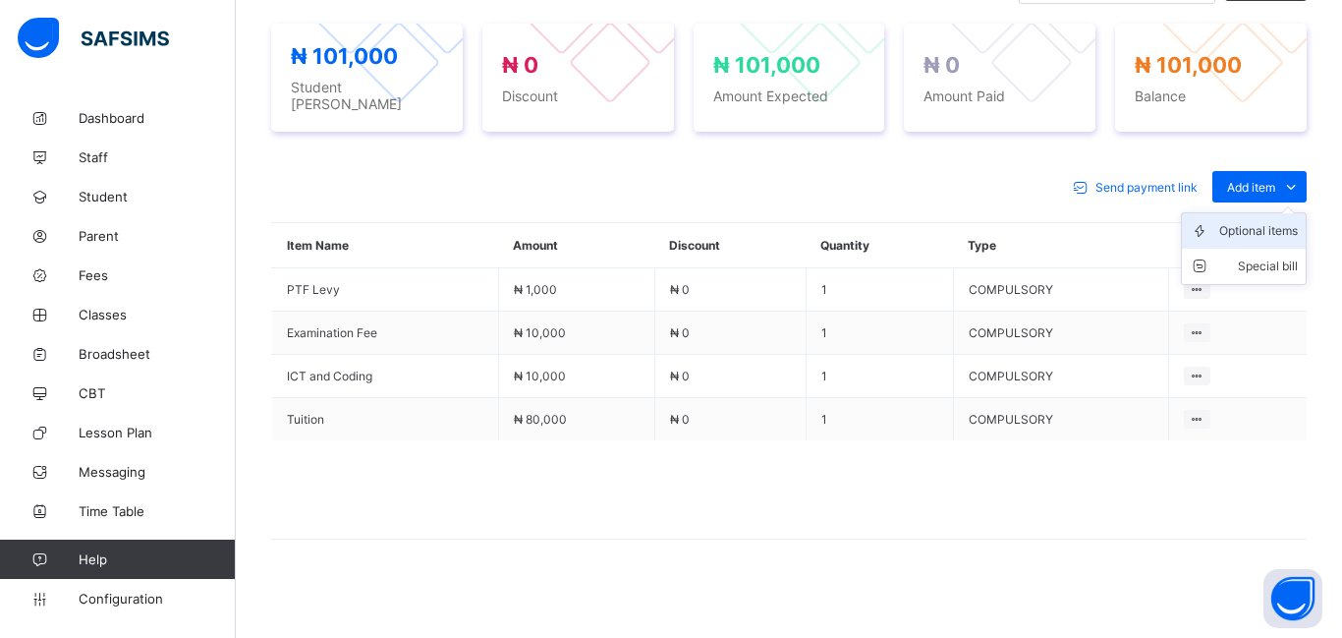
click at [1262, 221] on div "Optional items" at bounding box center [1258, 231] width 79 height 20
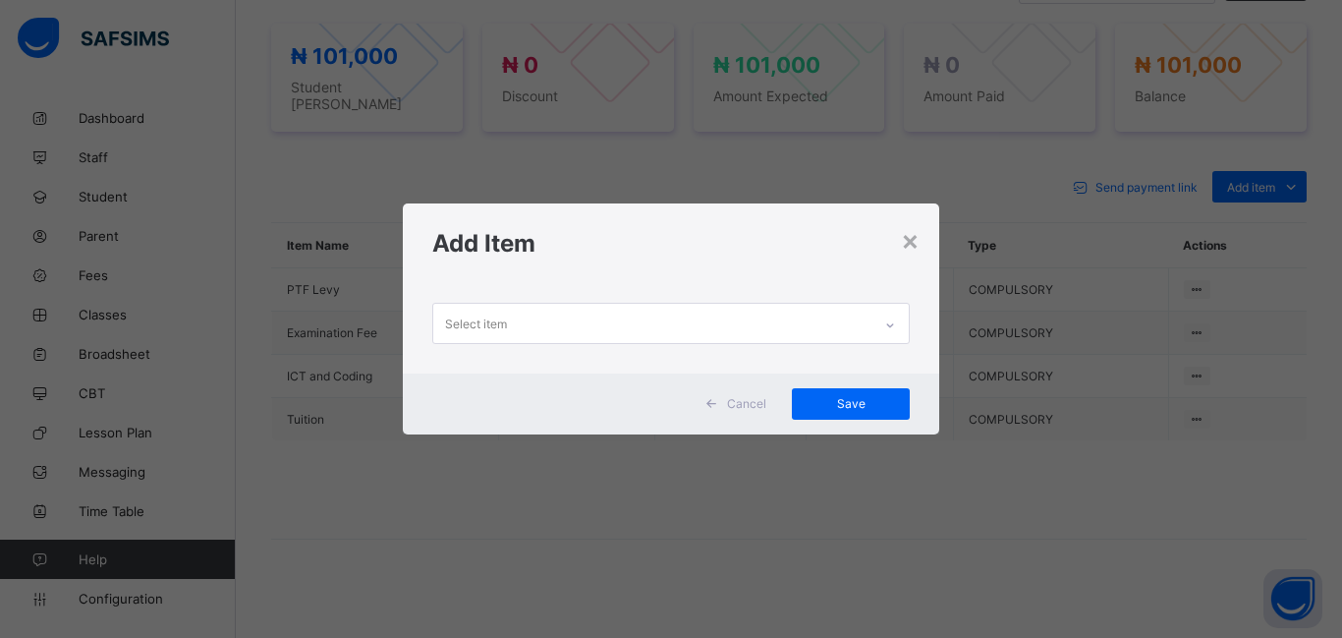
click at [541, 331] on div "Select item" at bounding box center [652, 323] width 438 height 38
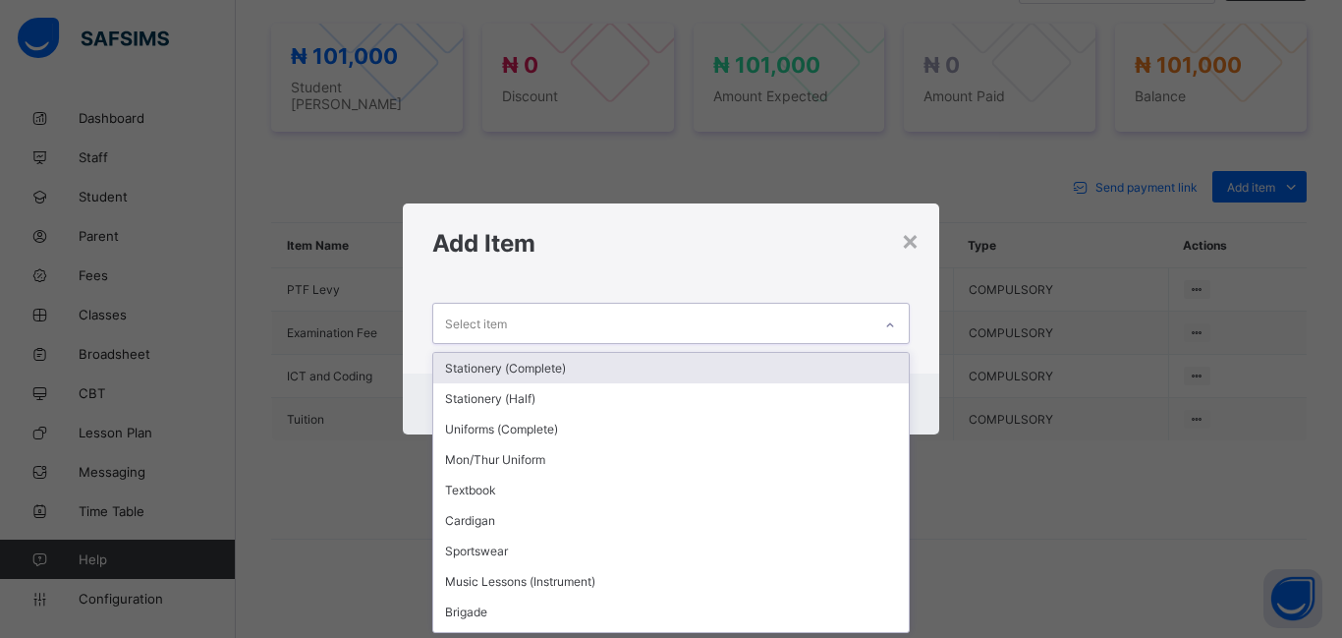
click at [520, 374] on div "Stationery (Complete)" at bounding box center [671, 368] width 476 height 30
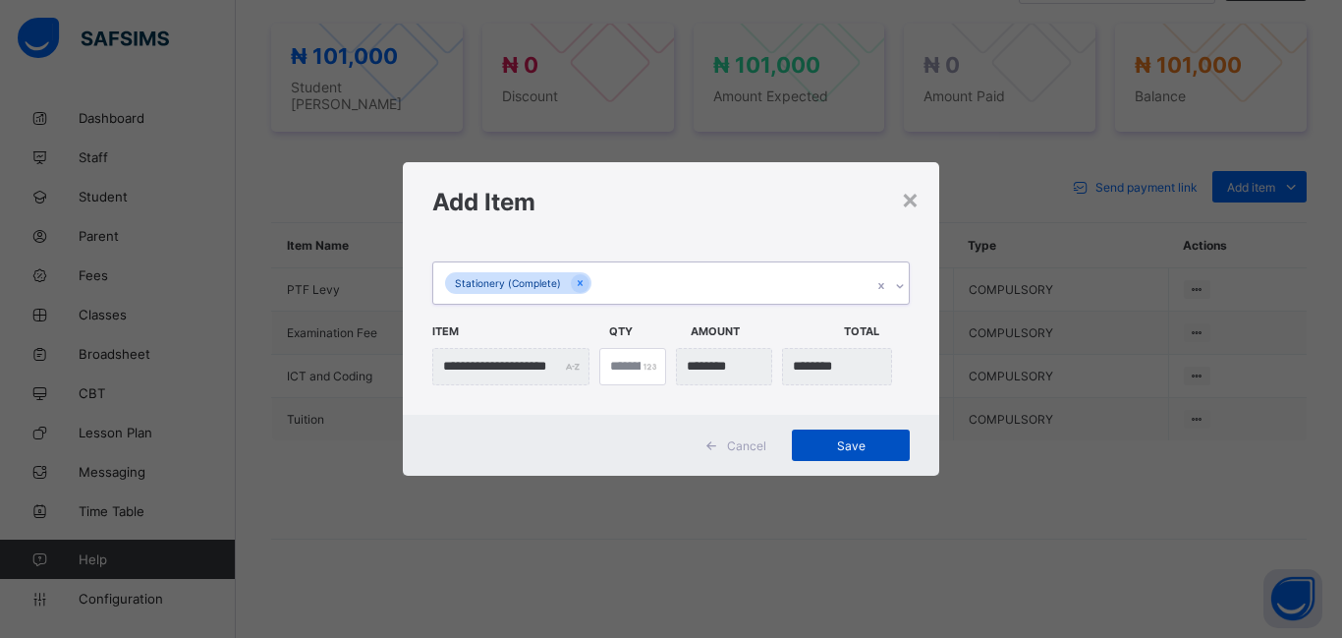
click at [866, 456] on div "Save" at bounding box center [851, 444] width 118 height 31
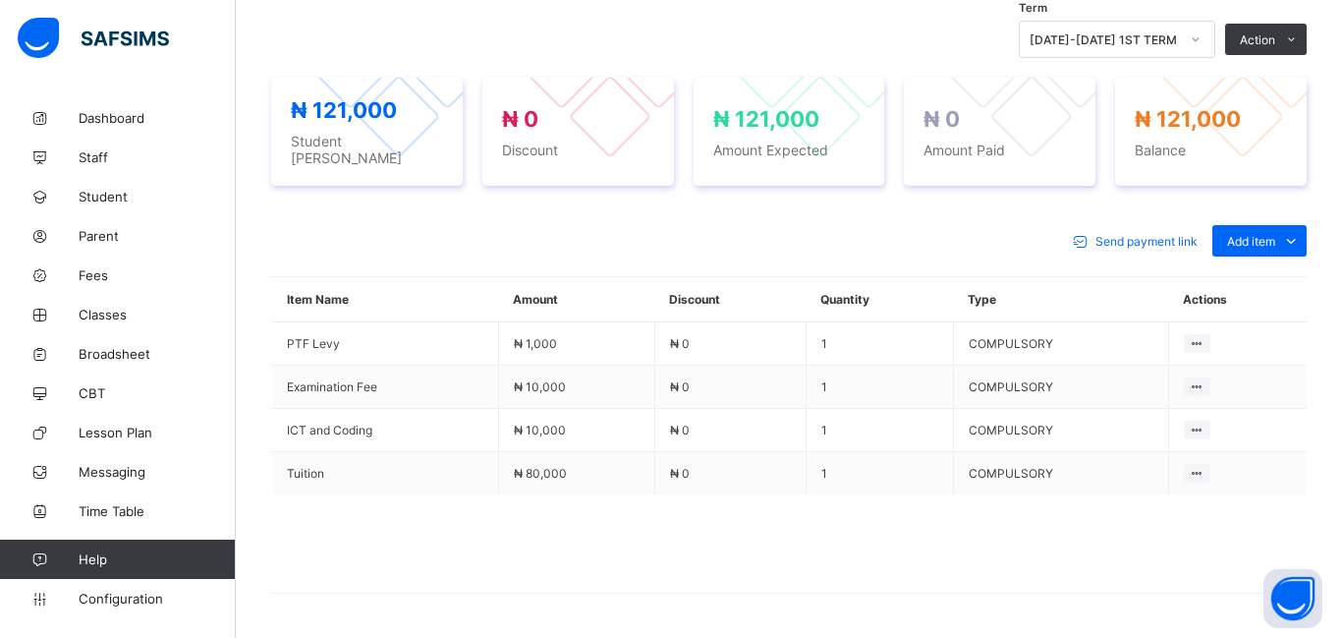
scroll to position [741, 0]
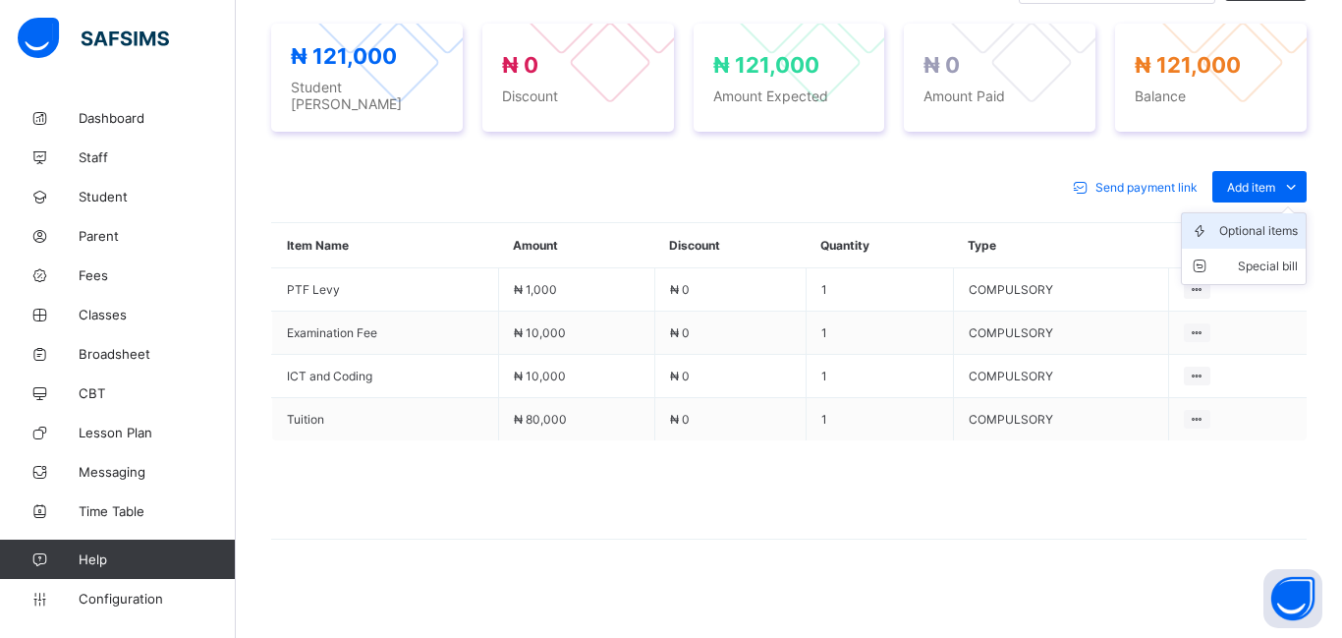
click at [1247, 221] on div "Optional items" at bounding box center [1258, 231] width 79 height 20
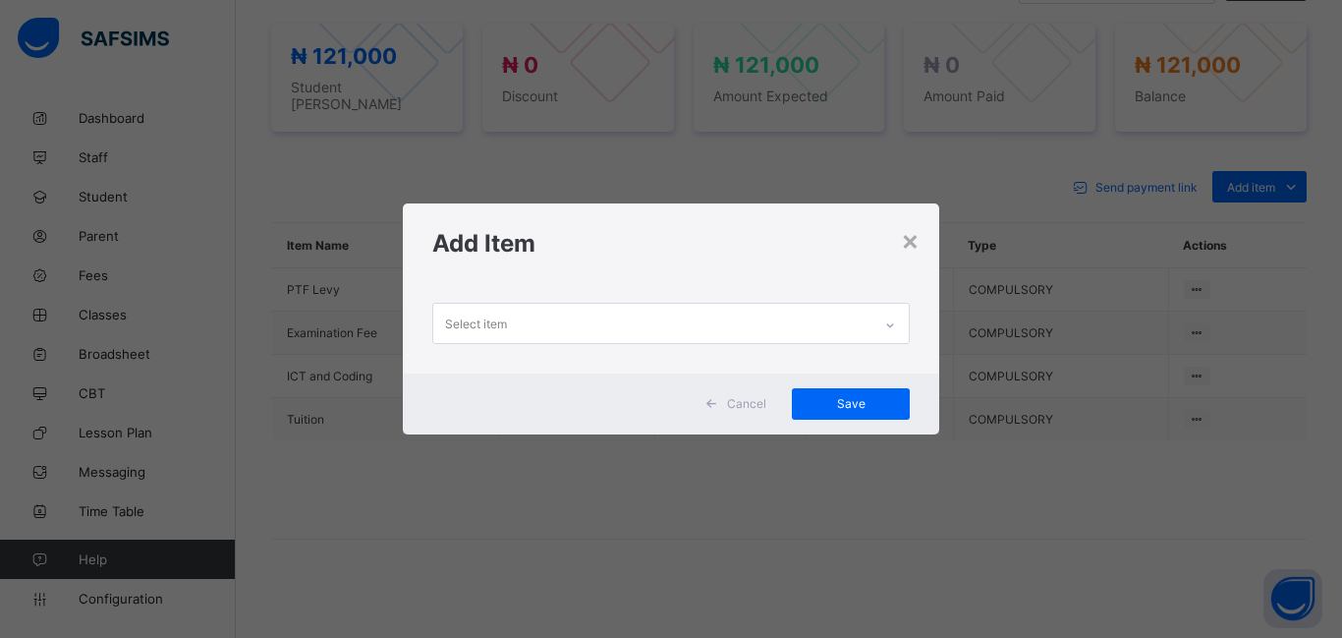
click at [515, 326] on div "Select item" at bounding box center [652, 323] width 438 height 38
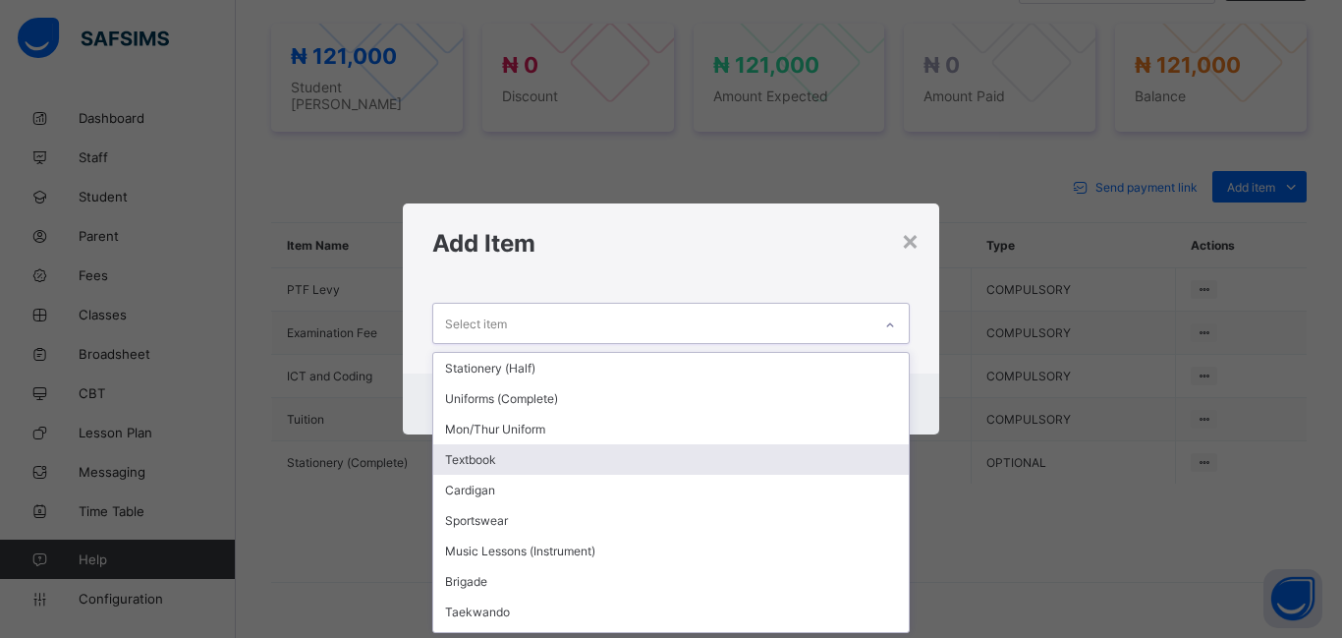
click at [509, 455] on div "Textbook" at bounding box center [671, 459] width 476 height 30
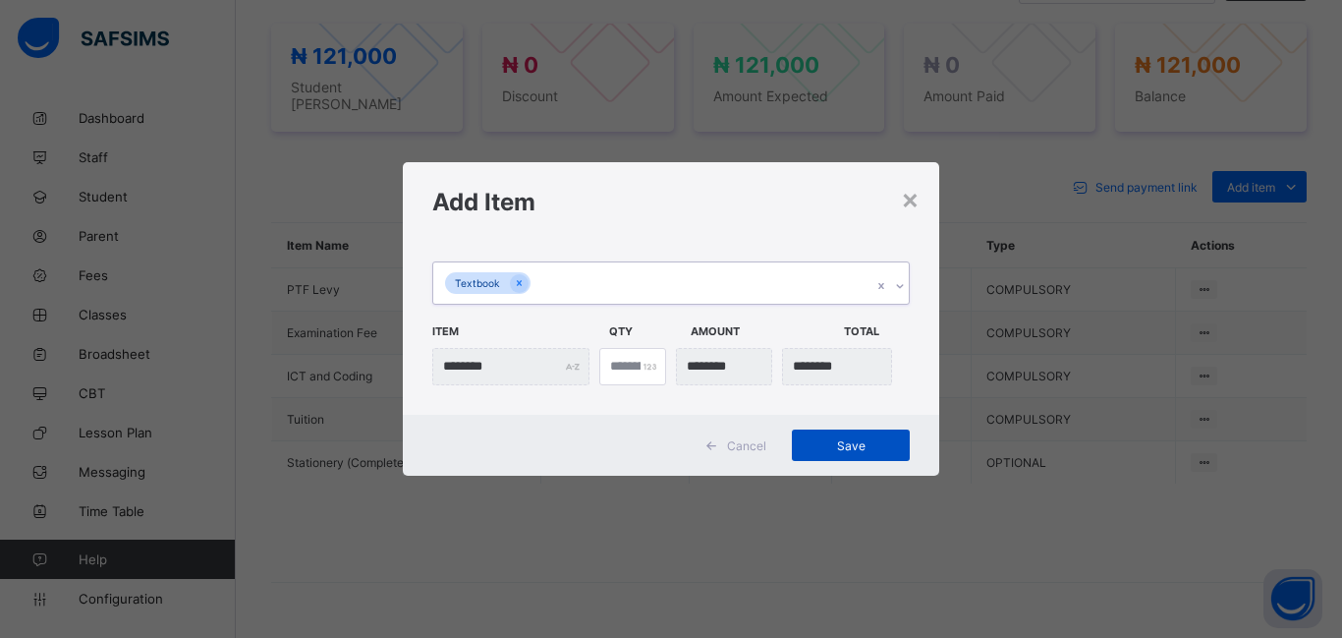
click at [862, 449] on span "Save" at bounding box center [851, 445] width 88 height 15
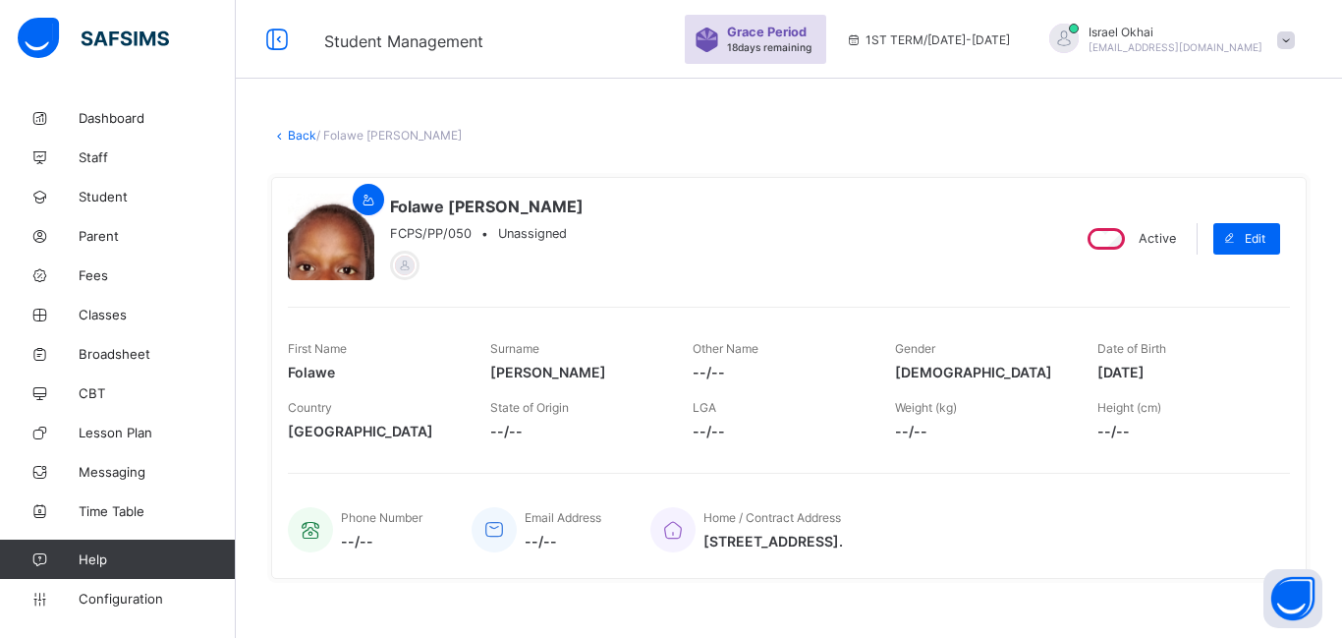
click at [297, 140] on link "Back" at bounding box center [302, 135] width 28 height 15
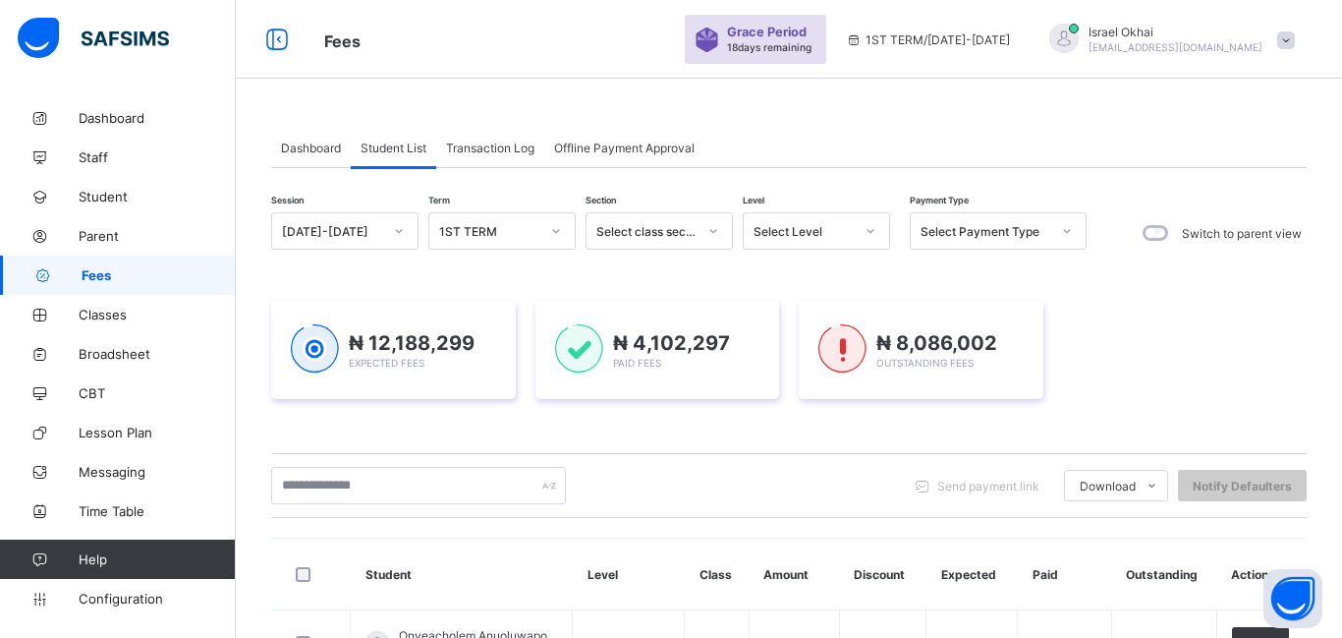
click at [788, 247] on div "Select Level" at bounding box center [816, 230] width 147 height 37
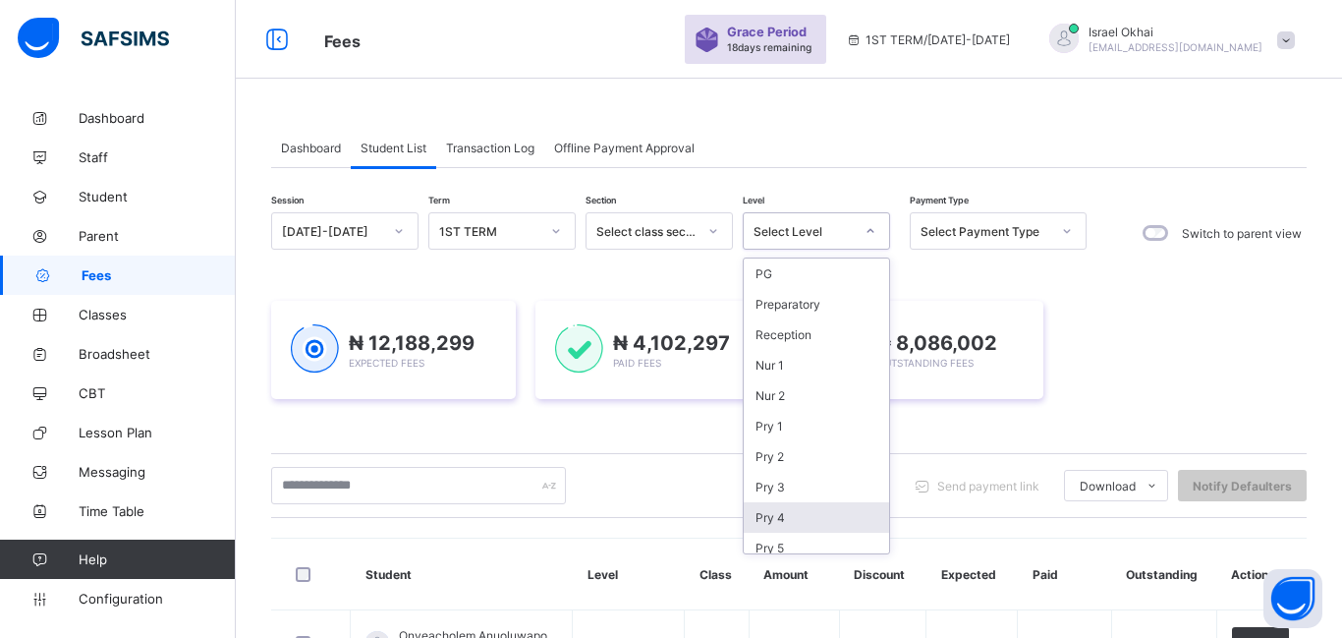
click at [784, 502] on div "Pry 4" at bounding box center [816, 517] width 145 height 30
click at [784, 453] on div "Send payment link Download Students Payment Students Payment Status Student Ite…" at bounding box center [789, 485] width 1036 height 65
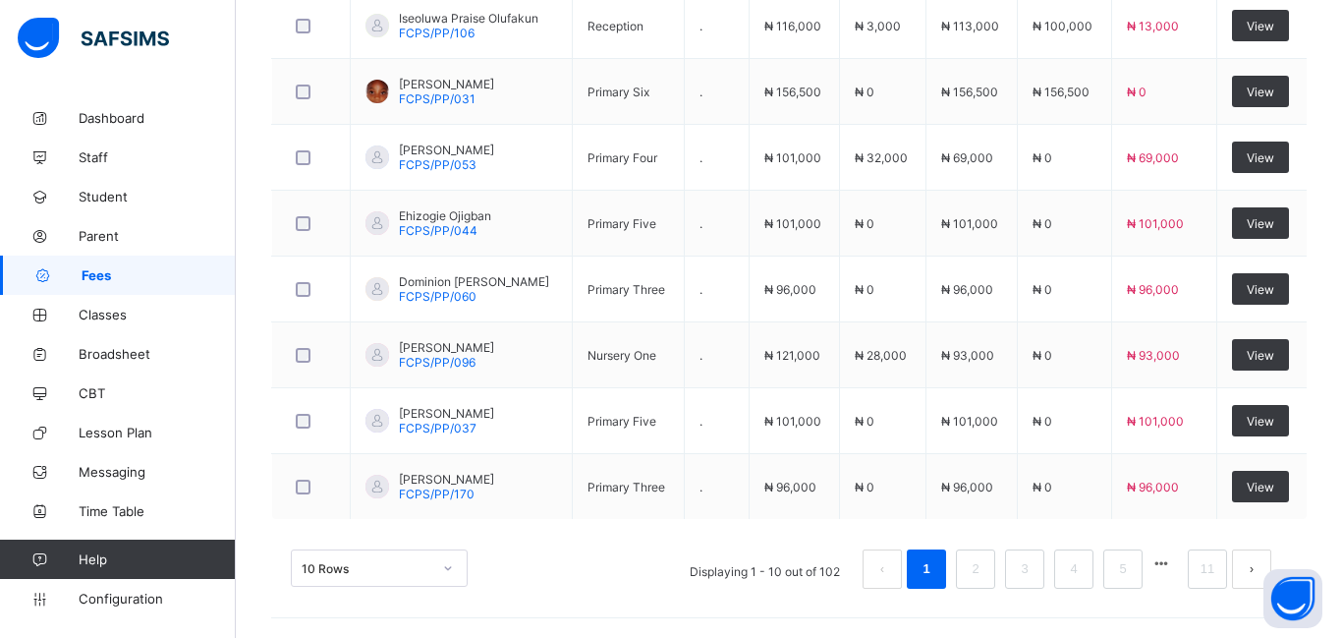
scroll to position [674, 0]
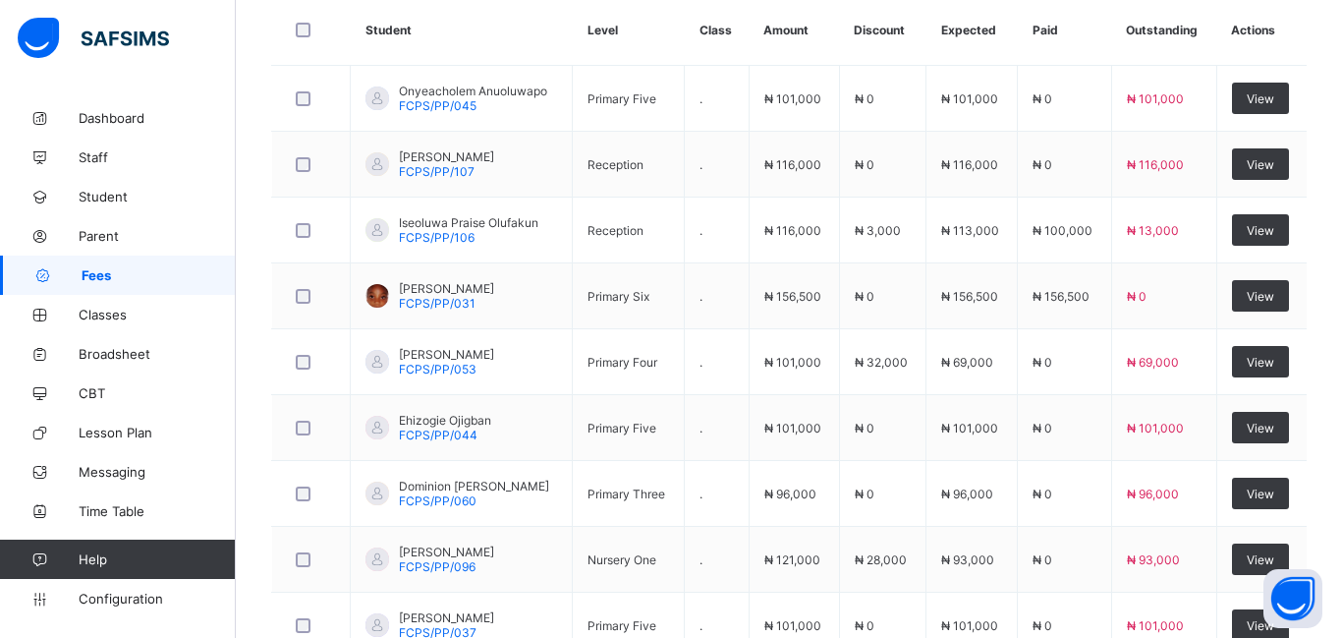
click at [854, 229] on td "₦ 3,000" at bounding box center [882, 230] width 86 height 66
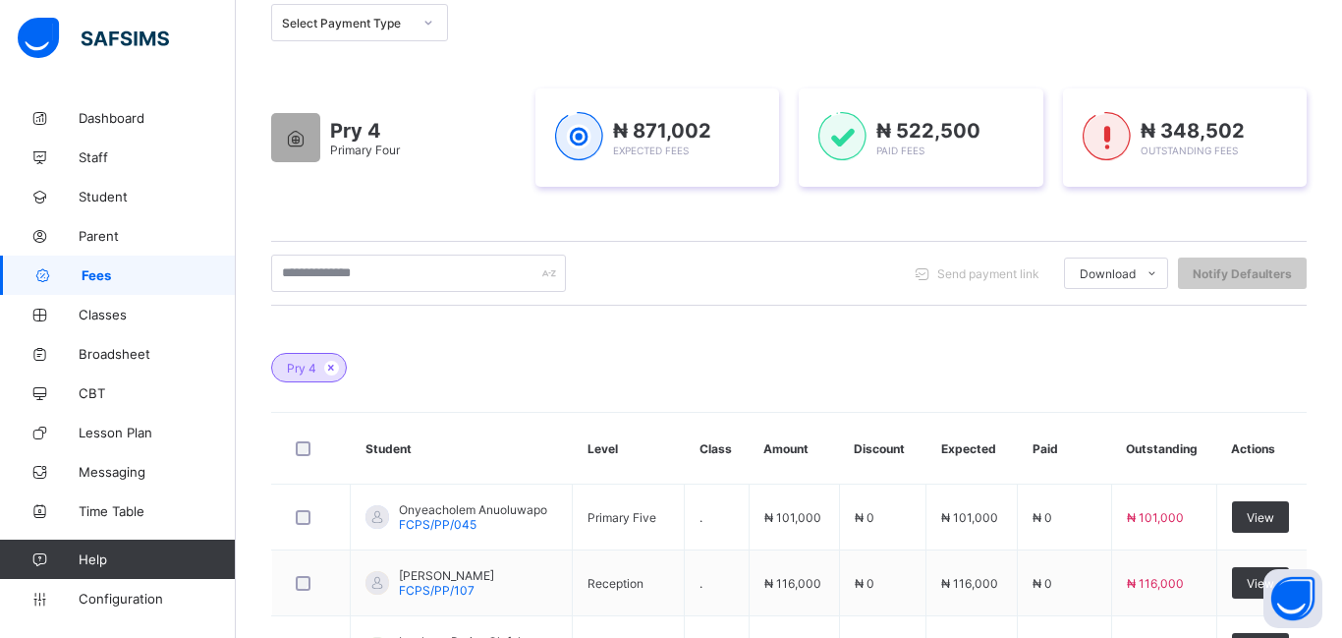
scroll to position [0, 0]
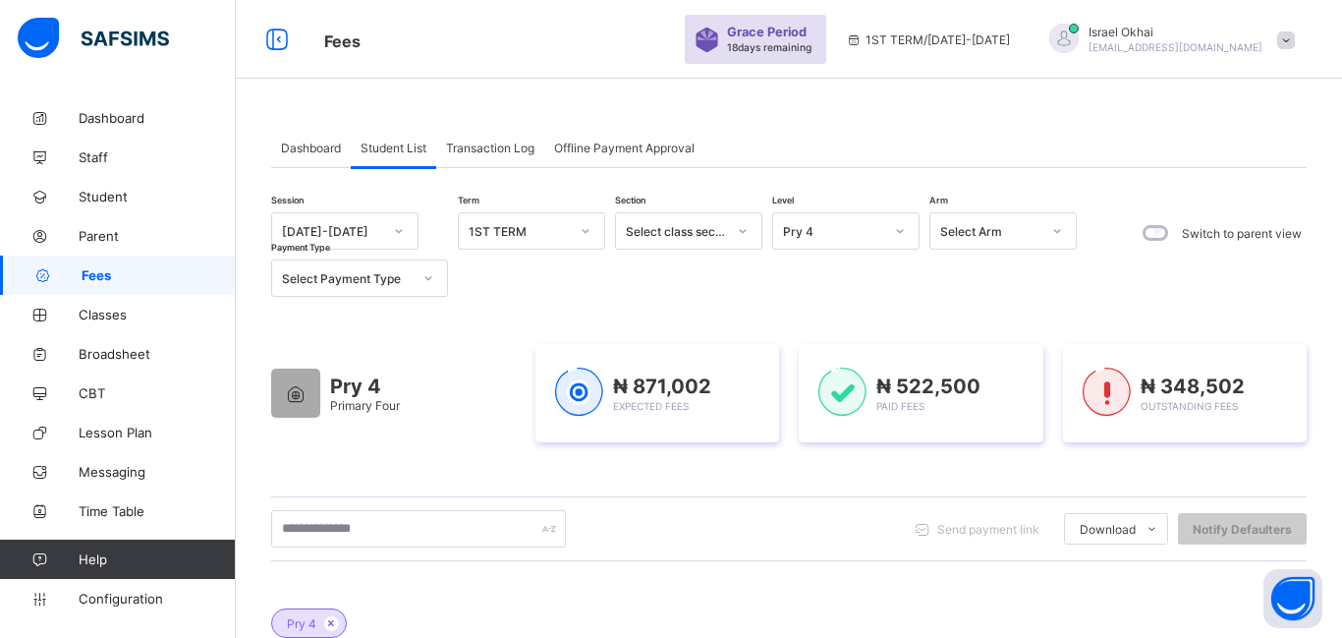
click at [864, 244] on div "Pry 4" at bounding box center [845, 230] width 147 height 37
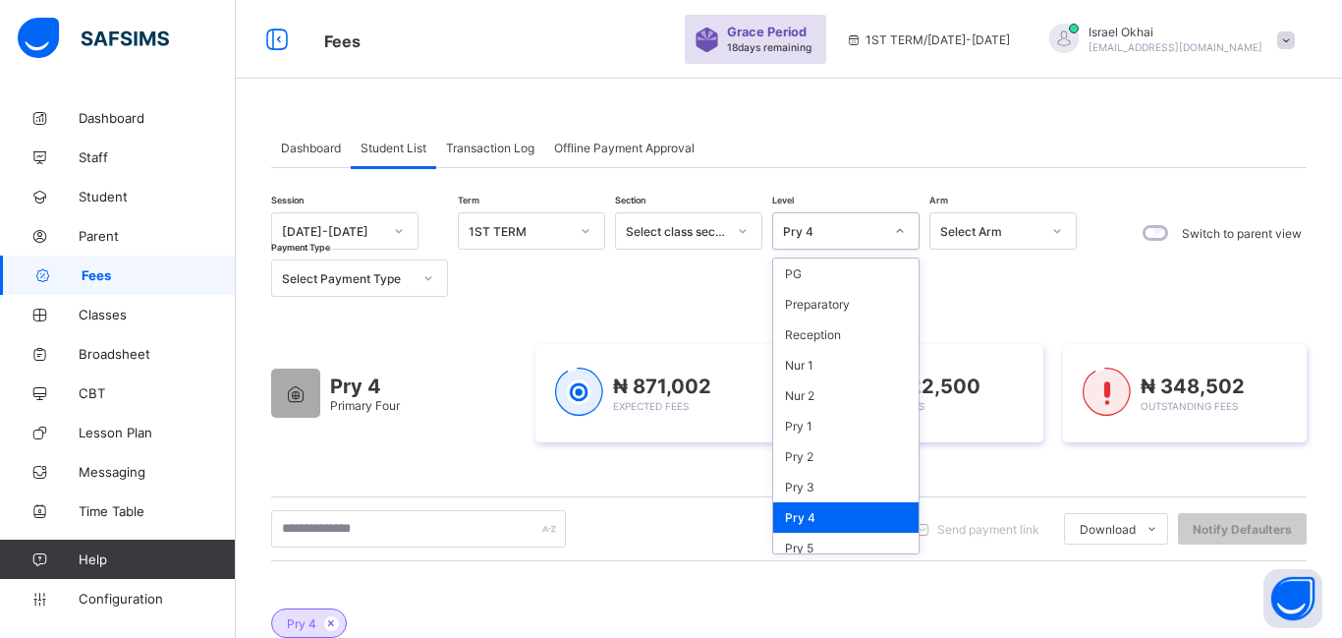
click at [864, 513] on div "Pry 4" at bounding box center [845, 517] width 145 height 30
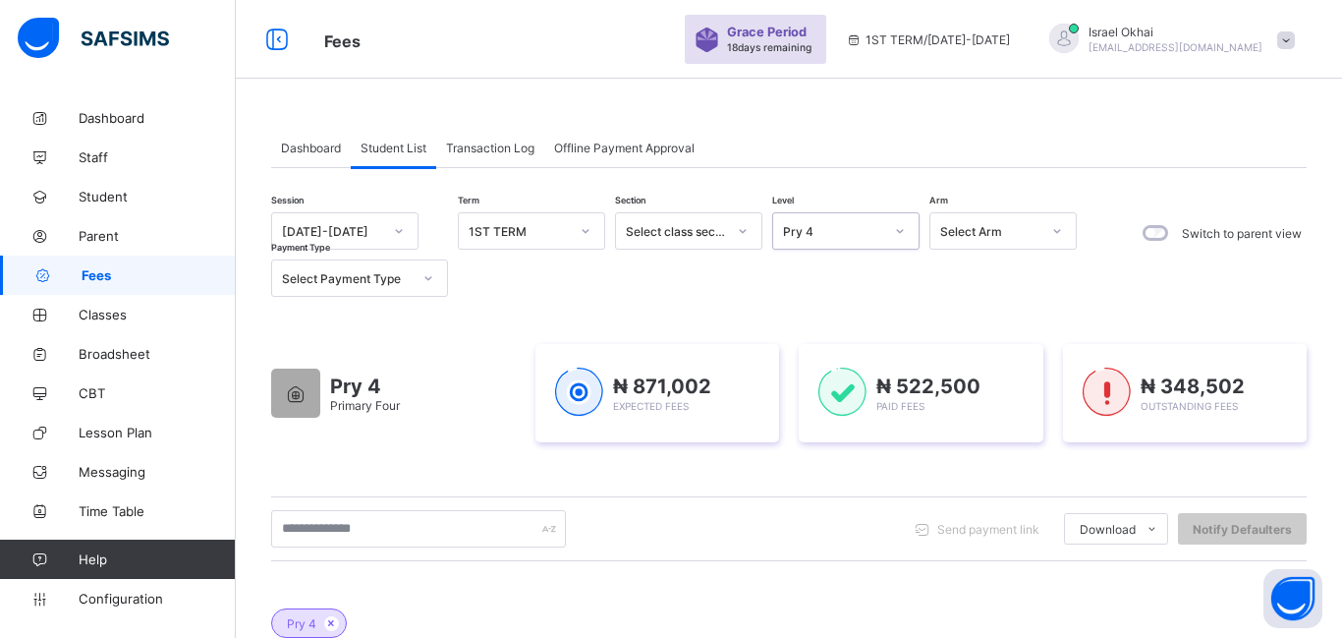
click at [850, 245] on div "Pry 4" at bounding box center [845, 230] width 147 height 37
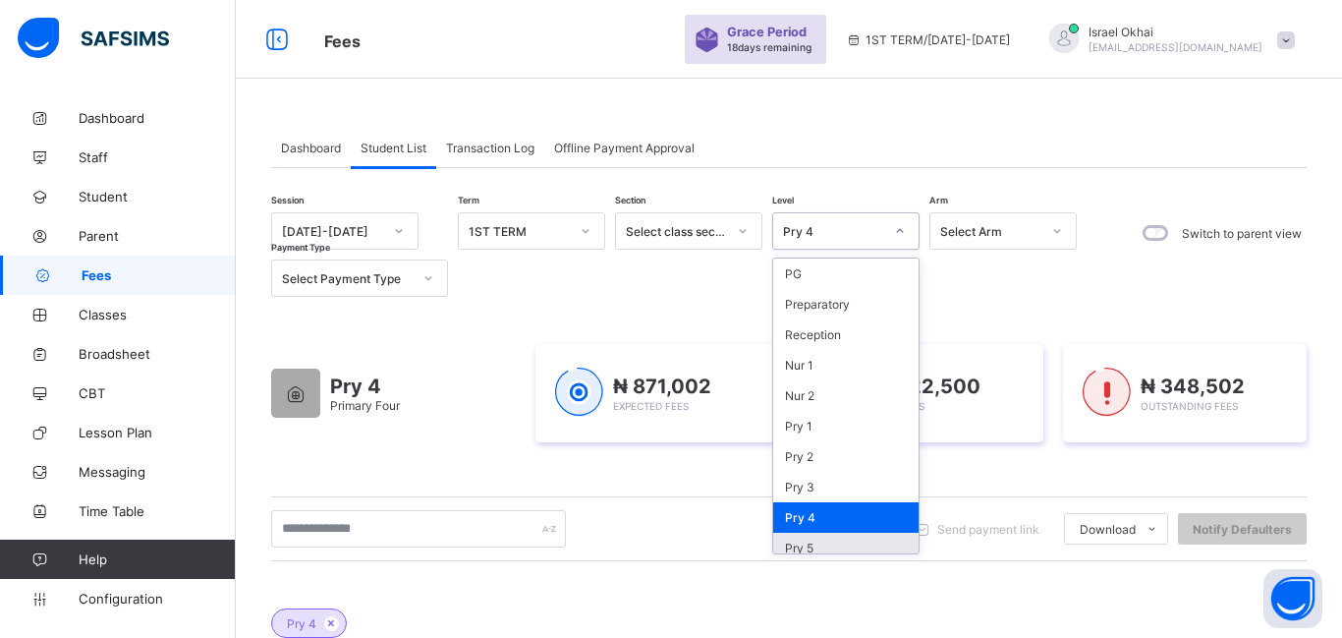
click at [885, 544] on div "Pry 5" at bounding box center [845, 548] width 145 height 30
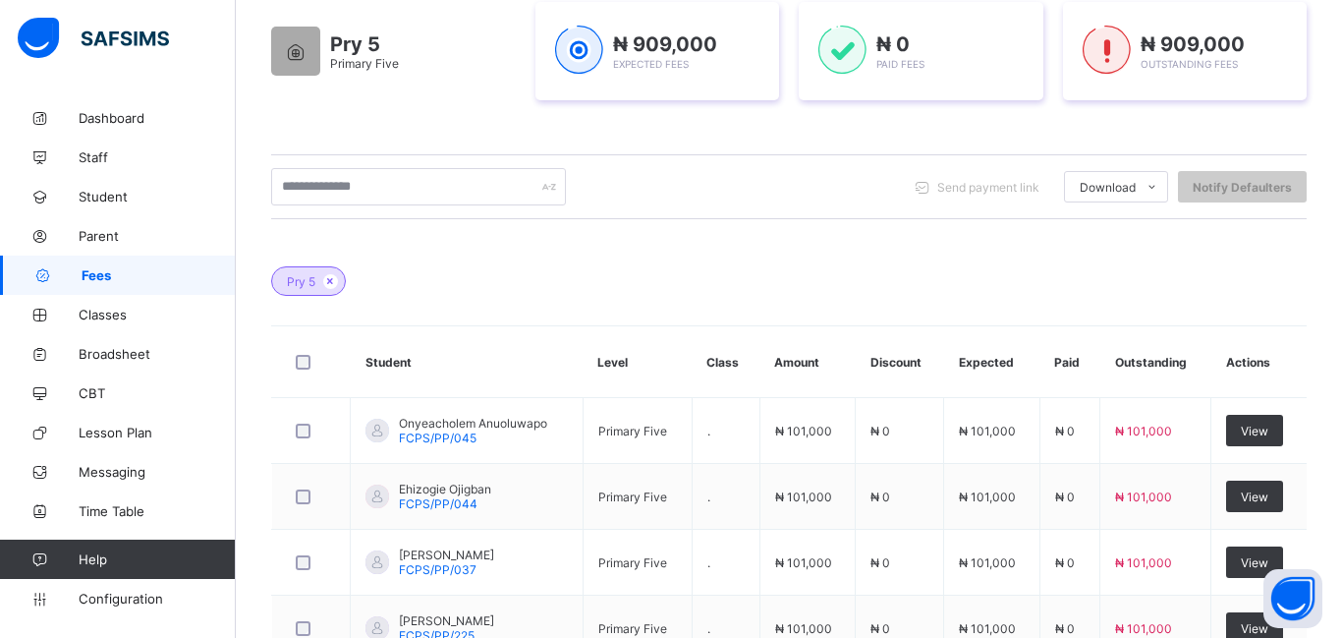
scroll to position [349, 0]
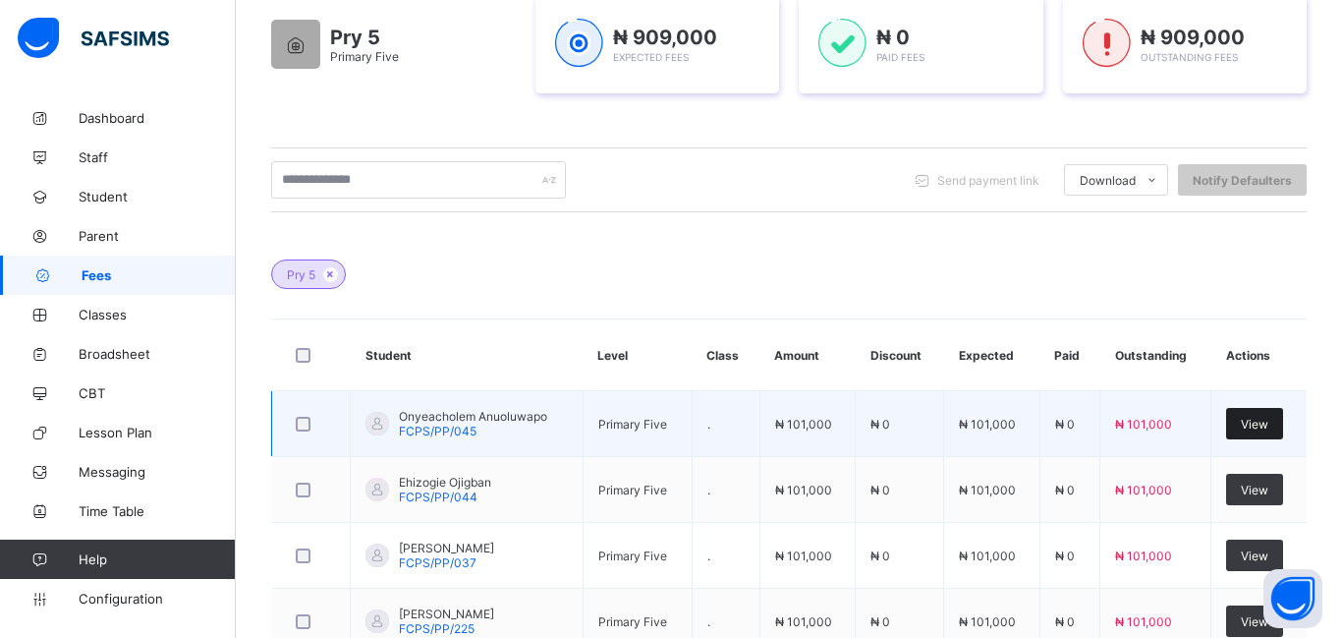
click at [1255, 426] on span "View" at bounding box center [1255, 424] width 28 height 15
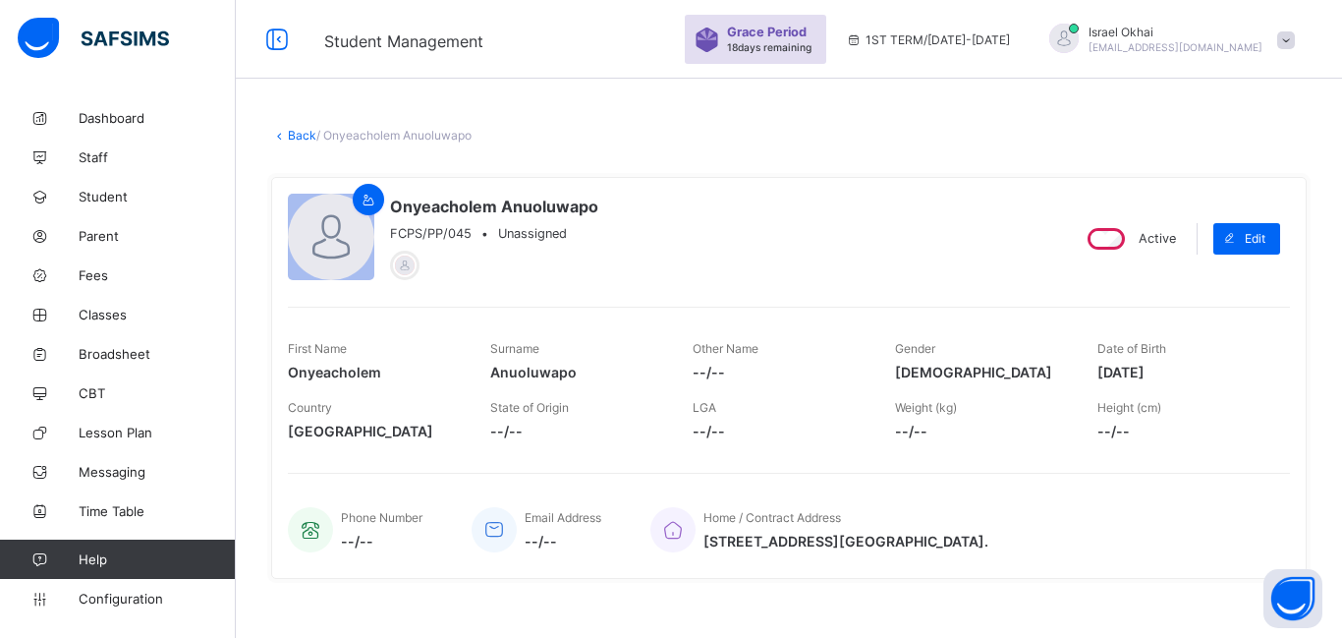
click at [1235, 254] on div "Edit" at bounding box center [1251, 238] width 77 height 51
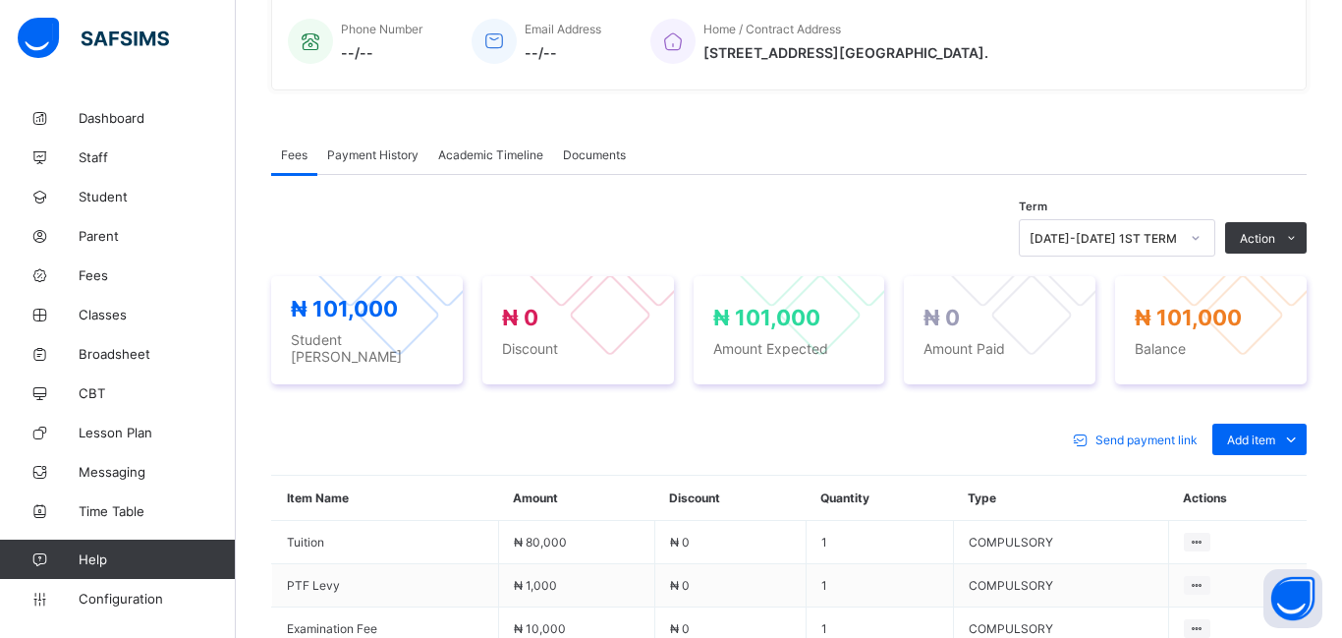
scroll to position [501, 0]
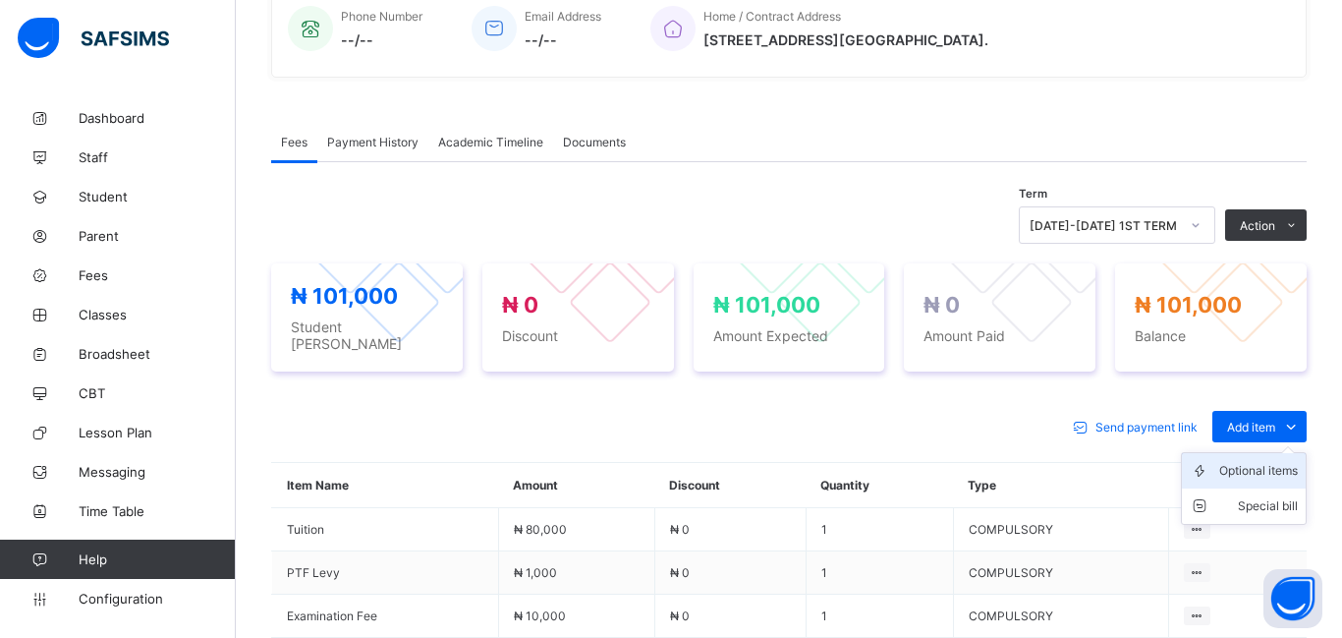
click at [1272, 465] on div "Optional items" at bounding box center [1258, 471] width 79 height 20
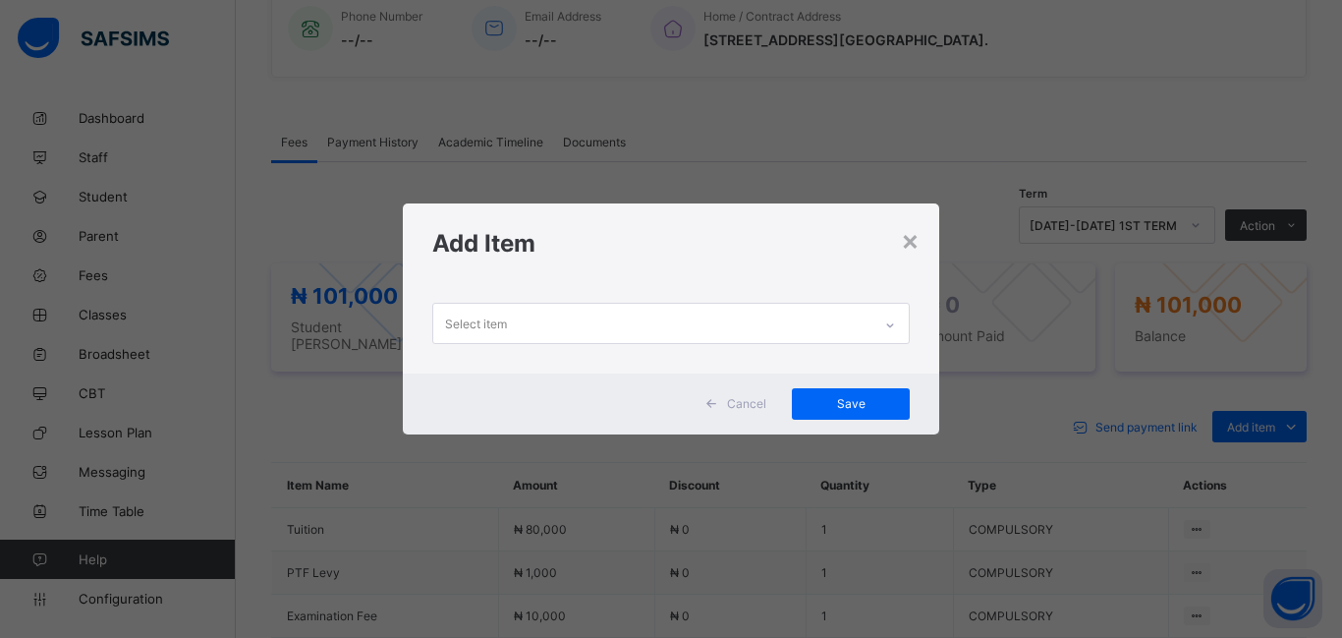
click at [604, 322] on div "Select item" at bounding box center [652, 323] width 438 height 38
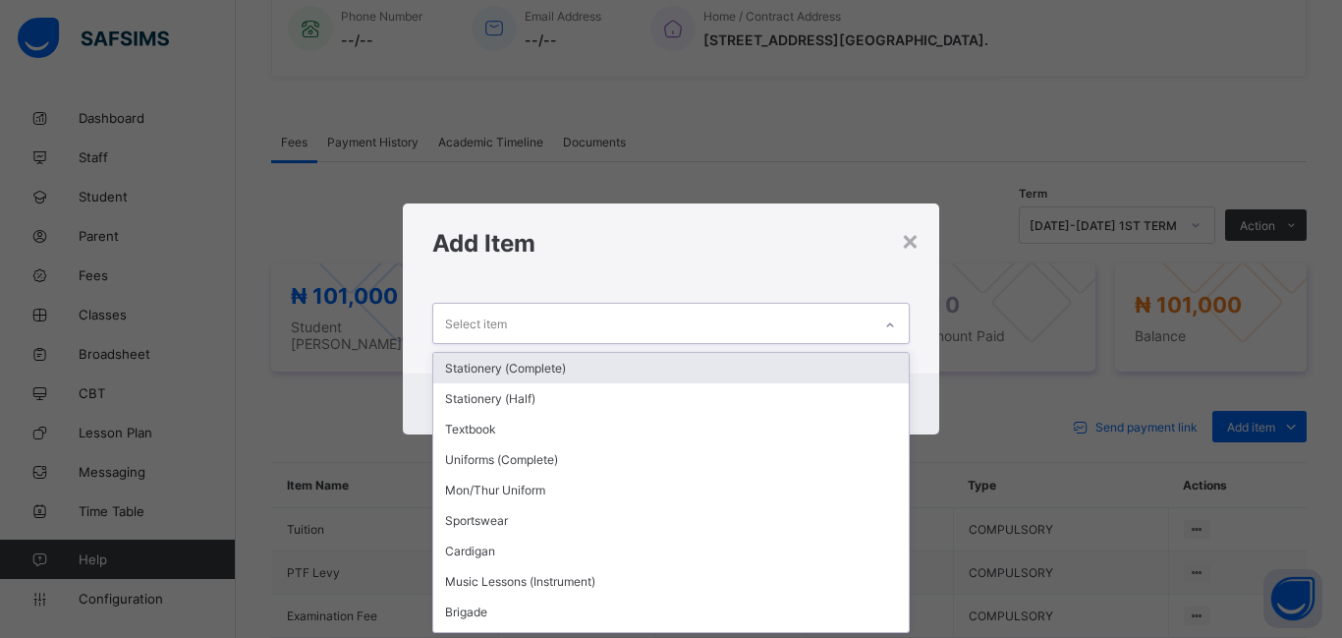
scroll to position [0, 0]
click at [591, 377] on div "Stationery (Complete)" at bounding box center [671, 368] width 476 height 30
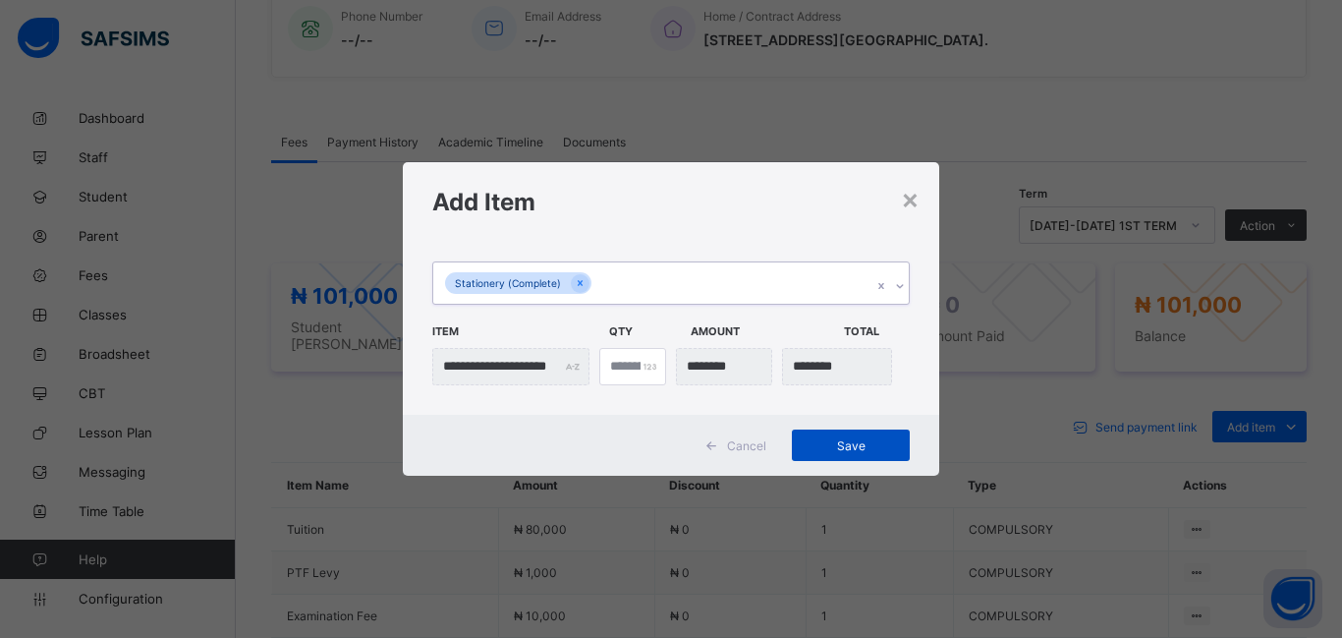
click at [848, 454] on div "Save" at bounding box center [851, 444] width 118 height 31
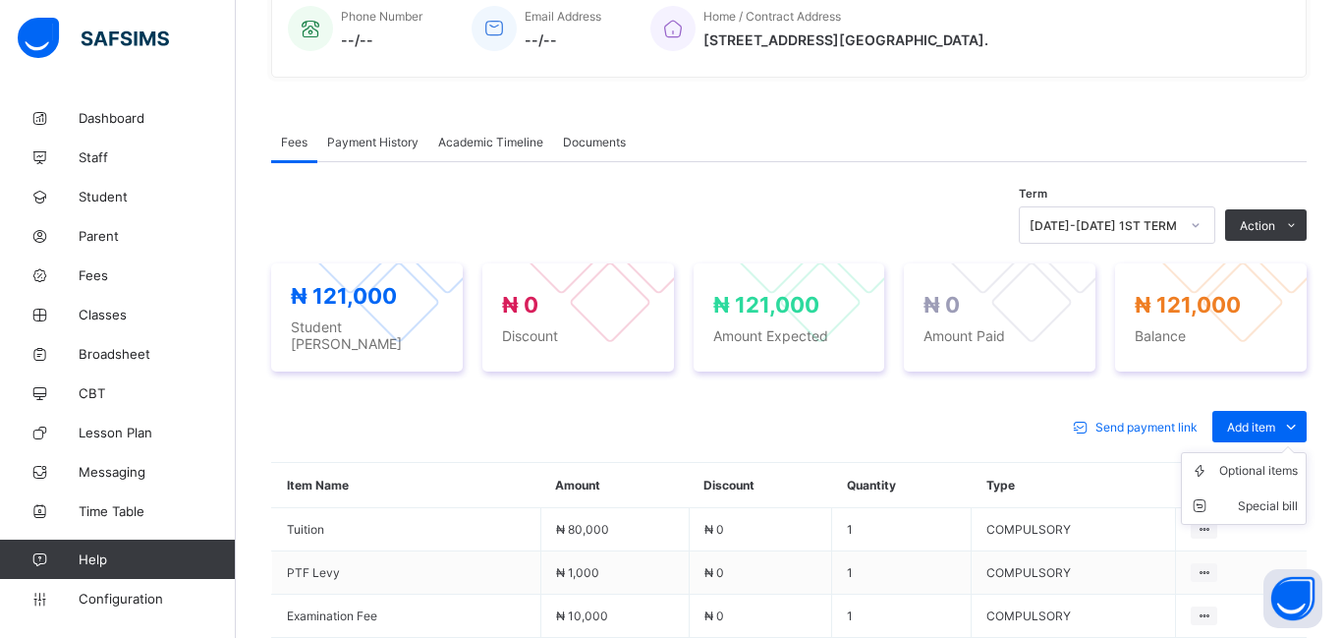
click at [1262, 452] on ul "Optional items Special bill" at bounding box center [1244, 488] width 126 height 73
click at [1250, 467] on div "Optional items" at bounding box center [1258, 471] width 79 height 20
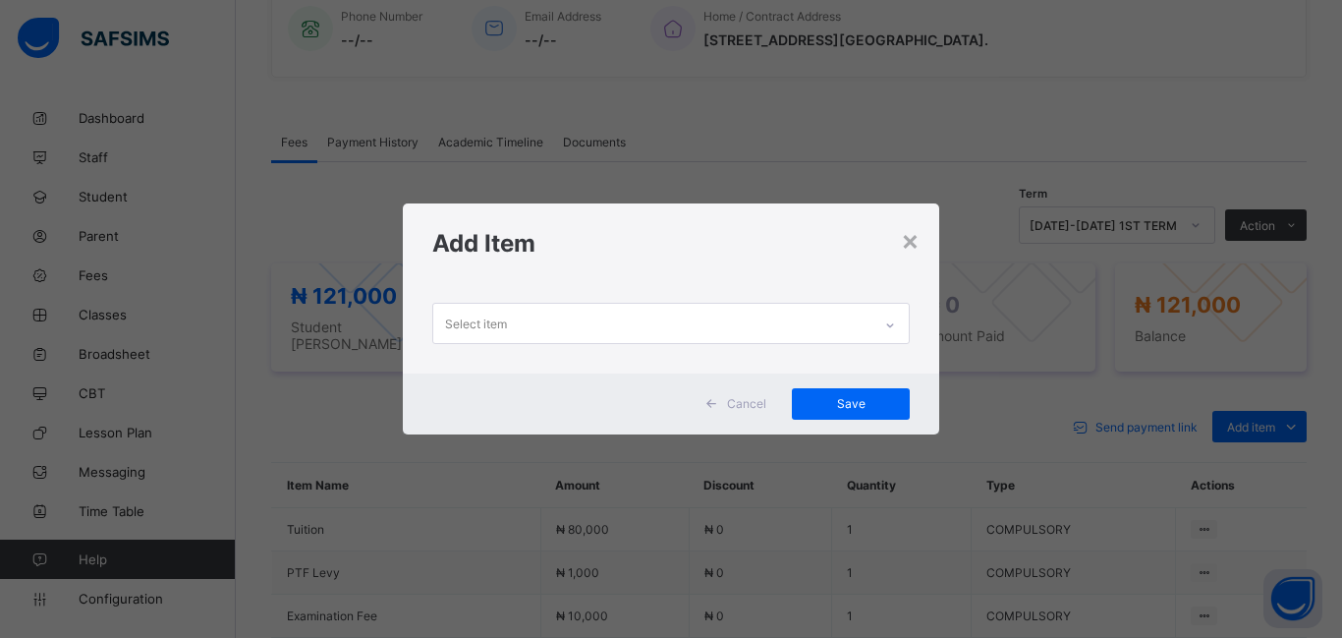
click at [517, 315] on div "Select item" at bounding box center [652, 323] width 438 height 38
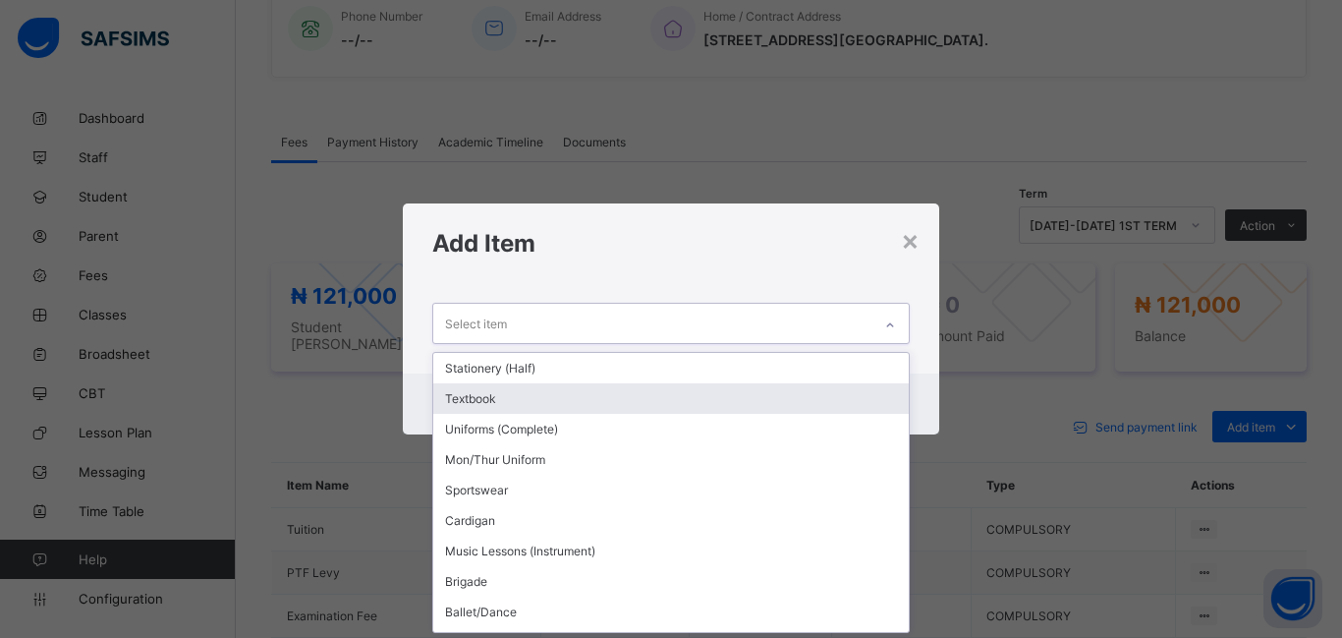
click at [514, 385] on div "Textbook" at bounding box center [671, 398] width 476 height 30
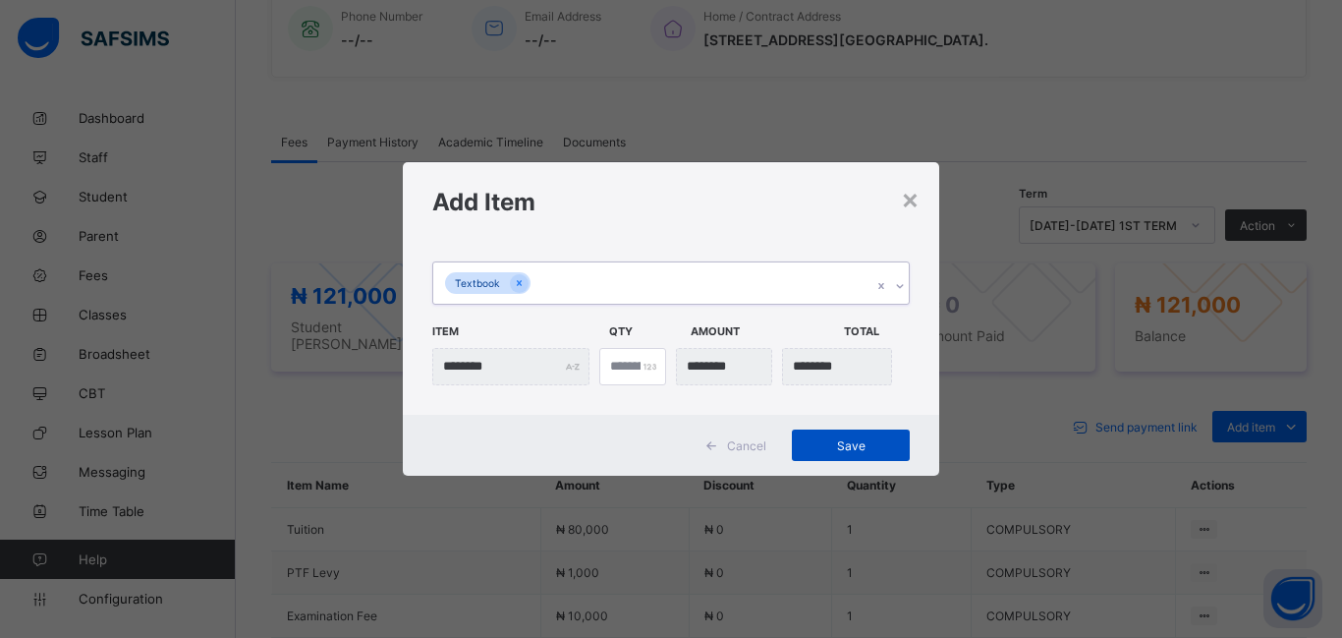
click at [842, 453] on div "Save" at bounding box center [851, 444] width 118 height 31
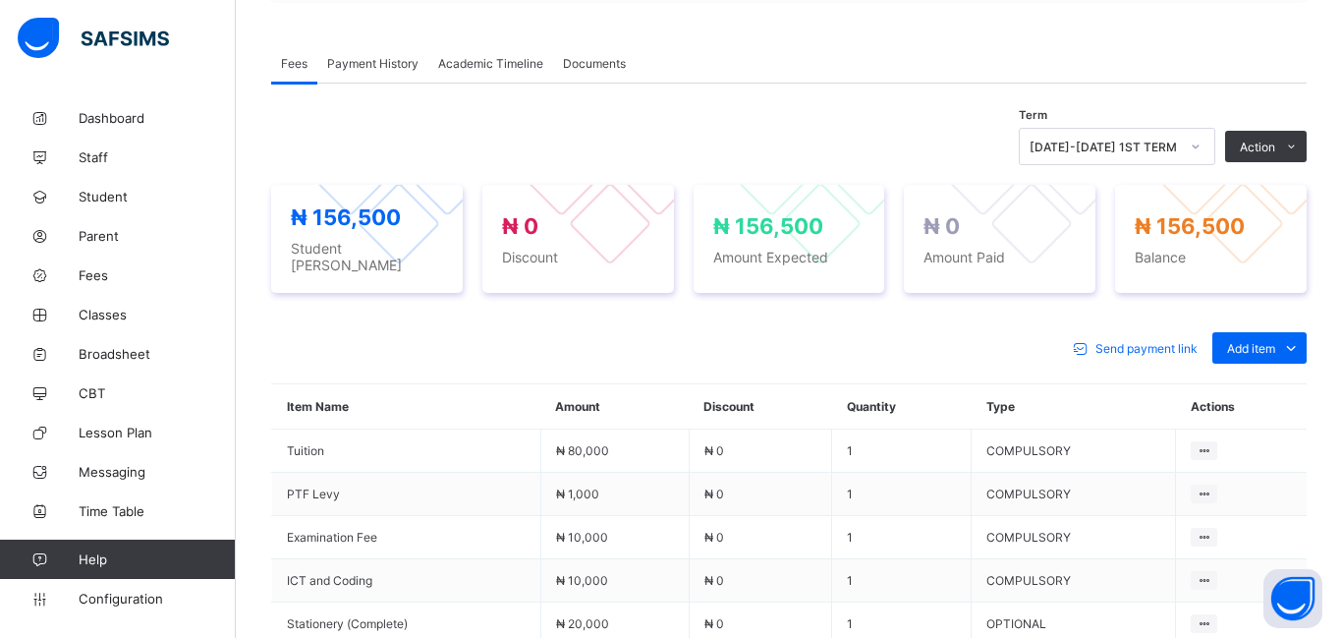
click at [814, 182] on div at bounding box center [821, 224] width 84 height 84
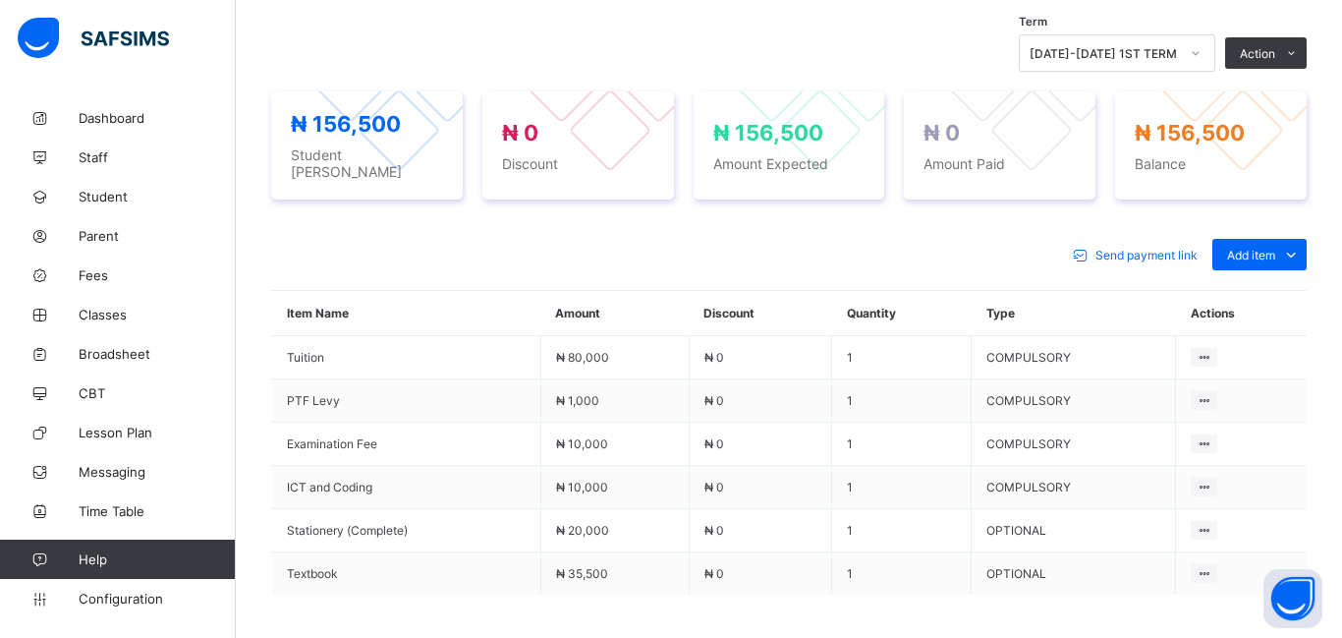
scroll to position [827, 0]
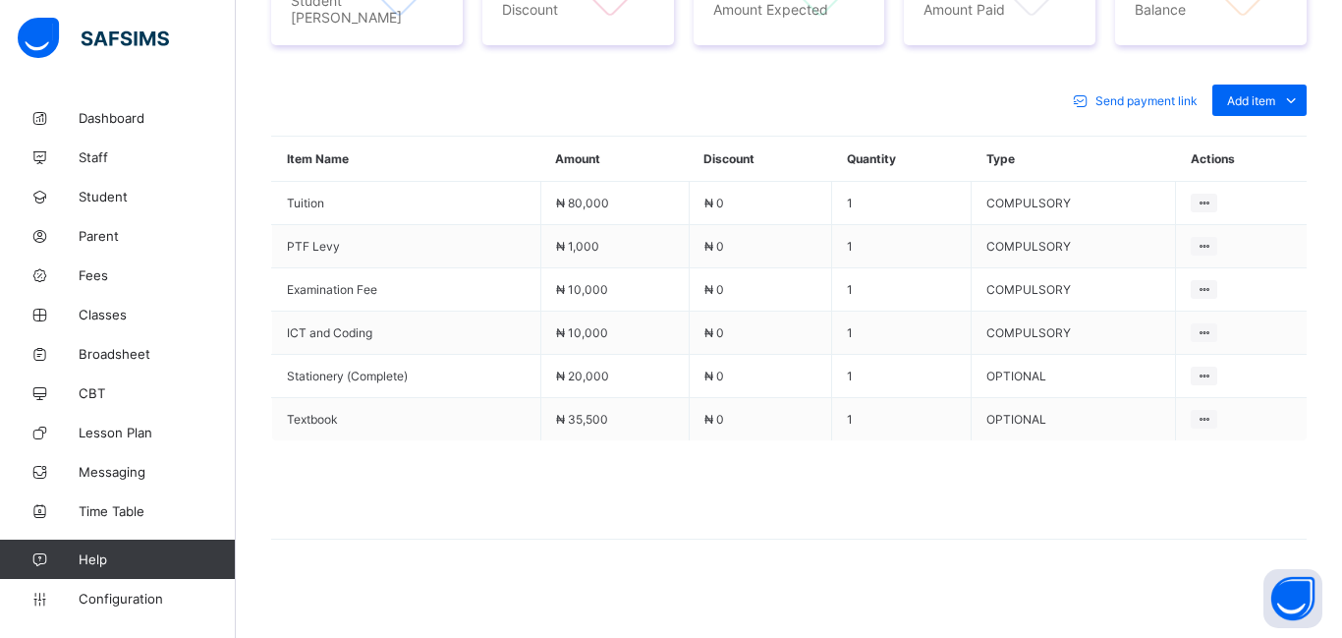
click at [813, 138] on th "Discount" at bounding box center [760, 159] width 143 height 45
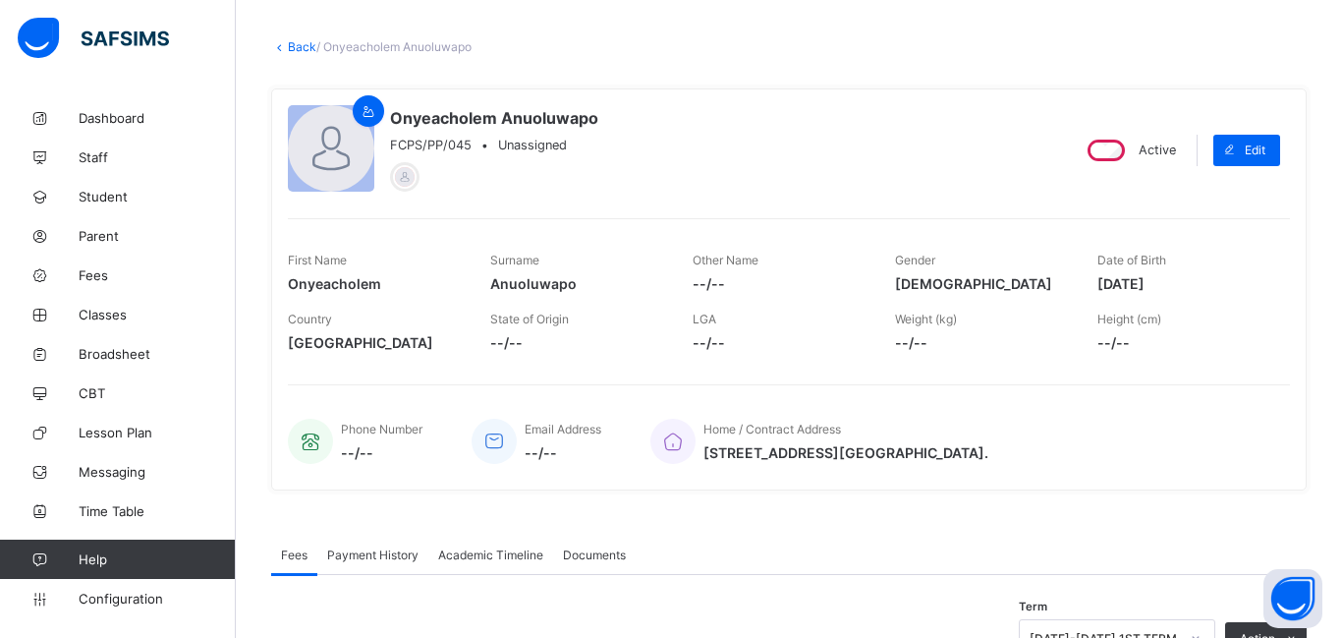
scroll to position [0, 0]
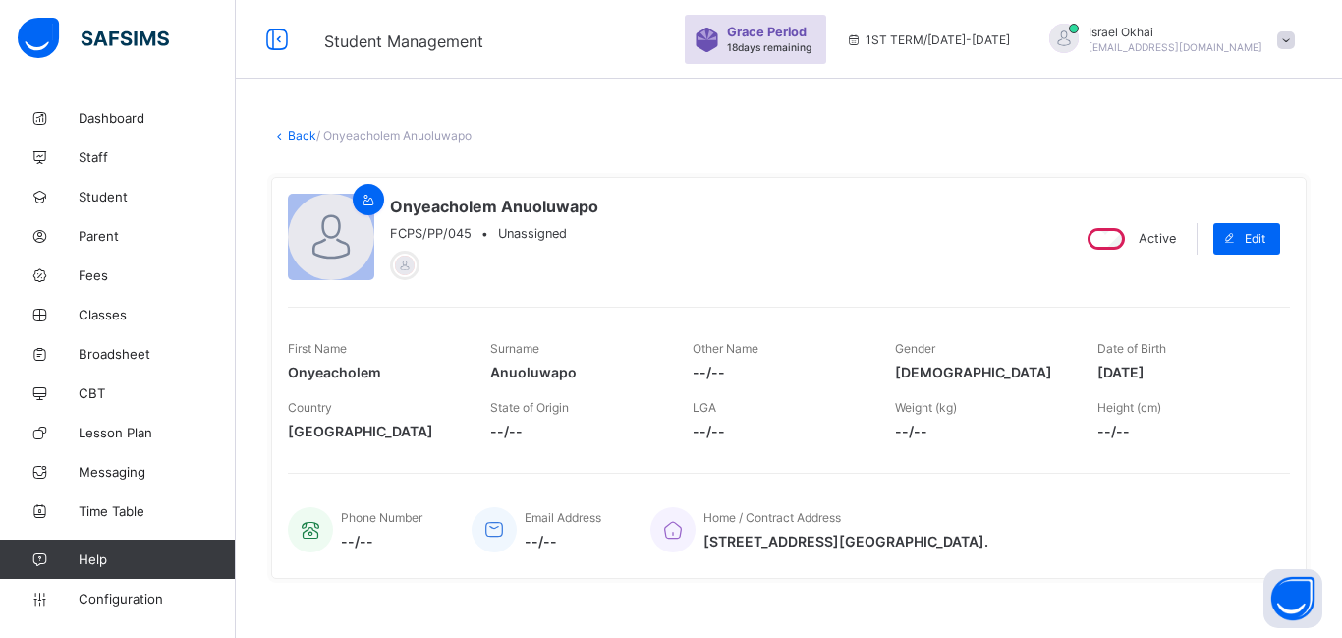
click at [299, 128] on link "Back" at bounding box center [302, 135] width 28 height 15
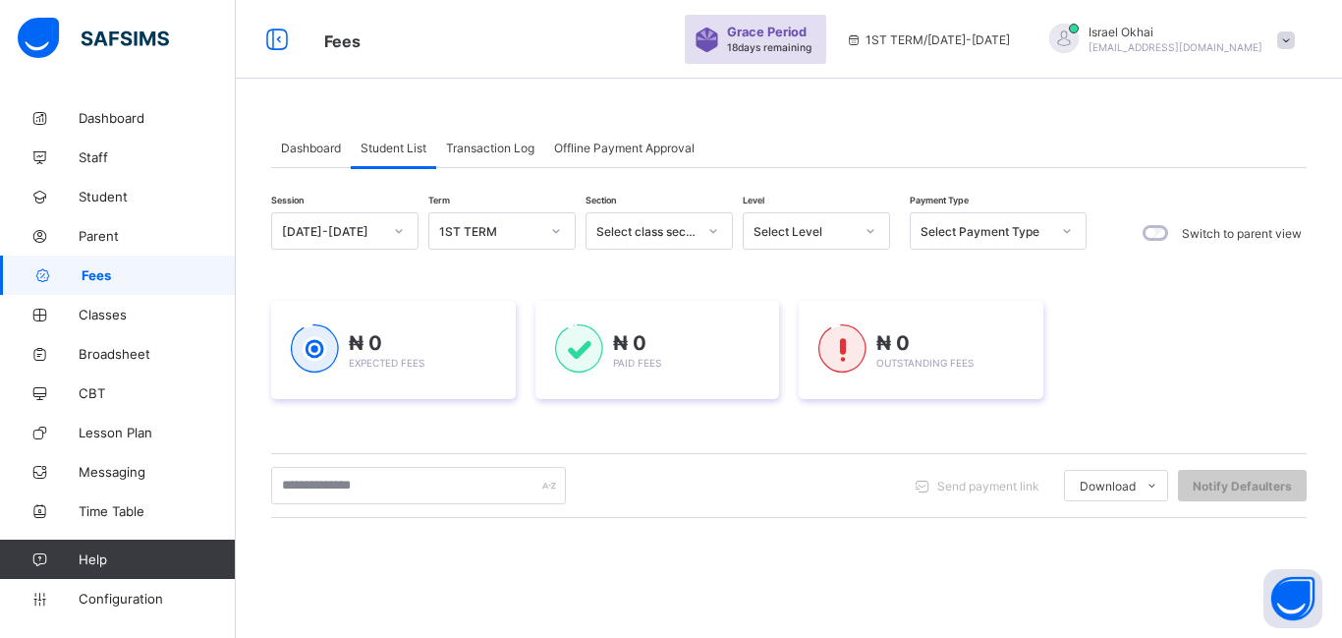
click at [789, 234] on div "Select Level" at bounding box center [804, 231] width 100 height 15
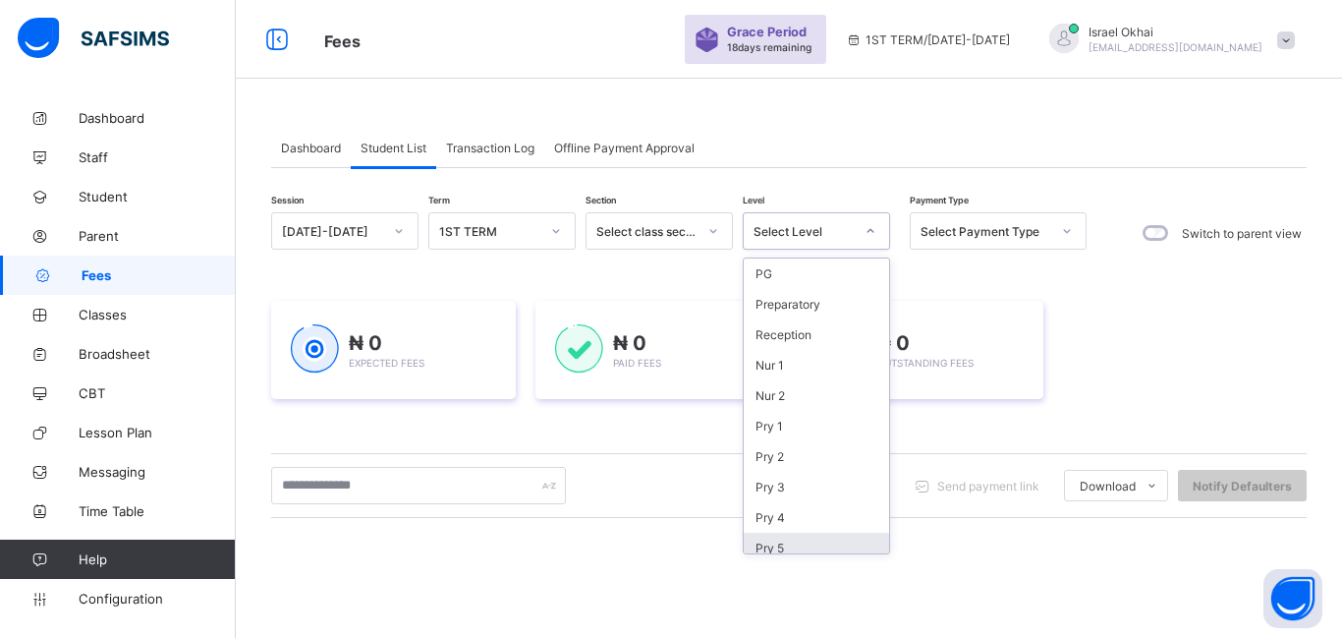
click at [842, 552] on div "Pry 5" at bounding box center [816, 548] width 145 height 30
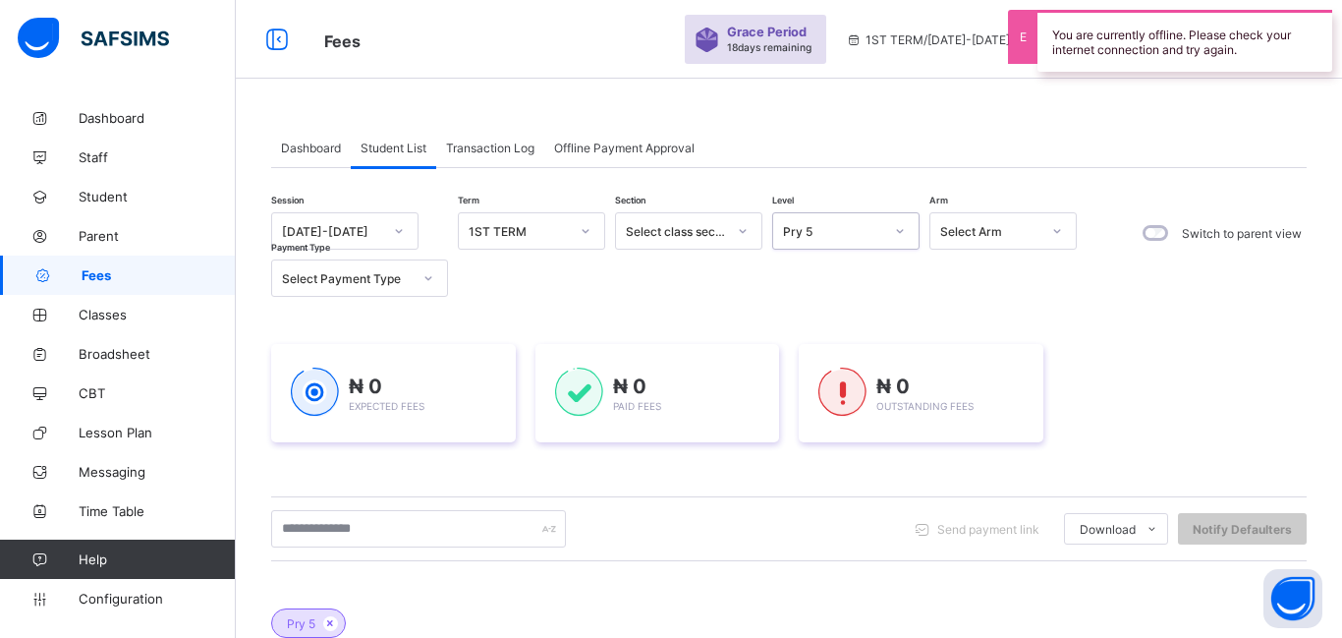
click at [842, 552] on div "Send payment link Download Students Payment Students Payment Status Student Ite…" at bounding box center [789, 528] width 1036 height 65
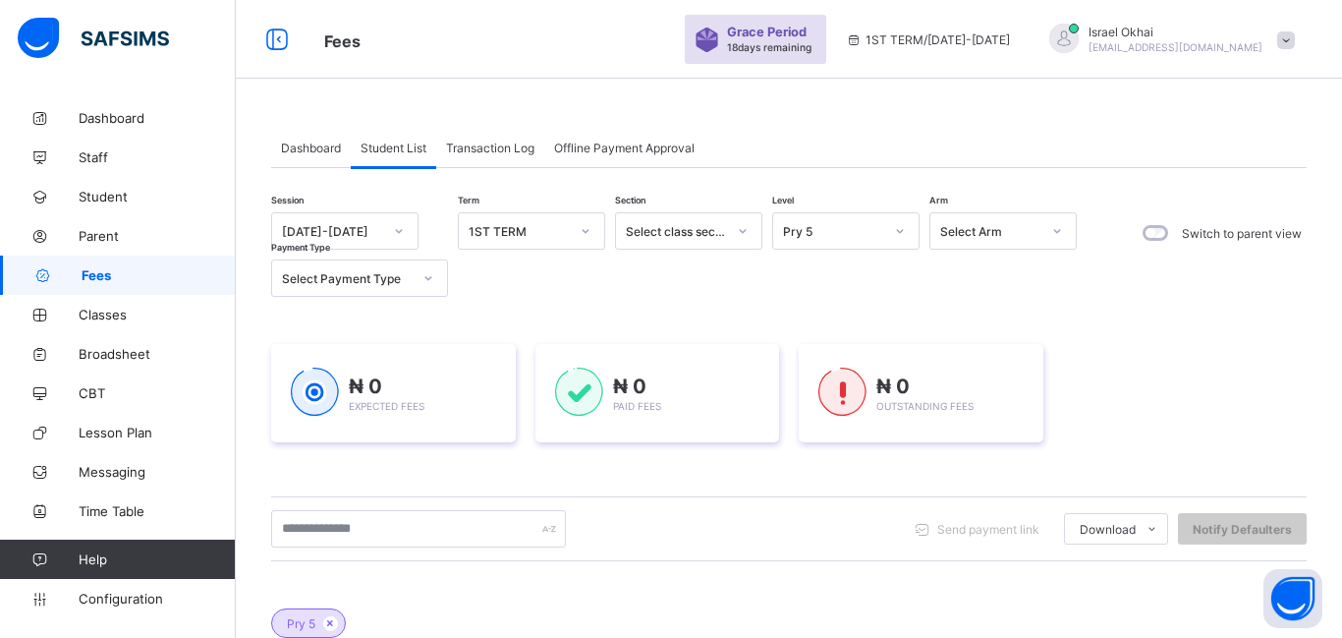
click at [971, 296] on div "Session 2025-2026 Term 1ST TERM Section Select class section Level Pry 5 Arm Se…" at bounding box center [679, 254] width 816 height 85
click at [860, 236] on div "Pry 5" at bounding box center [833, 231] width 100 height 15
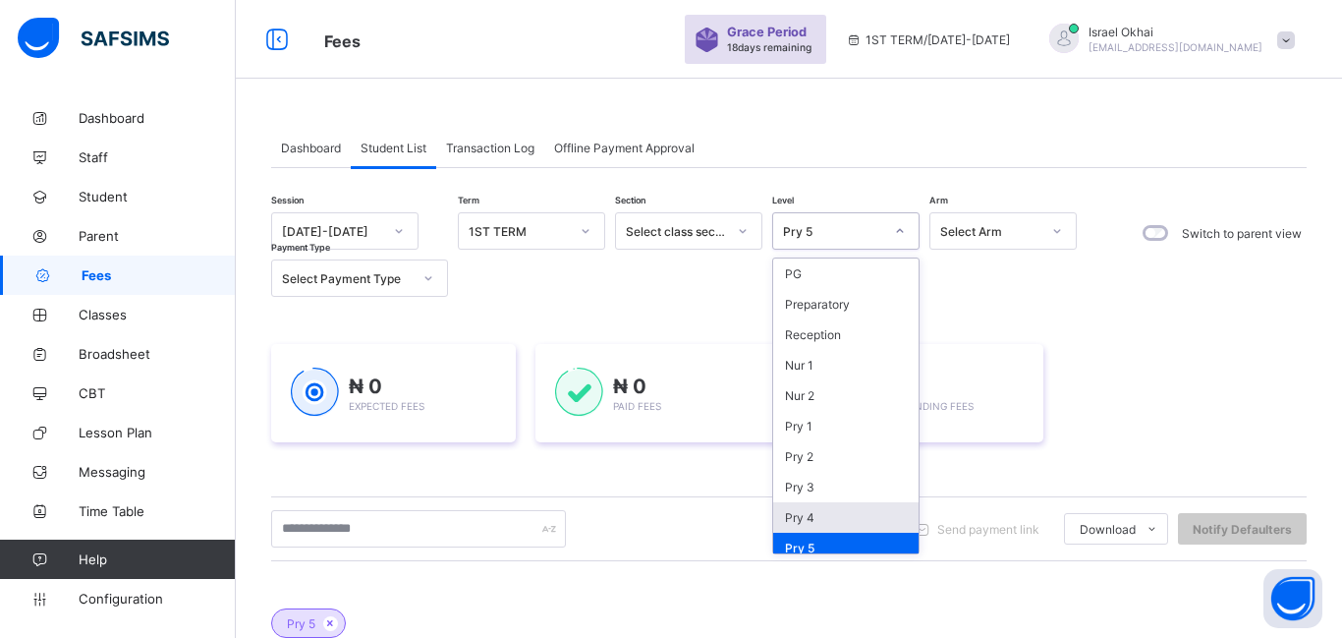
click at [826, 523] on div "Pry 4" at bounding box center [845, 517] width 145 height 30
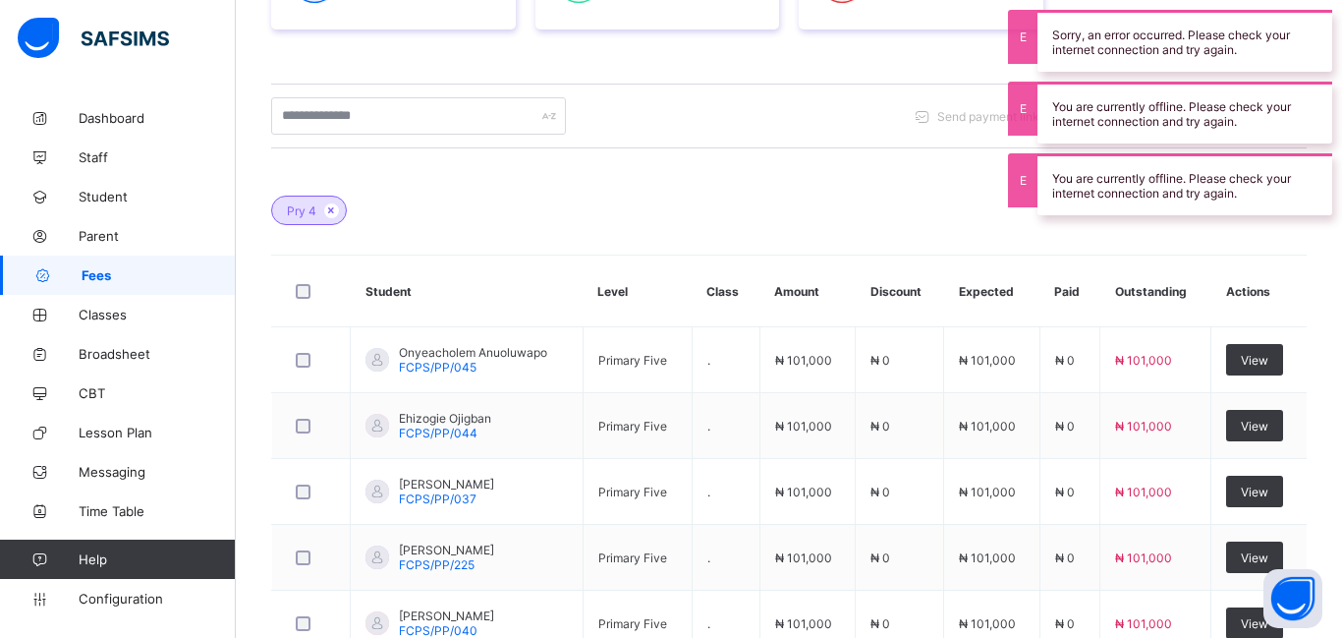
scroll to position [425, 0]
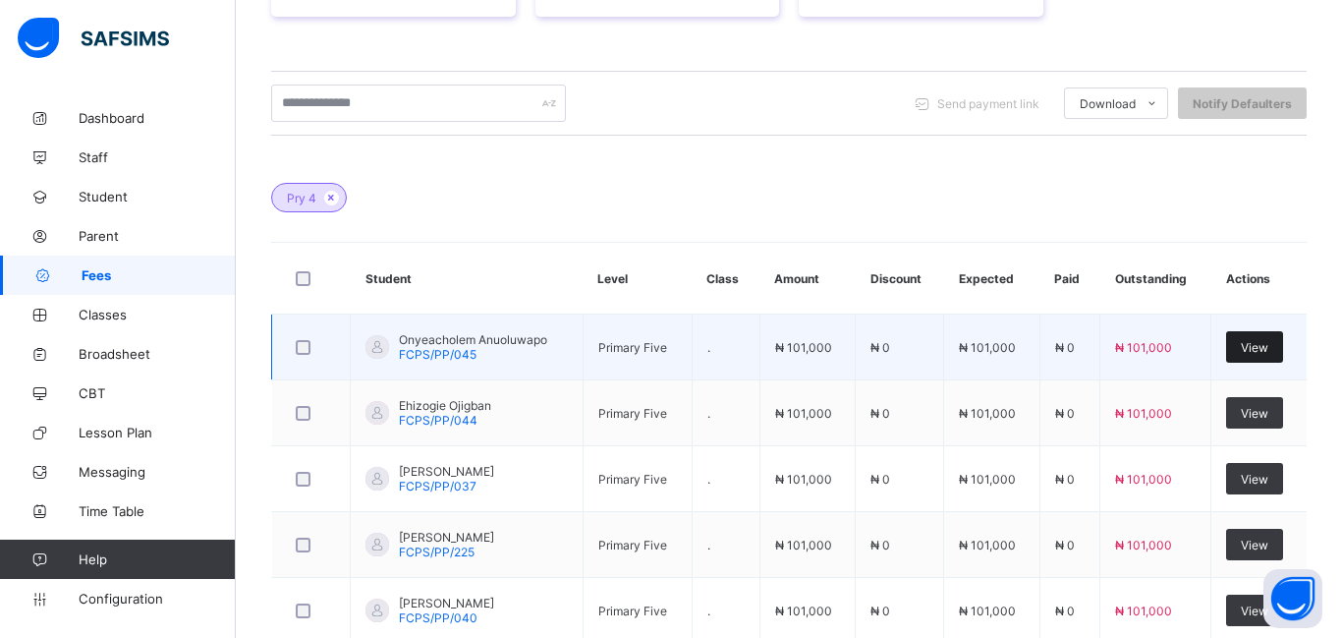
click at [1249, 347] on span "View" at bounding box center [1255, 347] width 28 height 15
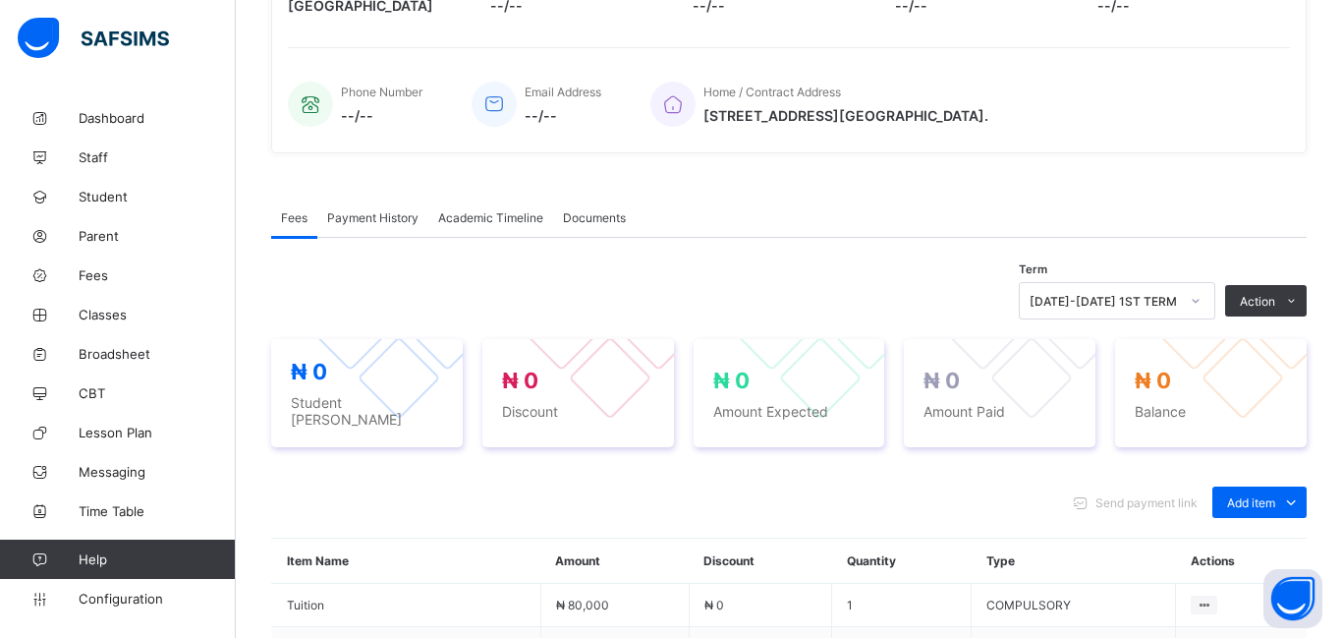
click at [862, 291] on div "Term 2025-2026 1ST TERM Action Receive Payment Manage Discount Send Email Remin…" at bounding box center [789, 300] width 1036 height 37
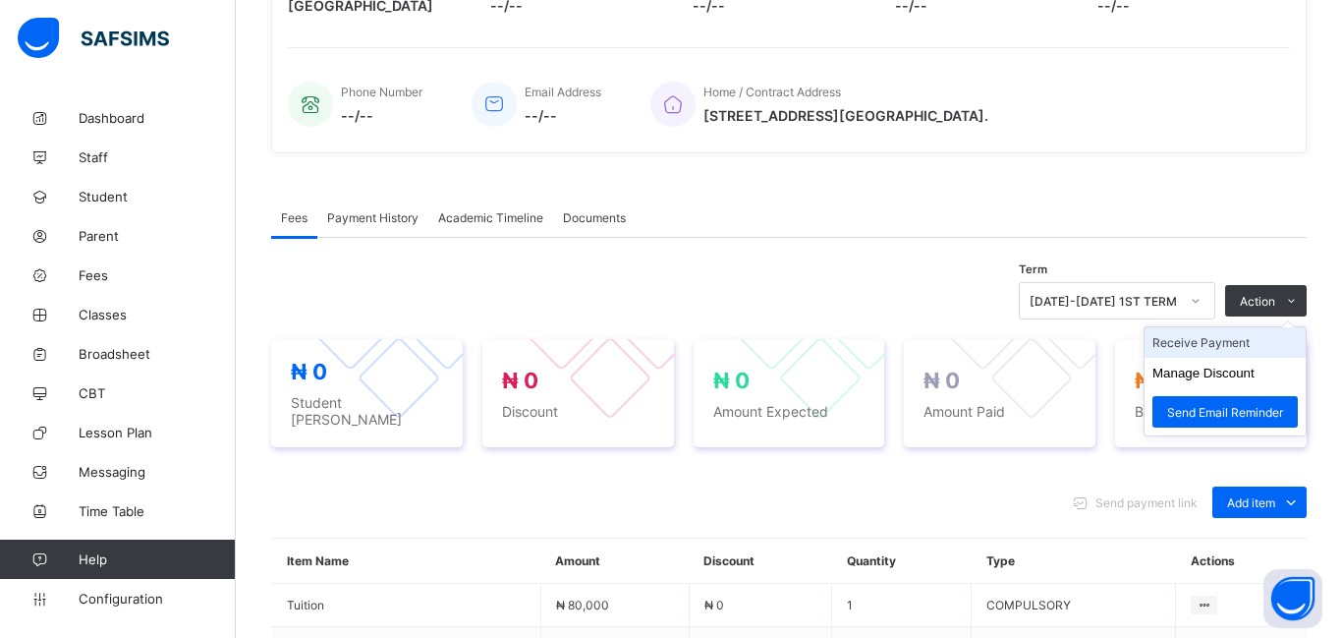
click at [1198, 347] on li "Receive Payment" at bounding box center [1225, 342] width 161 height 30
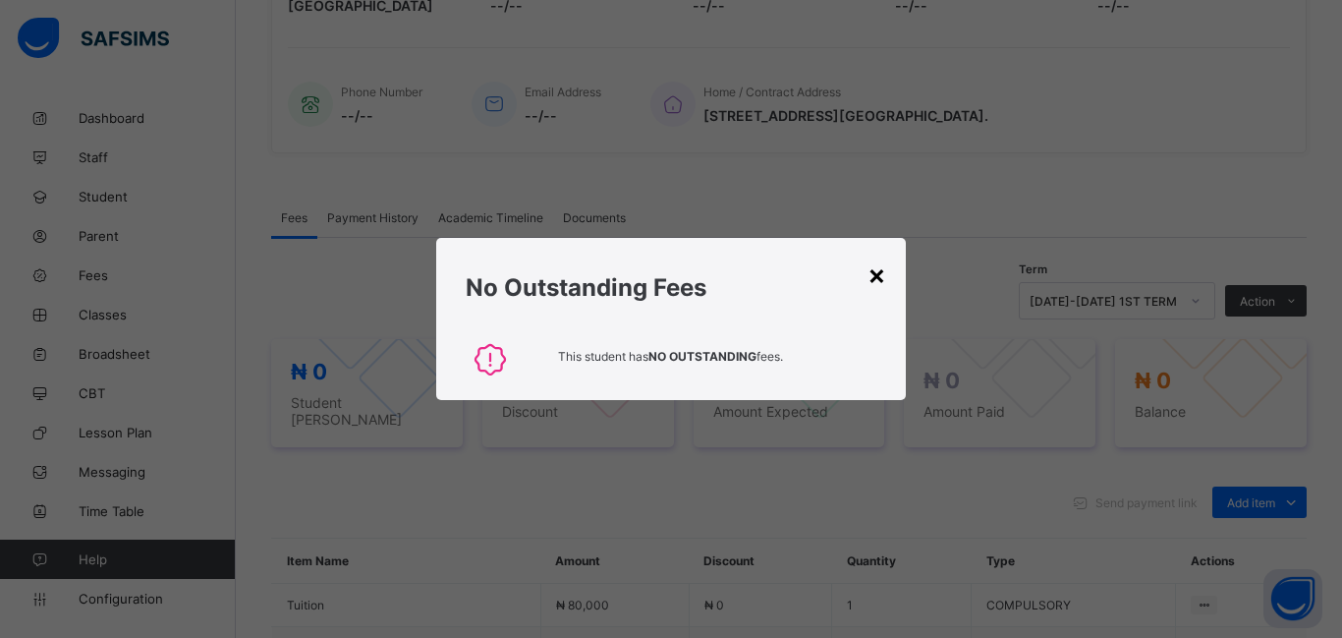
click at [877, 273] on div "×" at bounding box center [877, 273] width 19 height 33
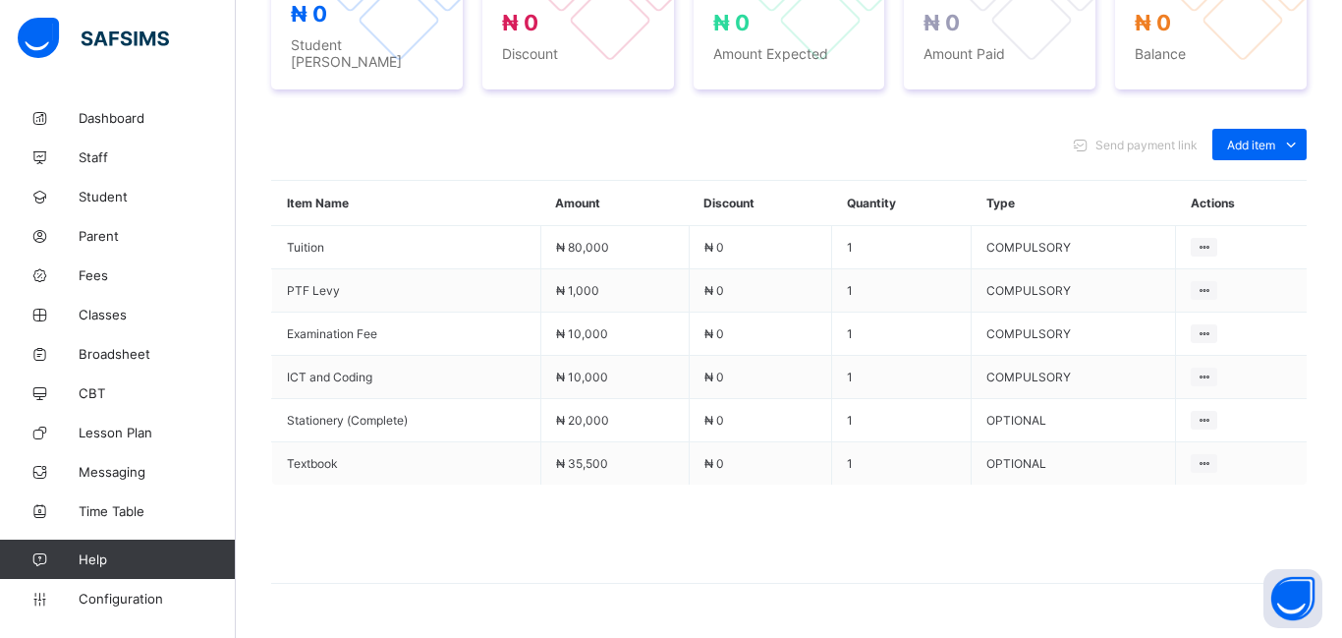
scroll to position [827, 0]
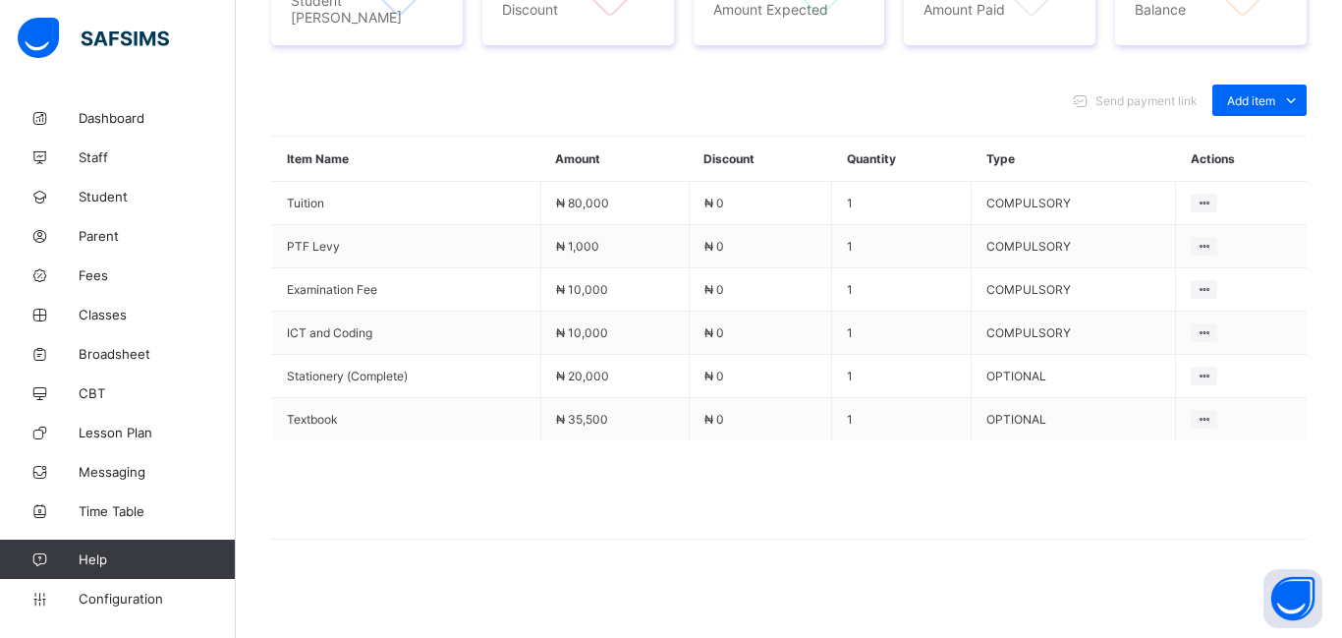
click at [1050, 311] on td "COMPULSORY" at bounding box center [1074, 332] width 204 height 43
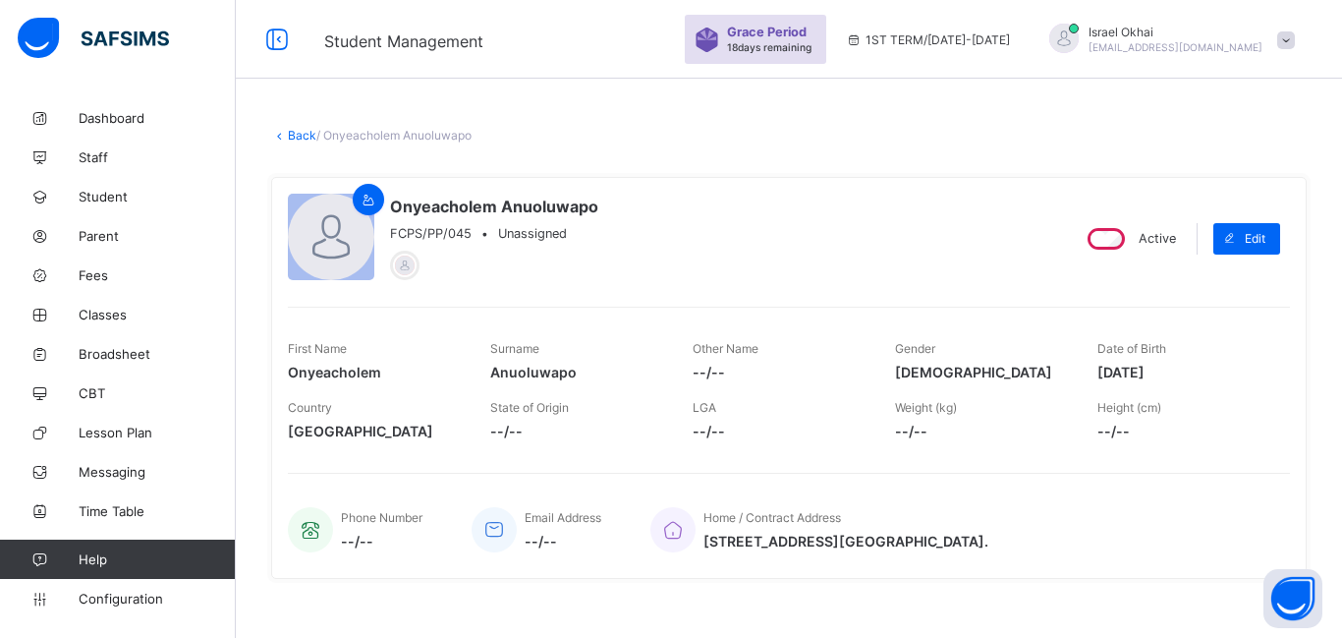
click at [1050, 307] on div "First Name Onyeacholem Surname Anuoluwapo Other Name --/-- Gender MALE Date of …" at bounding box center [789, 378] width 1002 height 142
click at [299, 133] on link "Back" at bounding box center [302, 135] width 28 height 15
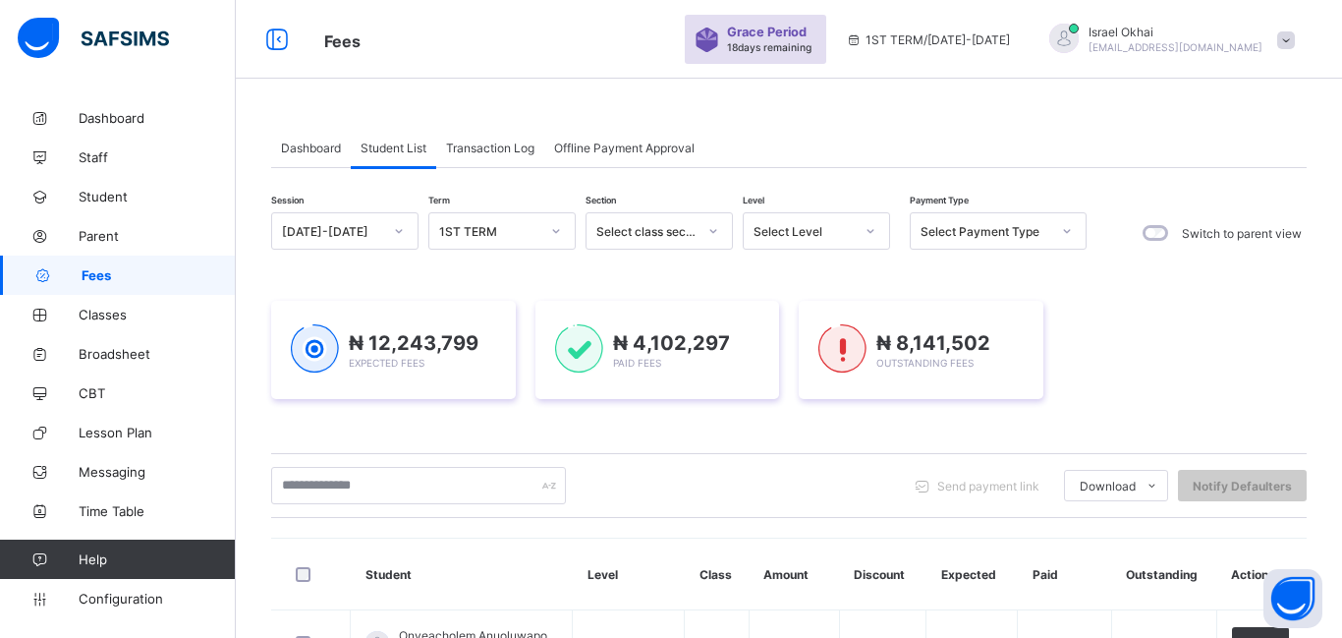
scroll to position [483, 0]
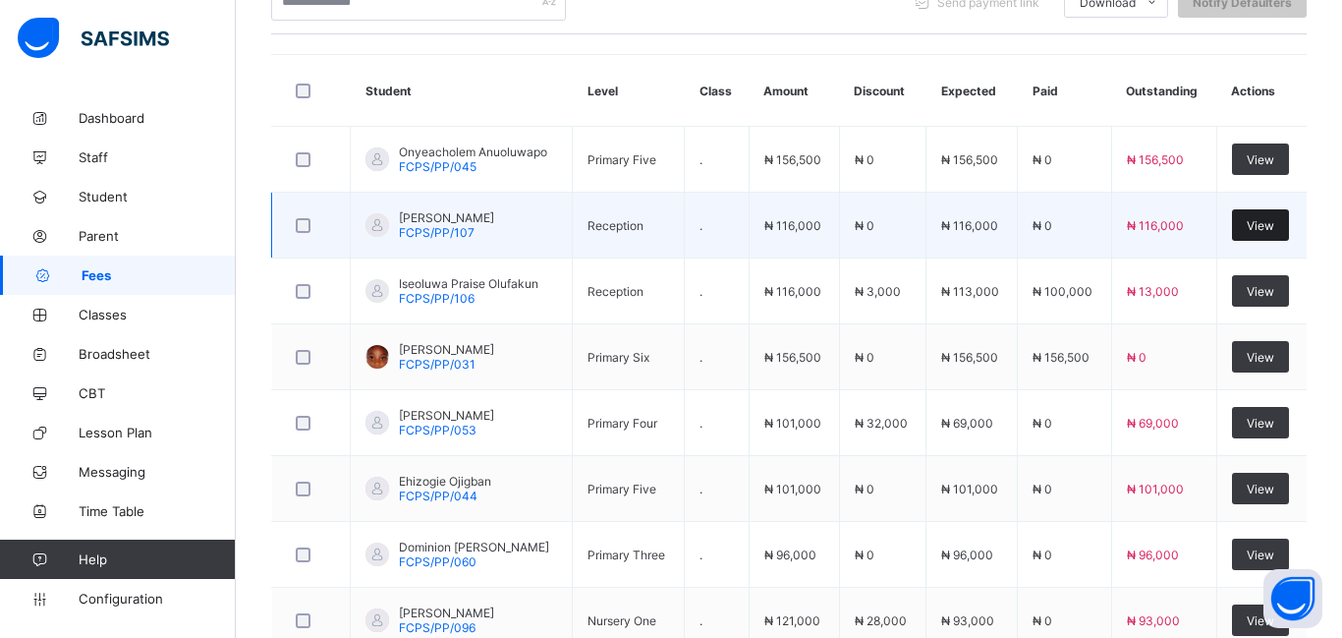
click at [1254, 237] on div "View" at bounding box center [1260, 224] width 57 height 31
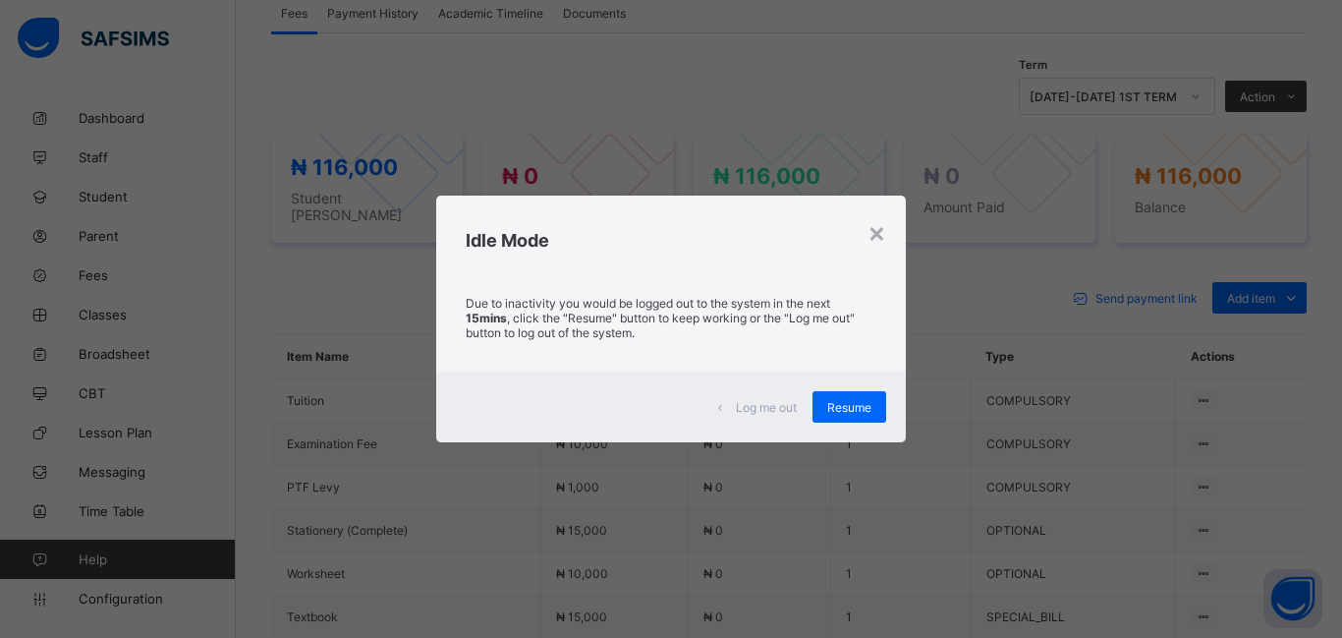
scroll to position [827, 0]
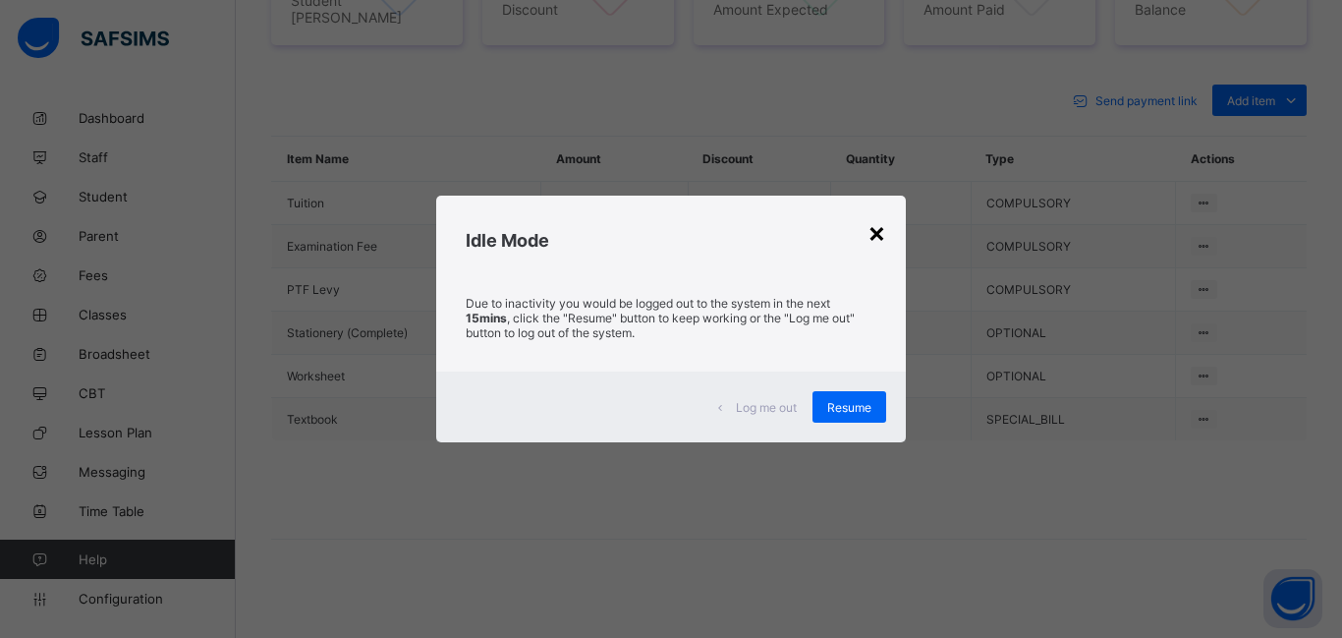
click at [883, 241] on div "×" at bounding box center [877, 231] width 19 height 33
click at [881, 241] on div "×" at bounding box center [877, 231] width 19 height 33
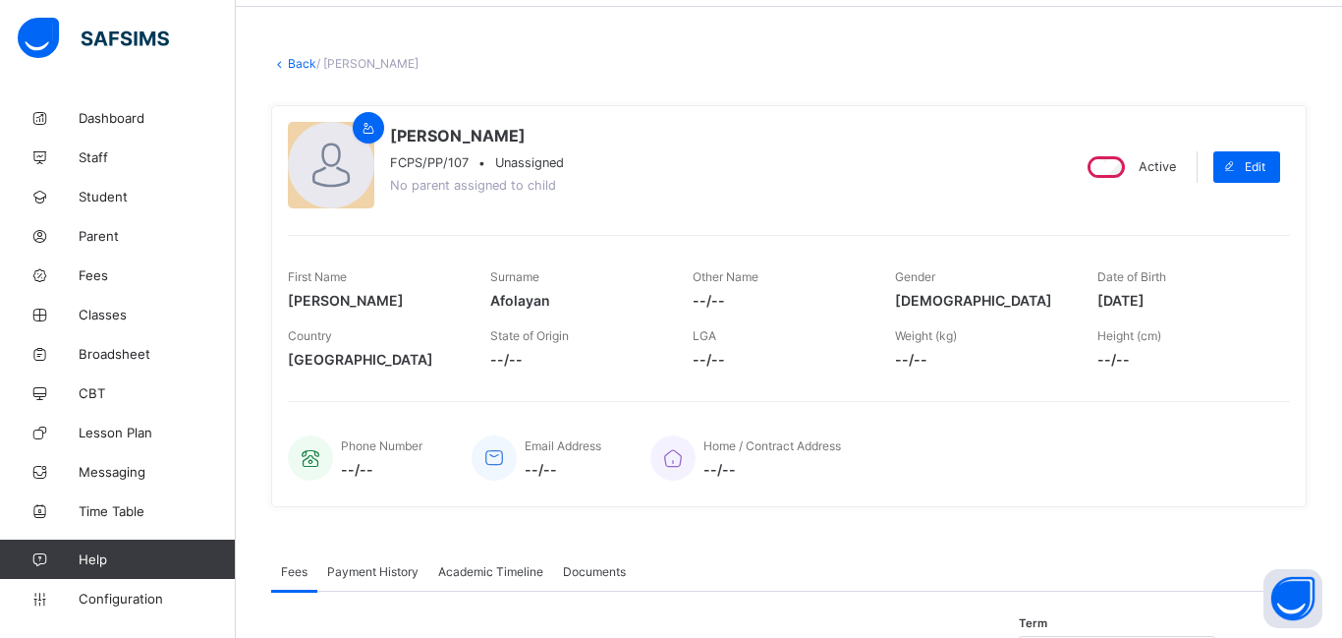
scroll to position [0, 0]
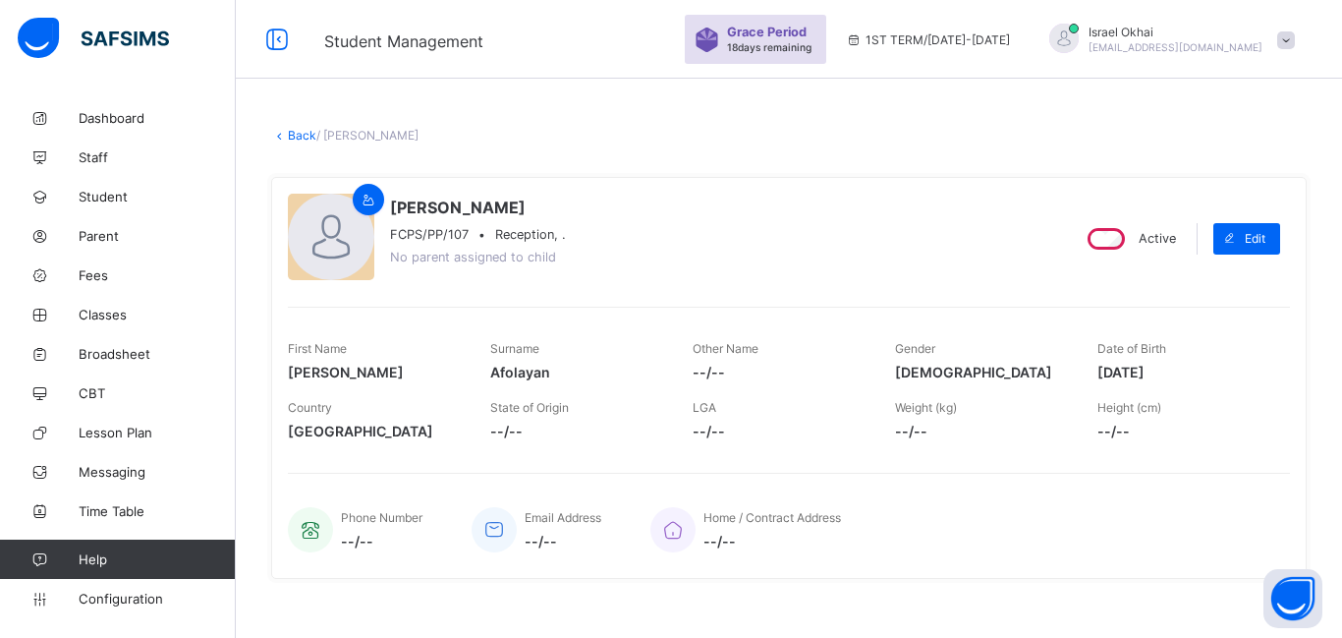
click at [298, 141] on link "Back" at bounding box center [302, 135] width 28 height 15
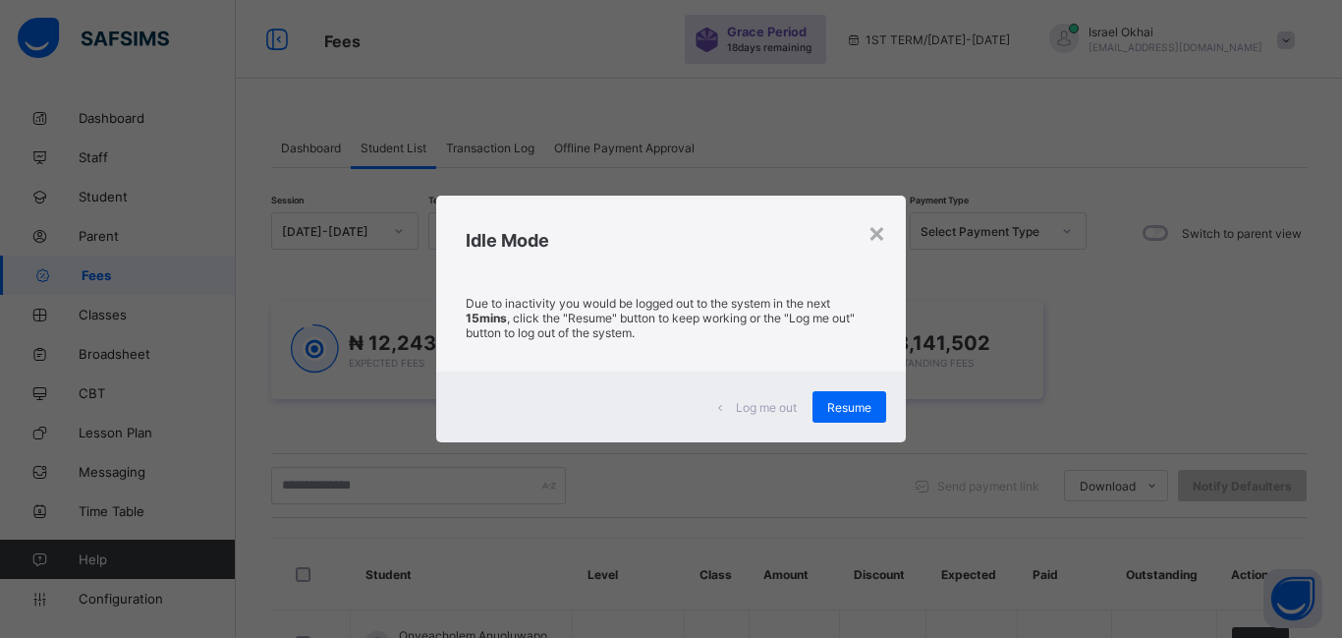
click at [894, 239] on div "Idle Mode" at bounding box center [671, 236] width 470 height 80
click at [881, 235] on div "×" at bounding box center [877, 231] width 19 height 33
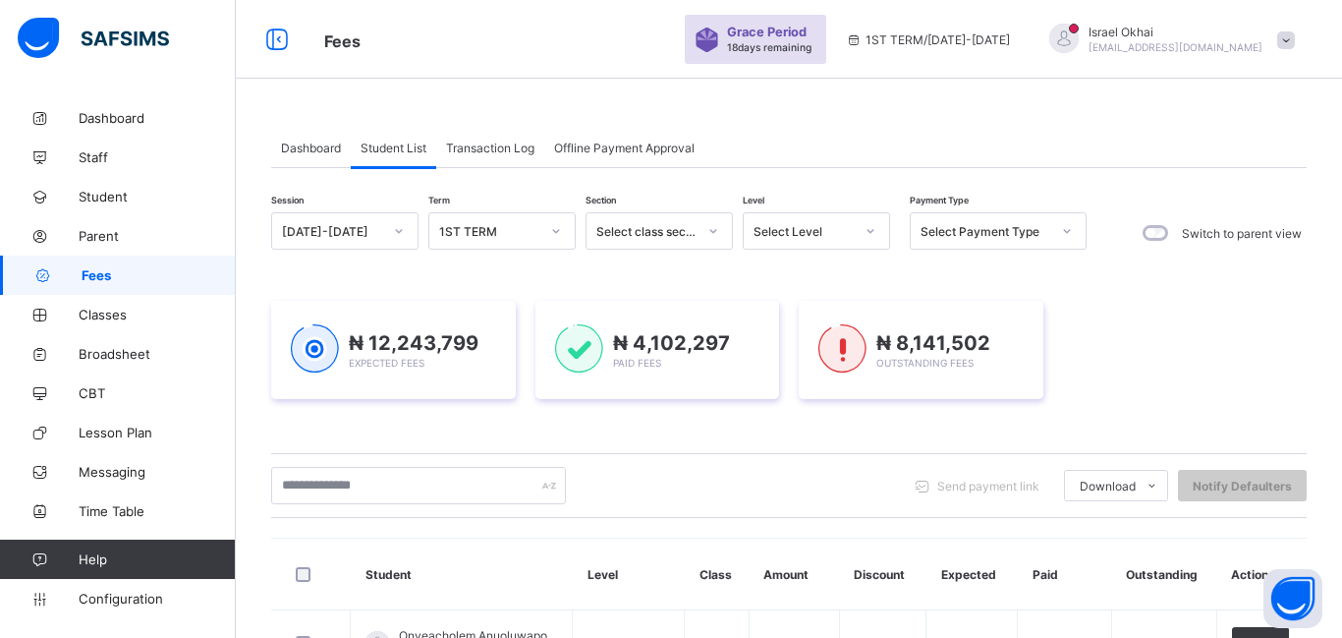
click at [817, 246] on div "Select Level" at bounding box center [816, 230] width 147 height 37
click at [810, 230] on div "Select Level" at bounding box center [804, 231] width 100 height 15
click at [872, 235] on icon at bounding box center [871, 231] width 12 height 20
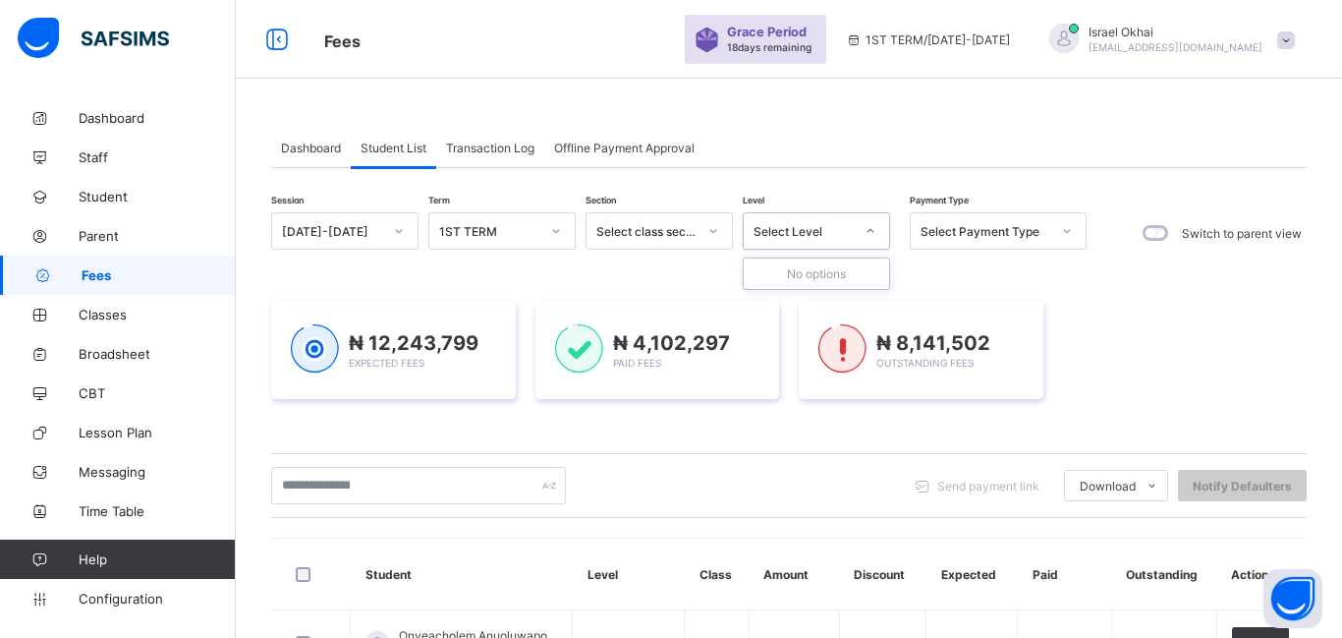
click at [872, 235] on icon at bounding box center [871, 231] width 12 height 20
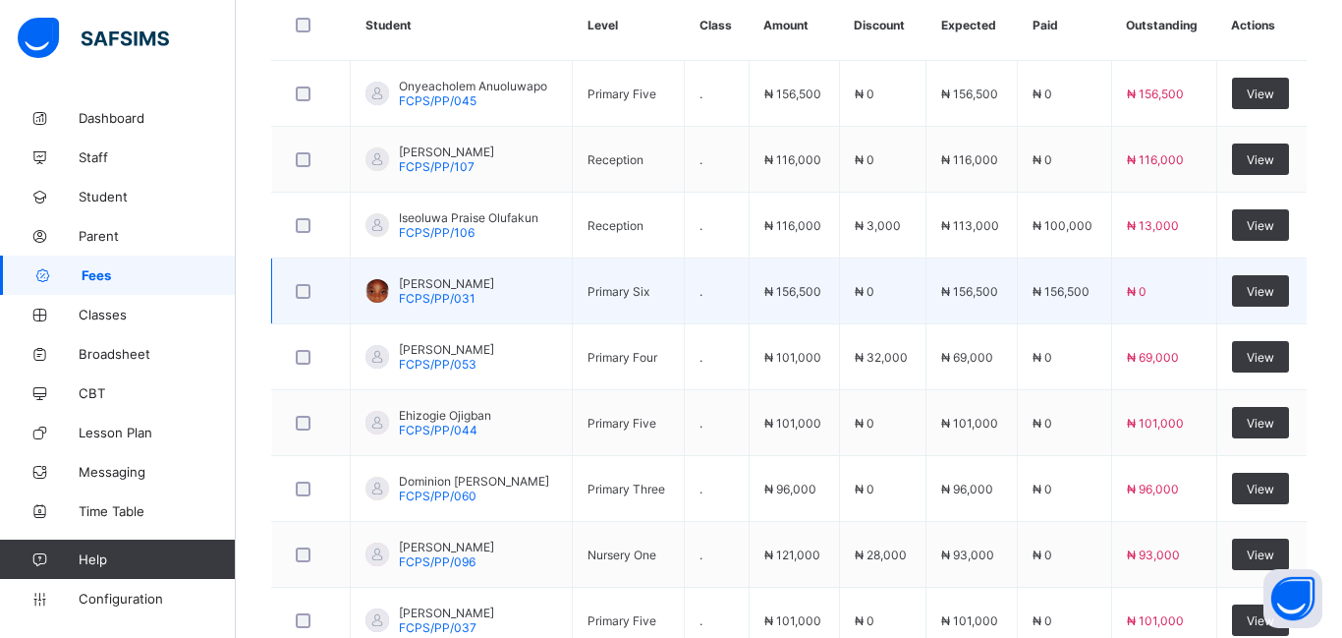
scroll to position [595, 0]
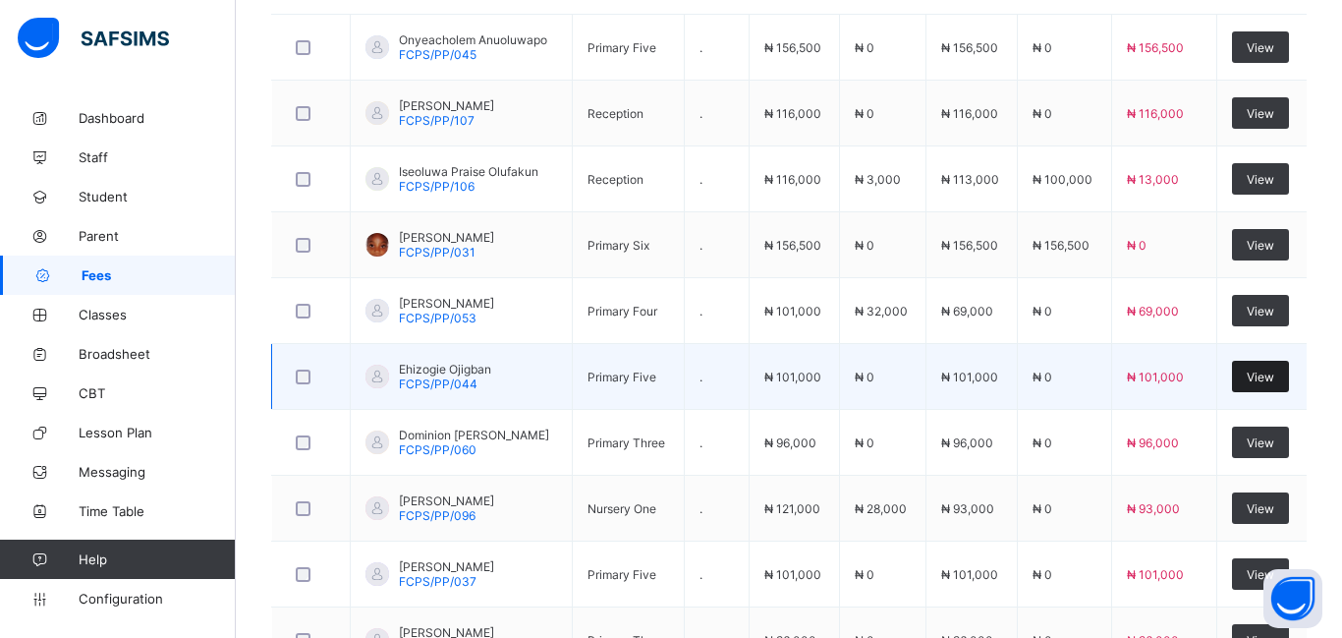
click at [1261, 377] on span "View" at bounding box center [1261, 376] width 28 height 15
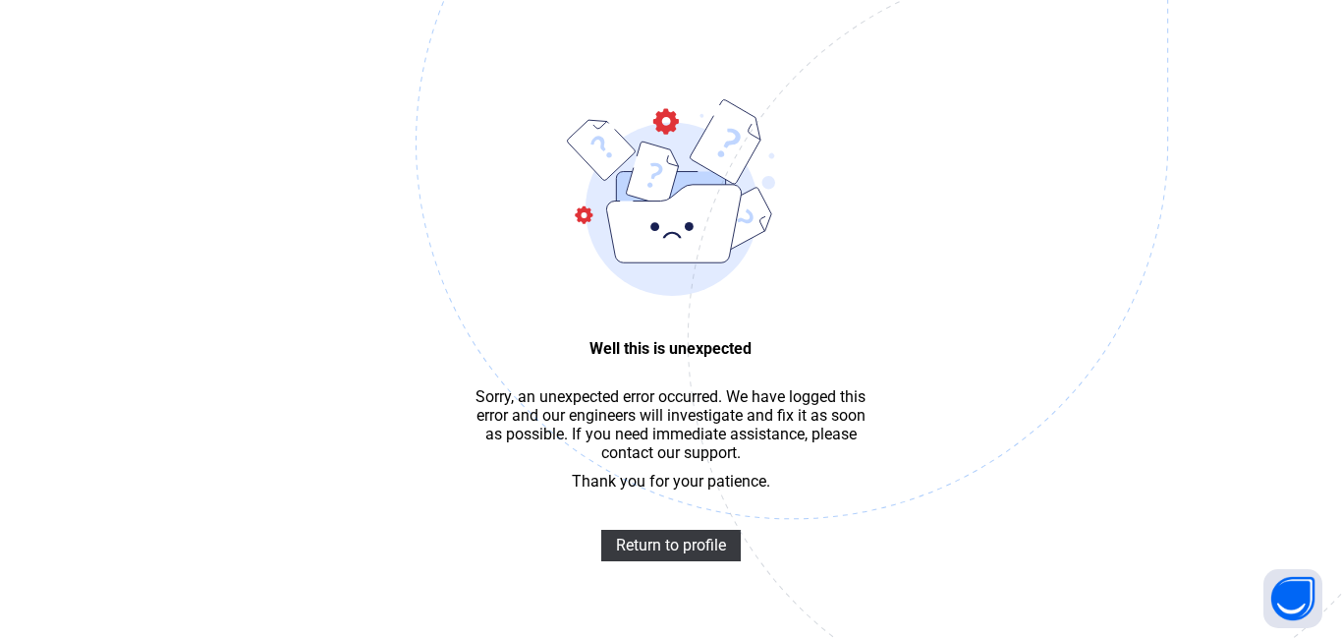
scroll to position [59, 0]
click at [694, 546] on span "Return to profile" at bounding box center [671, 545] width 110 height 19
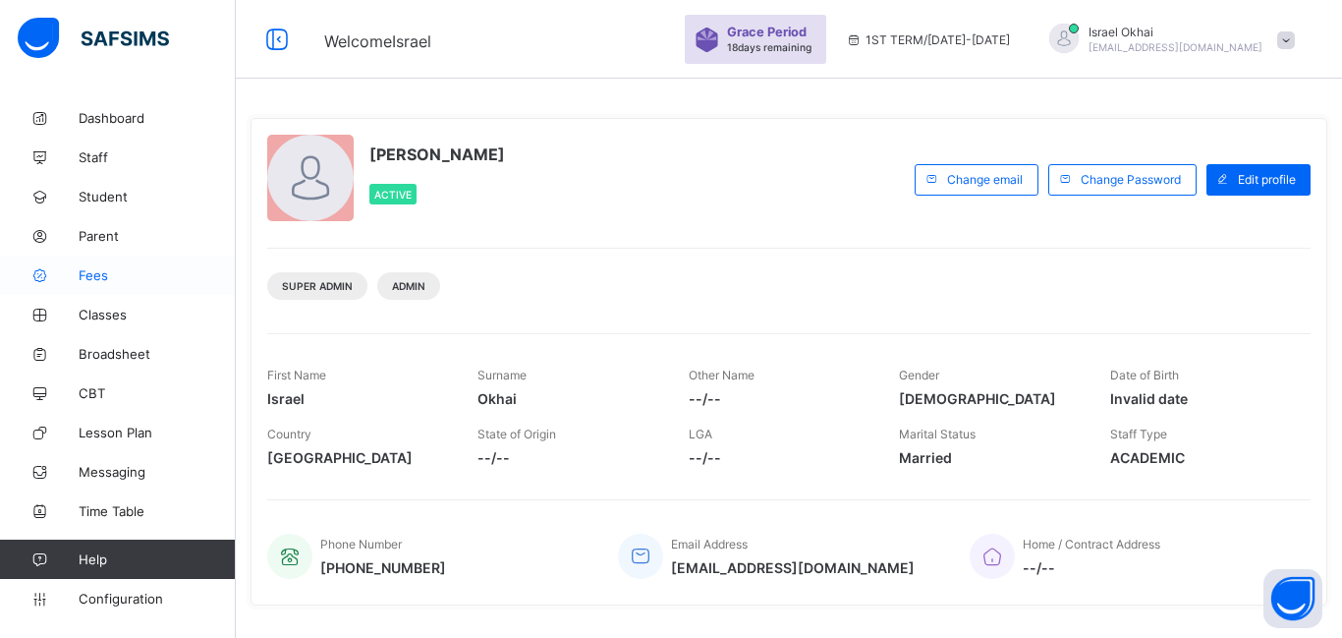
click at [85, 279] on span "Fees" at bounding box center [157, 275] width 157 height 16
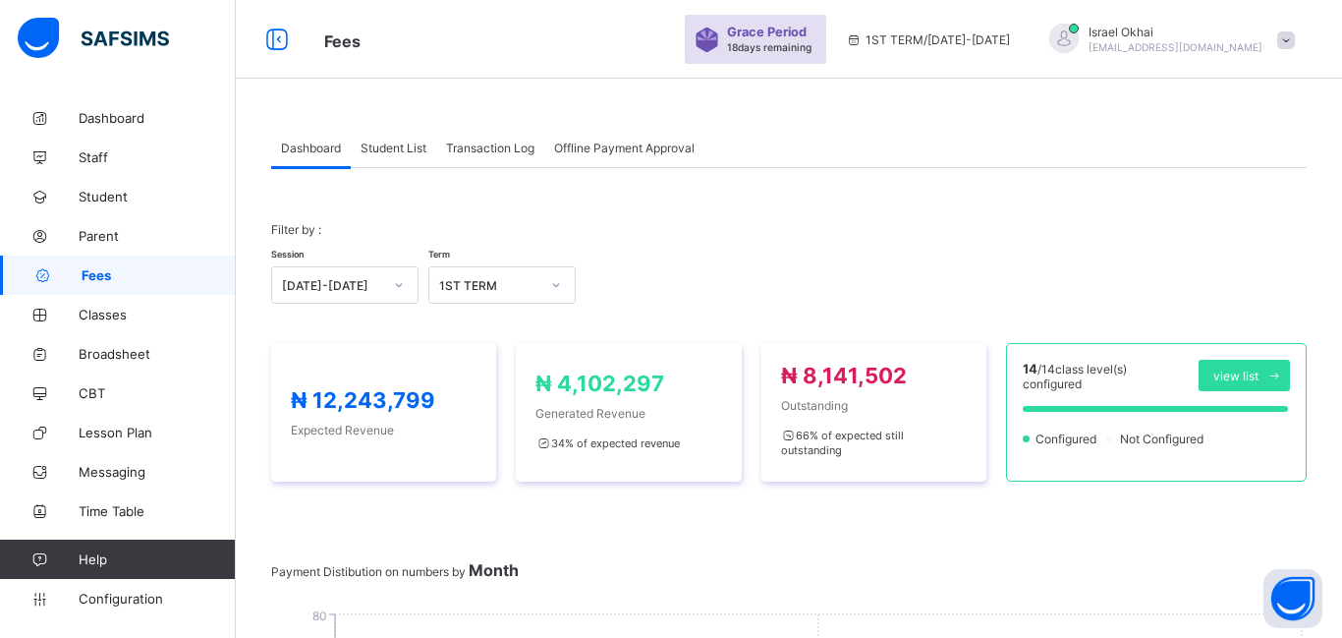
click at [401, 156] on div "Student List" at bounding box center [393, 147] width 85 height 39
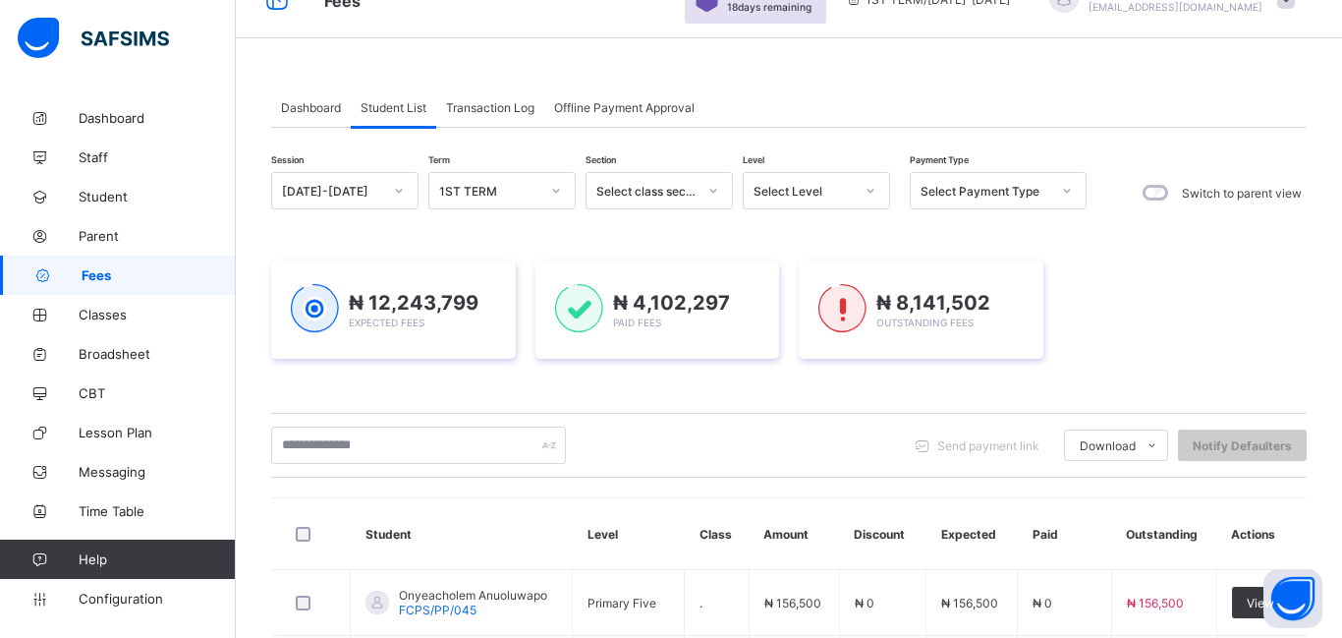
scroll to position [42, 0]
click at [843, 195] on div "Select Level" at bounding box center [804, 189] width 100 height 15
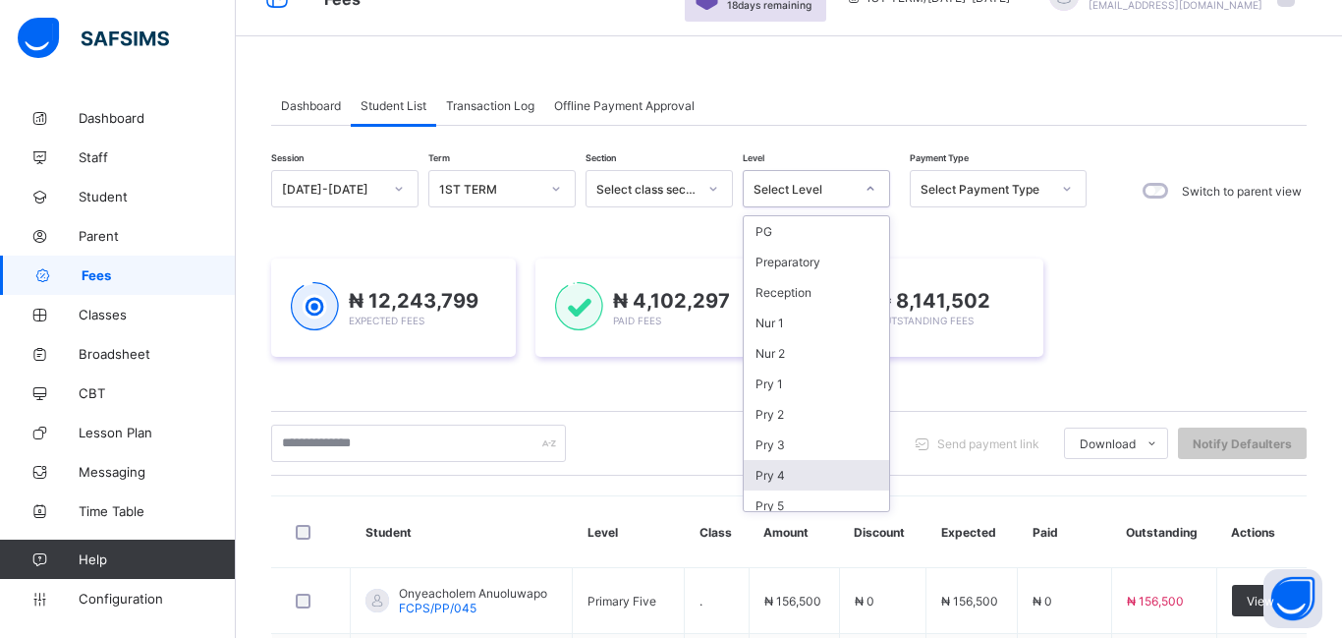
click at [843, 482] on div "Pry 4" at bounding box center [816, 475] width 145 height 30
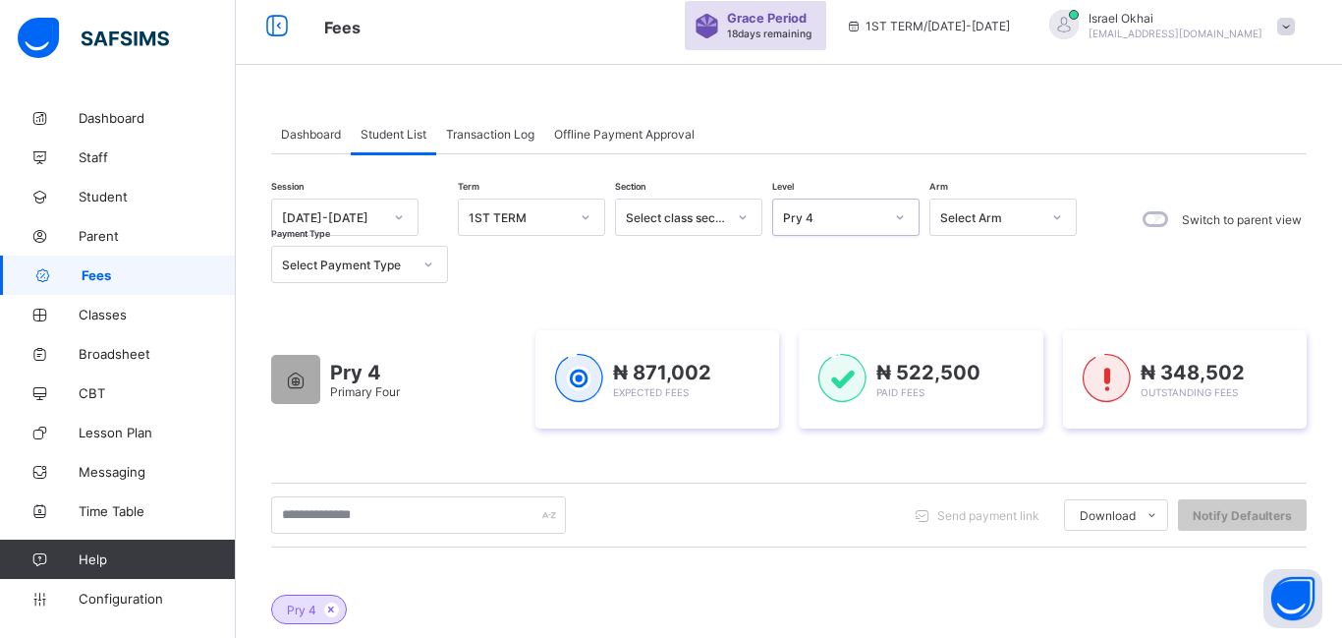
scroll to position [0, 0]
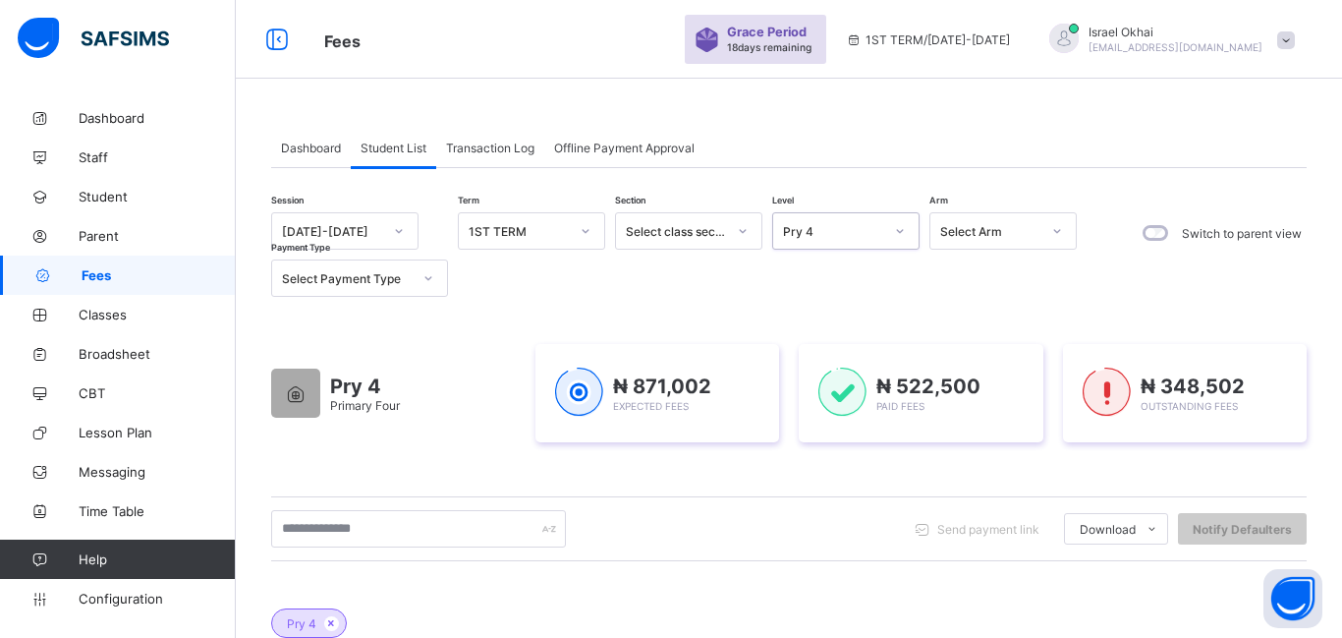
click at [842, 238] on div "Pry 4" at bounding box center [833, 231] width 100 height 15
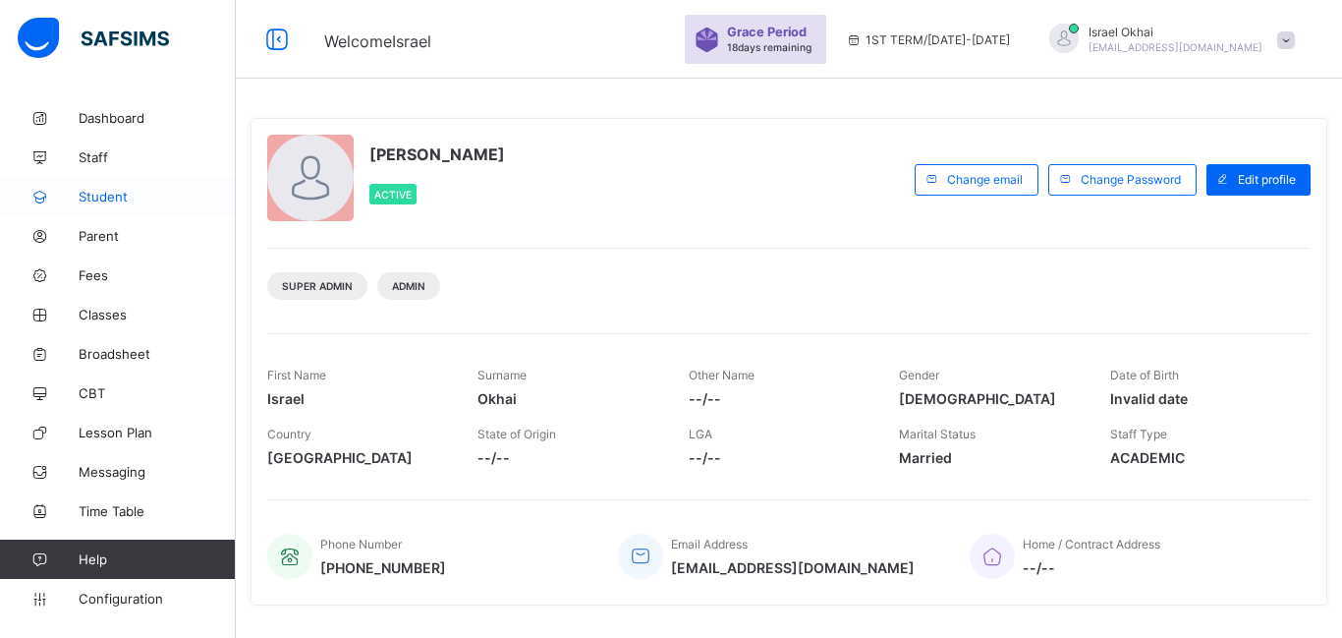
click at [116, 203] on span "Student" at bounding box center [157, 197] width 157 height 16
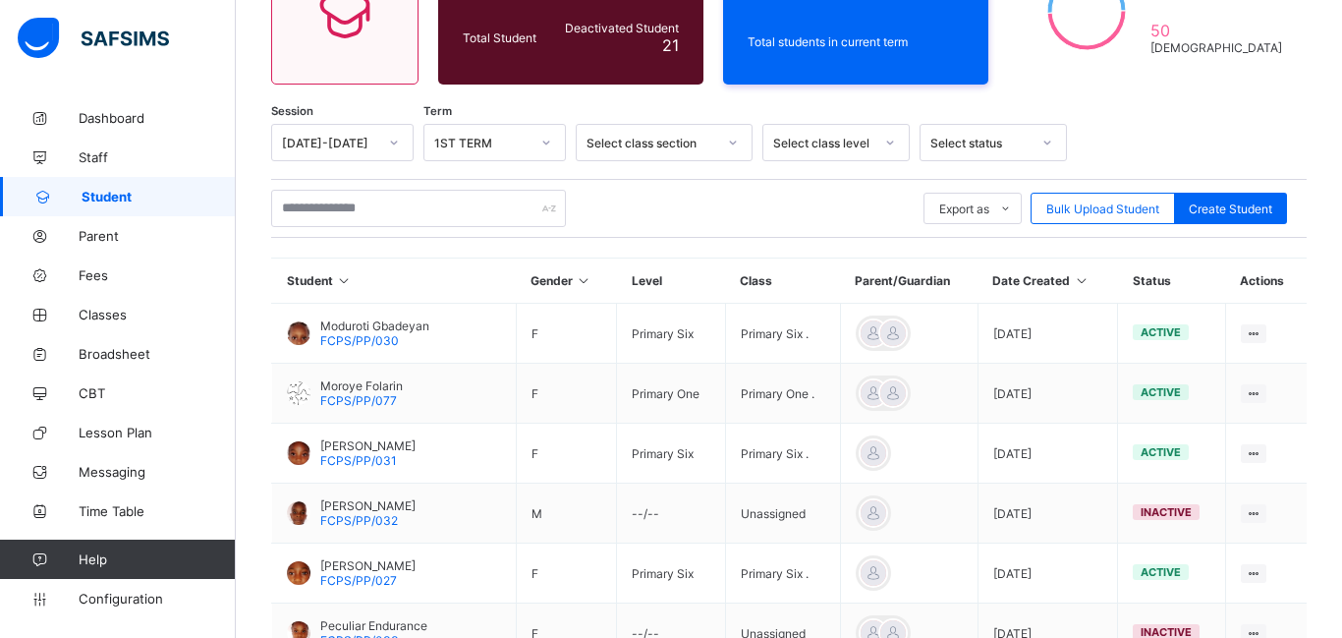
scroll to position [155, 0]
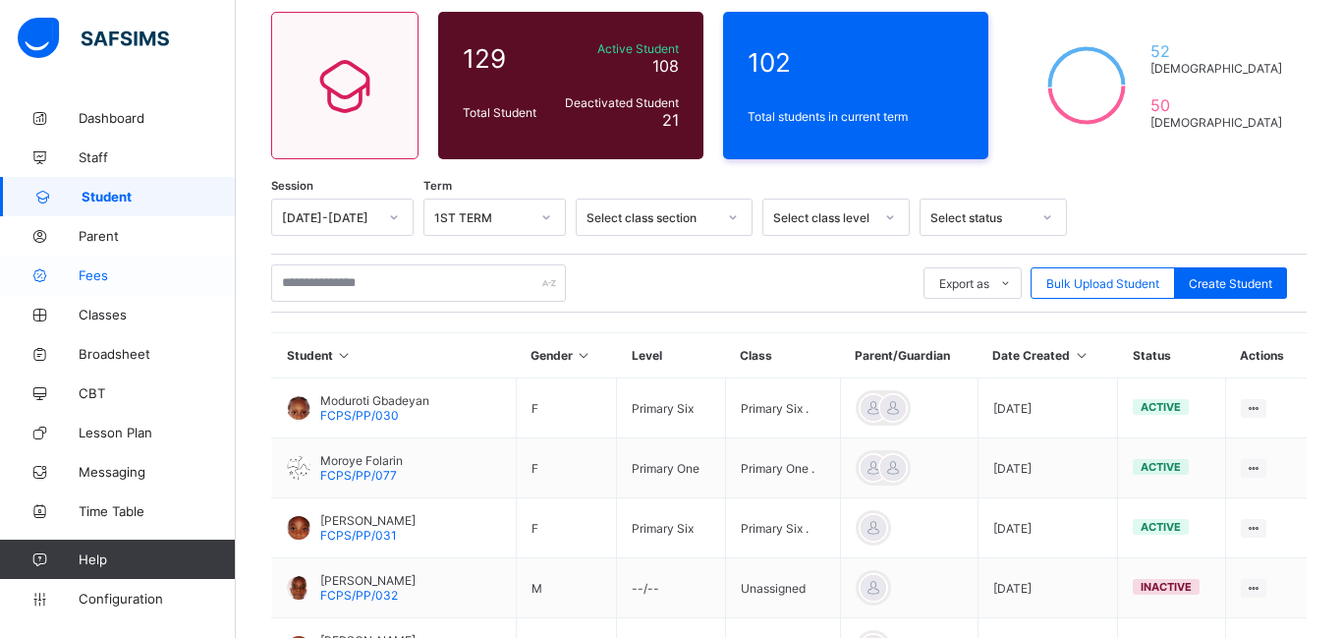
click at [101, 284] on link "Fees" at bounding box center [118, 274] width 236 height 39
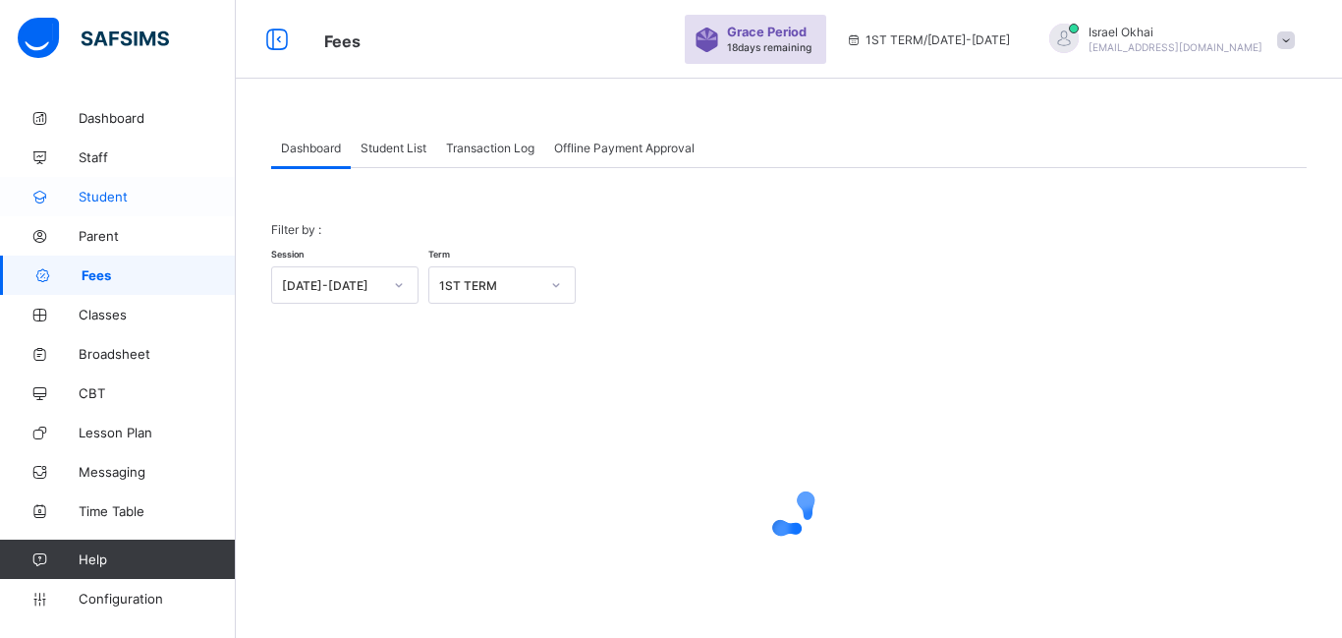
click at [79, 191] on span "Student" at bounding box center [157, 197] width 157 height 16
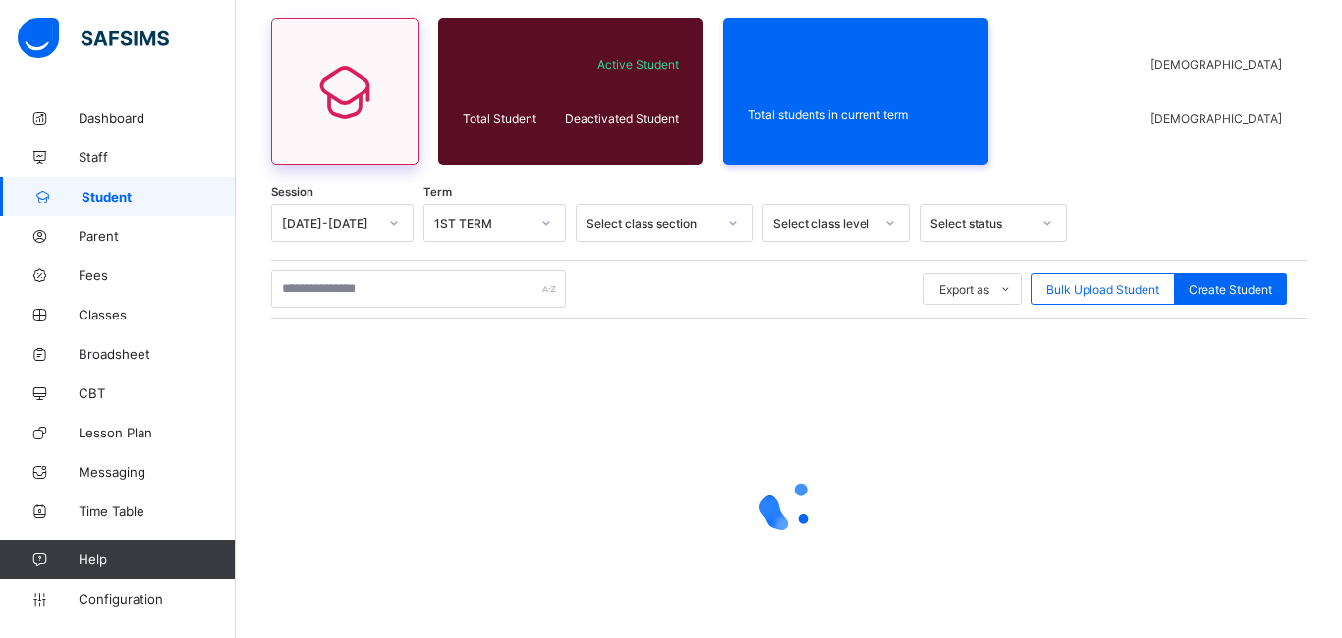
scroll to position [147, 0]
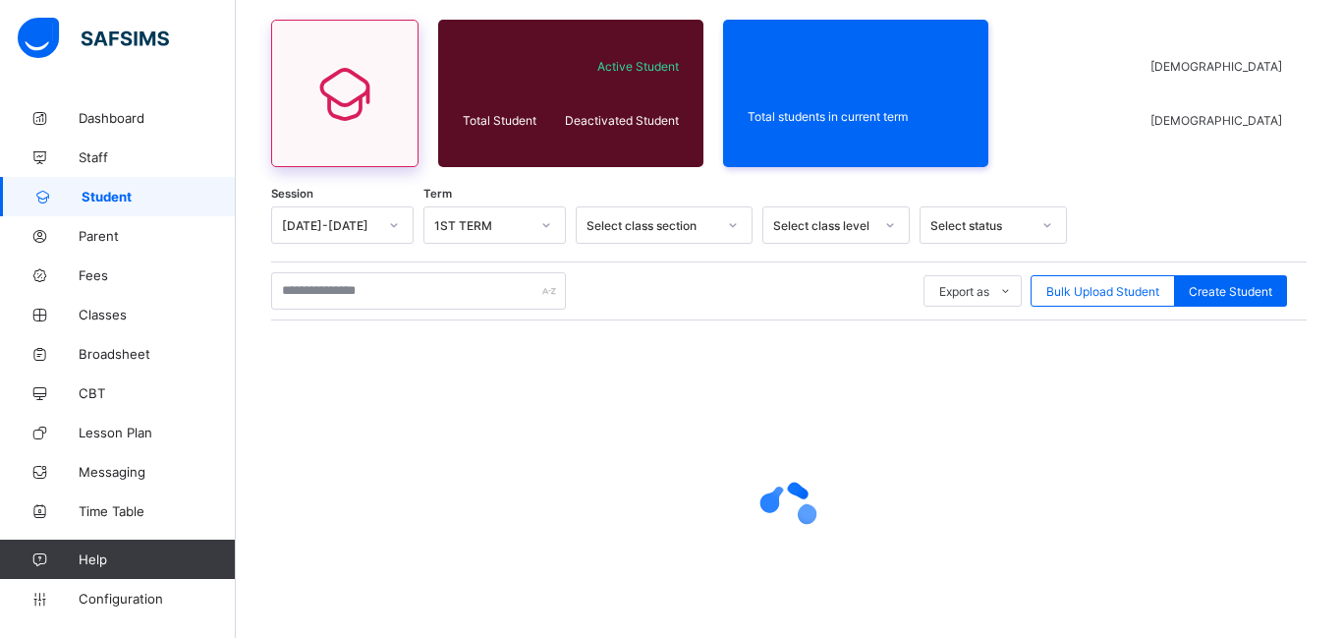
click at [382, 183] on div "Student Total Student Active Student Deactivated Student Total students in curr…" at bounding box center [789, 337] width 1106 height 772
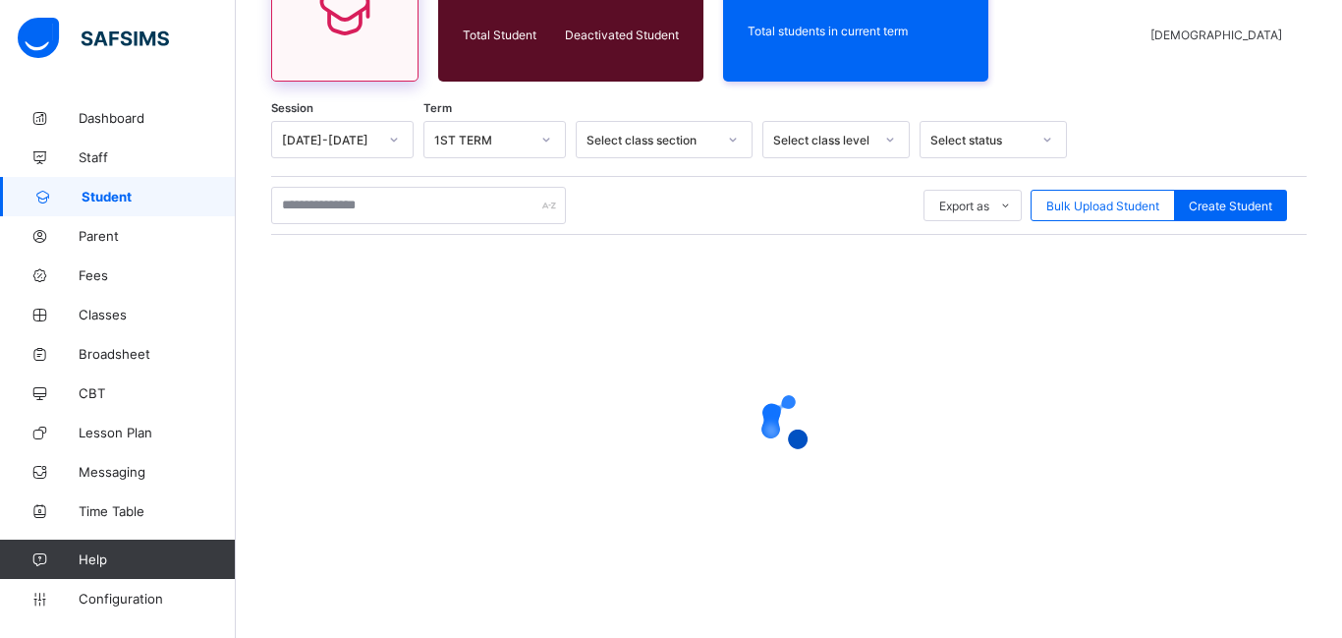
click at [382, 183] on div "Export as Pdf Report Excel Report Excel Report (LMS) Bulk Upload Student Create…" at bounding box center [789, 205] width 1036 height 59
click at [105, 282] on span "Fees" at bounding box center [157, 275] width 157 height 16
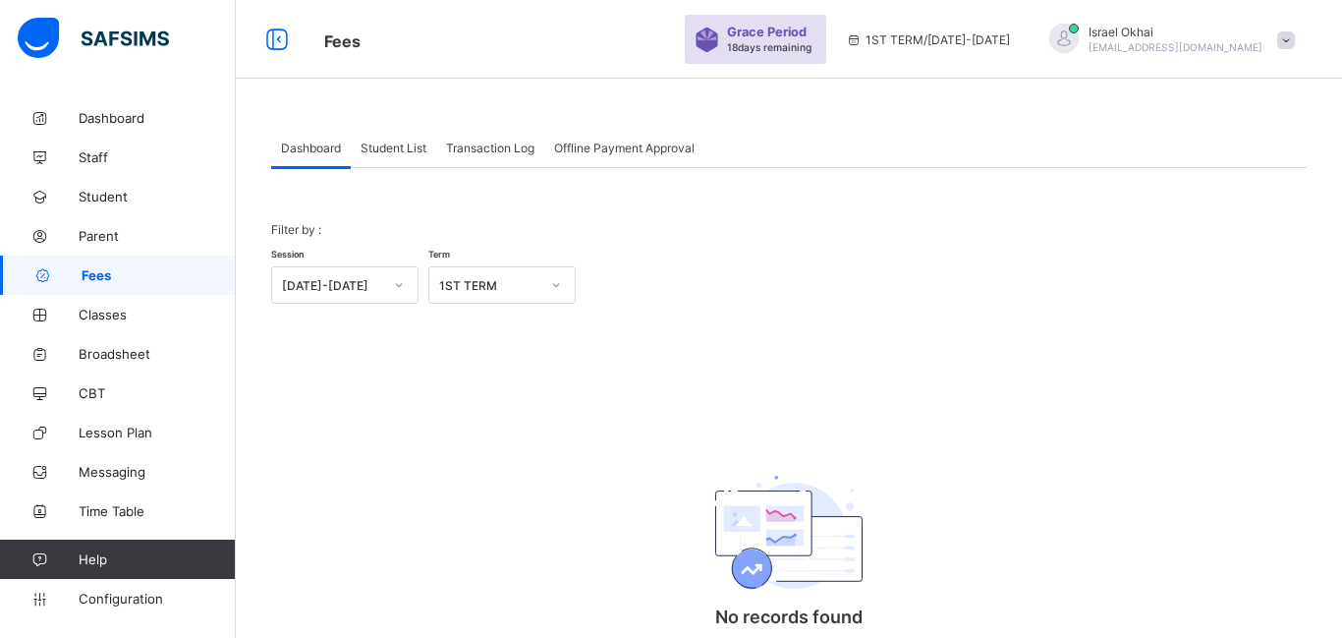
click at [923, 315] on div "Filter by : Session [DATE]-[DATE] Term 1ST TERM" at bounding box center [789, 262] width 1036 height 121
click at [394, 151] on span "Student List" at bounding box center [394, 148] width 66 height 15
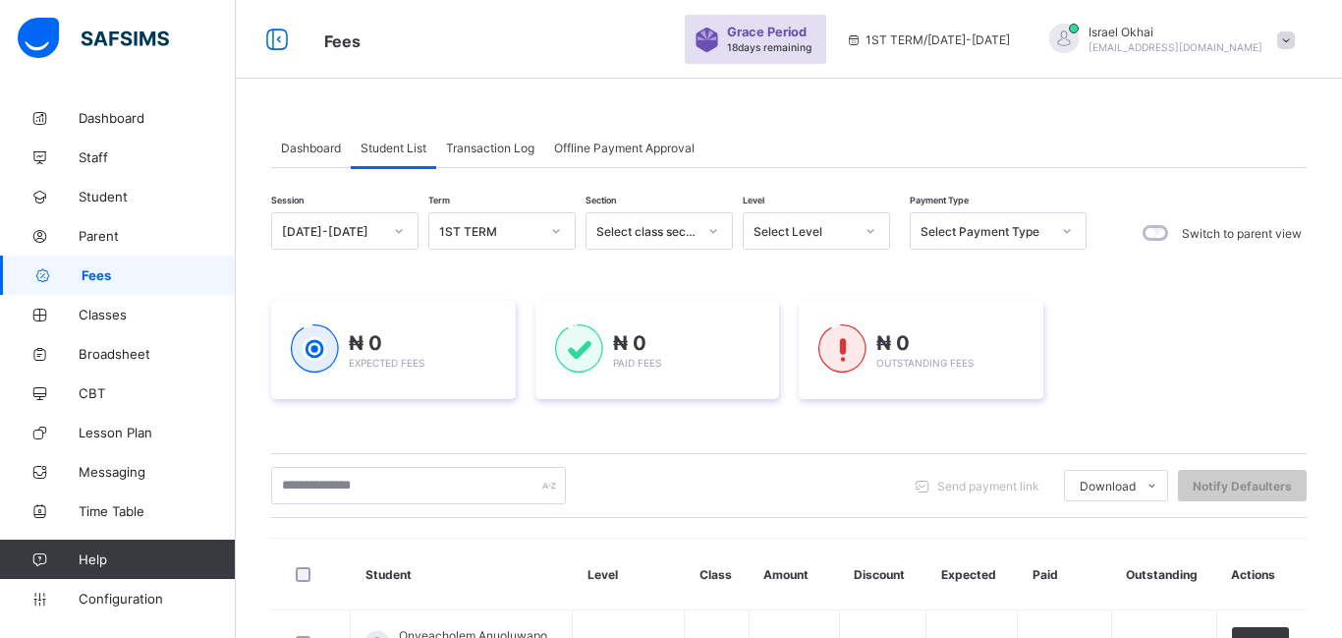
click at [828, 232] on div "Select Level" at bounding box center [804, 231] width 100 height 15
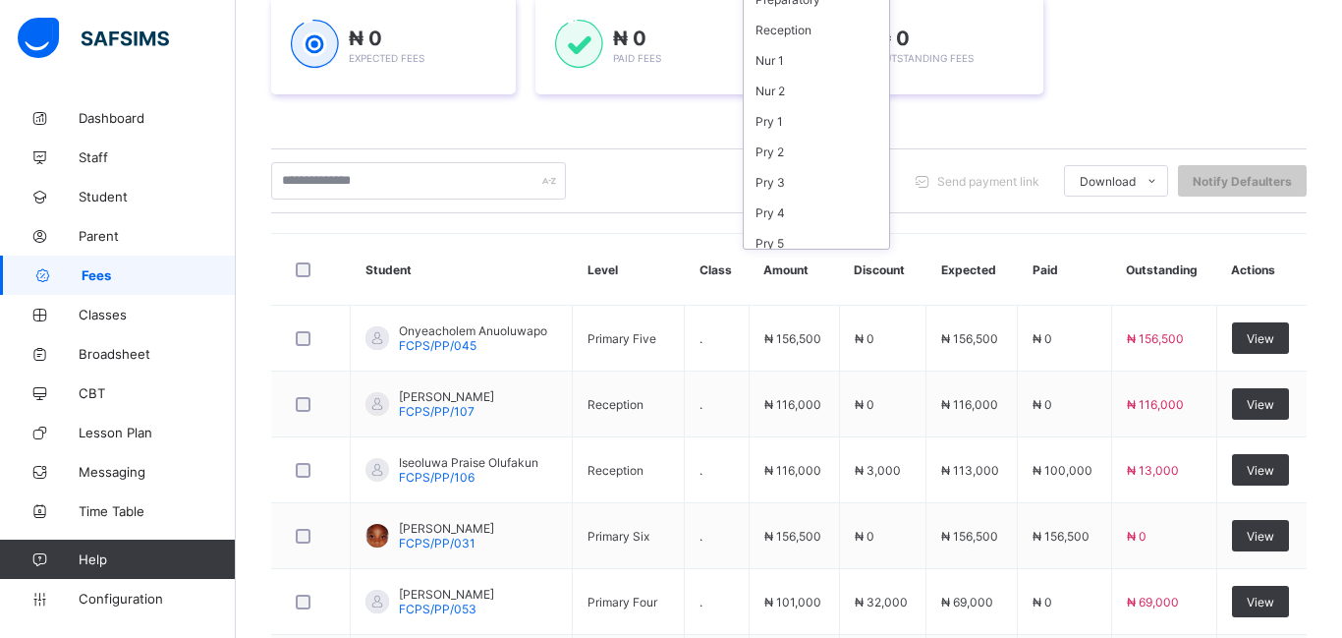
scroll to position [322, 0]
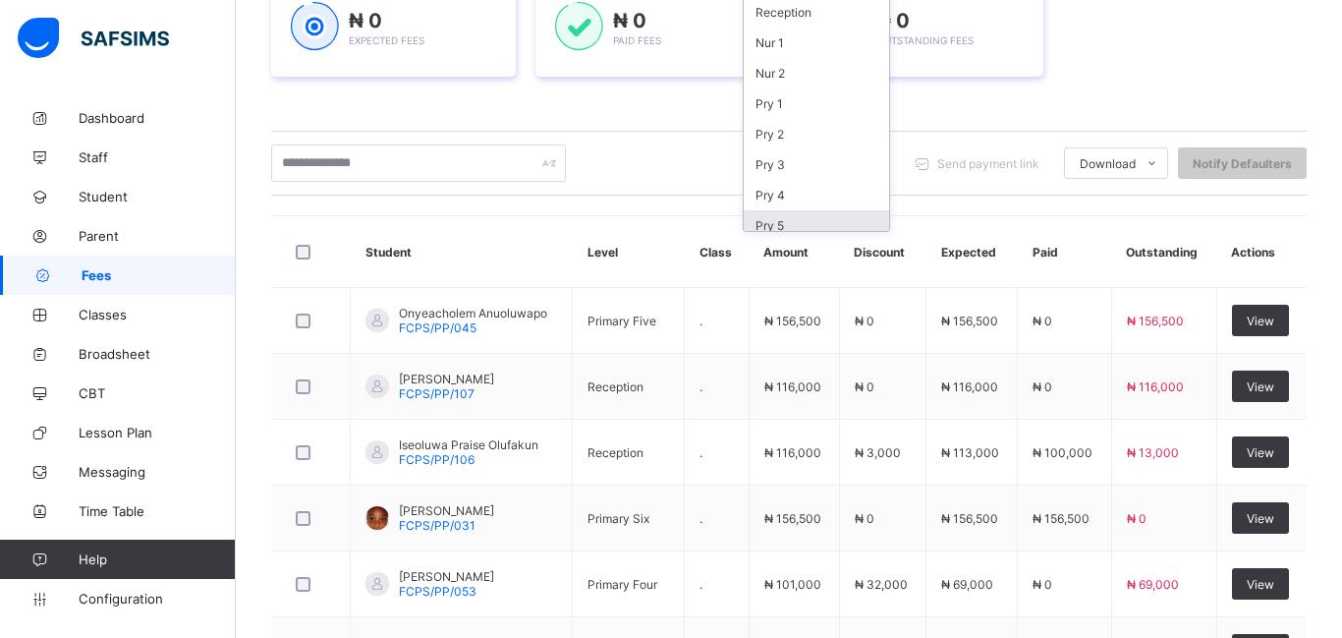
click at [825, 223] on div "Pry 5" at bounding box center [816, 225] width 145 height 30
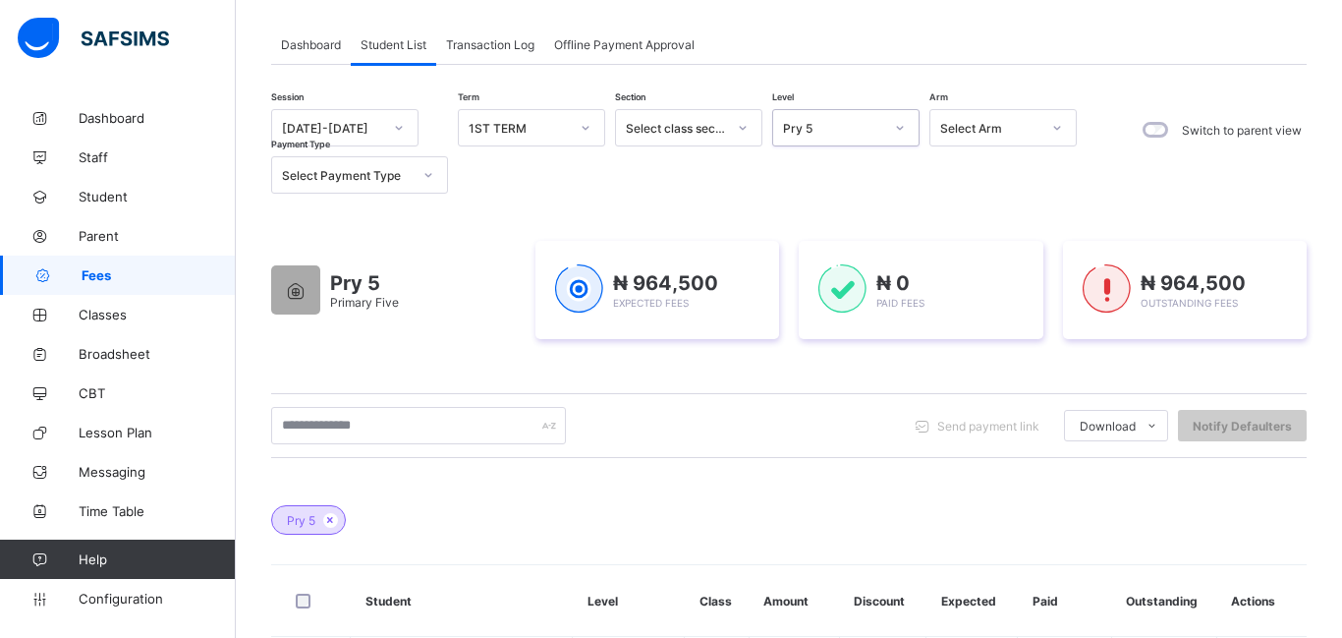
scroll to position [0, 0]
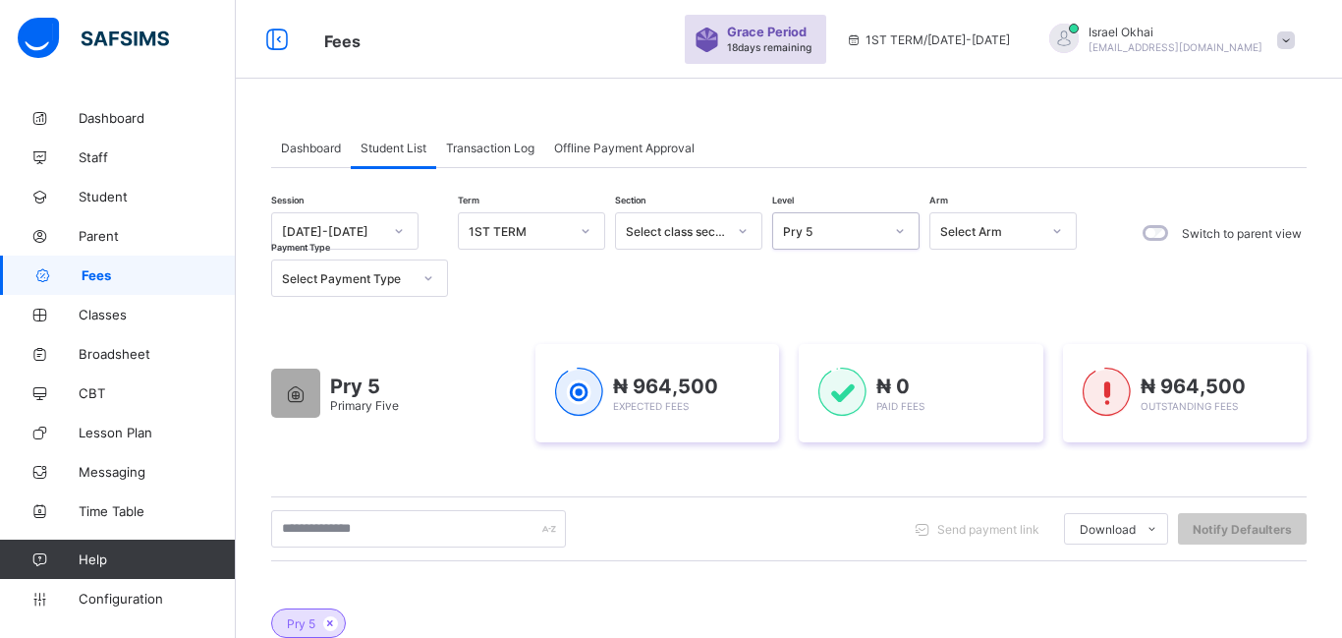
click at [877, 240] on div "Pry 5" at bounding box center [827, 231] width 108 height 28
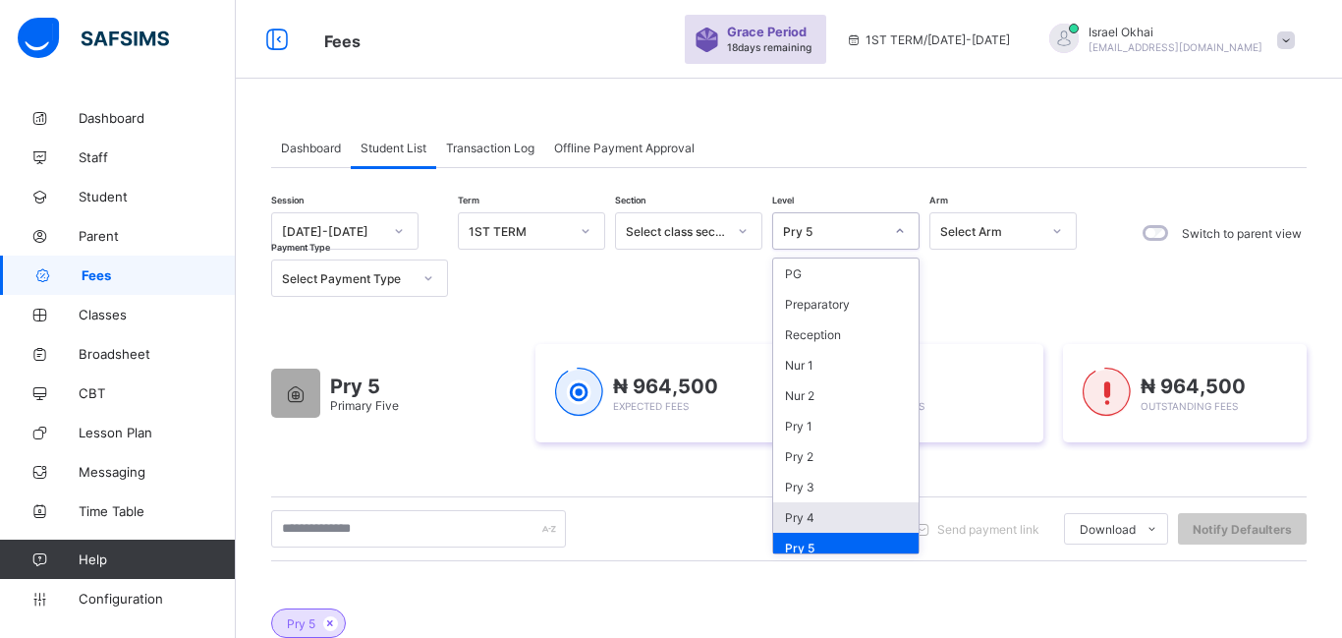
click at [849, 514] on div "Pry 4" at bounding box center [845, 517] width 145 height 30
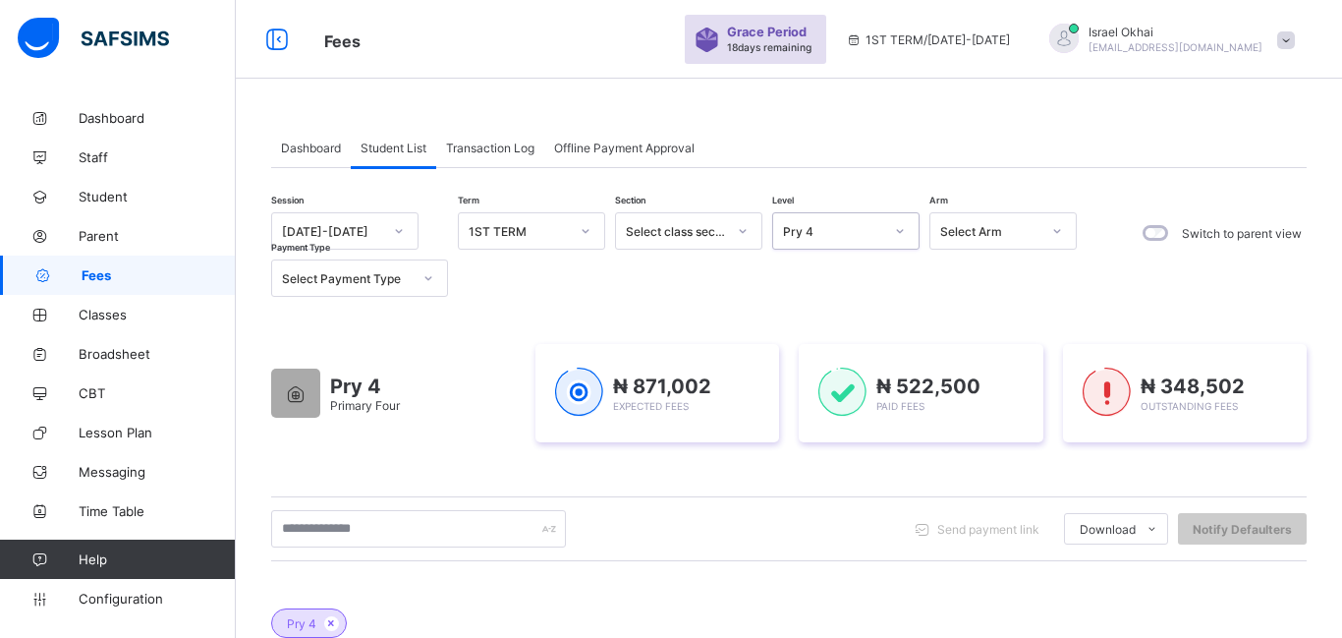
click at [876, 229] on div "Pry 4" at bounding box center [833, 231] width 100 height 15
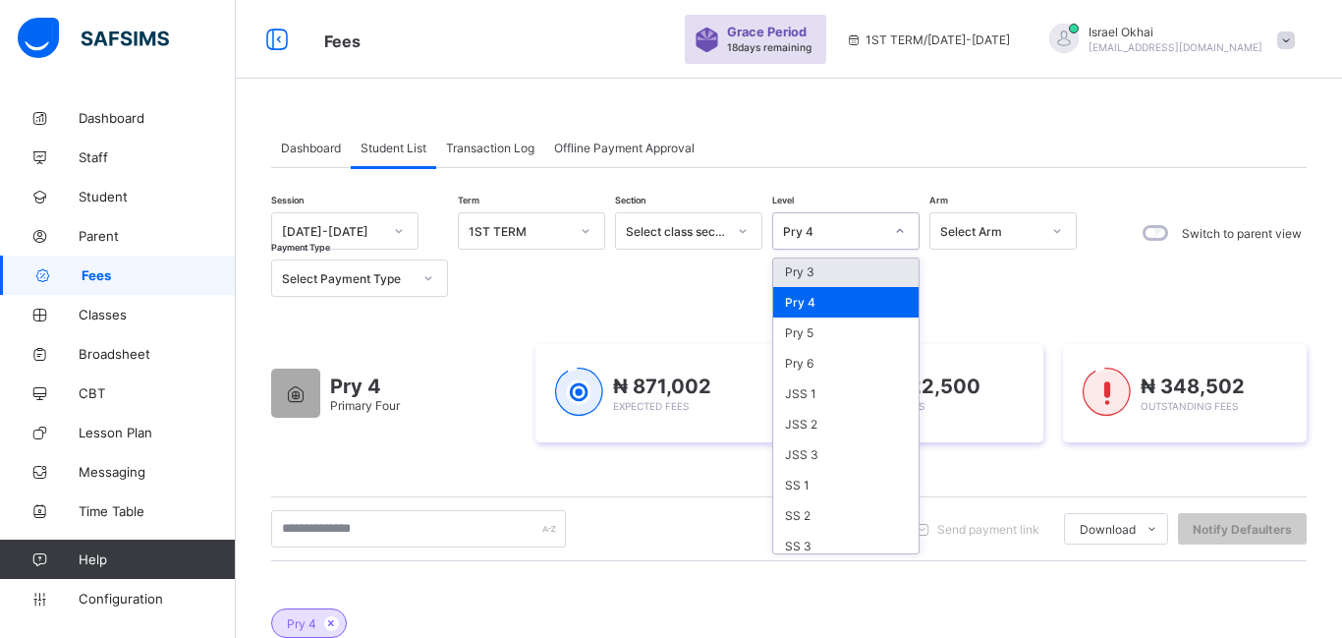
scroll to position [223, 0]
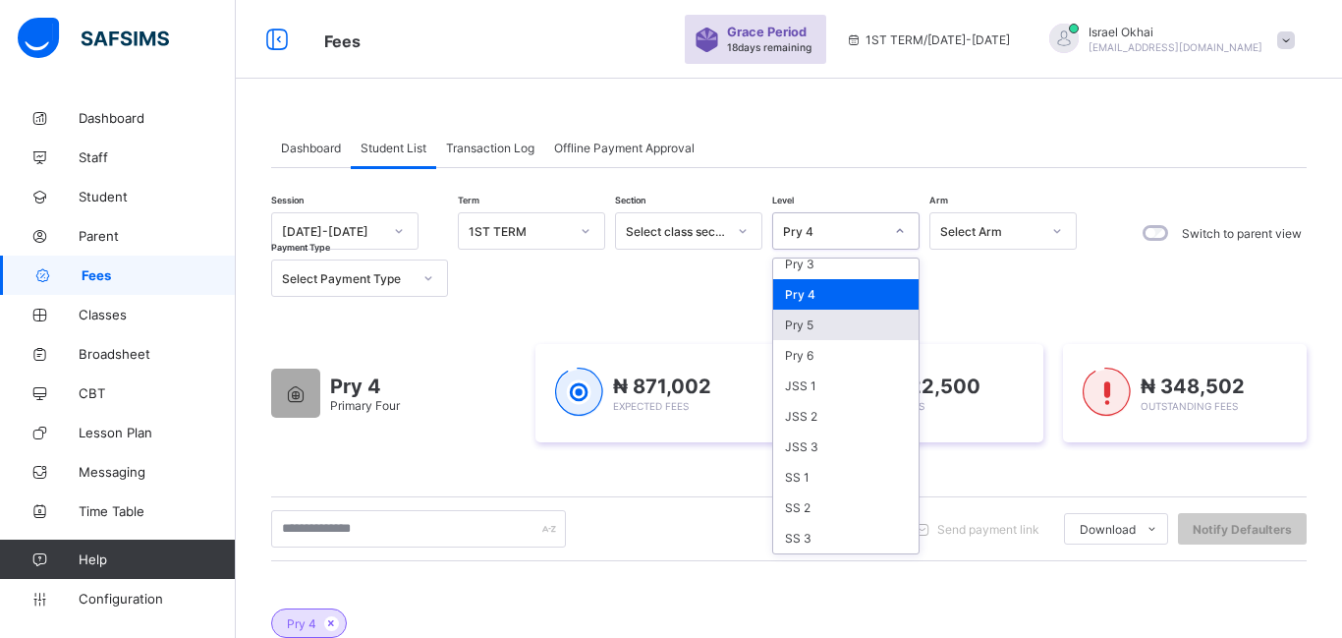
click at [847, 313] on div "Pry 5" at bounding box center [845, 325] width 145 height 30
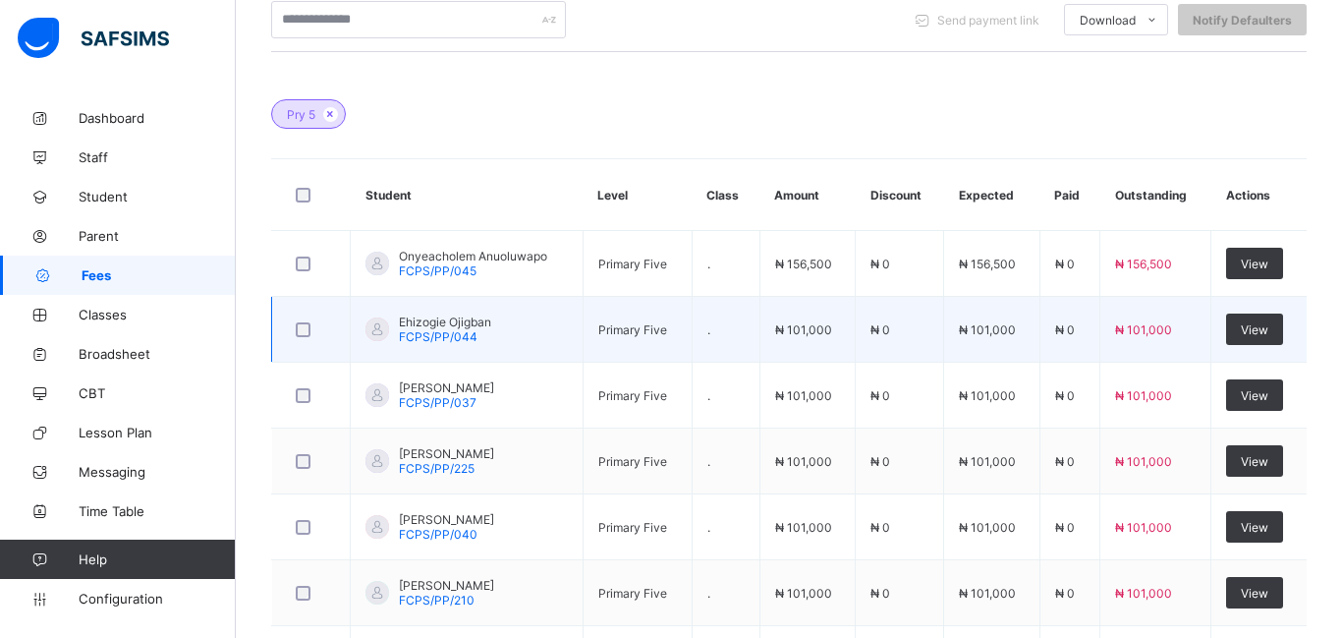
scroll to position [527, 0]
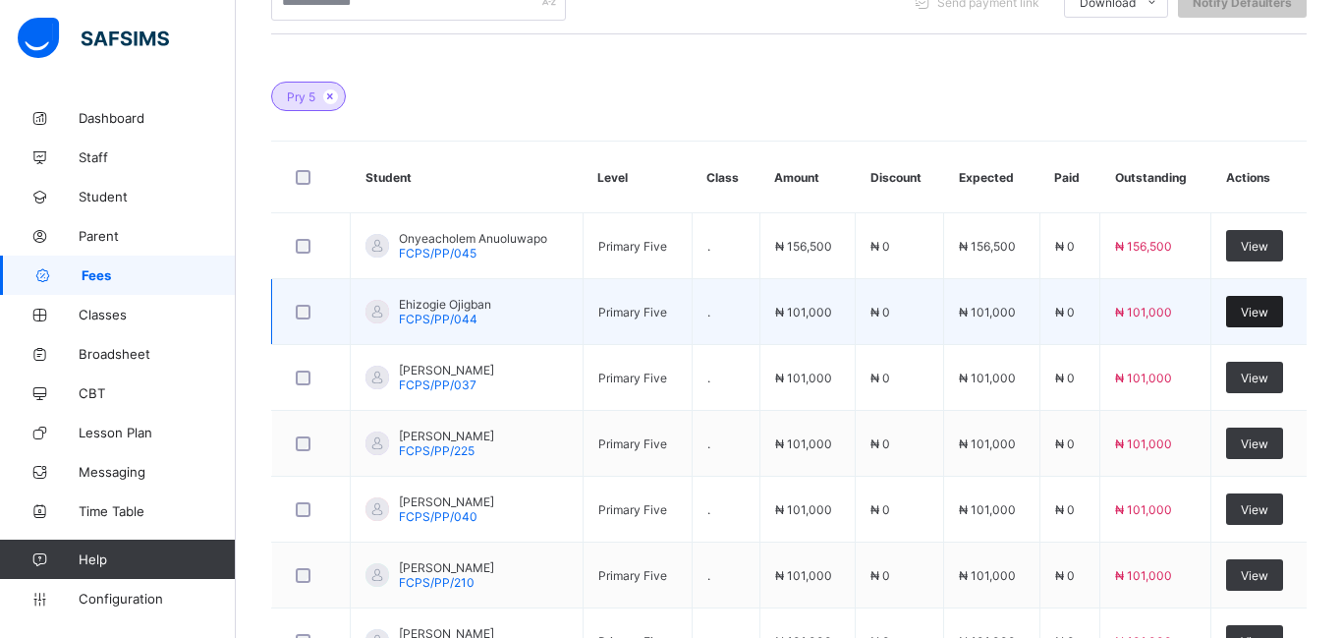
click at [1247, 320] on div "View" at bounding box center [1254, 311] width 57 height 31
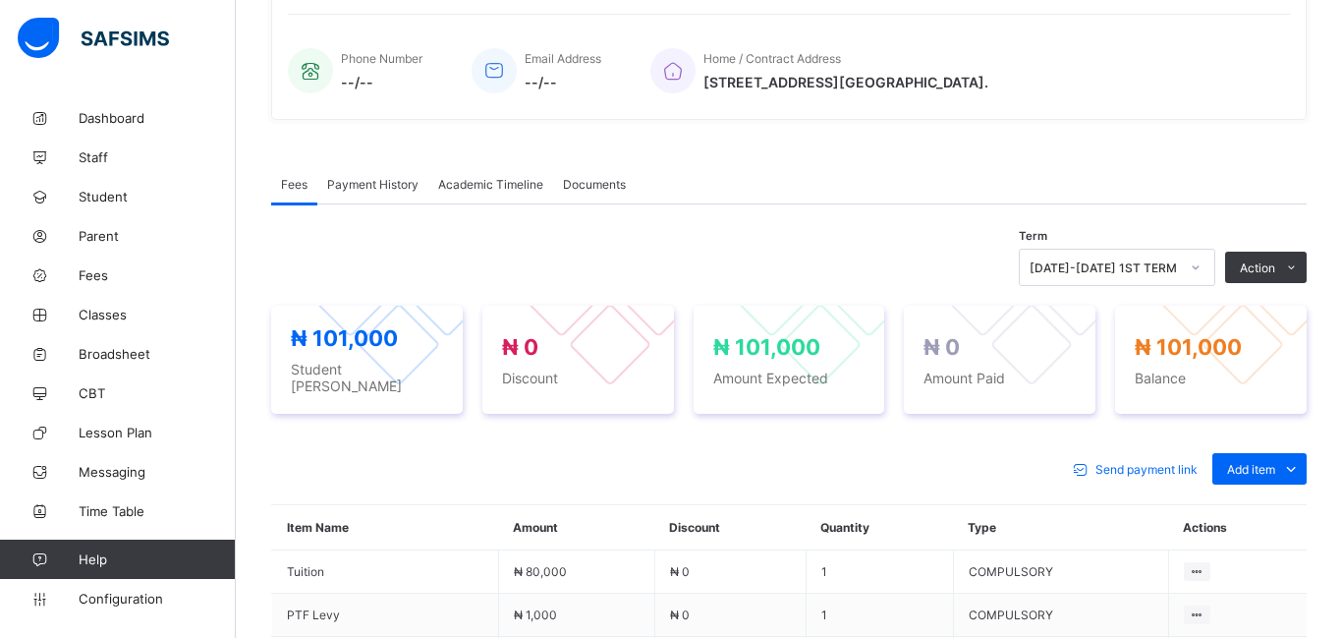
scroll to position [428, 0]
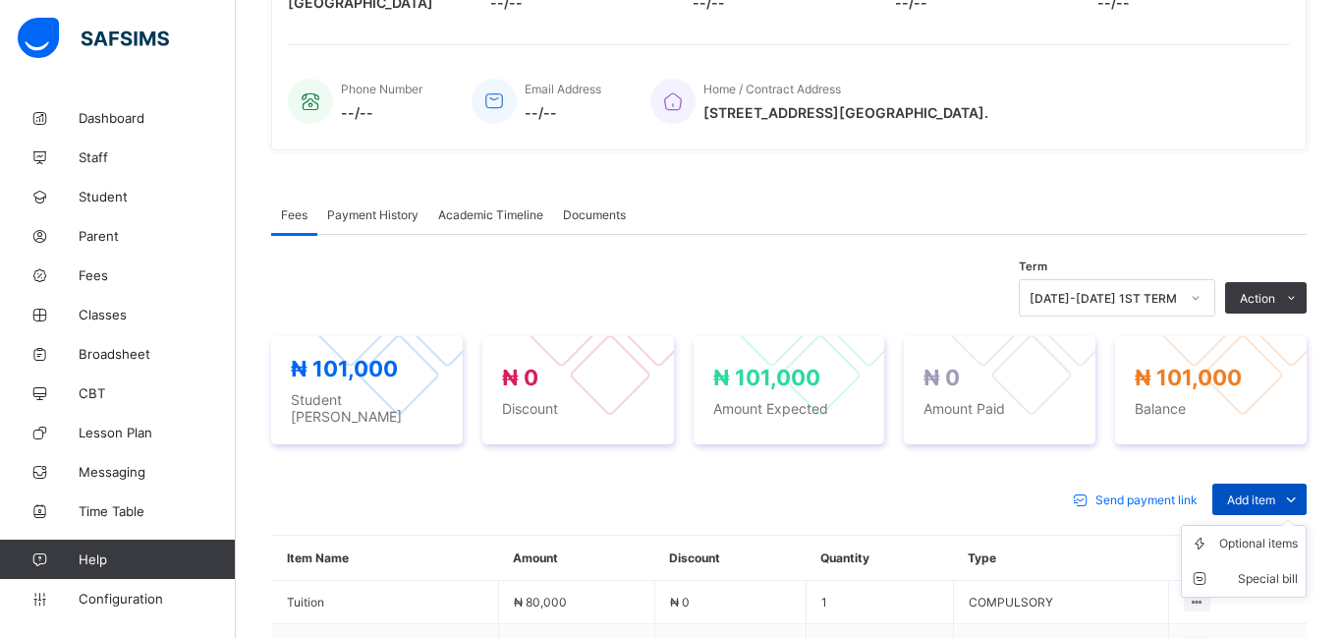
click at [1246, 492] on span "Add item" at bounding box center [1251, 499] width 48 height 15
click at [1243, 534] on div "Optional items" at bounding box center [1258, 544] width 79 height 20
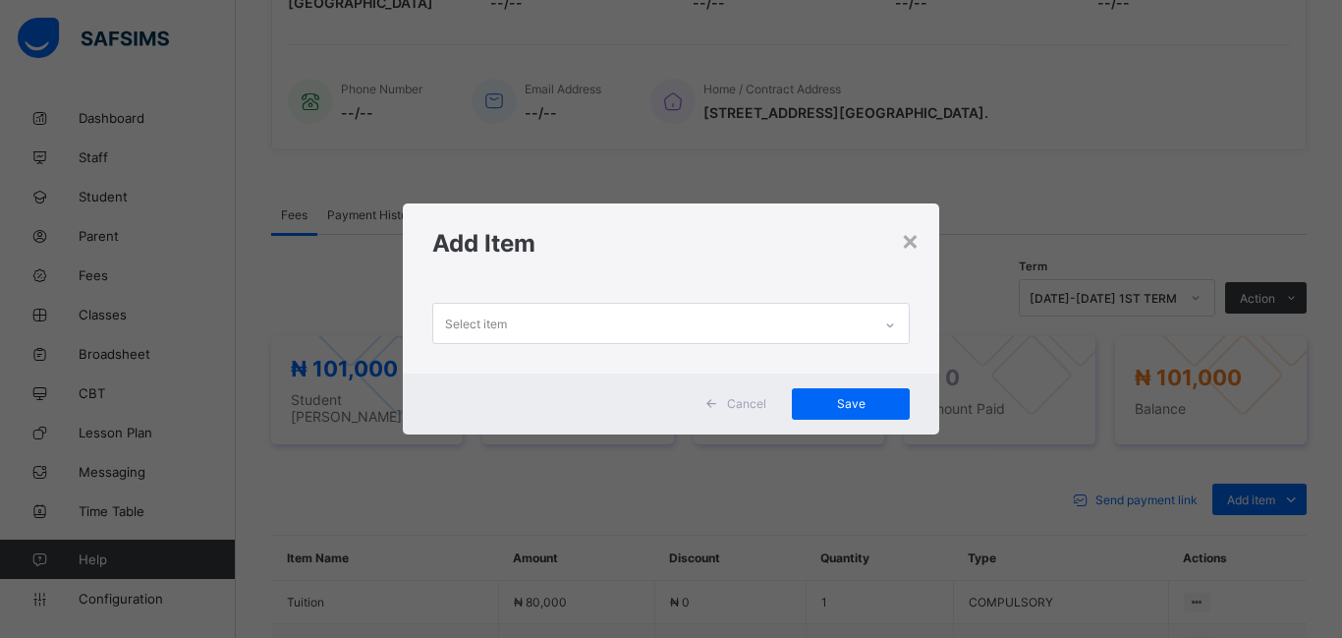
click at [459, 329] on div "Select item" at bounding box center [476, 323] width 62 height 37
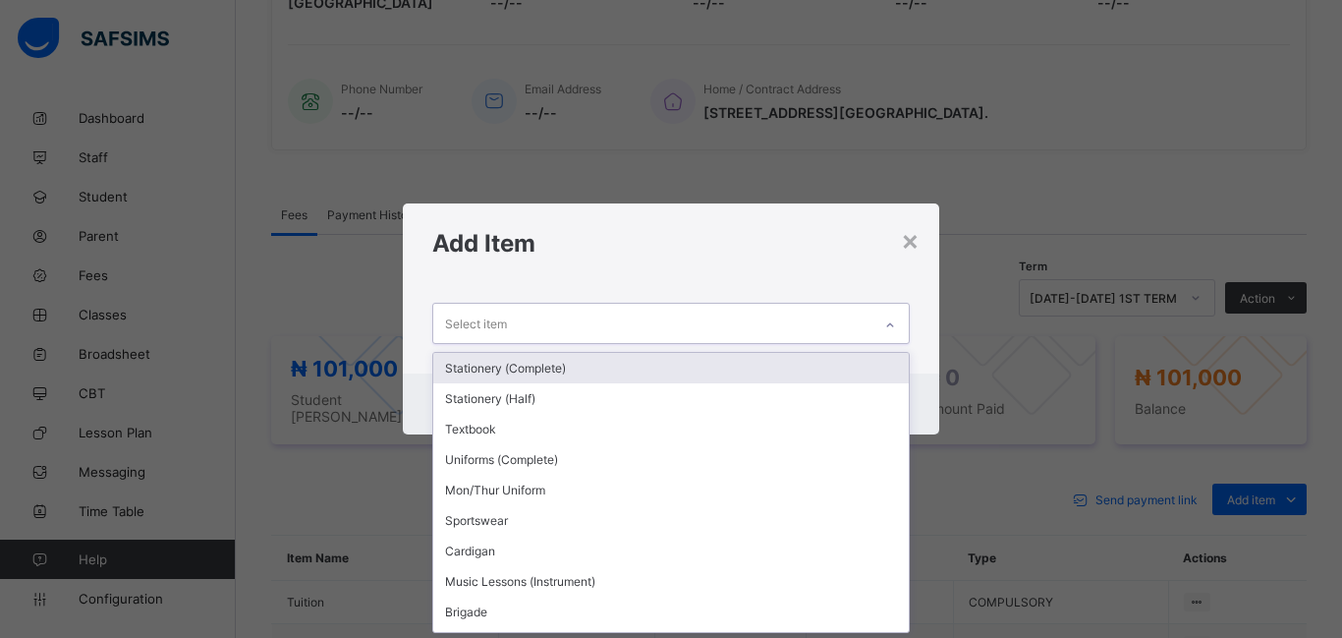
scroll to position [0, 0]
click at [479, 353] on div "Stationery (Complete)" at bounding box center [671, 368] width 476 height 30
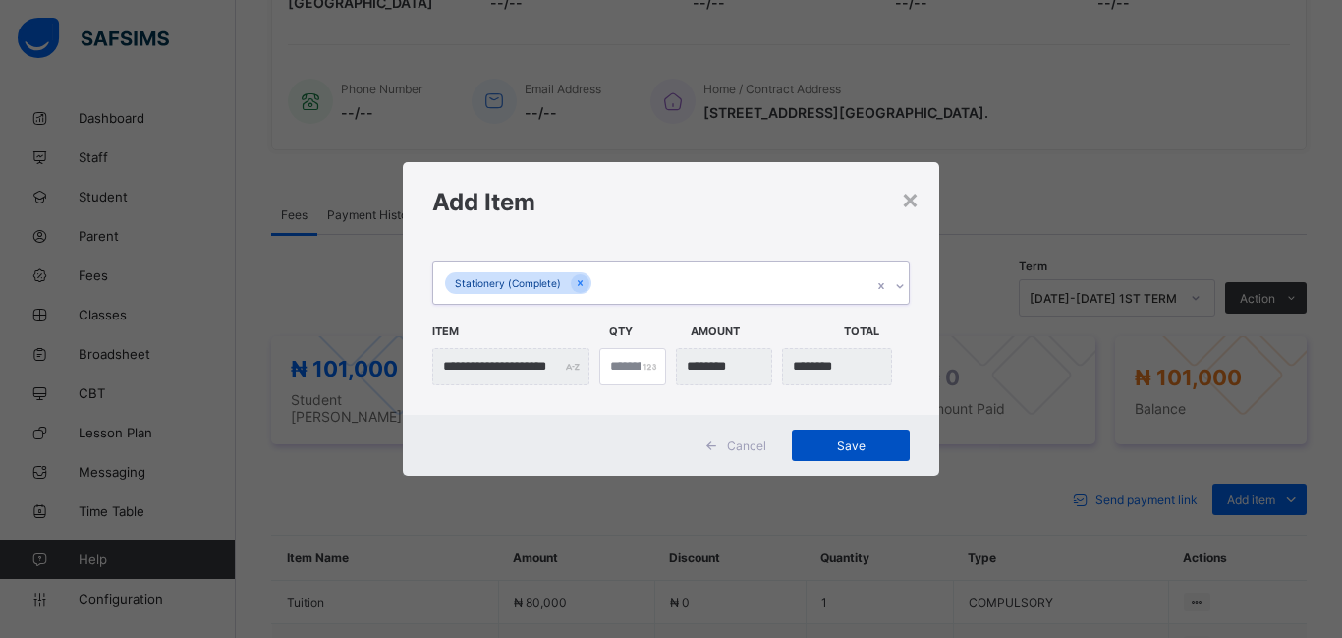
click at [844, 443] on span "Save" at bounding box center [851, 445] width 88 height 15
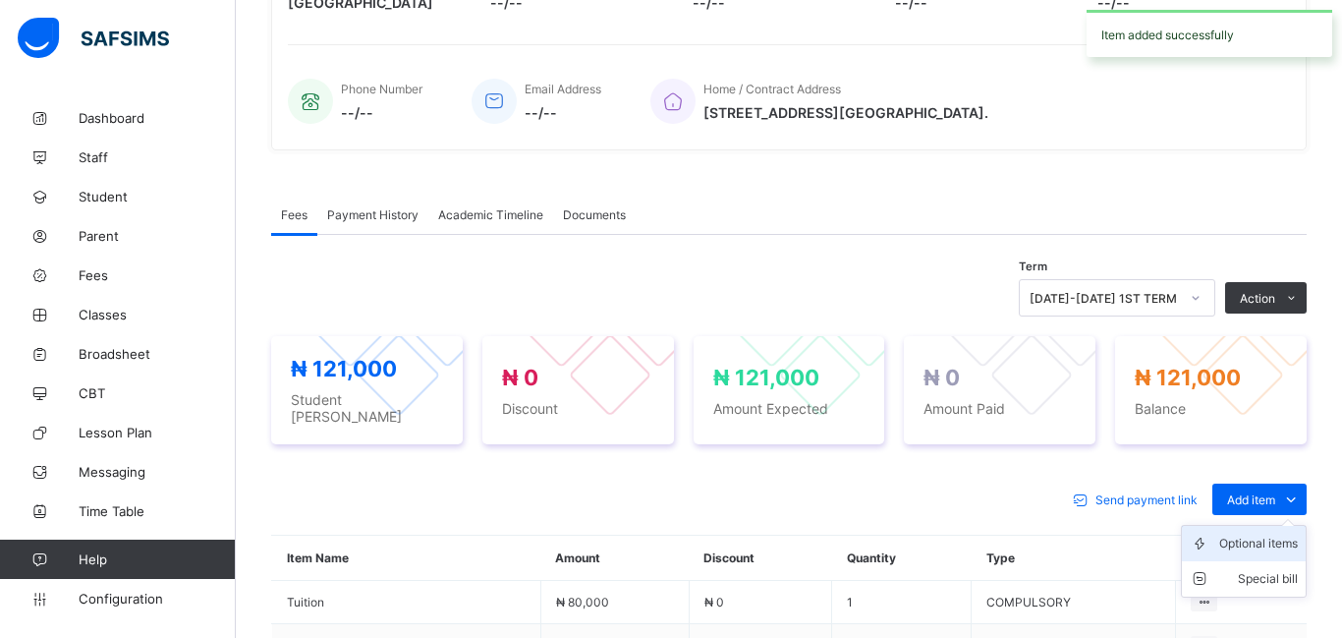
click at [1272, 536] on div "Optional items" at bounding box center [1258, 544] width 79 height 20
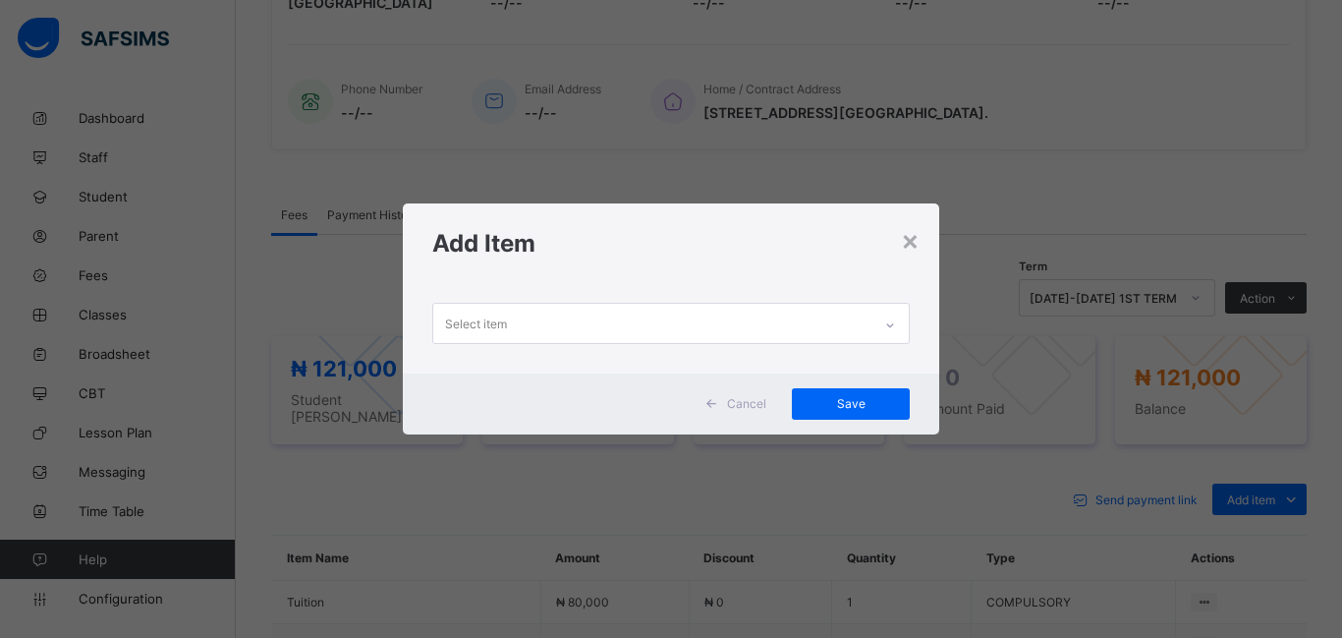
click at [459, 331] on div "Select item" at bounding box center [476, 323] width 62 height 37
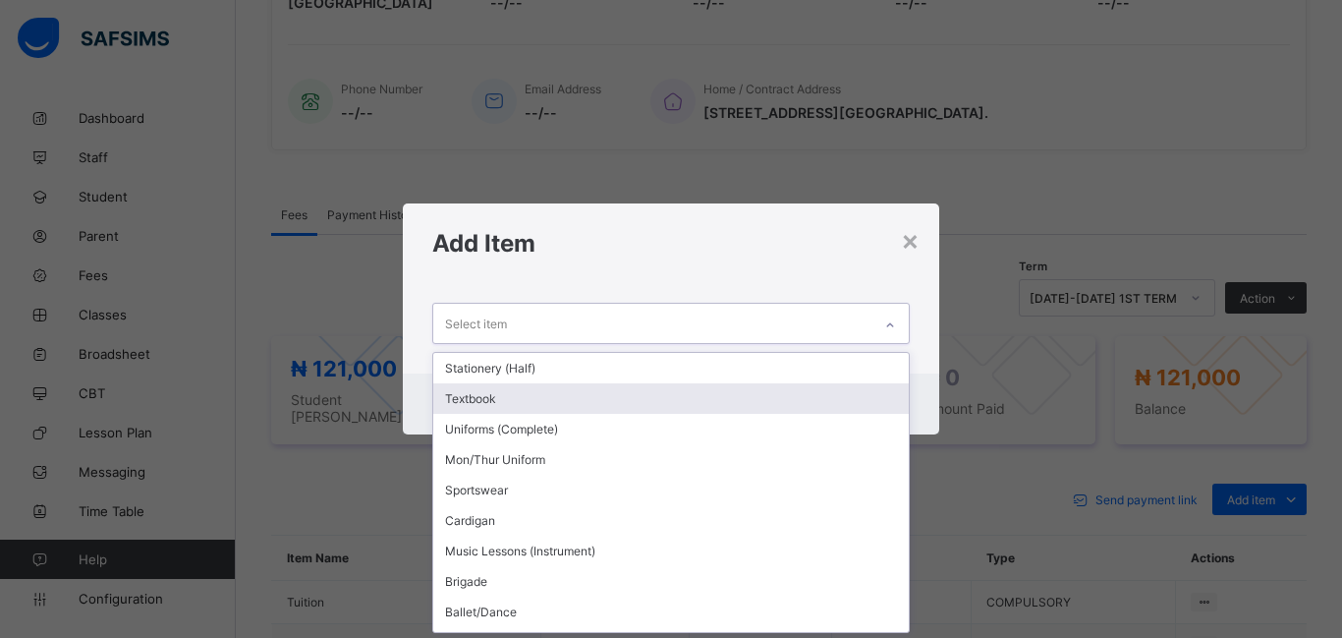
click at [513, 392] on div "Textbook" at bounding box center [671, 398] width 476 height 30
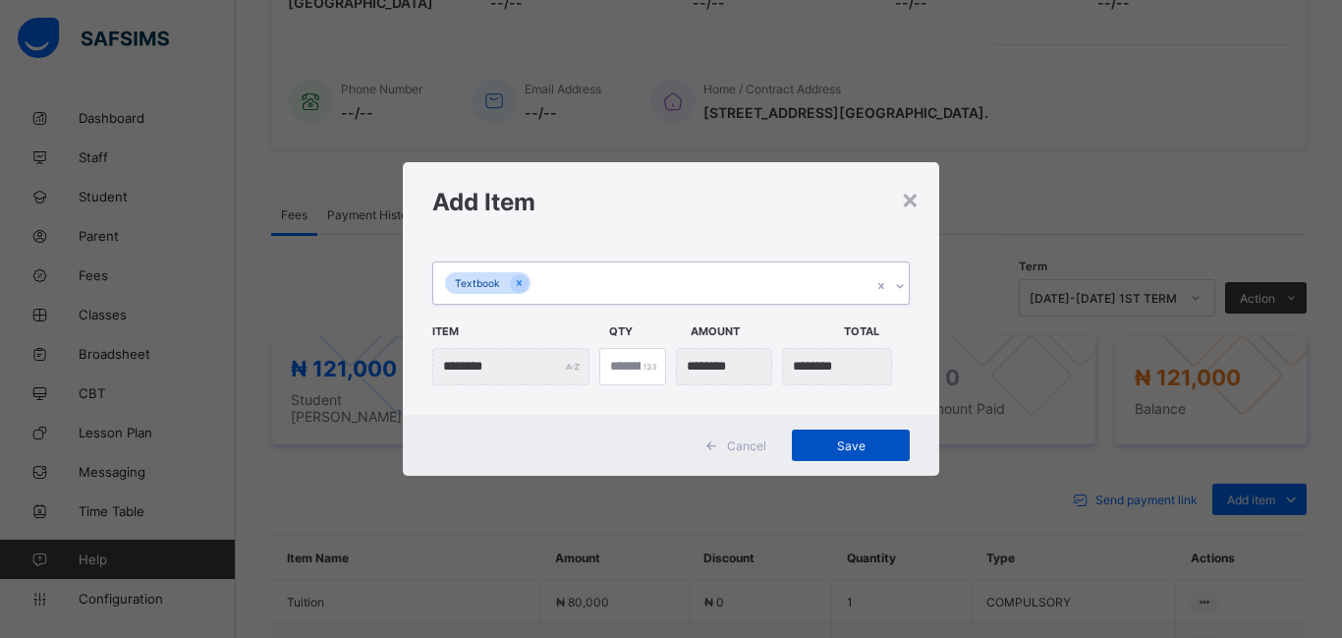
click at [836, 438] on span "Save" at bounding box center [851, 445] width 88 height 15
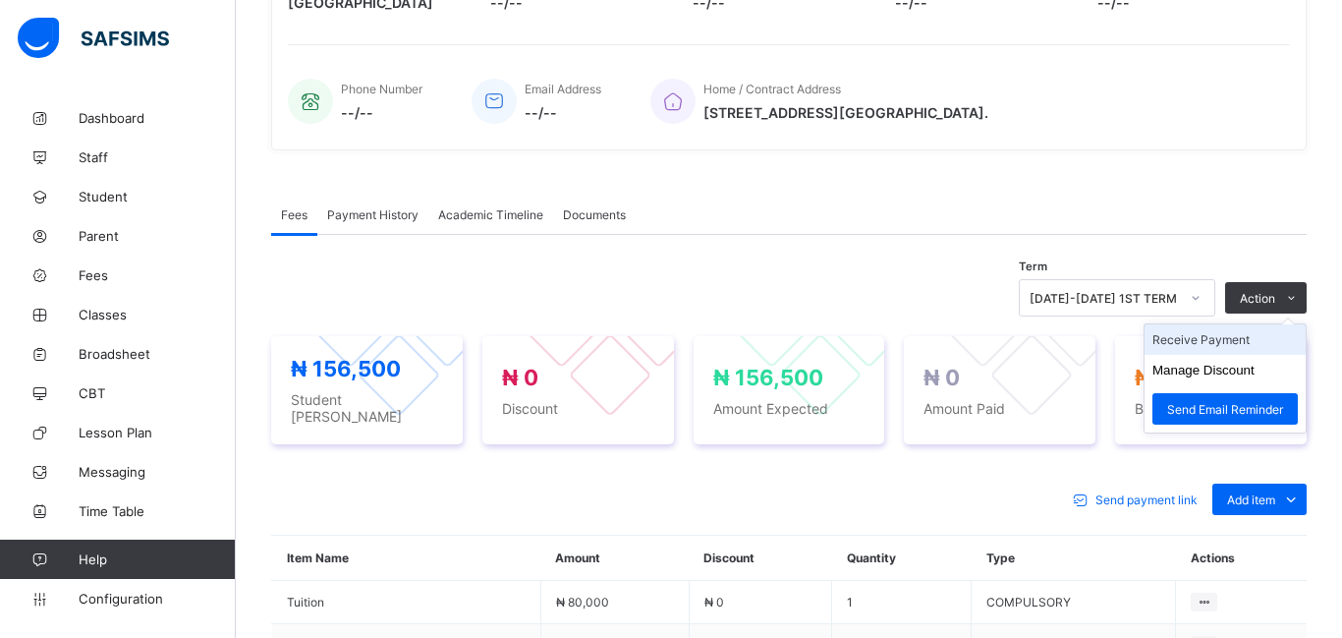
click at [1218, 339] on li "Receive Payment" at bounding box center [1225, 339] width 161 height 30
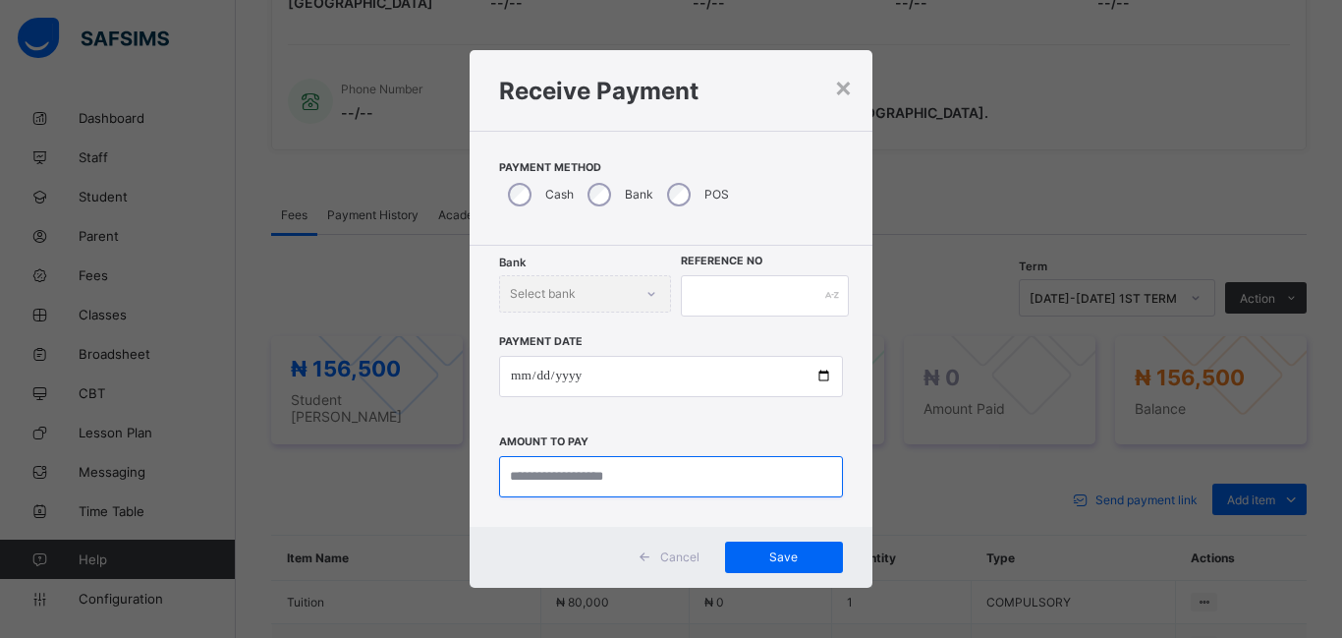
click at [512, 484] on input "currency" at bounding box center [671, 476] width 344 height 41
type input "*********"
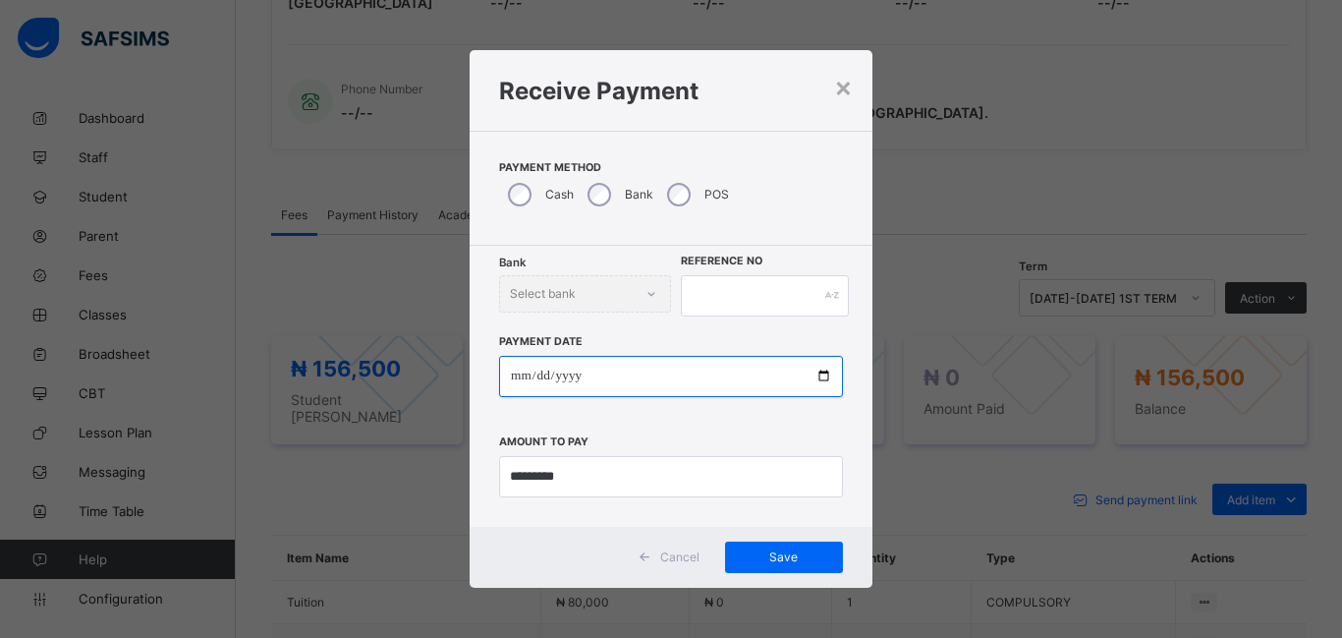
click at [515, 382] on input "date" at bounding box center [671, 376] width 344 height 41
type input "**********"
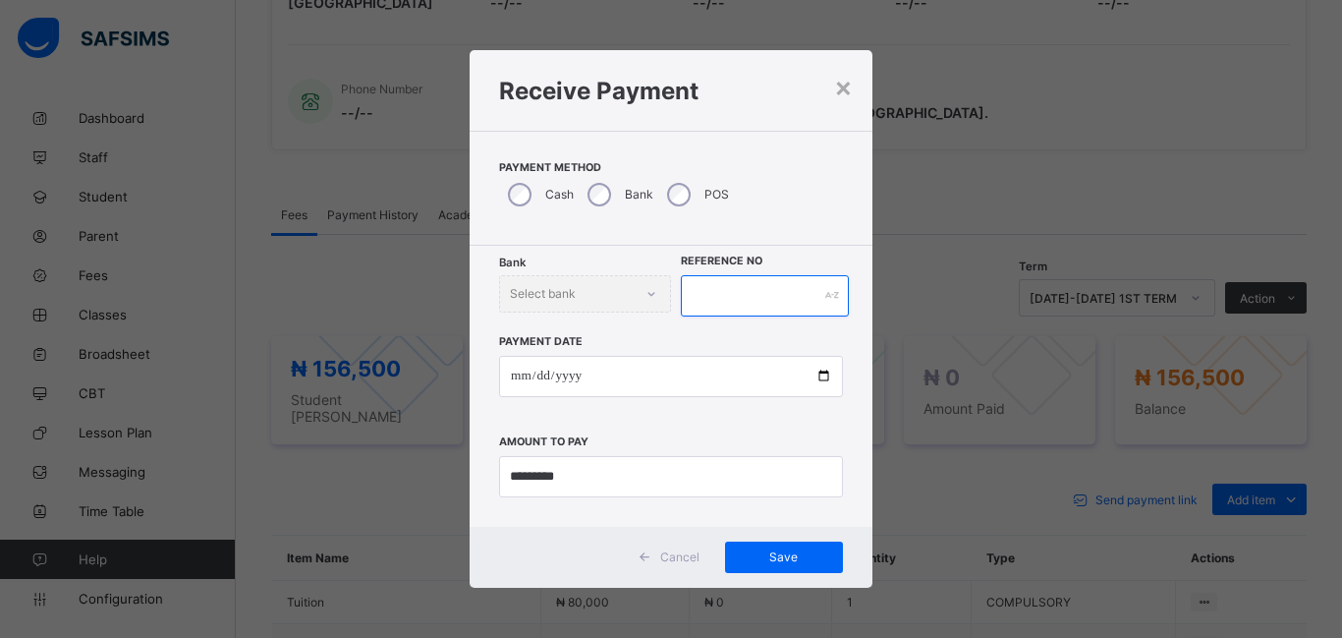
click at [694, 305] on input "text" at bounding box center [765, 295] width 168 height 41
type input "*****"
click at [774, 551] on span "Save" at bounding box center [784, 556] width 88 height 15
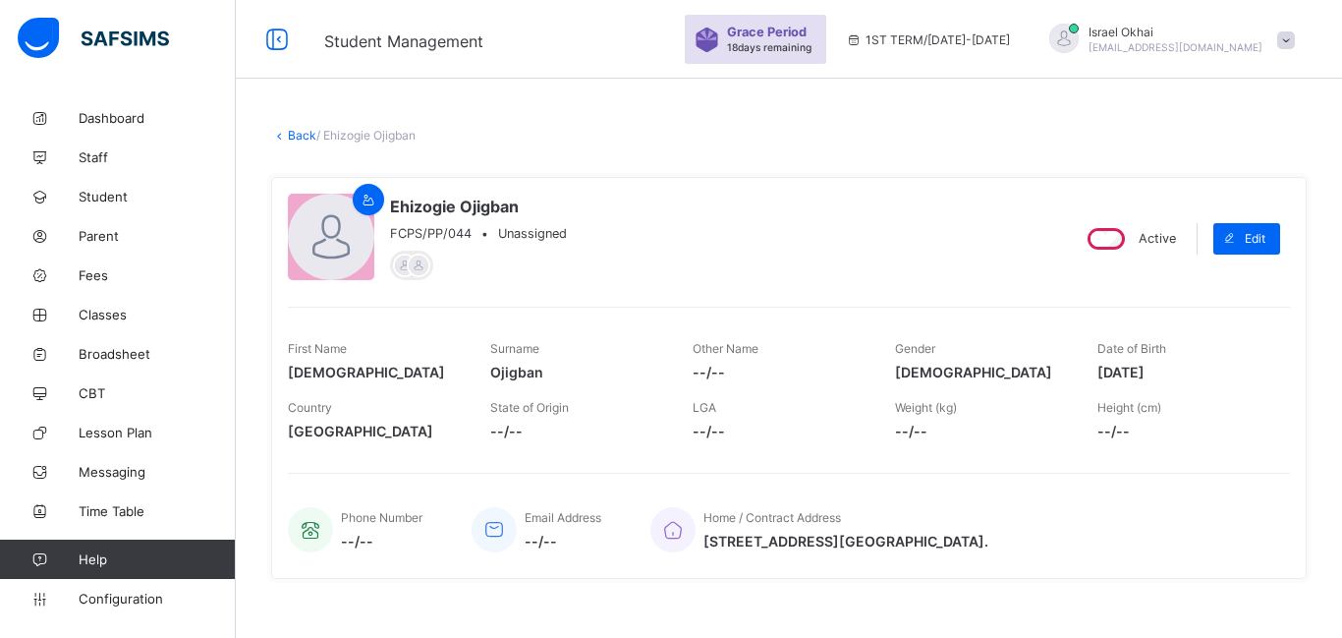
click at [300, 141] on link "Back" at bounding box center [302, 135] width 28 height 15
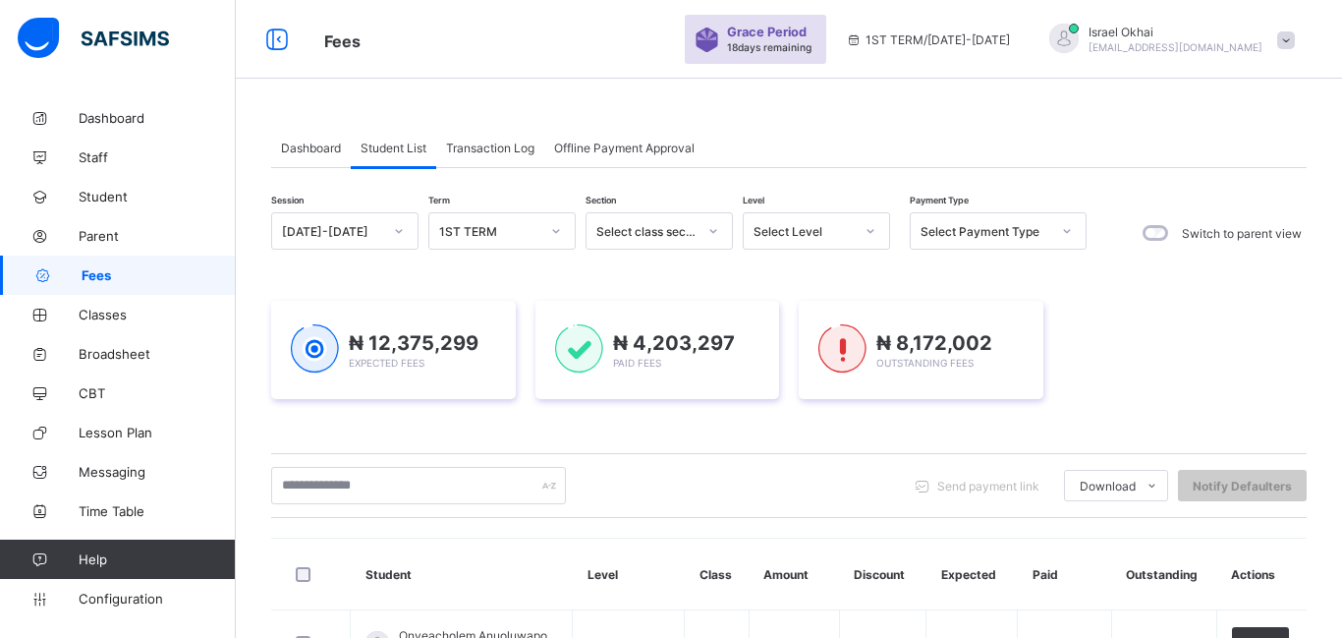
click at [834, 234] on div "Select Level" at bounding box center [804, 231] width 100 height 15
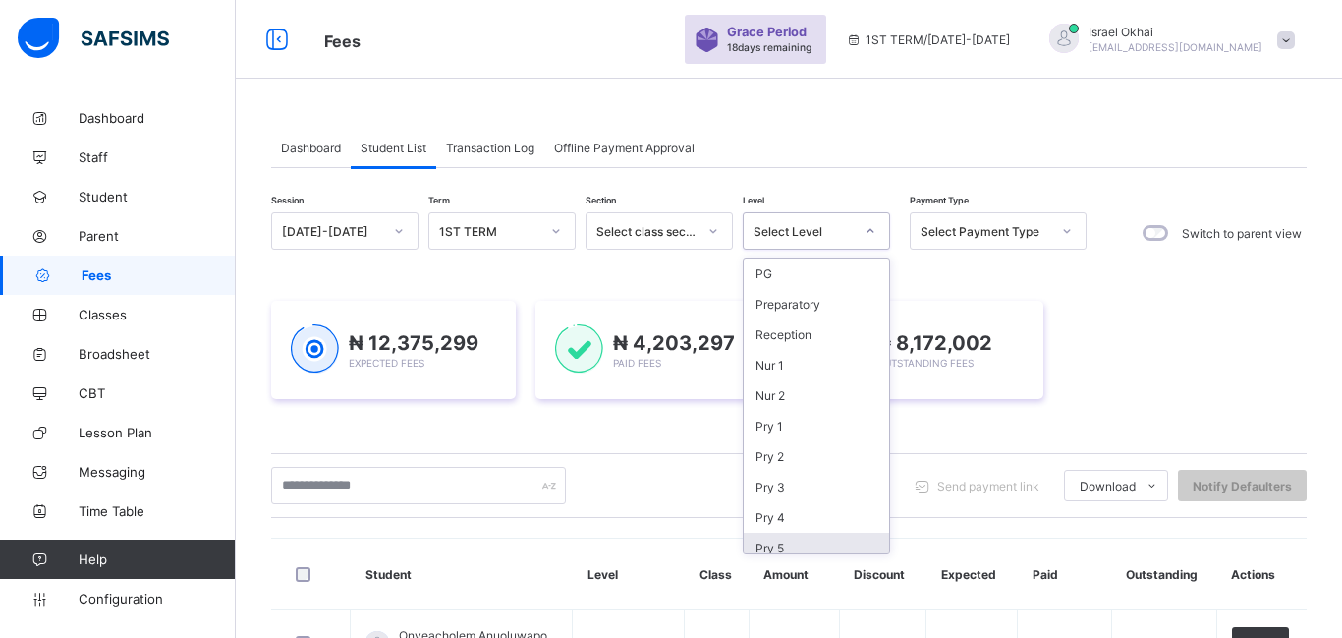
click at [826, 552] on div "Pry 5" at bounding box center [816, 548] width 145 height 30
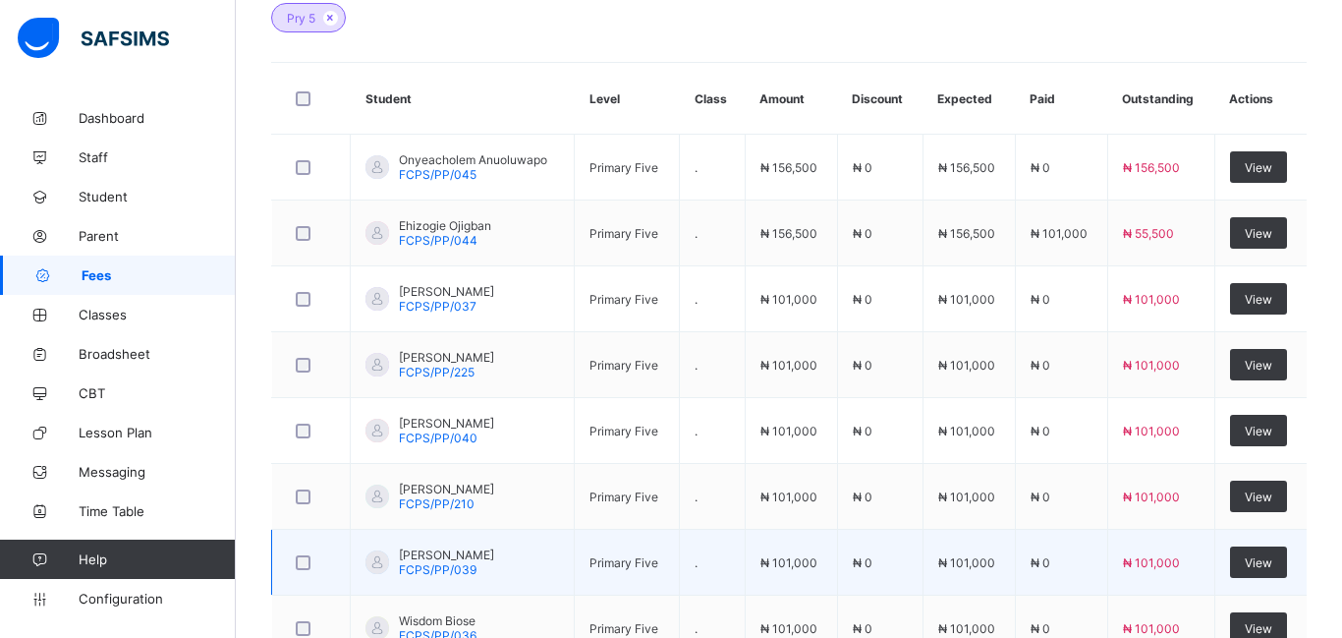
scroll to position [607, 0]
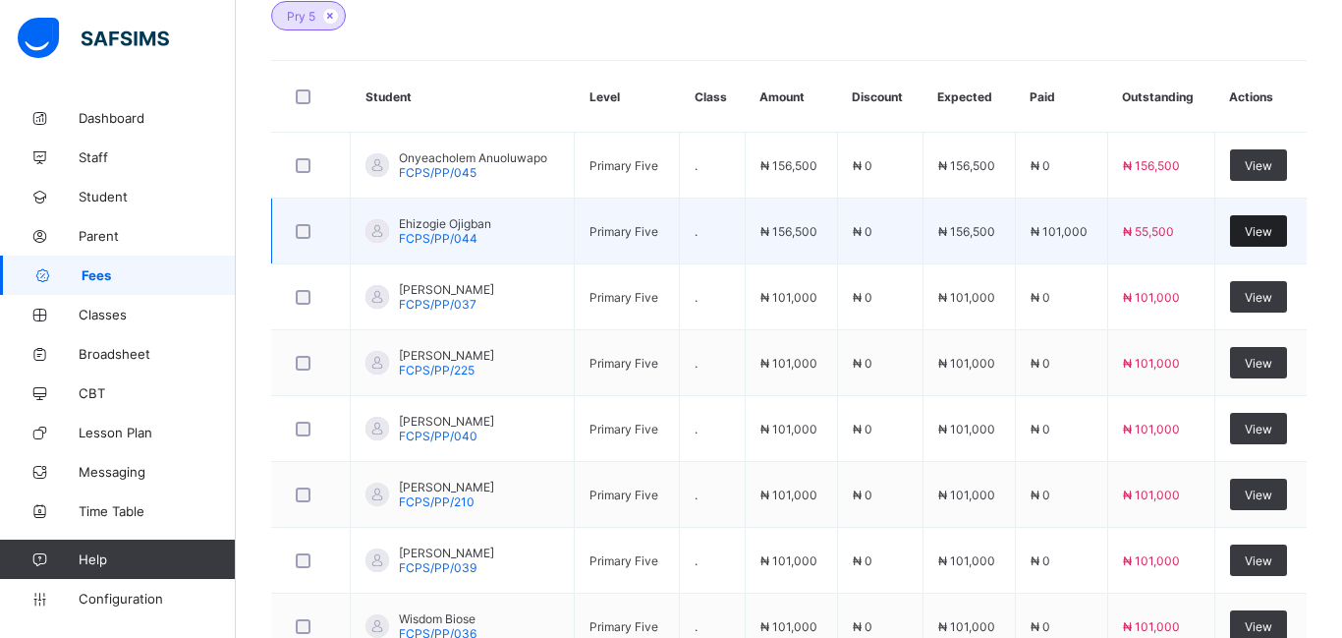
click at [1261, 233] on span "View" at bounding box center [1259, 231] width 28 height 15
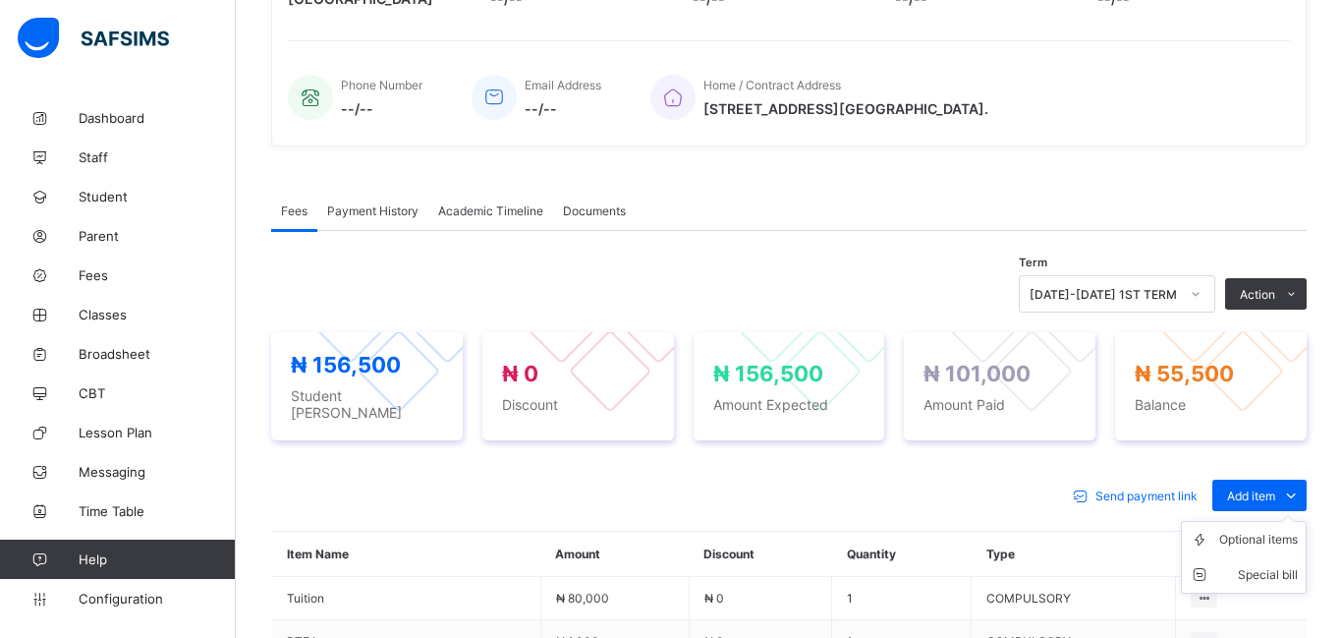
scroll to position [607, 0]
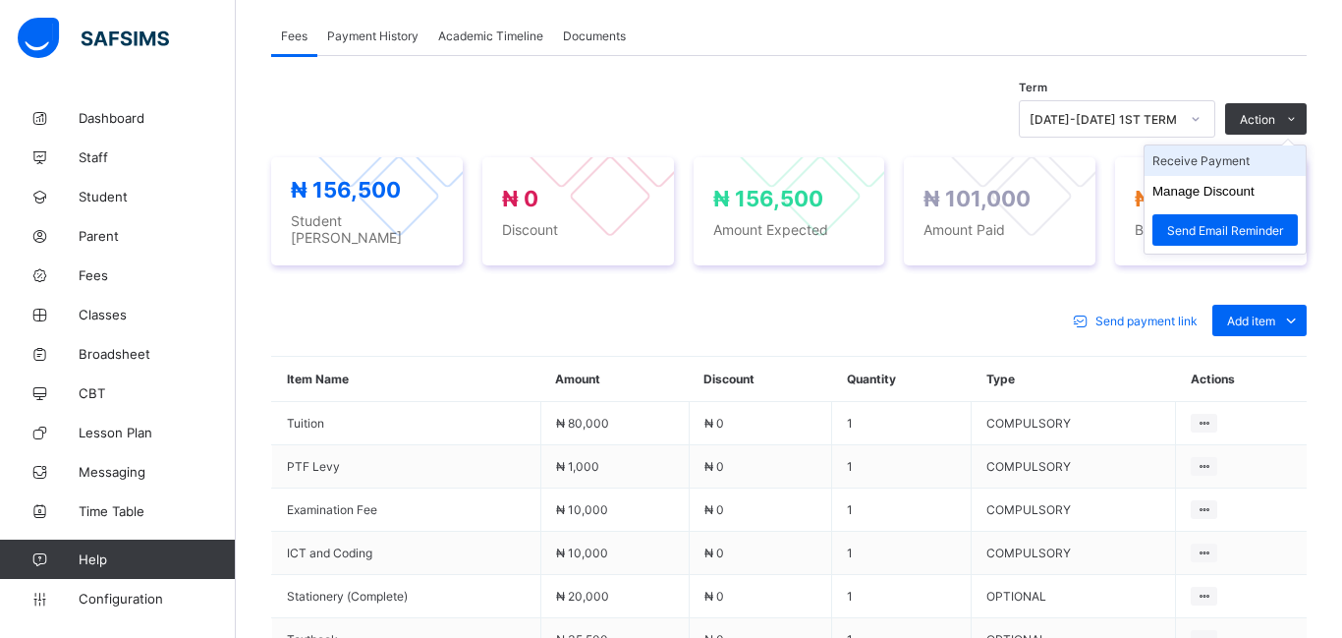
click at [1230, 156] on li "Receive Payment" at bounding box center [1225, 160] width 161 height 30
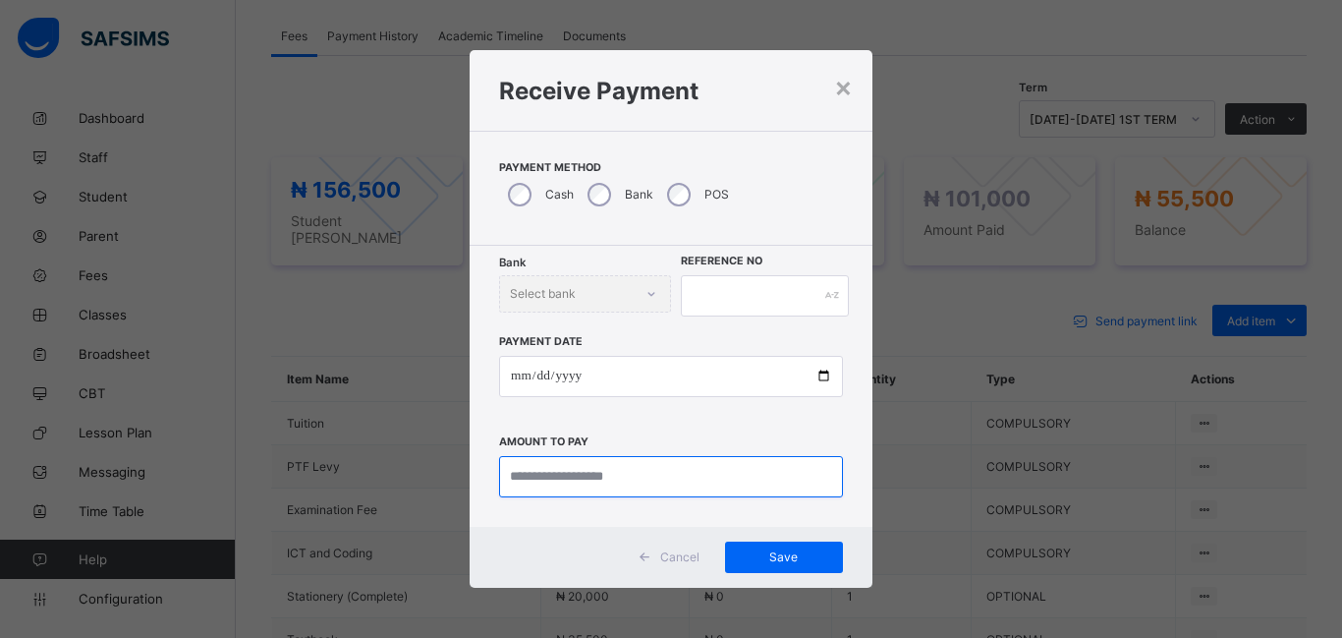
click at [595, 474] on input "currency" at bounding box center [671, 476] width 344 height 41
type input "********"
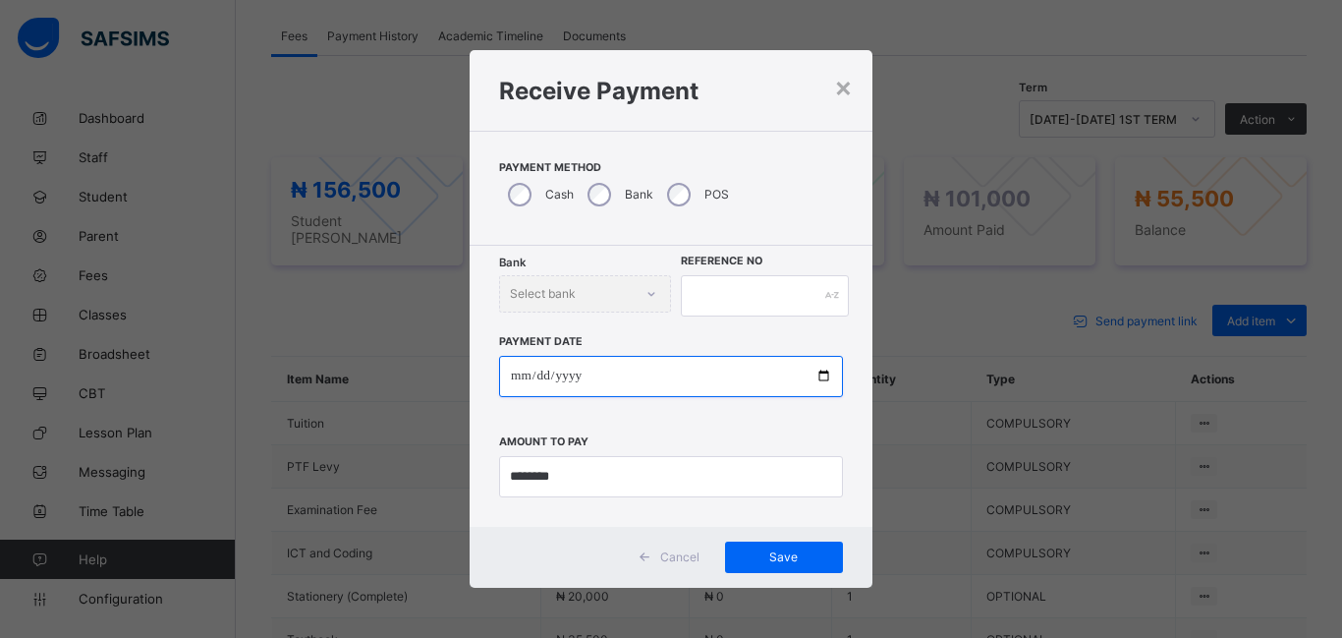
click at [515, 380] on input "date" at bounding box center [671, 376] width 344 height 41
type input "**********"
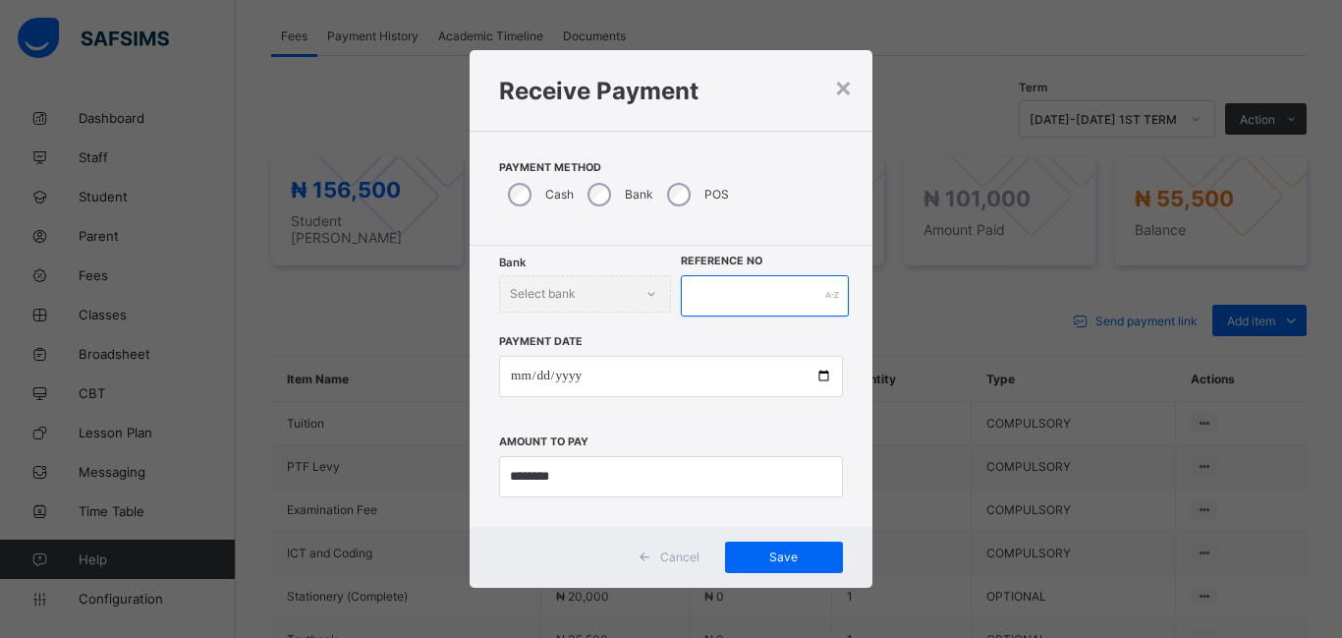
click at [705, 290] on input "text" at bounding box center [765, 295] width 168 height 41
type input "******"
click at [802, 564] on div "Save" at bounding box center [784, 556] width 118 height 31
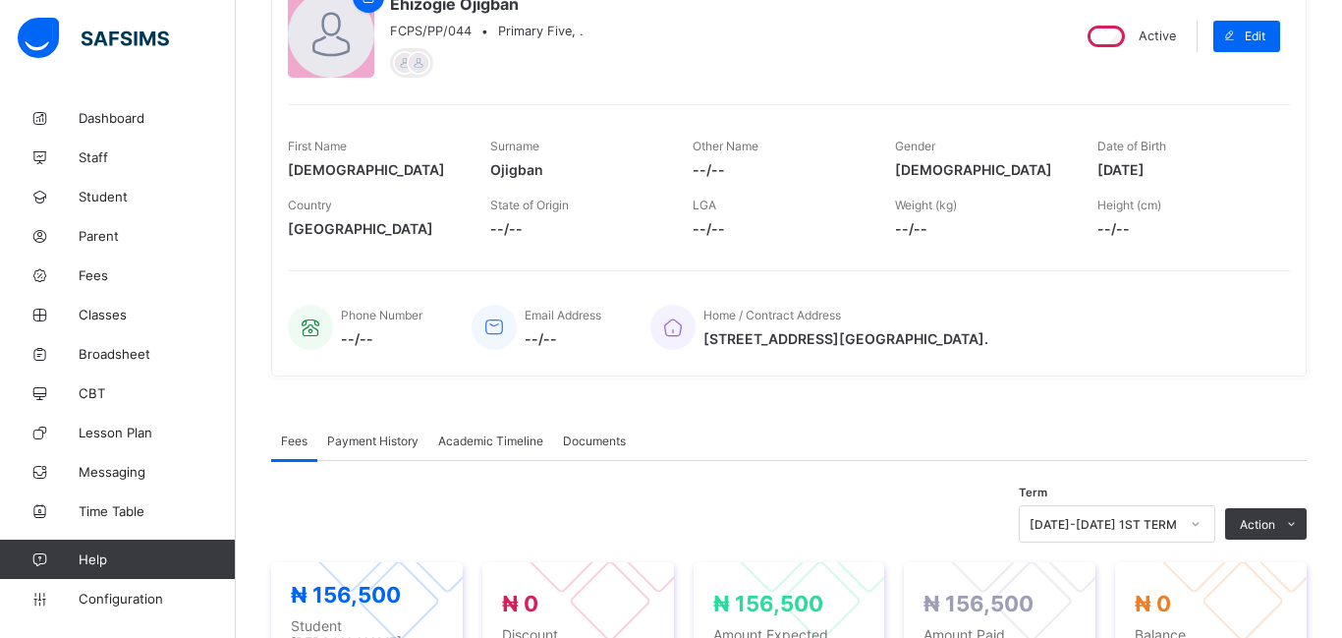
scroll to position [0, 0]
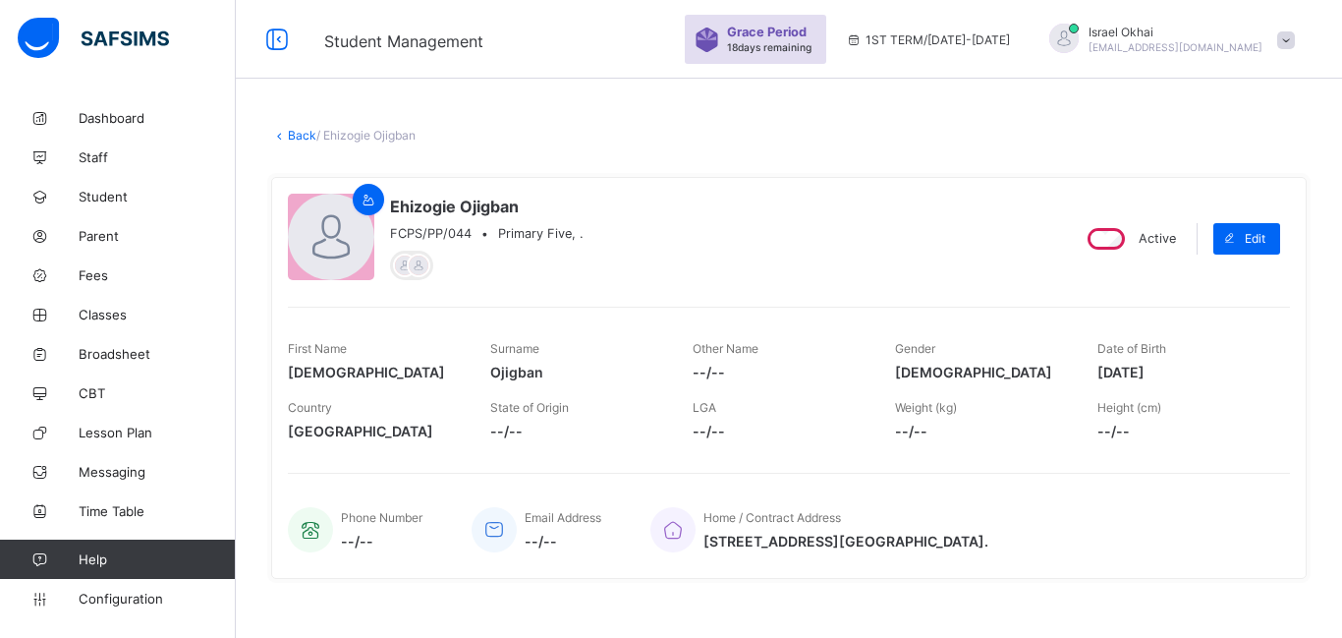
click at [302, 139] on link "Back" at bounding box center [302, 135] width 28 height 15
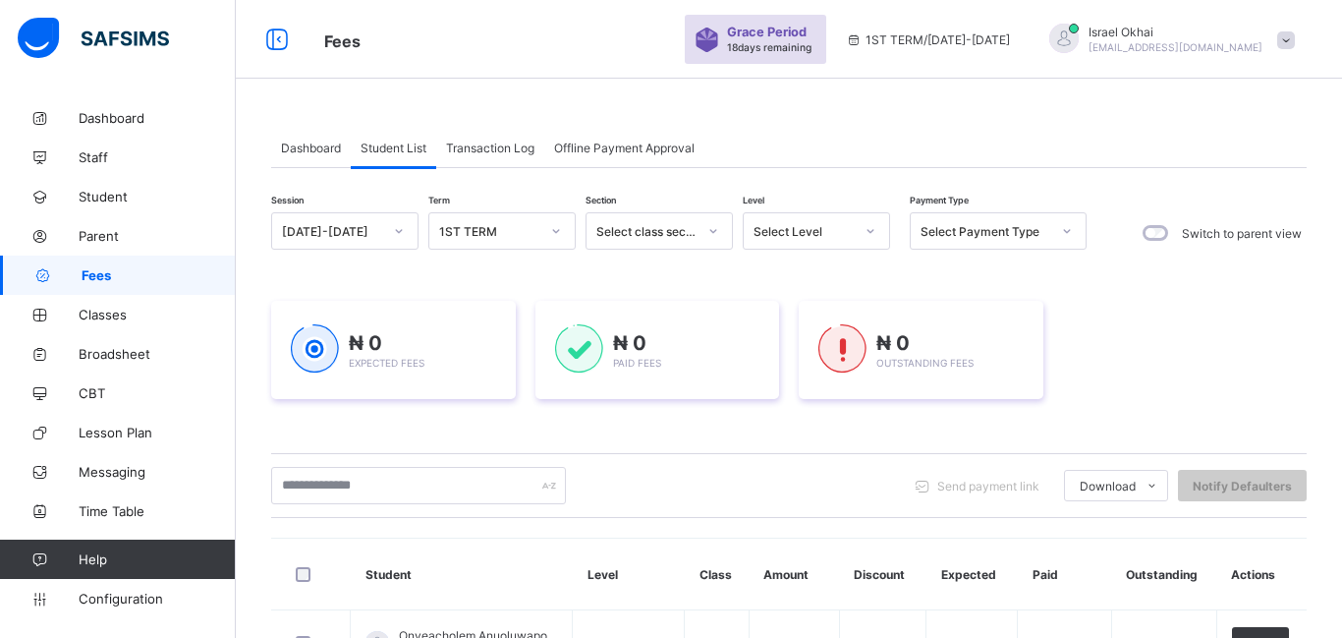
click at [809, 237] on div "Select Level" at bounding box center [804, 231] width 100 height 15
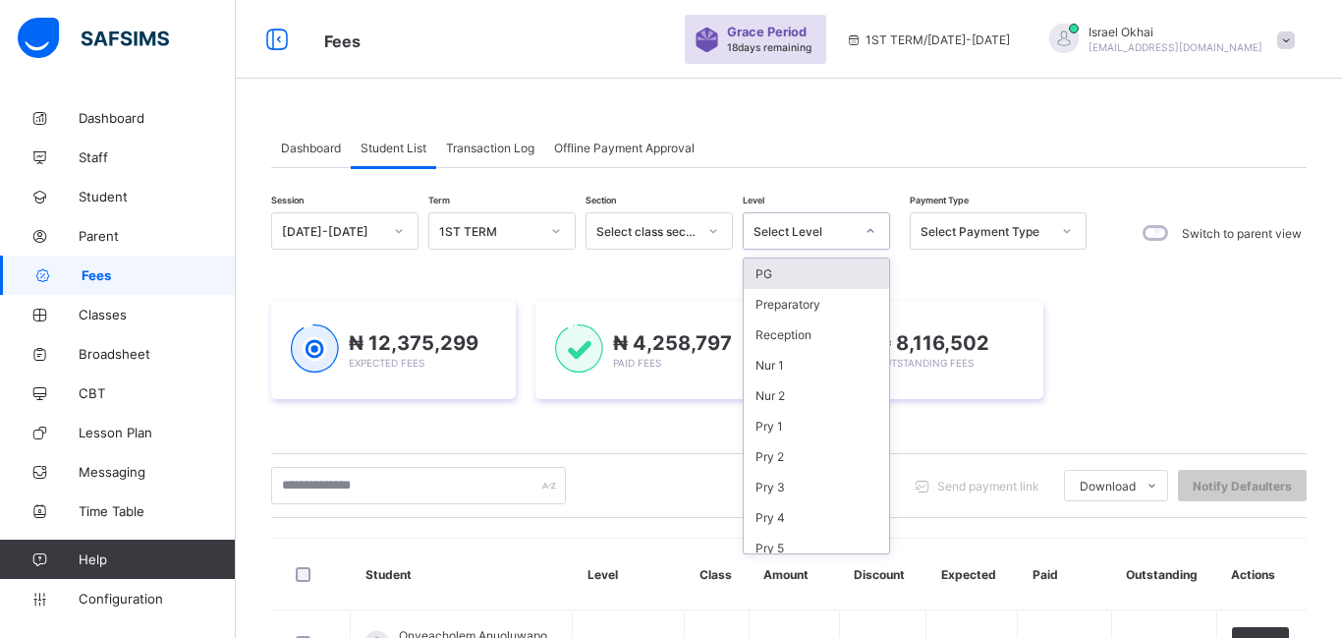
click at [833, 239] on div "Select Level" at bounding box center [798, 231] width 108 height 28
click at [815, 547] on div "Pry 5" at bounding box center [816, 548] width 145 height 30
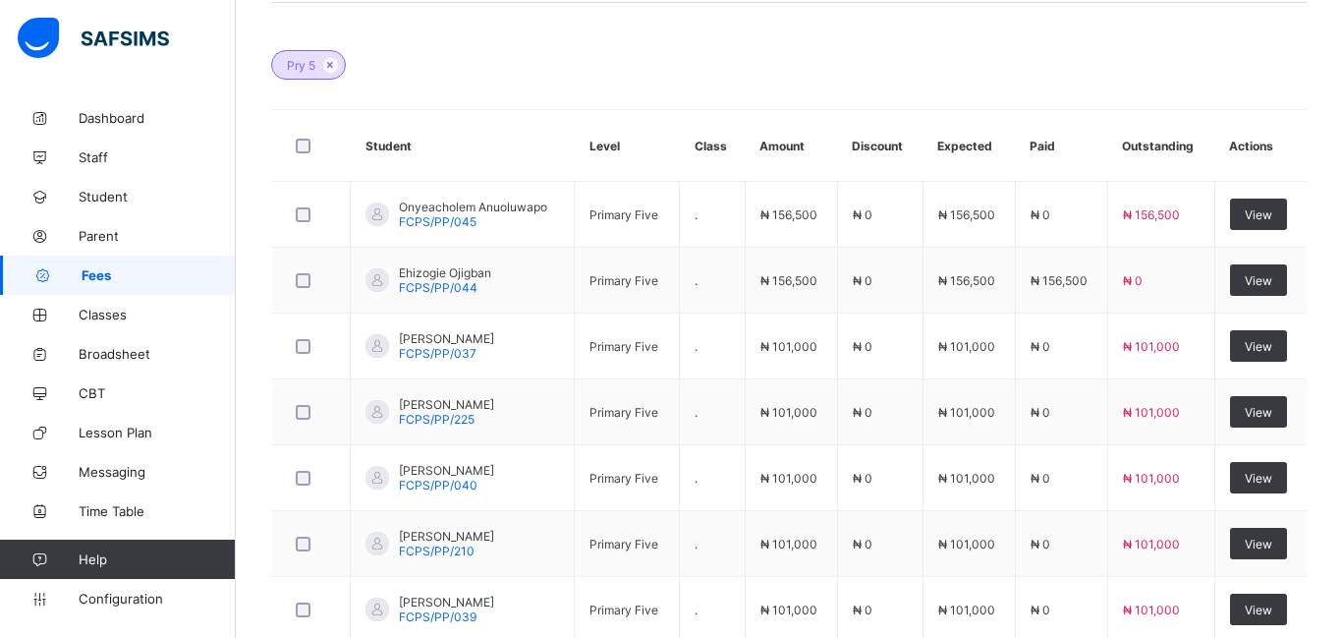
scroll to position [593, 0]
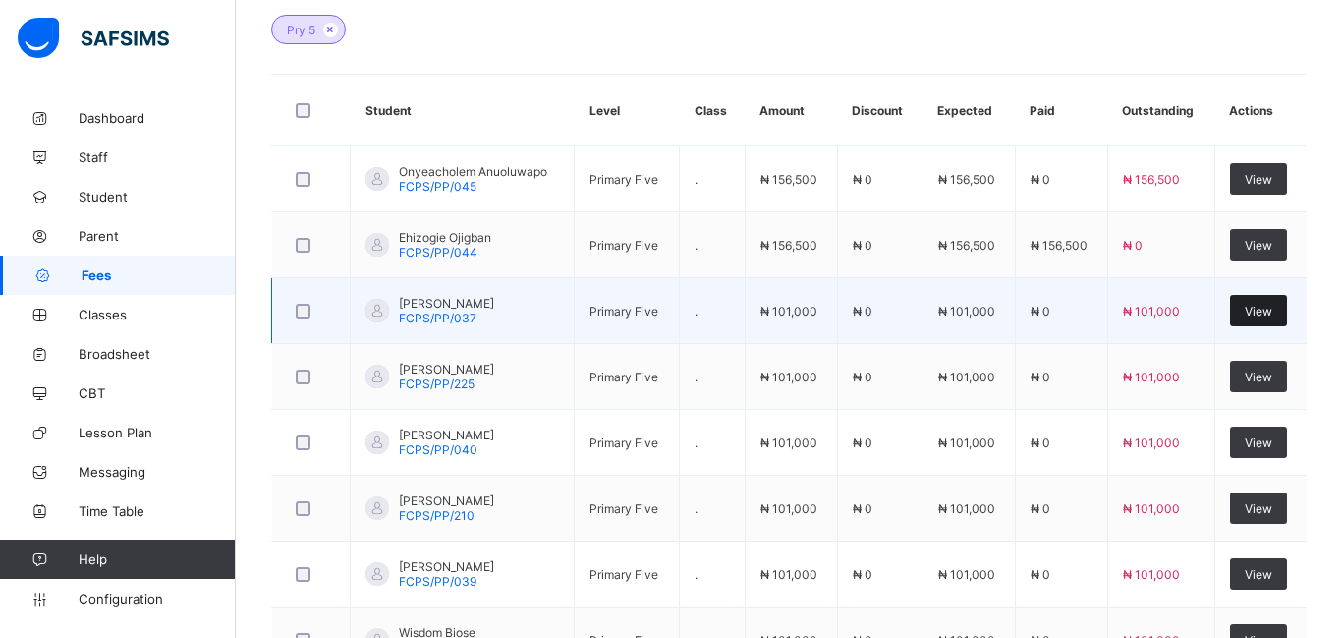
click at [1258, 312] on span "View" at bounding box center [1259, 311] width 28 height 15
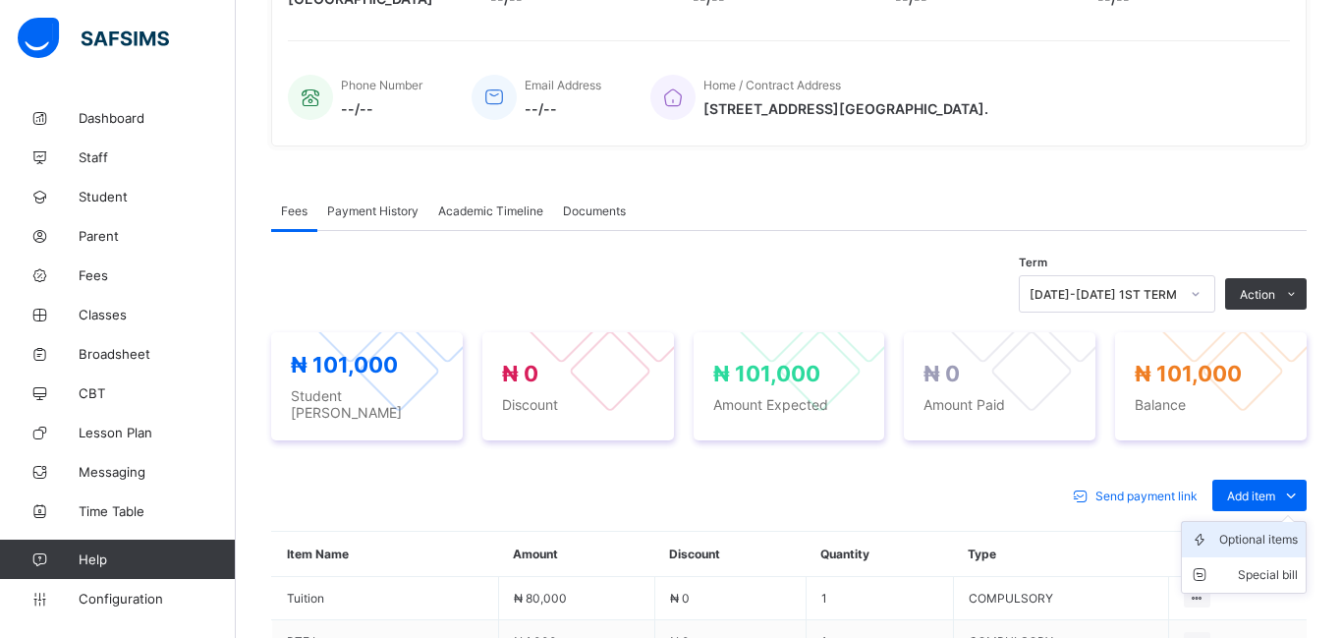
scroll to position [698, 0]
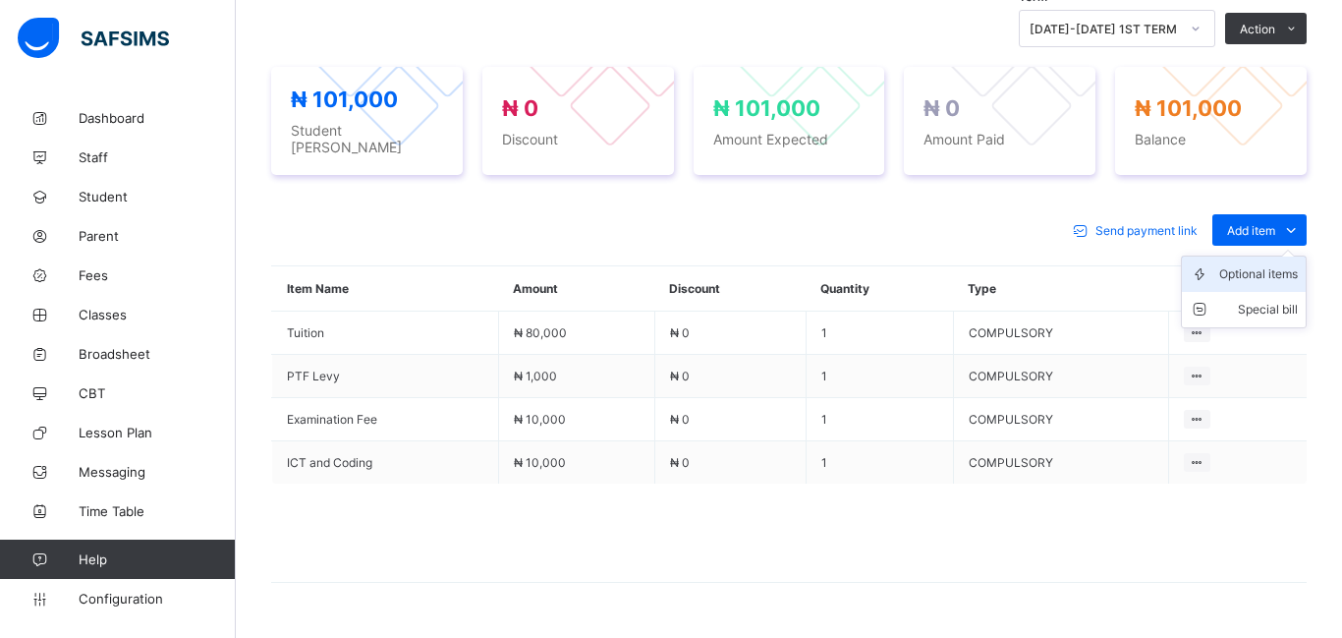
click at [1250, 264] on div "Optional items" at bounding box center [1258, 274] width 79 height 20
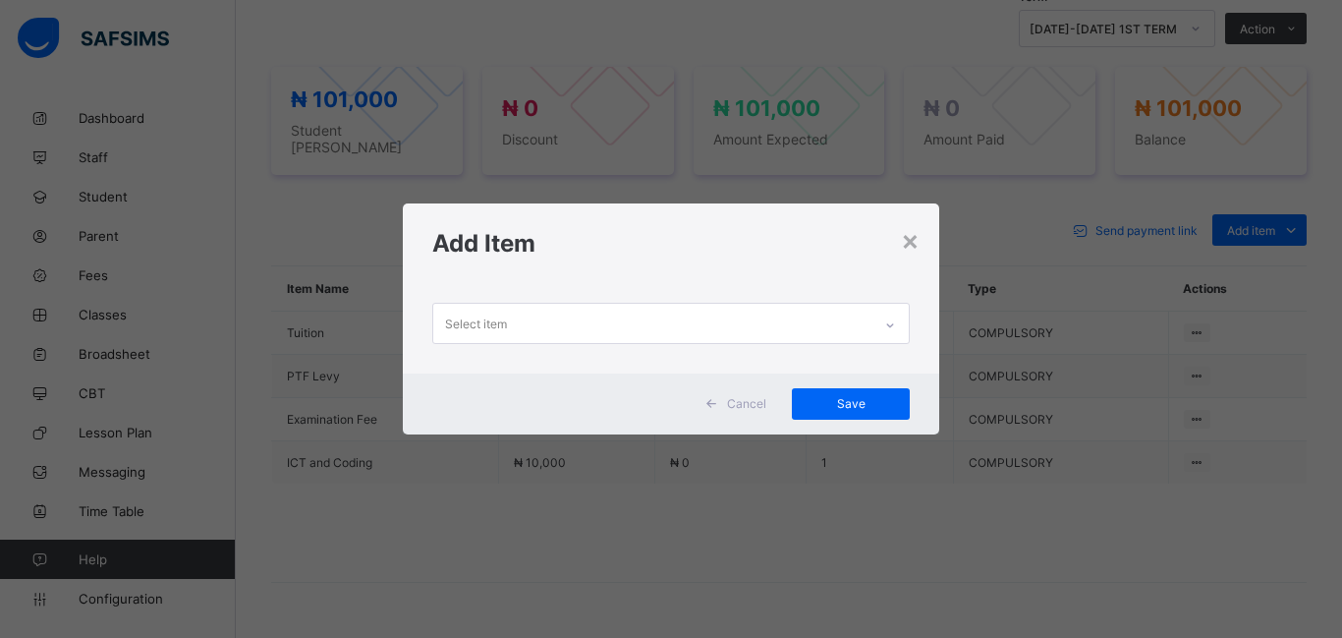
click at [687, 322] on div "Select item" at bounding box center [652, 323] width 438 height 38
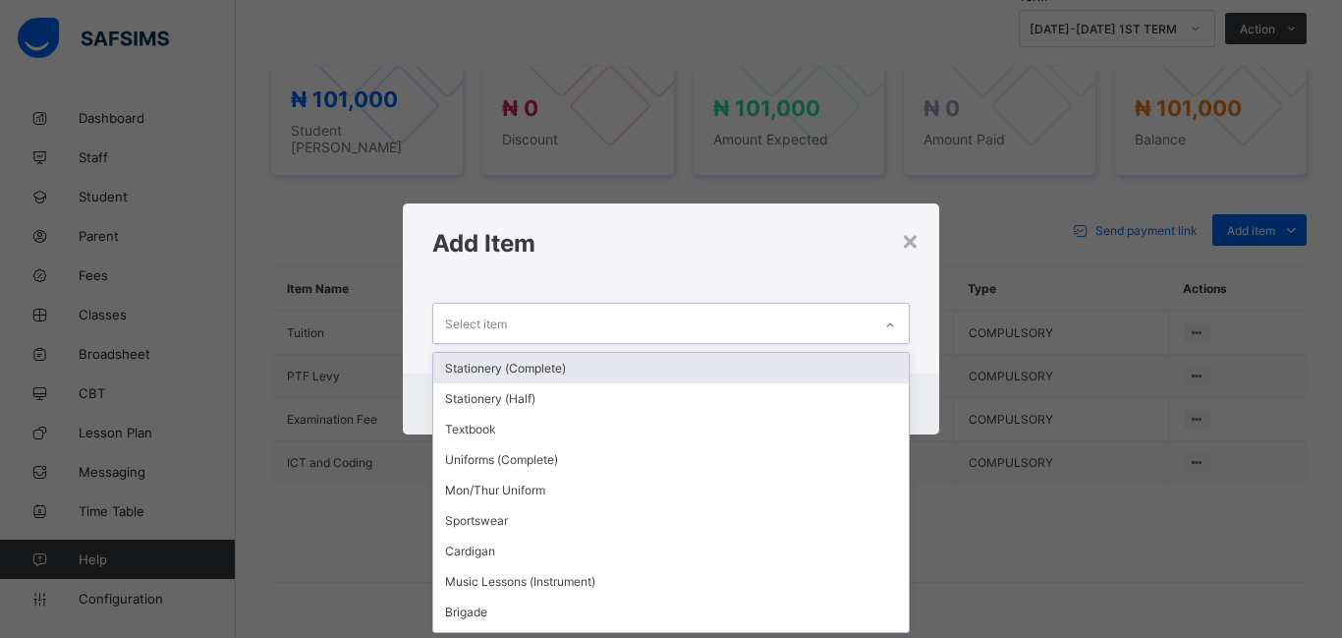
scroll to position [0, 0]
click at [615, 378] on div "Stationery (Complete)" at bounding box center [671, 368] width 476 height 30
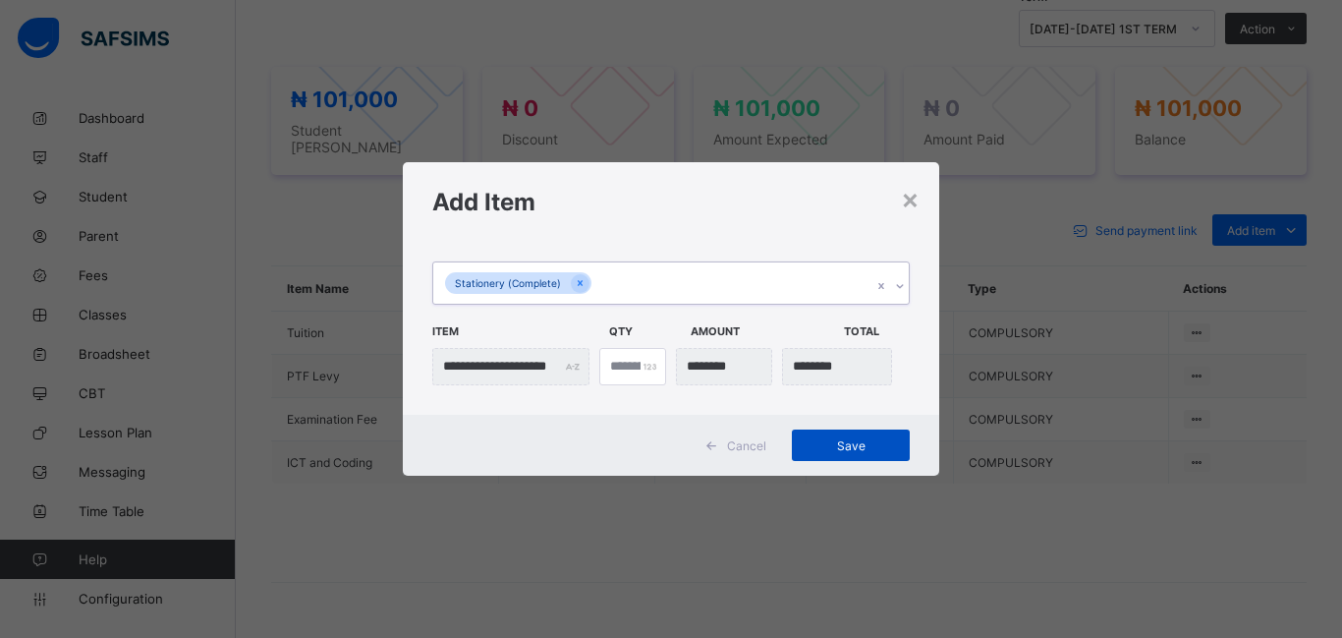
click at [820, 447] on span "Save" at bounding box center [851, 445] width 88 height 15
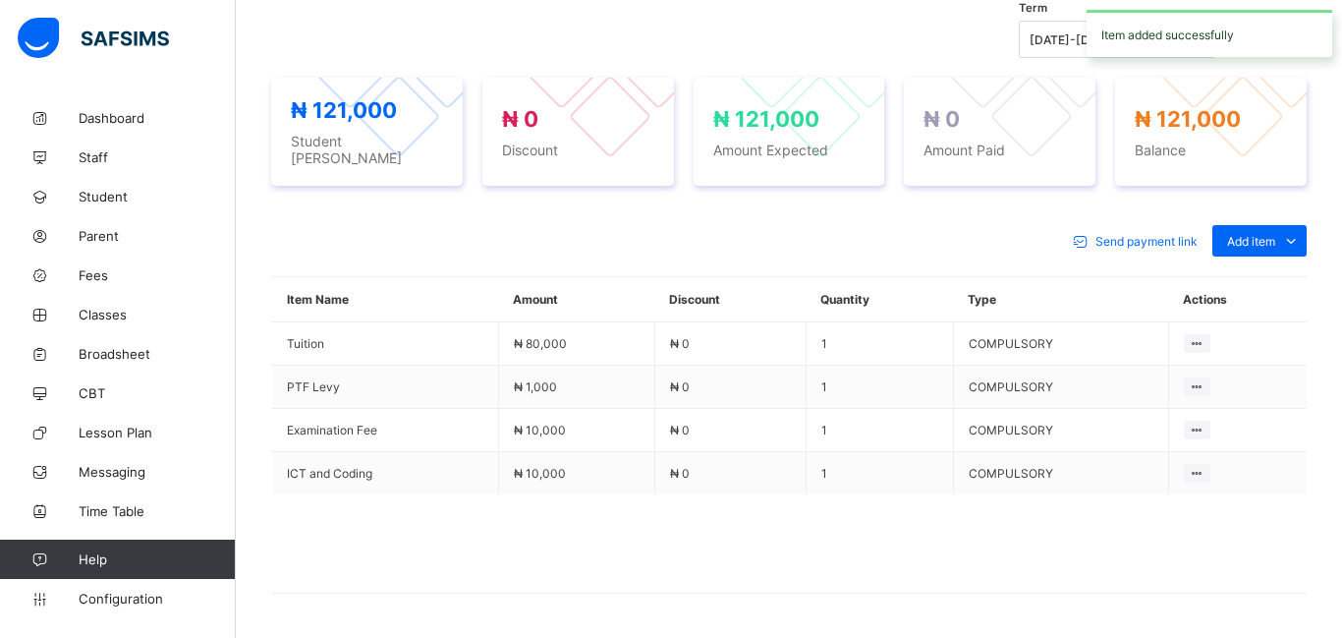
scroll to position [698, 0]
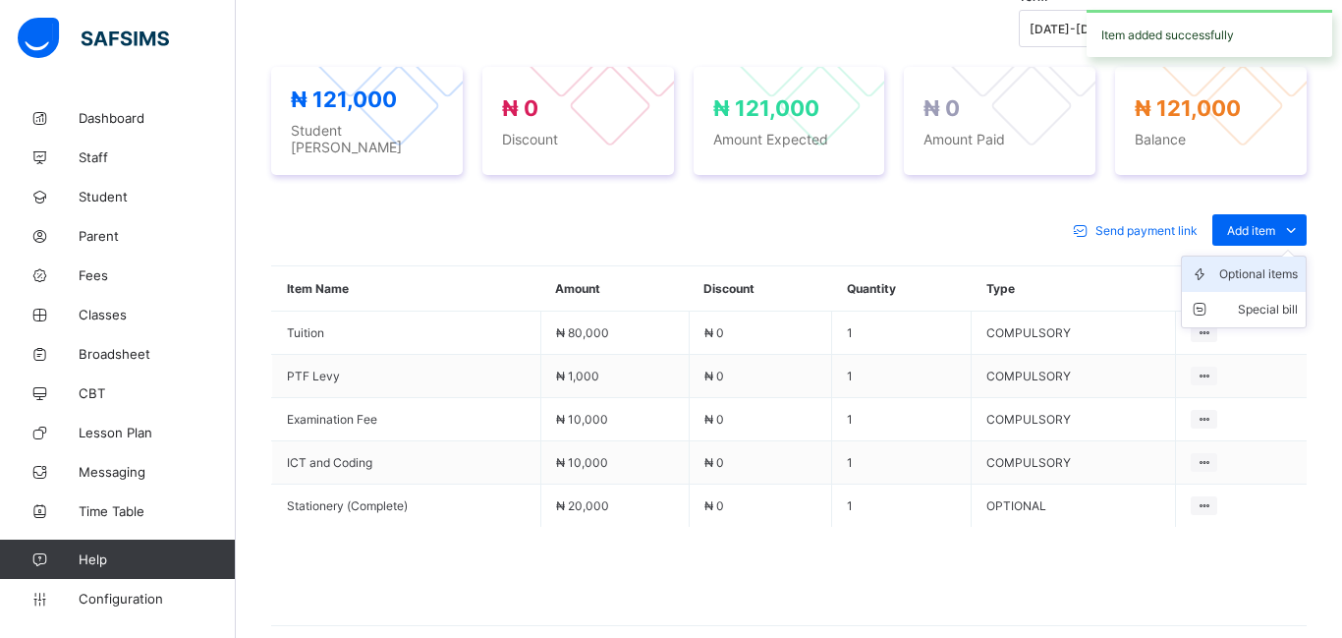
click at [1238, 266] on div "Optional items" at bounding box center [1258, 274] width 79 height 20
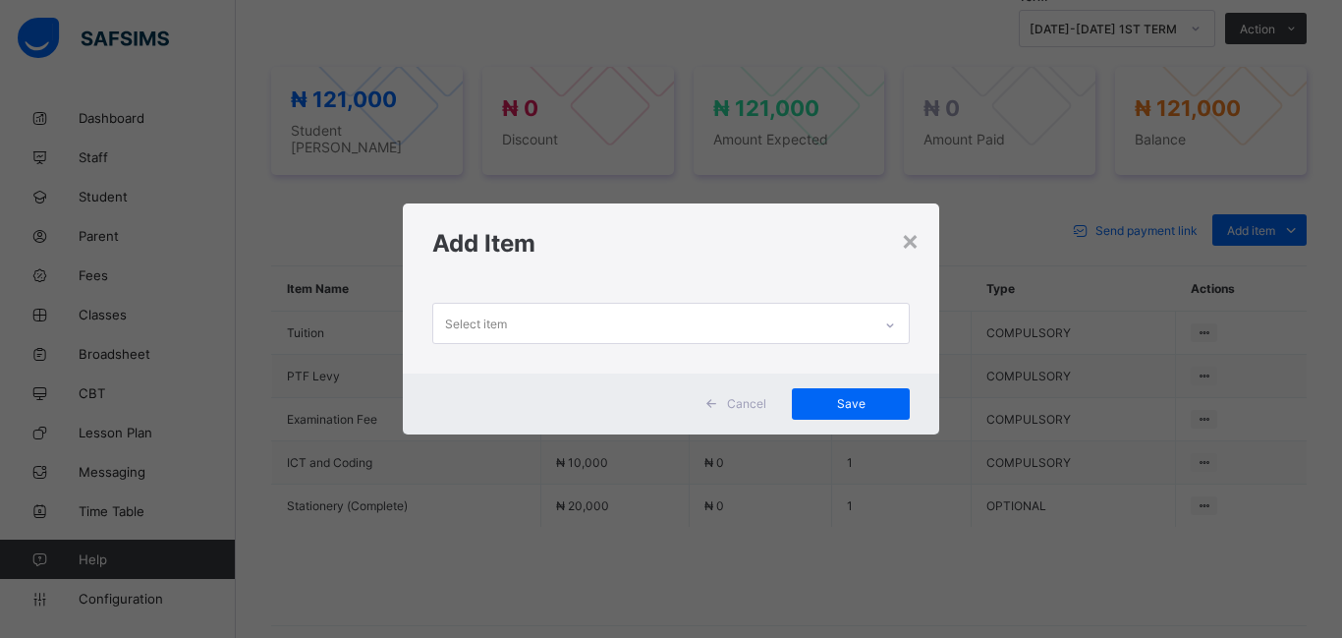
click at [489, 328] on div "Select item" at bounding box center [476, 323] width 62 height 37
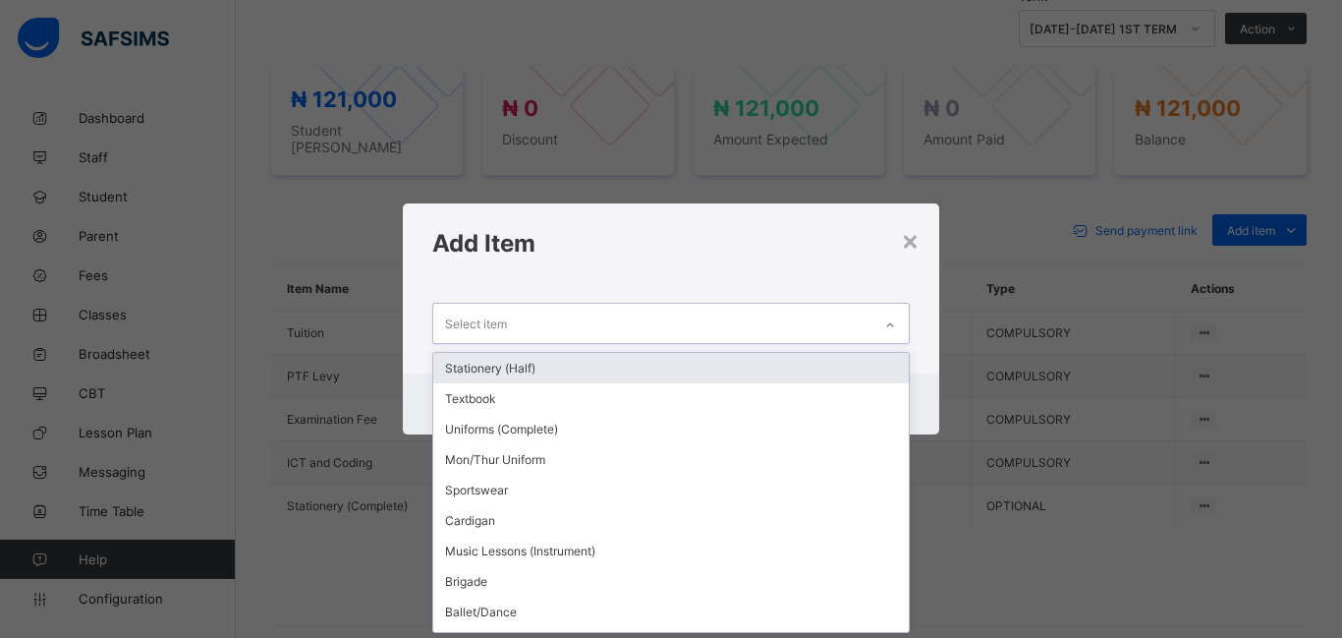
scroll to position [0, 0]
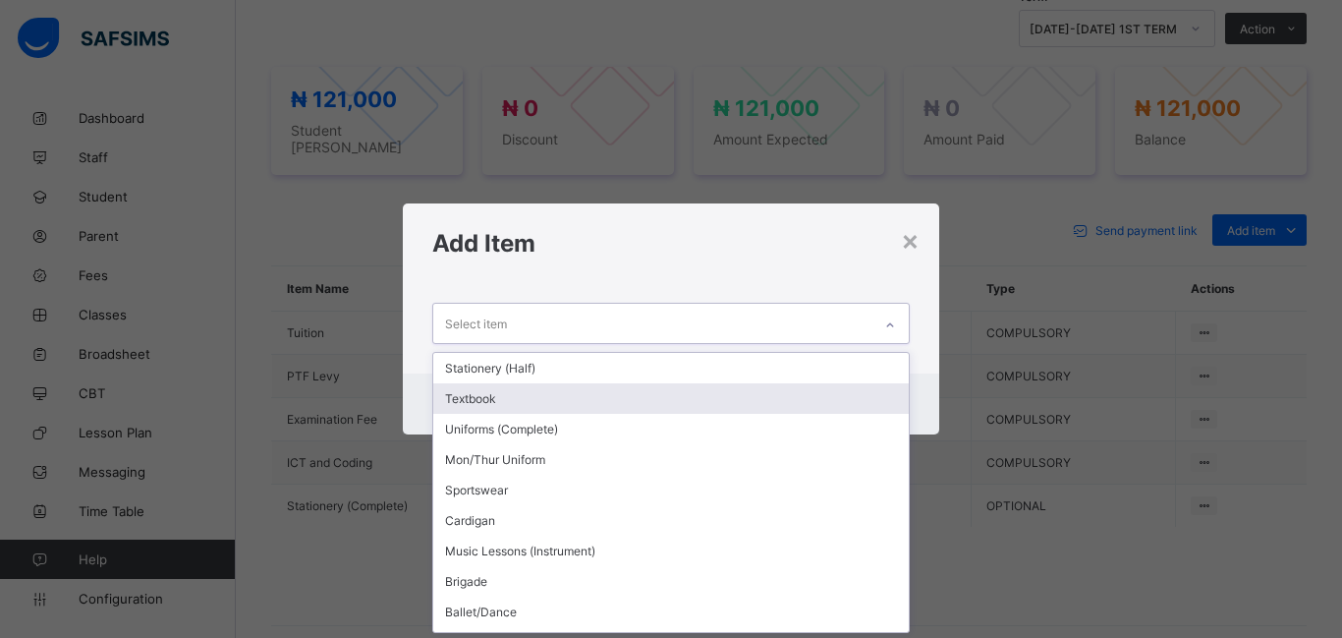
click at [476, 387] on div "Textbook" at bounding box center [671, 398] width 476 height 30
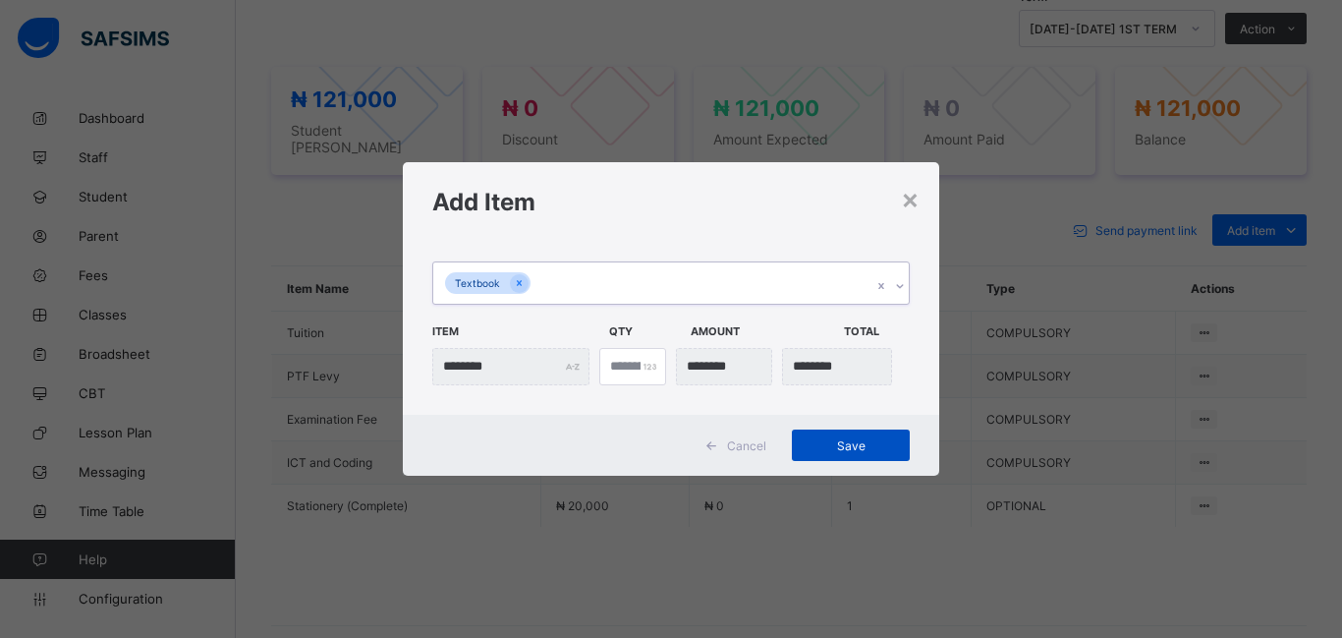
click at [822, 445] on span "Save" at bounding box center [851, 445] width 88 height 15
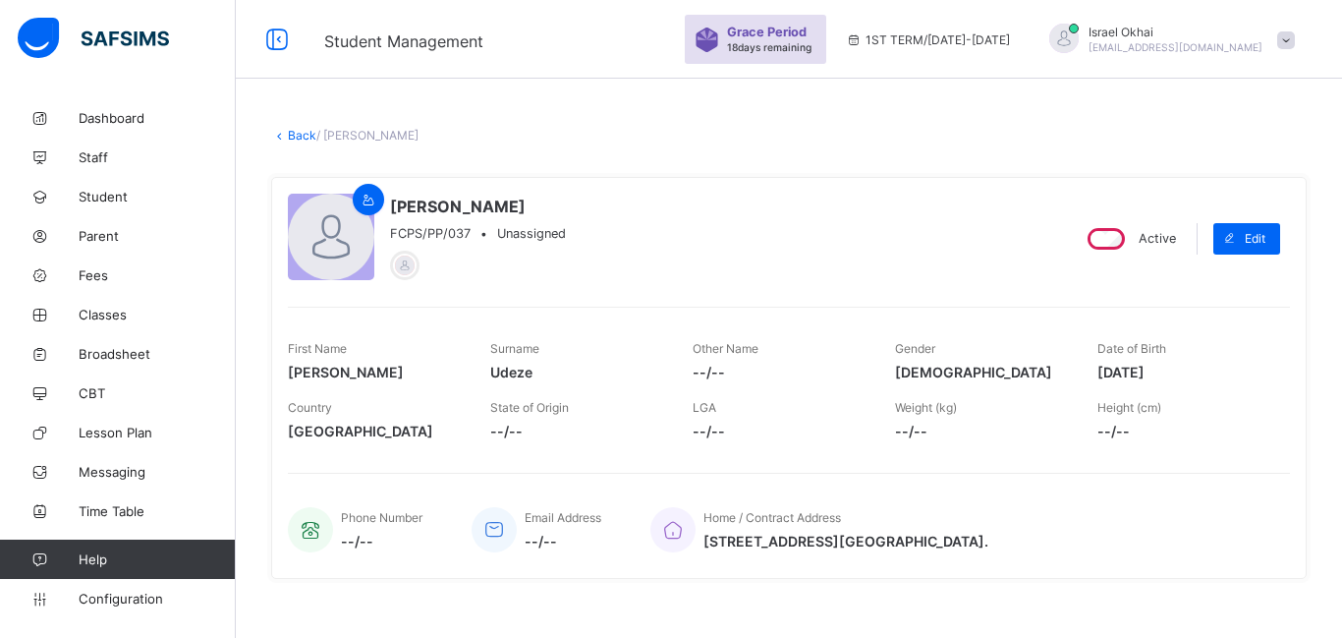
click at [295, 139] on link "Back" at bounding box center [302, 135] width 28 height 15
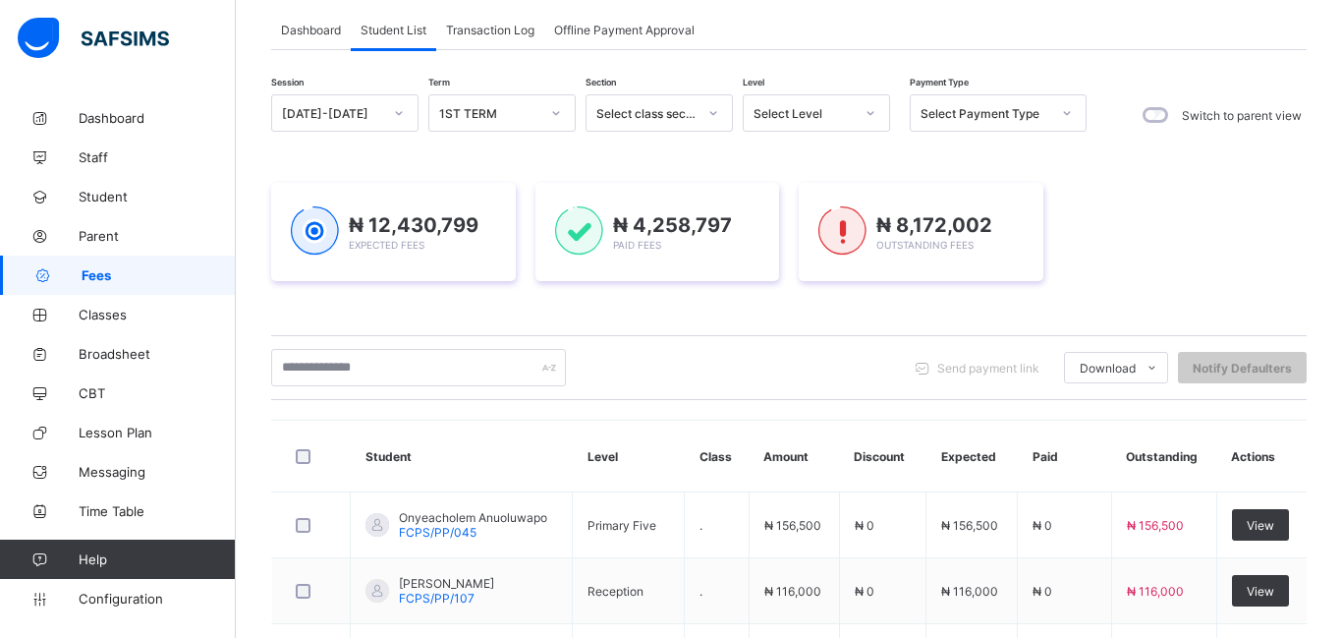
scroll to position [112, 0]
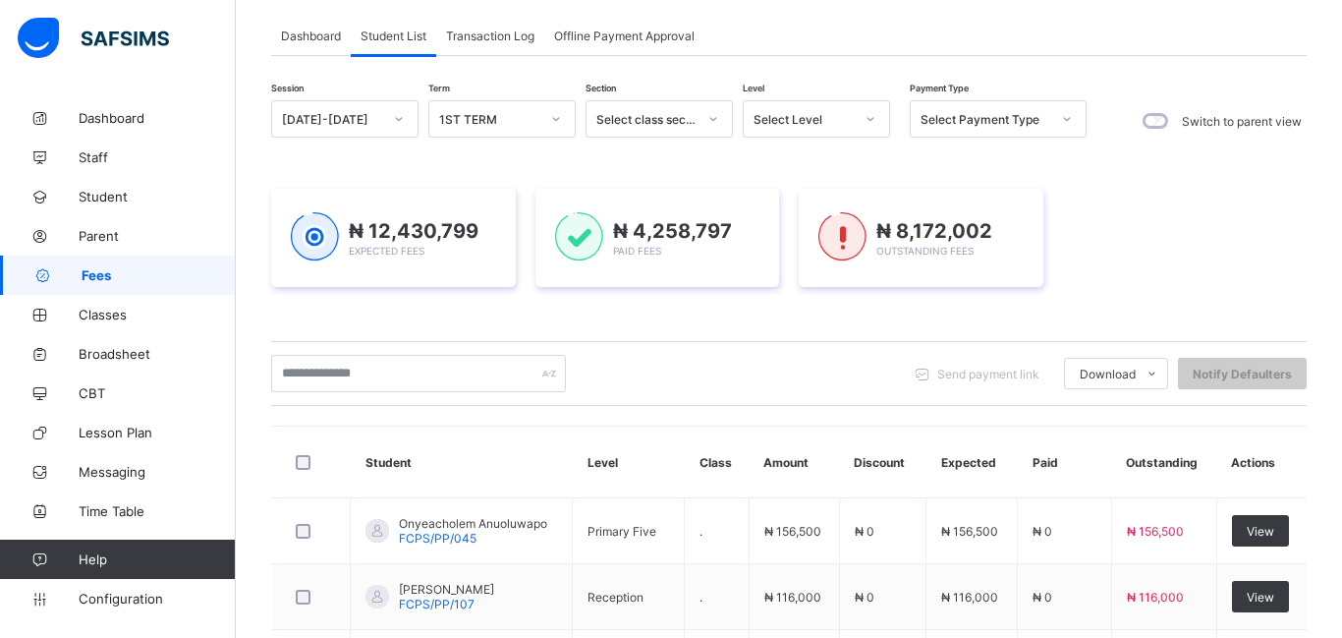
click at [804, 120] on div "Select Level" at bounding box center [804, 119] width 100 height 15
click at [866, 122] on icon at bounding box center [871, 119] width 12 height 20
click at [847, 125] on div "Select Level" at bounding box center [804, 119] width 100 height 15
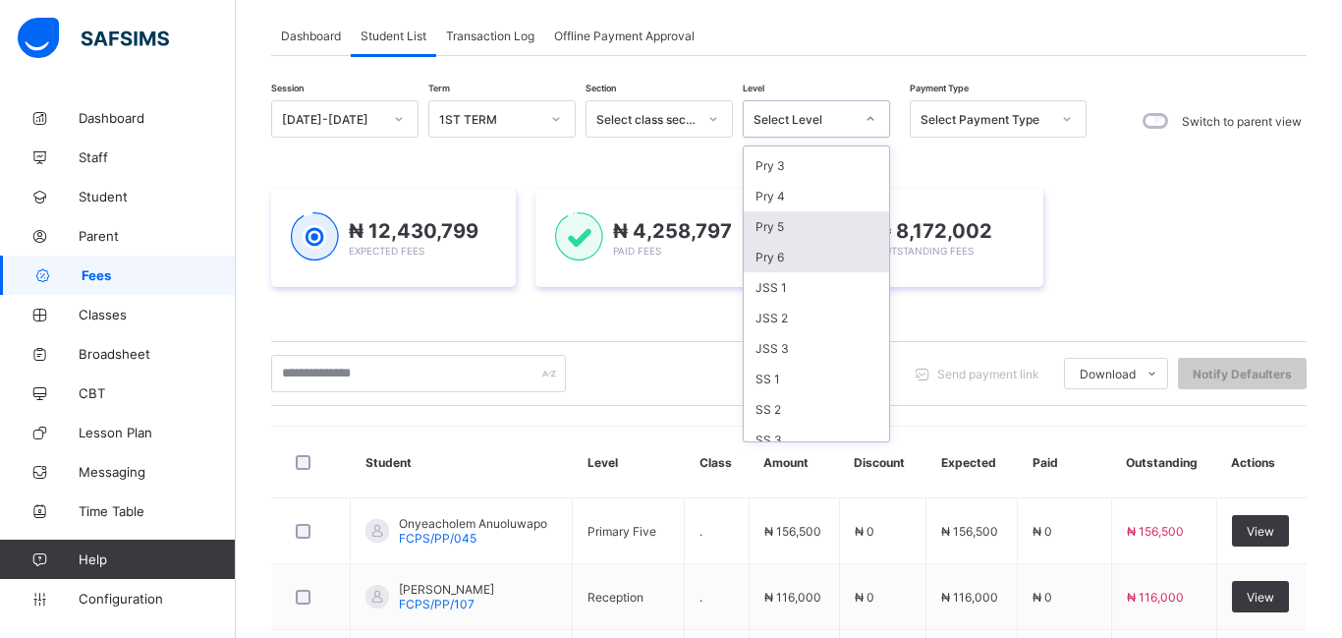
scroll to position [214, 0]
click at [784, 226] on div "Pry 5" at bounding box center [816, 221] width 145 height 30
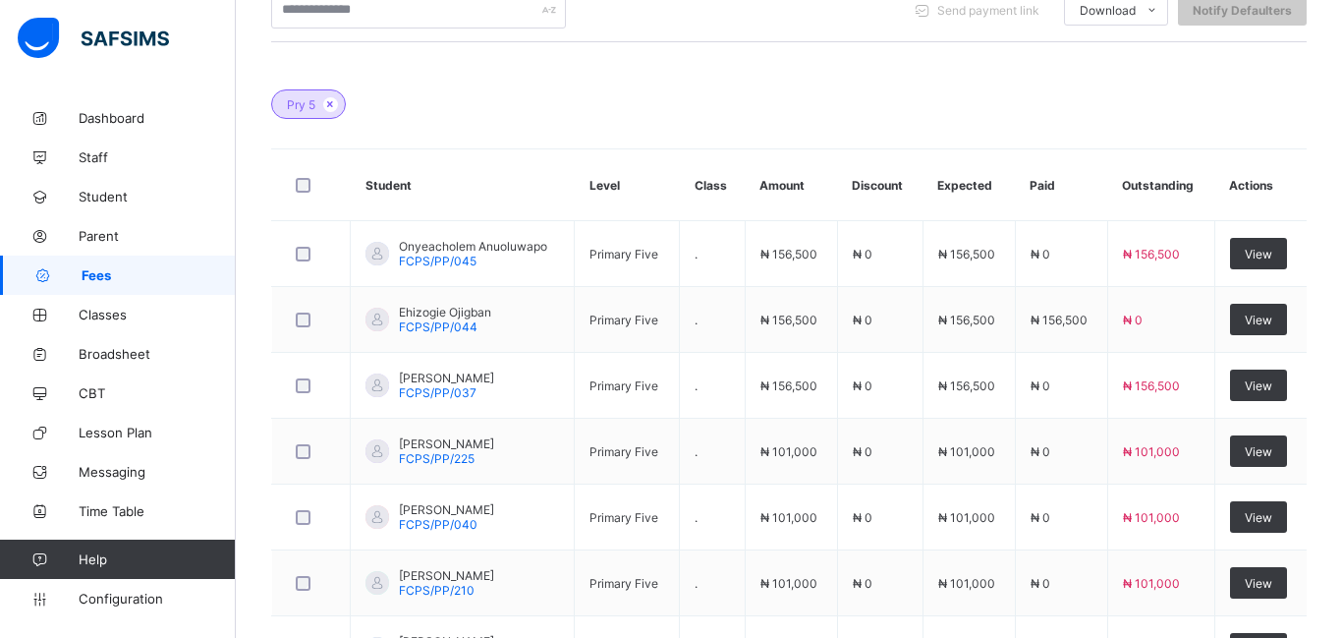
scroll to position [813, 0]
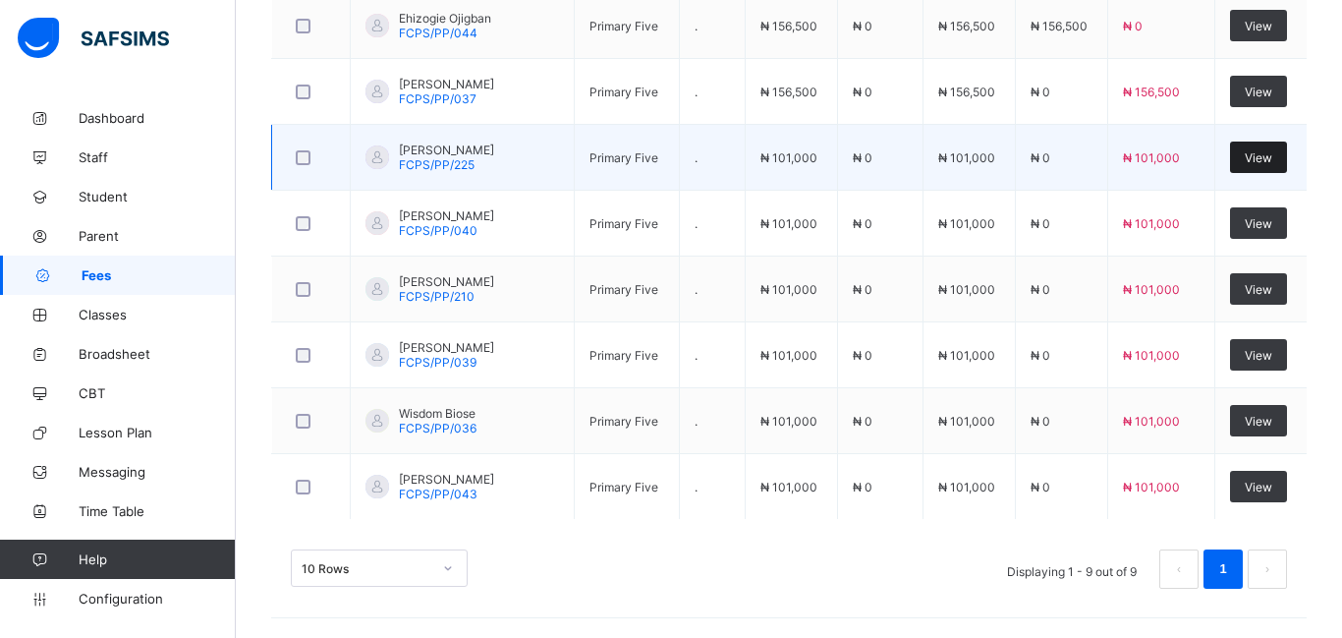
click at [1264, 165] on div "View" at bounding box center [1258, 156] width 57 height 31
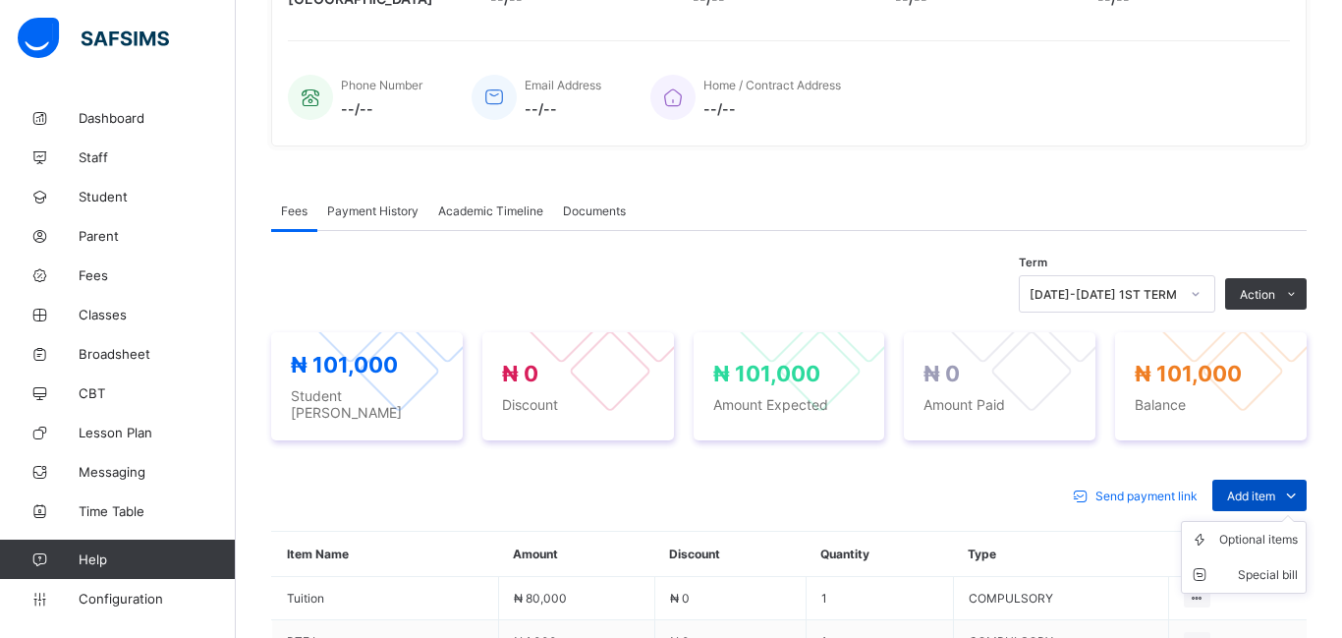
scroll to position [741, 0]
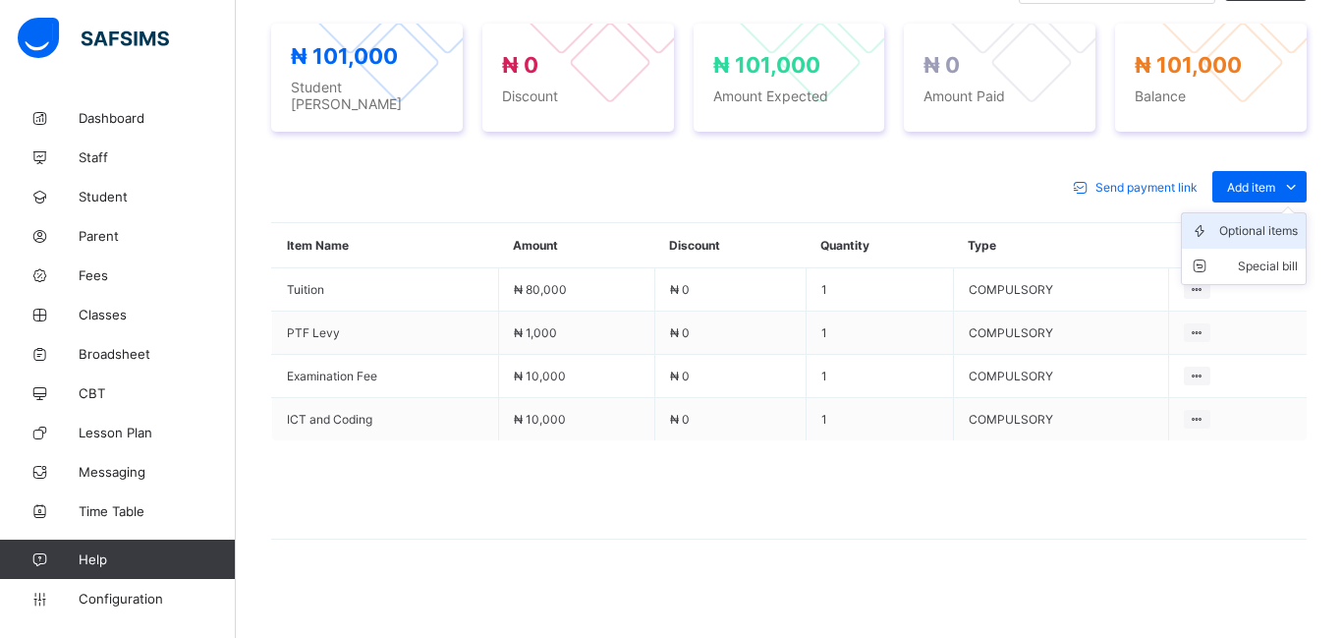
click at [1238, 223] on div "Optional items" at bounding box center [1258, 231] width 79 height 20
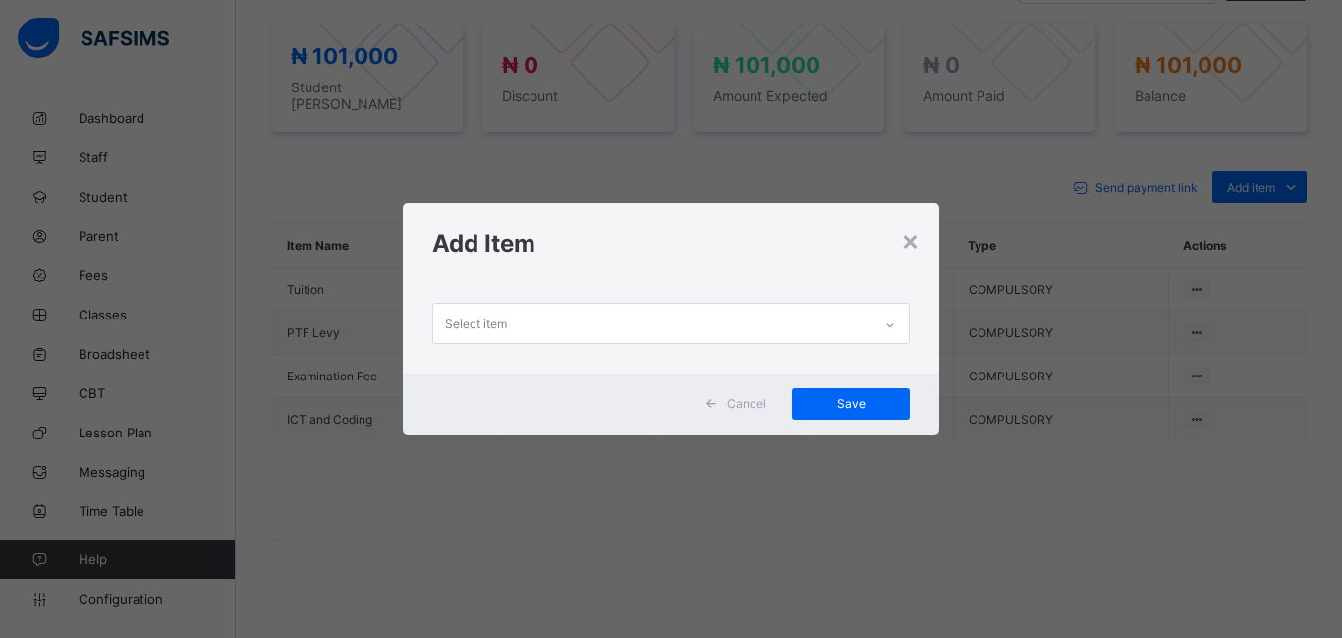
click at [529, 331] on div "Select item" at bounding box center [652, 323] width 438 height 38
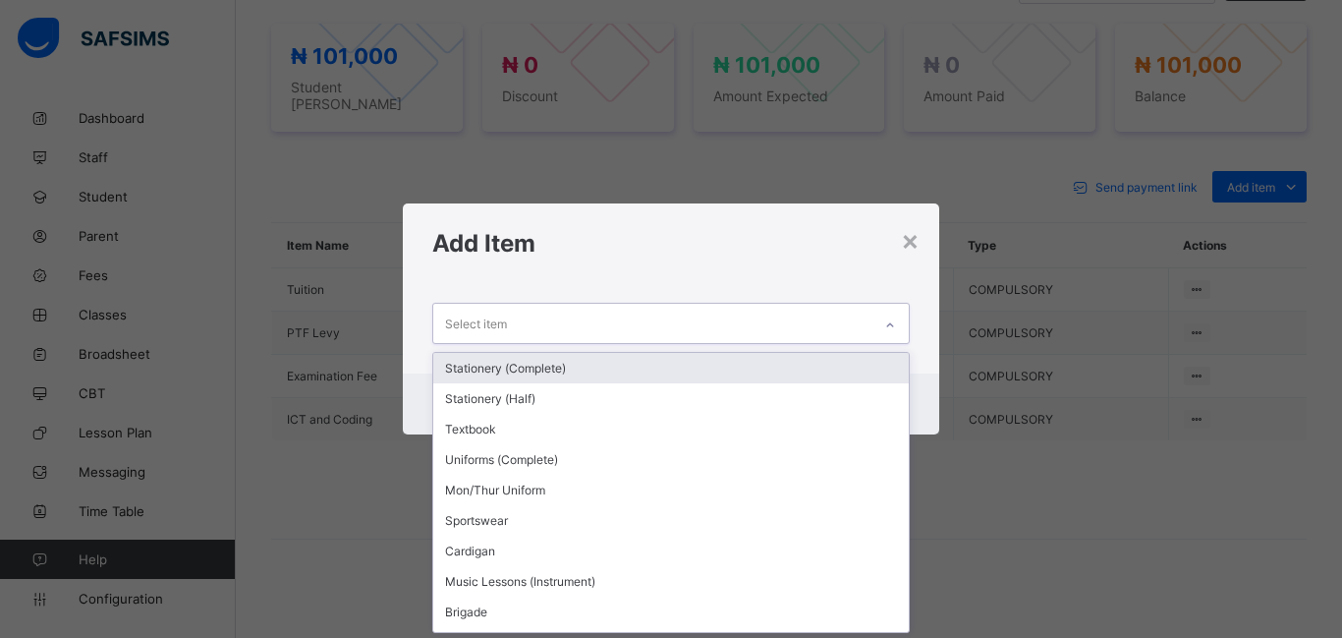
scroll to position [0, 0]
click at [480, 373] on div "Stationery (Complete)" at bounding box center [671, 368] width 476 height 30
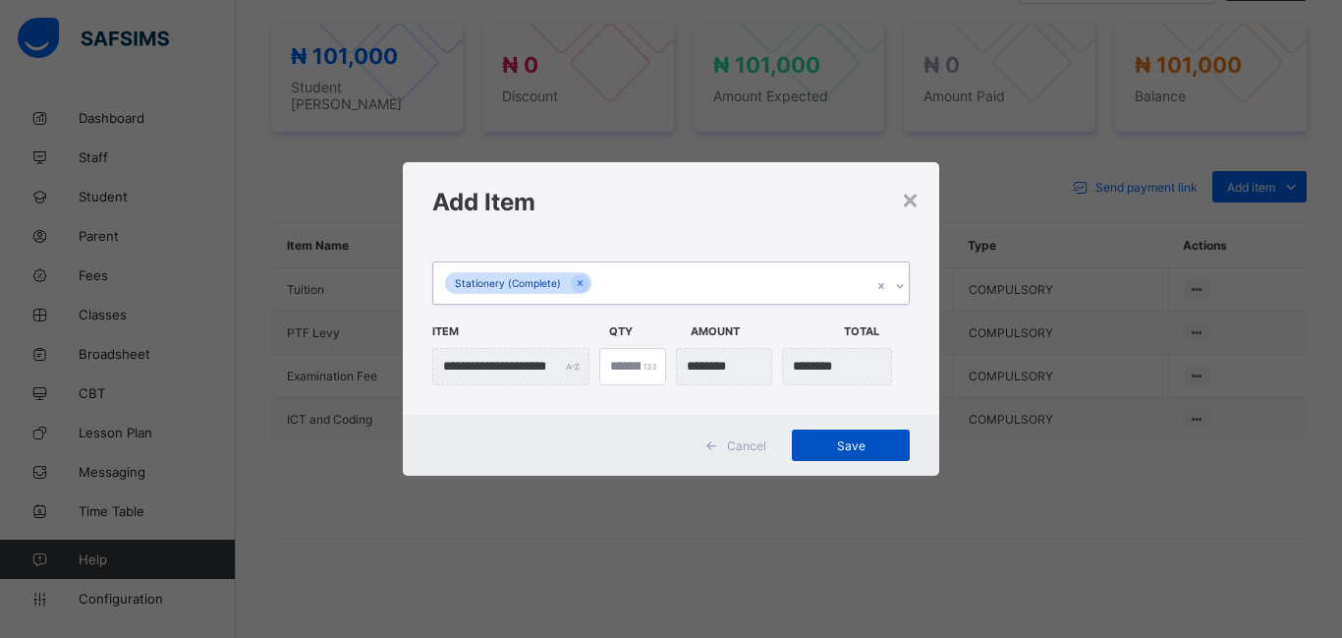
click at [815, 453] on div "Save" at bounding box center [851, 444] width 118 height 31
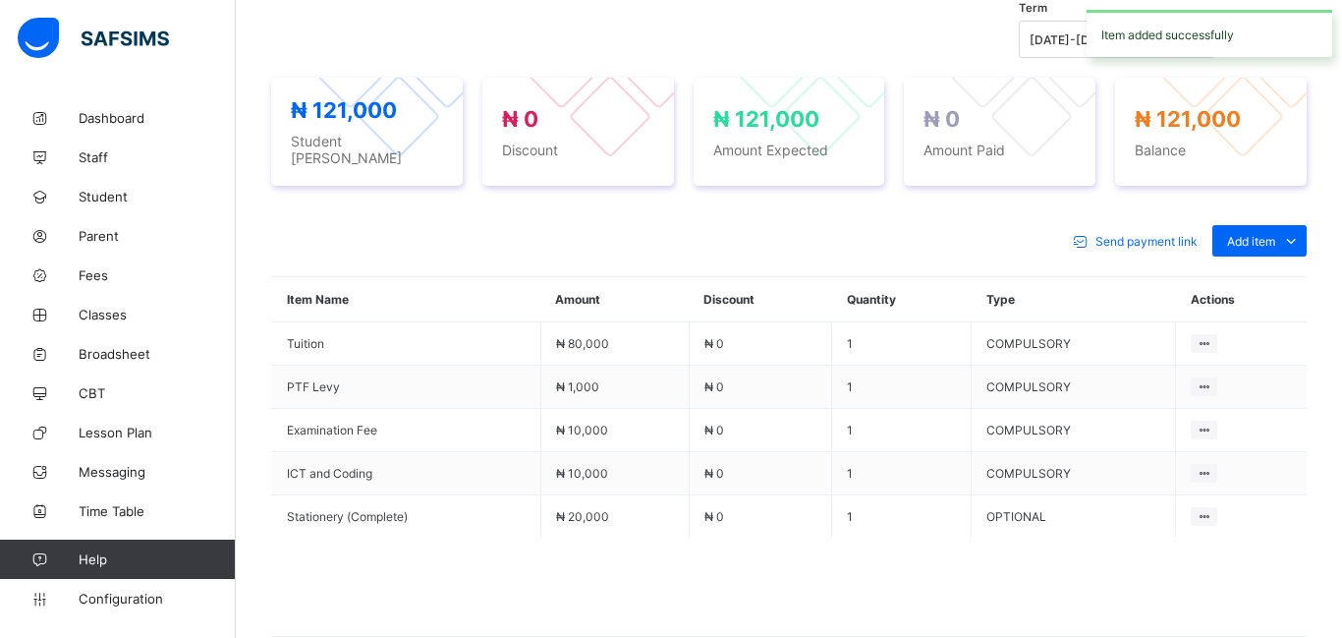
scroll to position [741, 0]
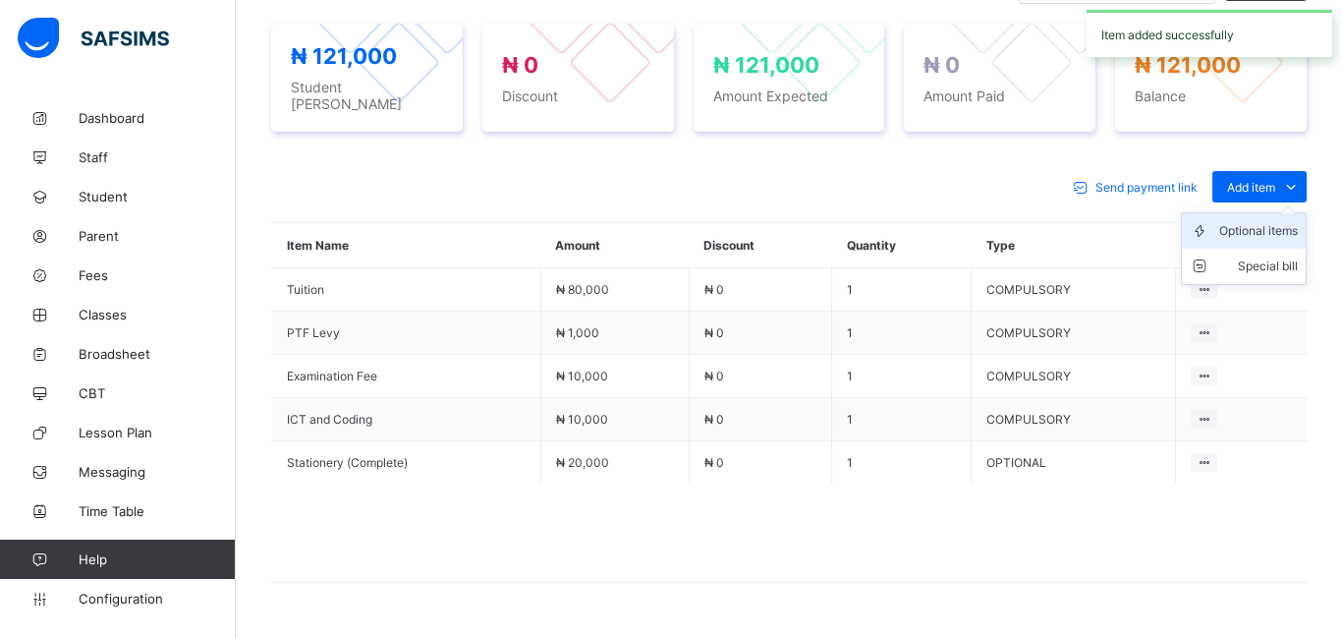
click at [1235, 223] on div "Optional items" at bounding box center [1258, 231] width 79 height 20
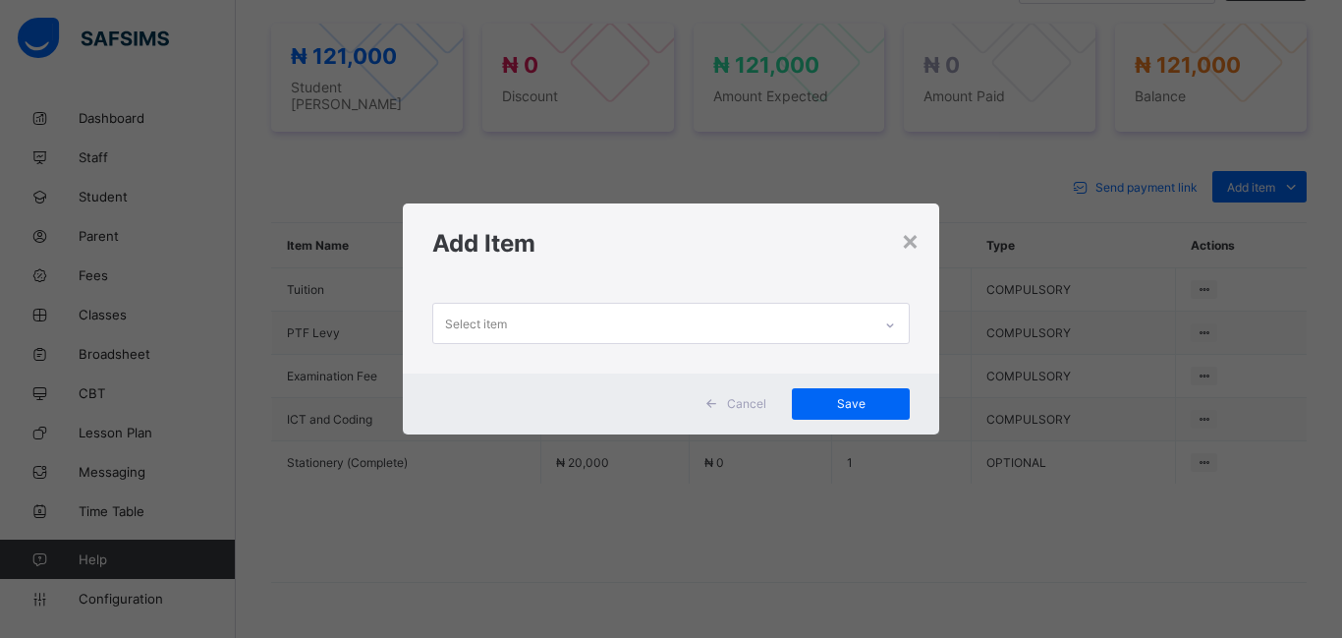
click at [510, 325] on div "Select item" at bounding box center [652, 323] width 438 height 38
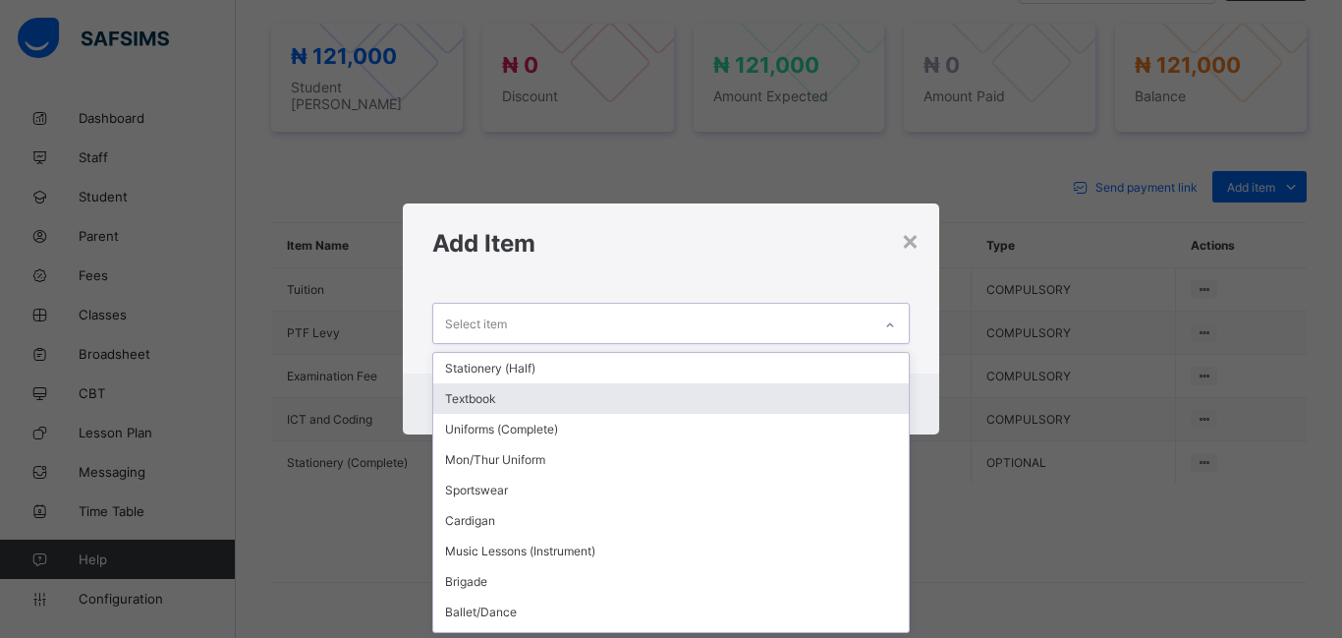
click at [498, 407] on div "Textbook" at bounding box center [671, 398] width 476 height 30
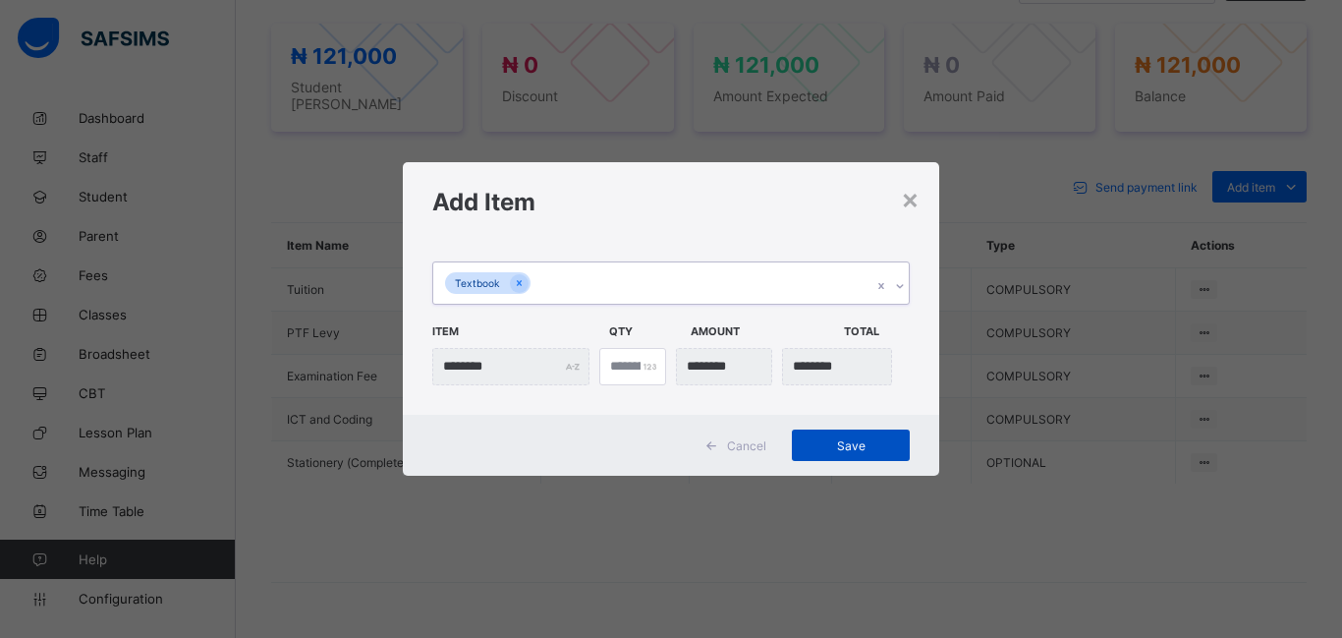
click at [828, 442] on span "Save" at bounding box center [851, 445] width 88 height 15
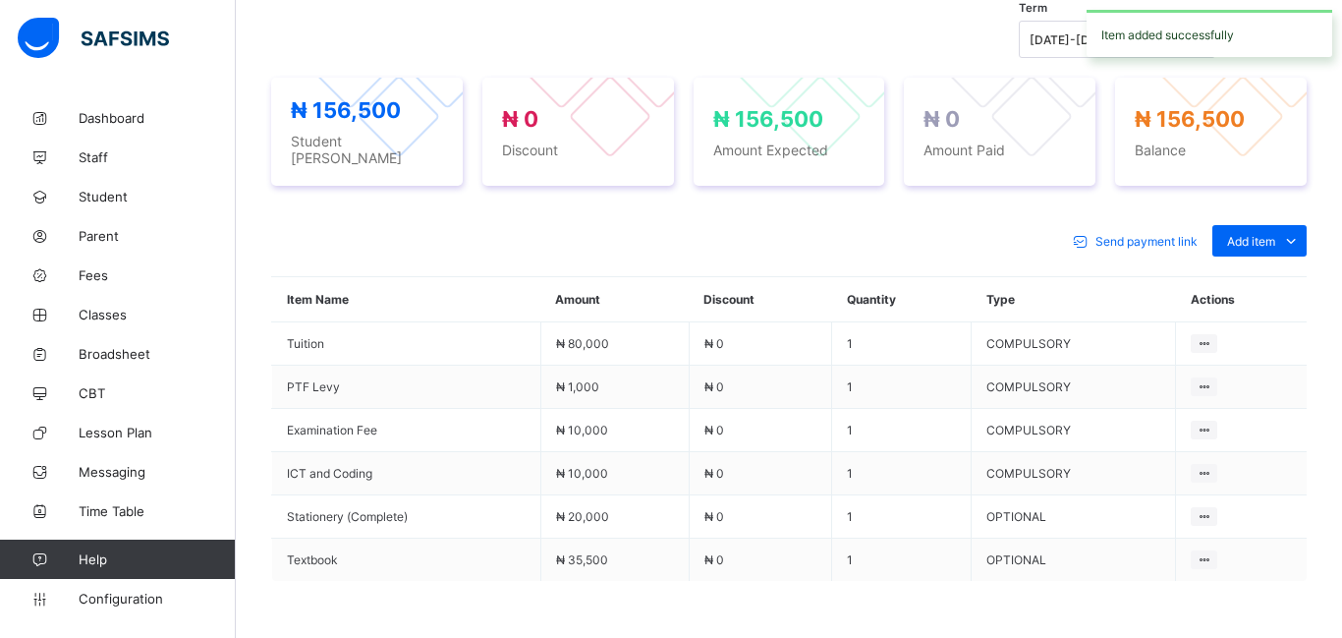
scroll to position [741, 0]
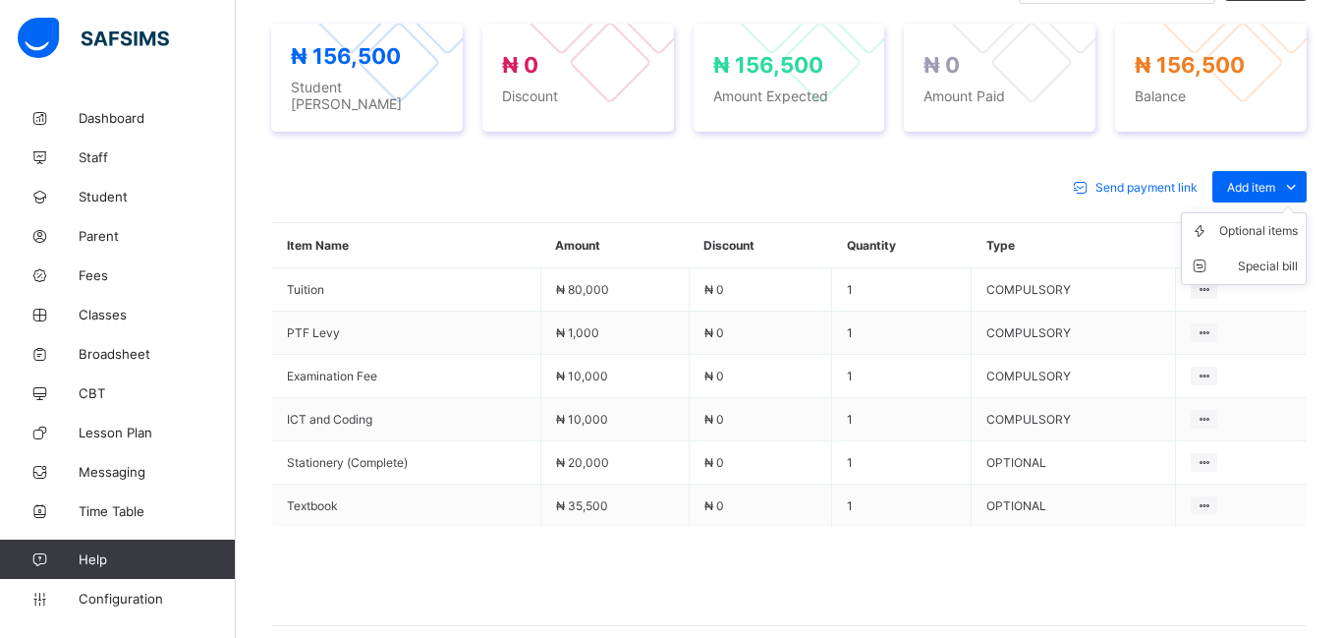
click at [1232, 212] on ul "Optional items Special bill" at bounding box center [1244, 248] width 126 height 73
click at [1234, 226] on div "Optional items" at bounding box center [1258, 231] width 79 height 20
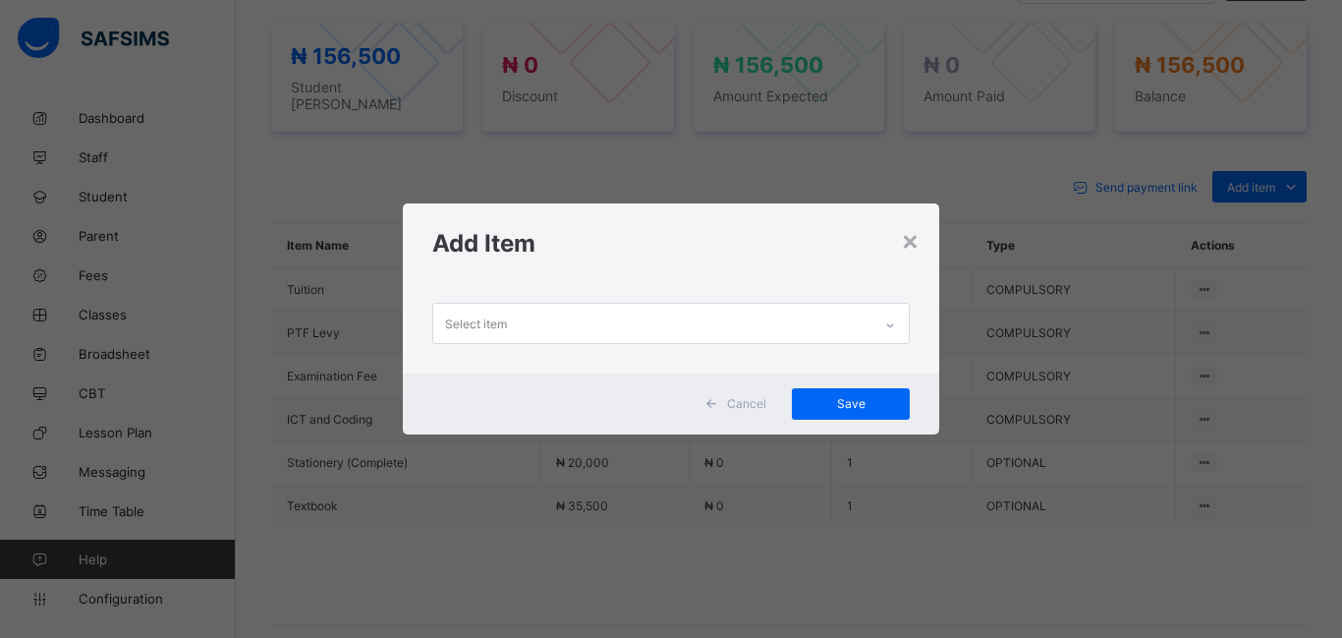
click at [496, 326] on div "Select item" at bounding box center [476, 323] width 62 height 37
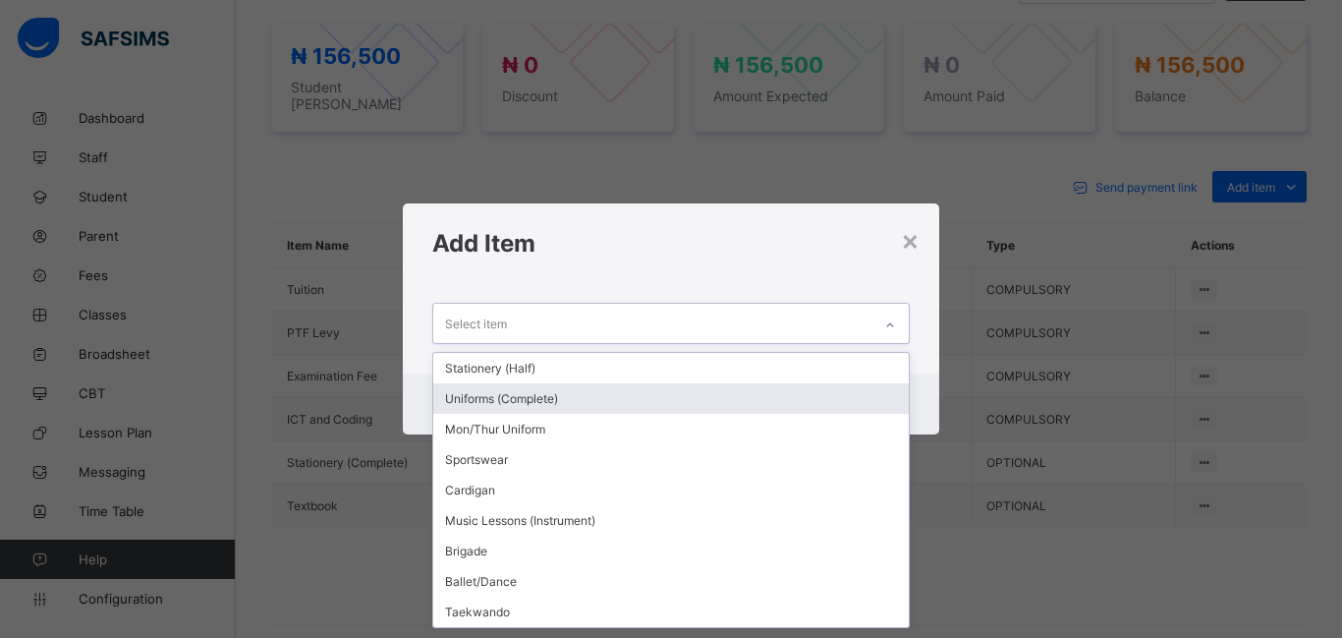
click at [515, 397] on div "Uniforms (Complete)" at bounding box center [671, 398] width 476 height 30
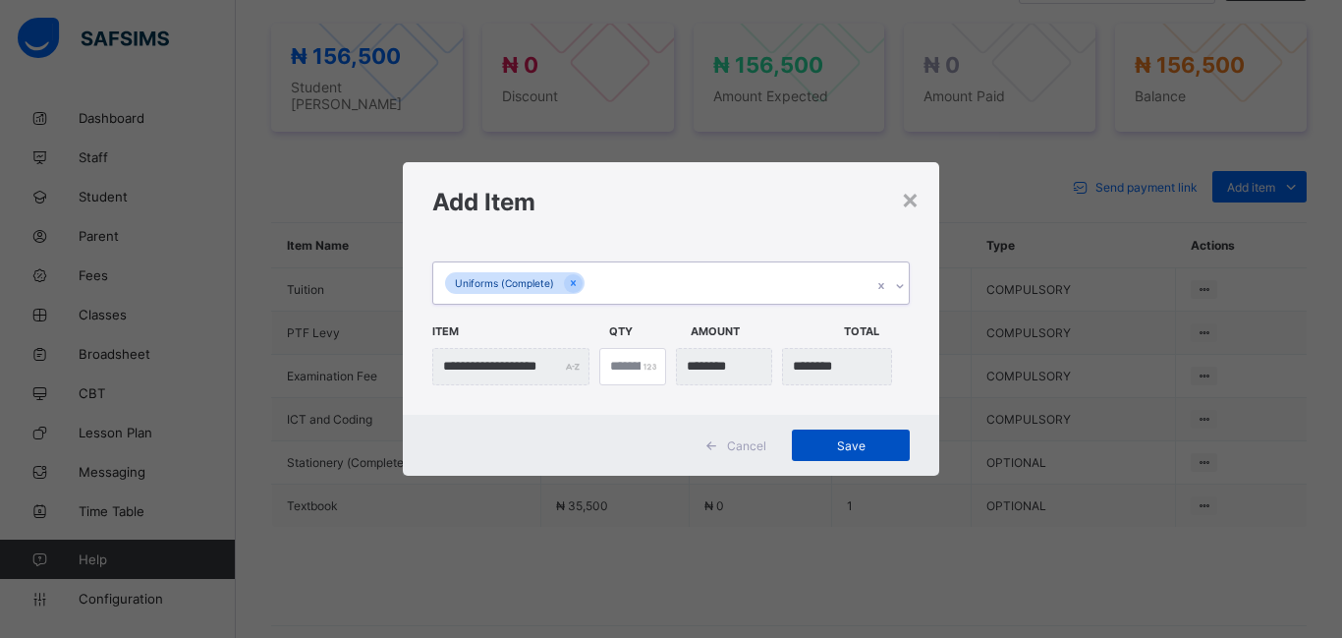
click at [844, 444] on span "Save" at bounding box center [851, 445] width 88 height 15
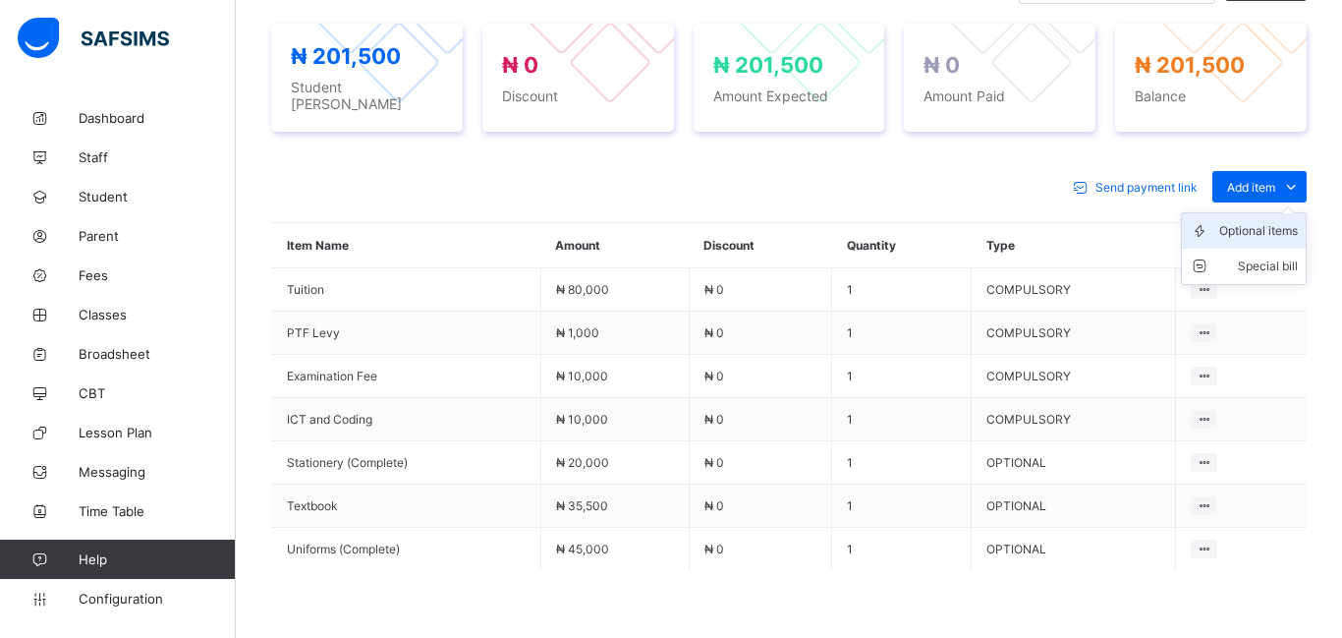
click at [1249, 224] on div "Optional items" at bounding box center [1258, 231] width 79 height 20
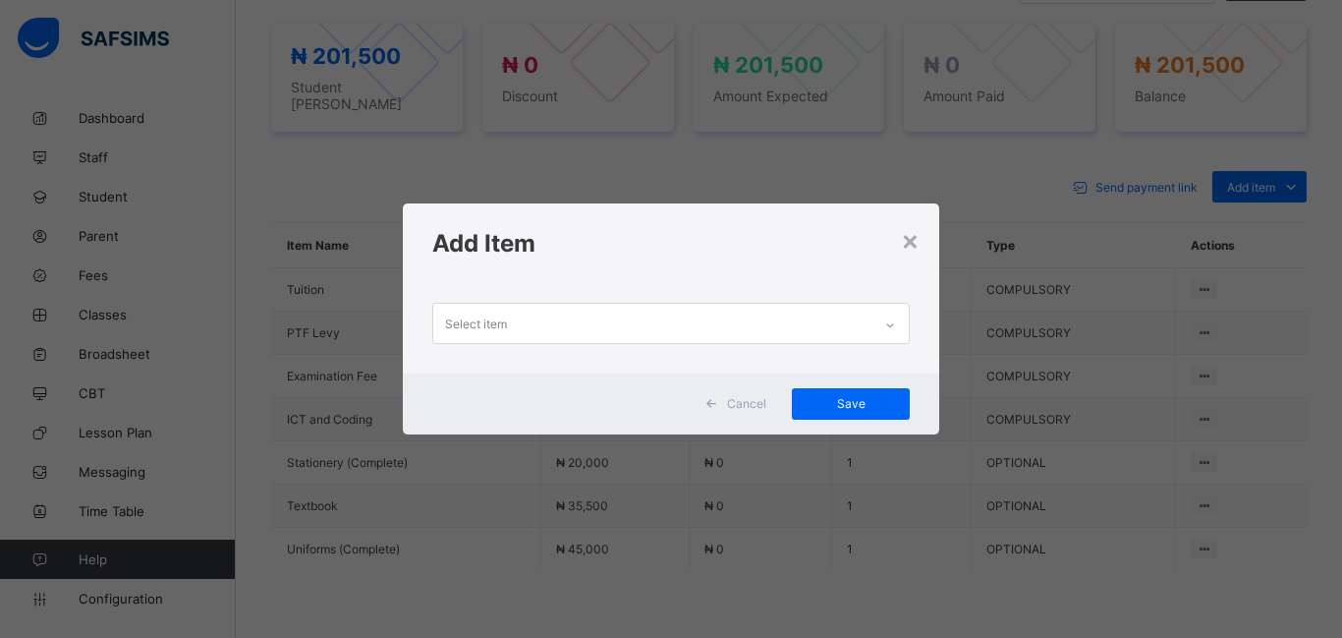
click at [546, 326] on div "Select item" at bounding box center [652, 323] width 438 height 38
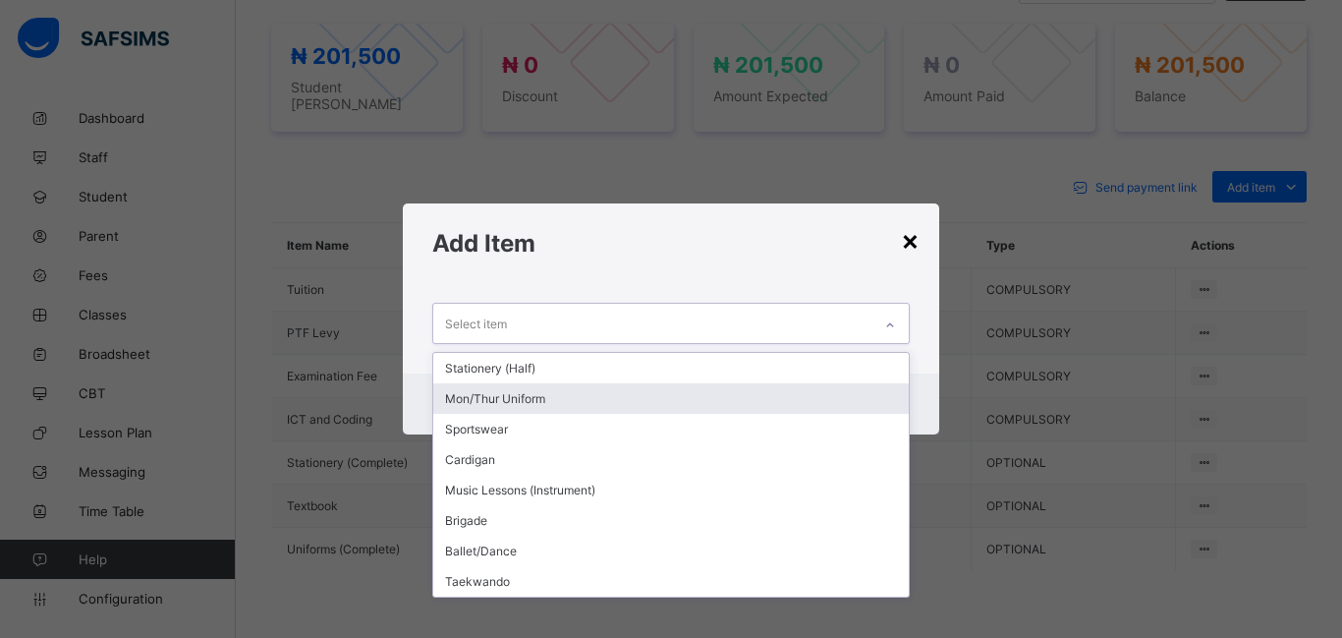
click at [915, 241] on div "×" at bounding box center [910, 239] width 19 height 33
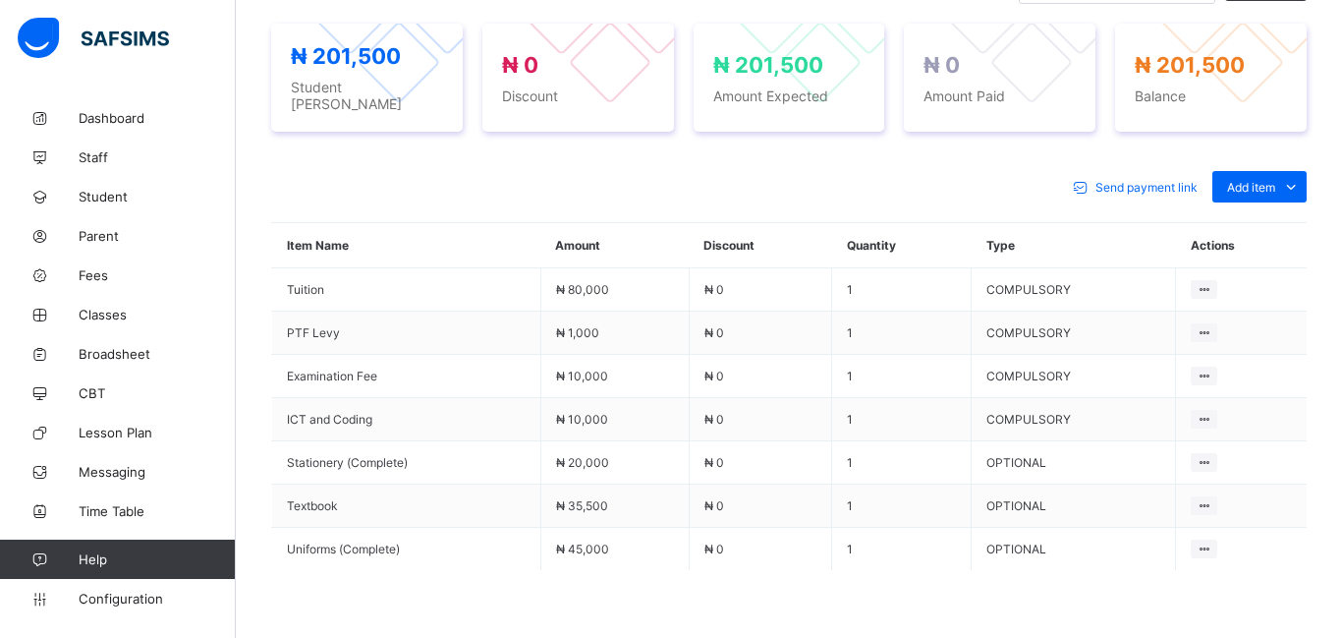
click at [915, 241] on th "Quantity" at bounding box center [902, 245] width 140 height 45
